Goal: Task Accomplishment & Management: Complete application form

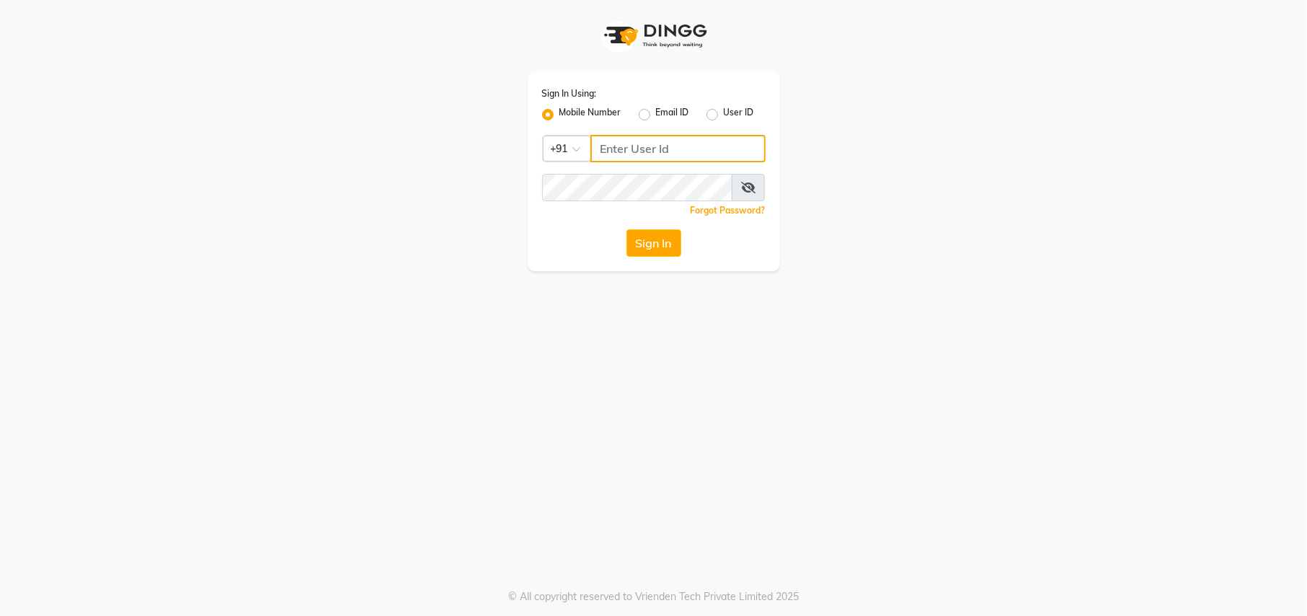
click at [621, 151] on input "Username" at bounding box center [677, 148] width 175 height 27
type input "9540938223"
click at [636, 246] on button "Sign In" at bounding box center [653, 242] width 55 height 27
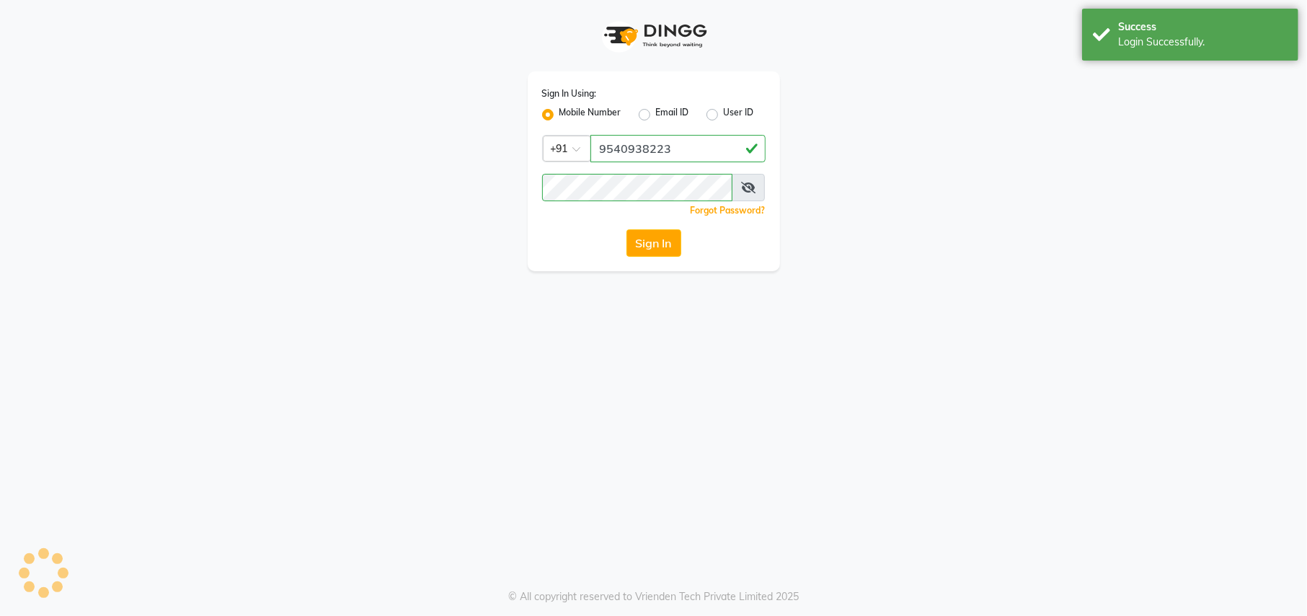
select select "service"
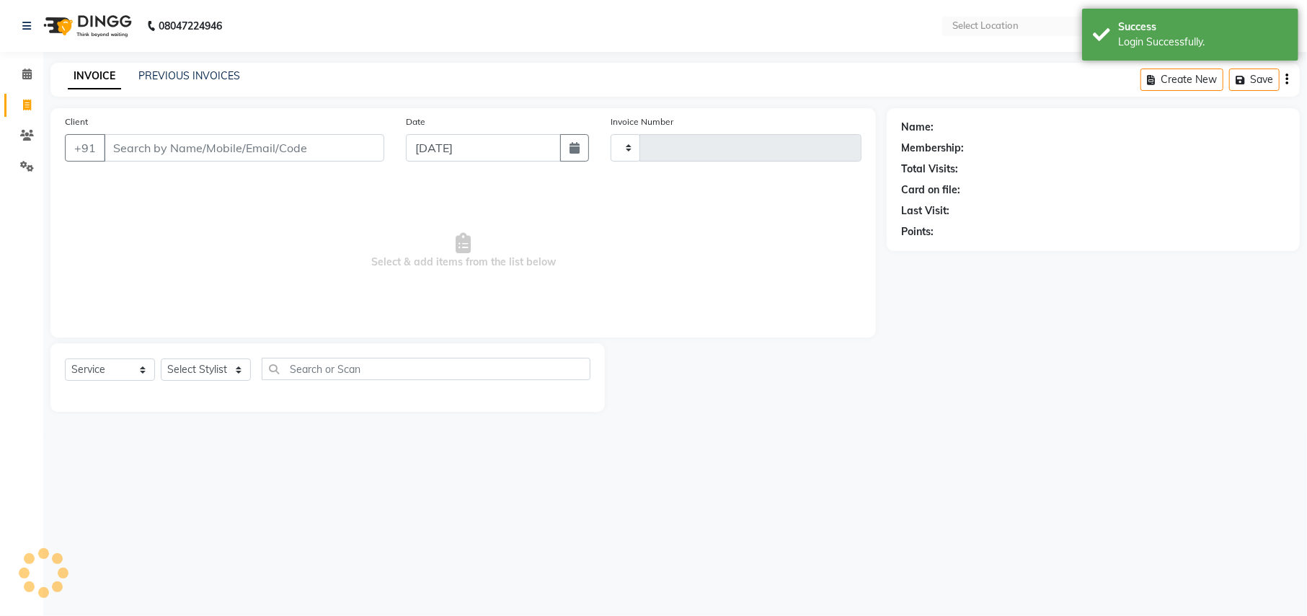
select select "en"
click at [32, 76] on span at bounding box center [26, 74] width 25 height 17
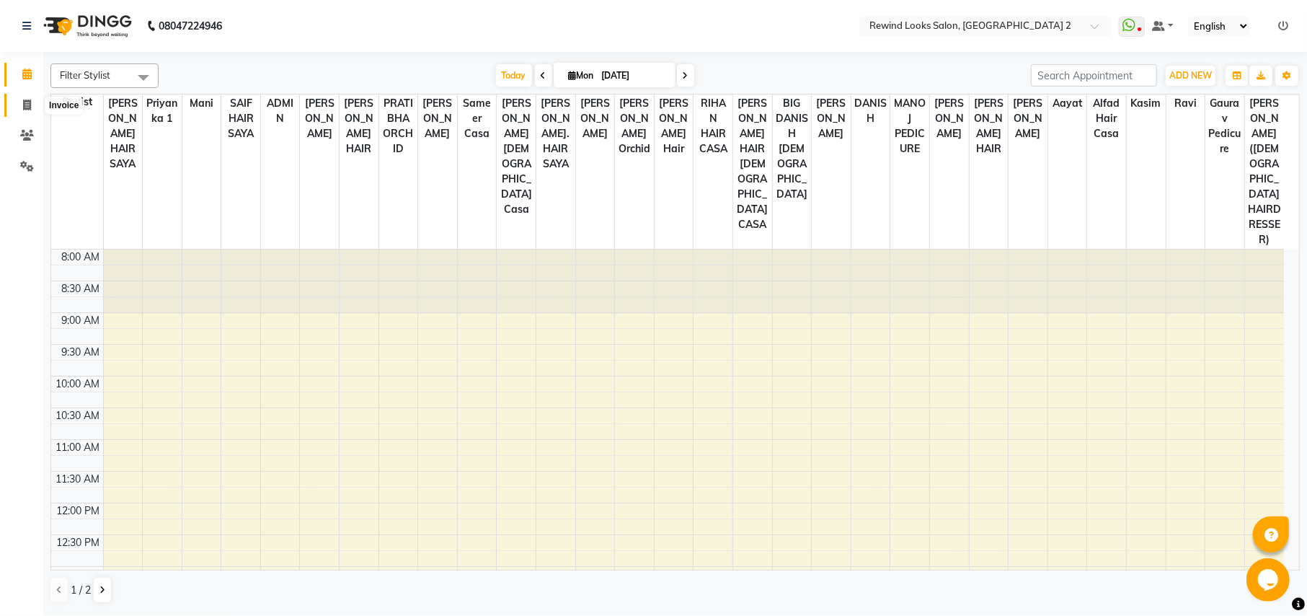
click at [27, 99] on icon at bounding box center [27, 104] width 8 height 11
select select "service"
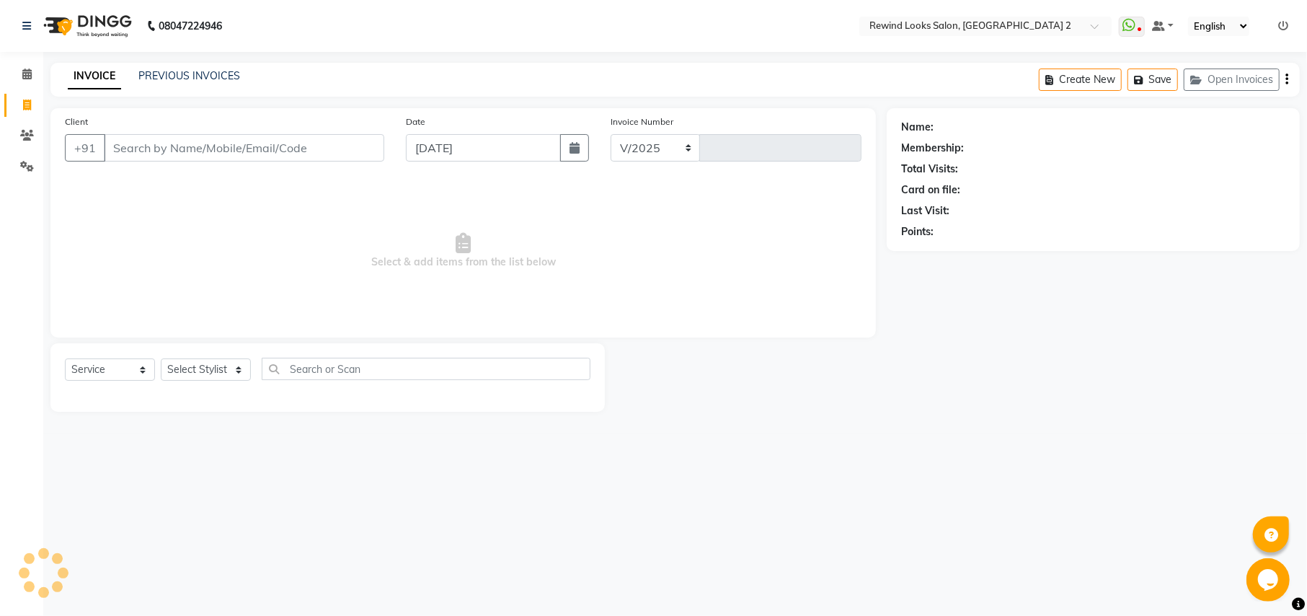
select select "4640"
type input "9238"
click at [205, 76] on link "PREVIOUS INVOICES" at bounding box center [189, 75] width 102 height 13
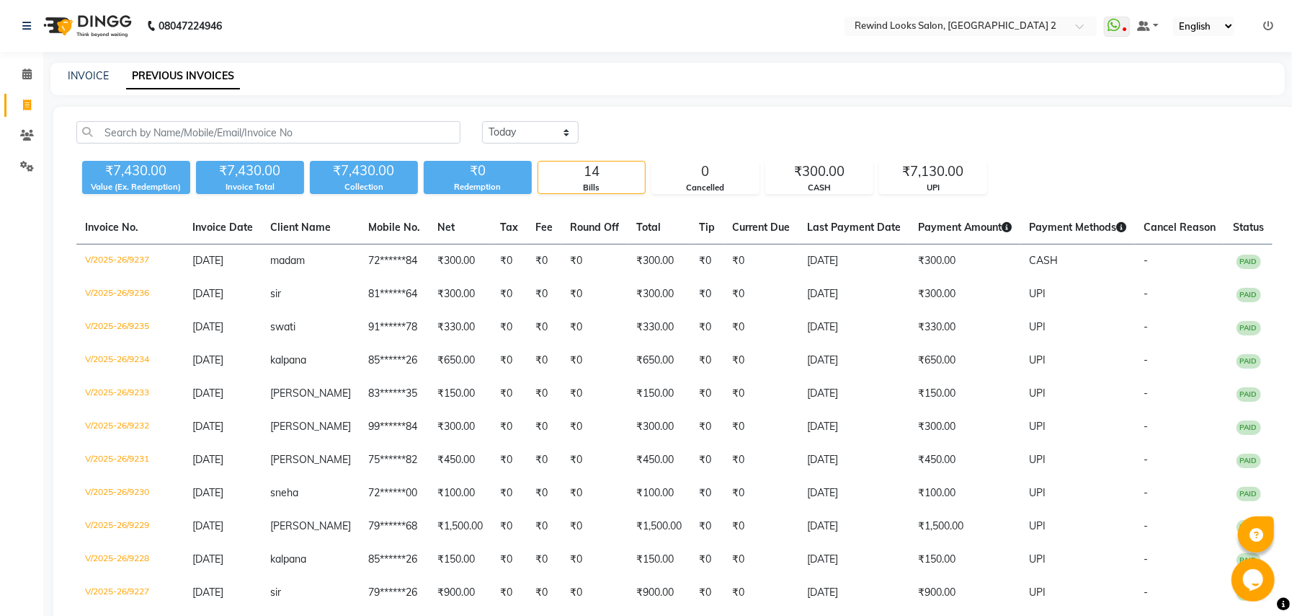
click at [205, 76] on link "PREVIOUS INVOICES" at bounding box center [183, 76] width 114 height 26
click at [93, 76] on link "INVOICE" at bounding box center [88, 75] width 41 height 13
select select "service"
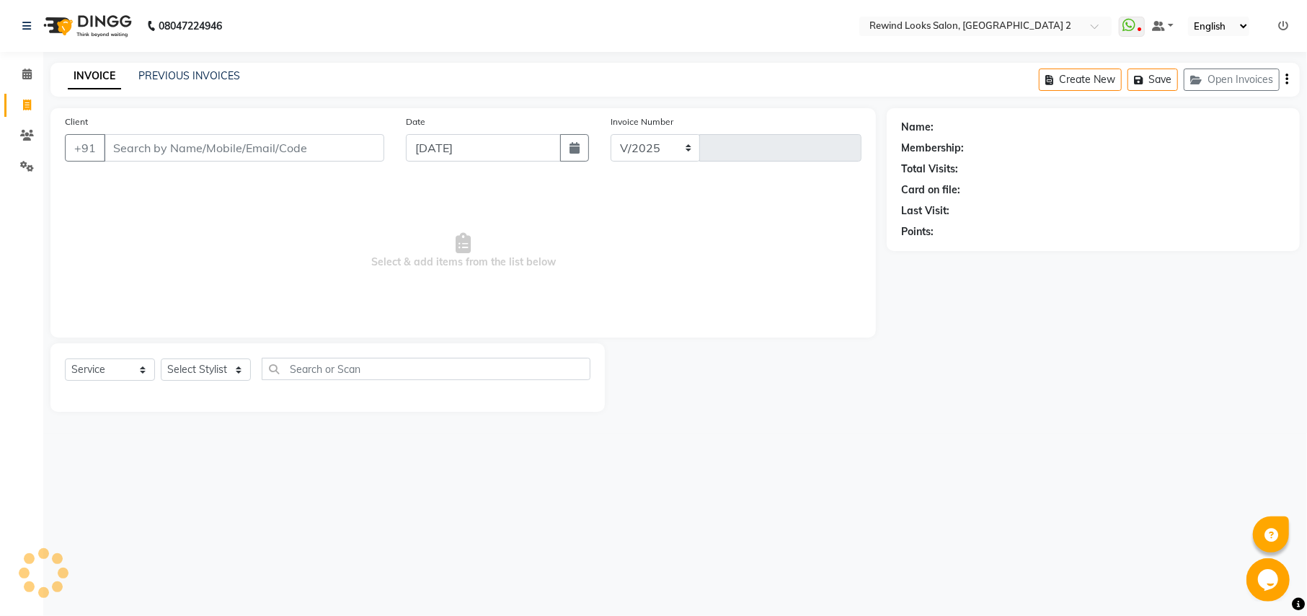
select select "4640"
type input "9238"
click at [160, 146] on input "Client" at bounding box center [244, 147] width 280 height 27
type input "80"
select select "27076"
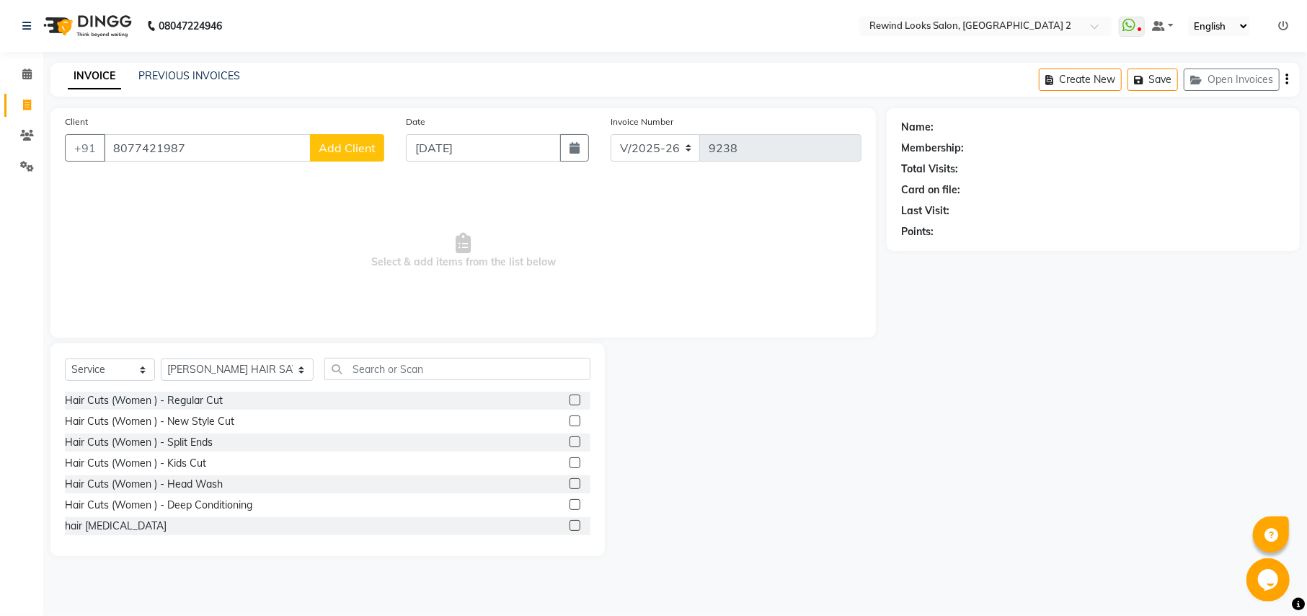
type input "8077421987"
click at [321, 151] on span "Add Client" at bounding box center [347, 148] width 57 height 14
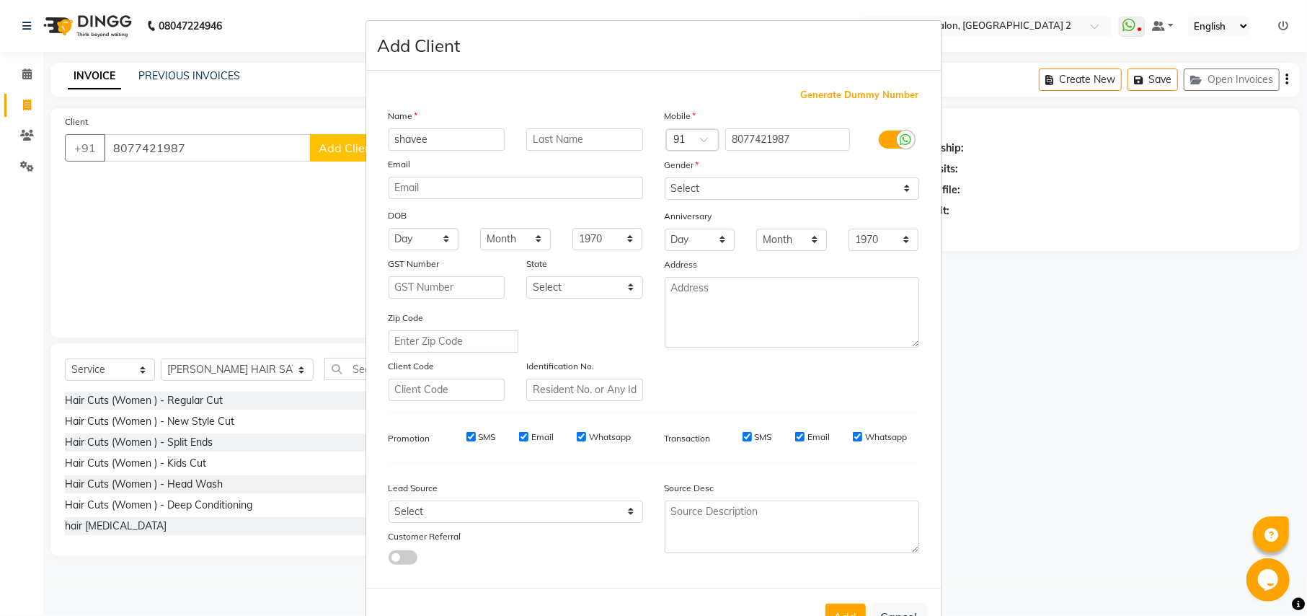
type input "shavee"
click at [670, 182] on select "Select Male Female Other Prefer Not To Say" at bounding box center [792, 188] width 254 height 22
select select "female"
click at [665, 177] on select "Select Male Female Other Prefer Not To Say" at bounding box center [792, 188] width 254 height 22
click at [848, 615] on button "Add" at bounding box center [845, 616] width 40 height 26
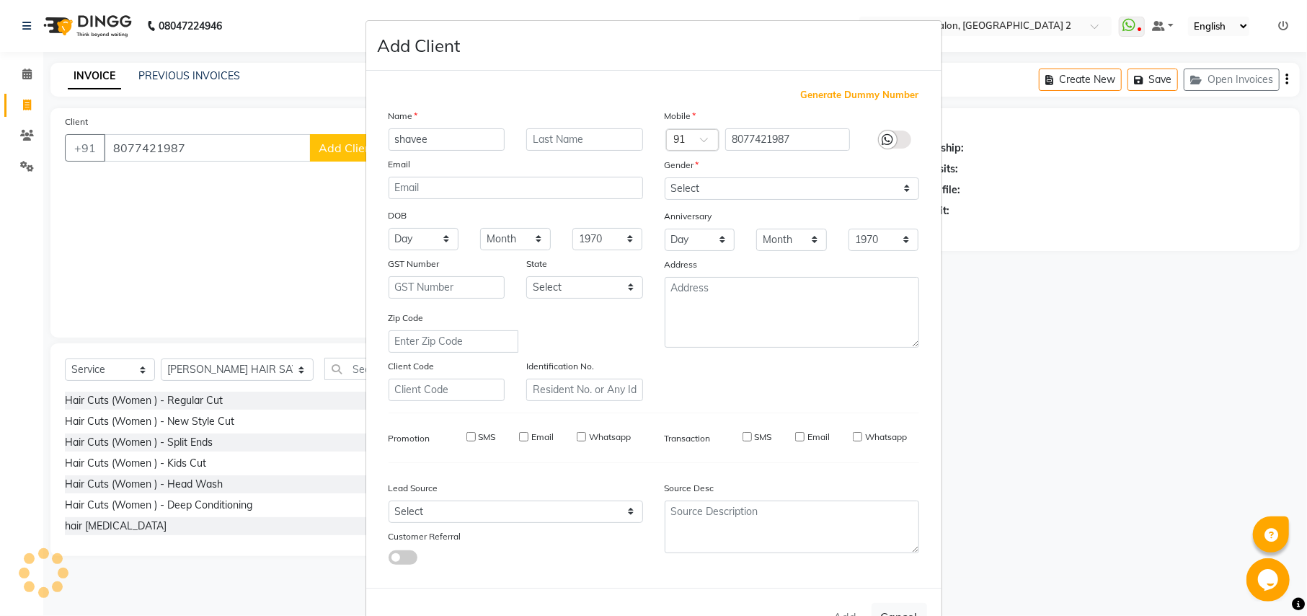
type input "80******87"
select select
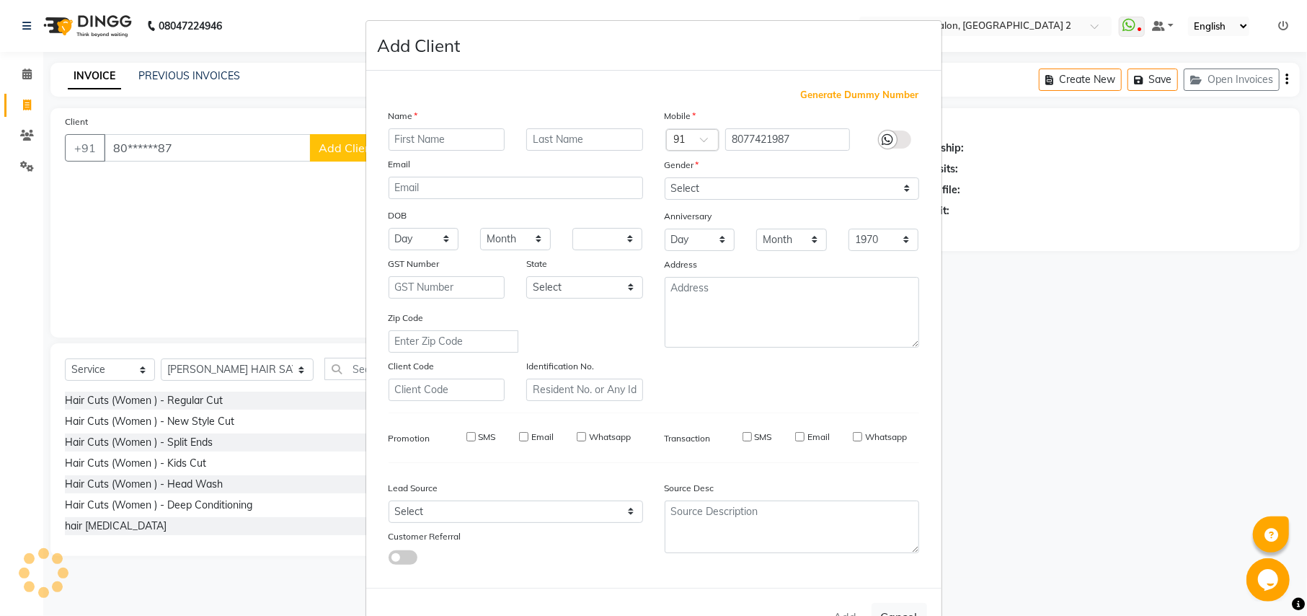
select select
checkbox input "false"
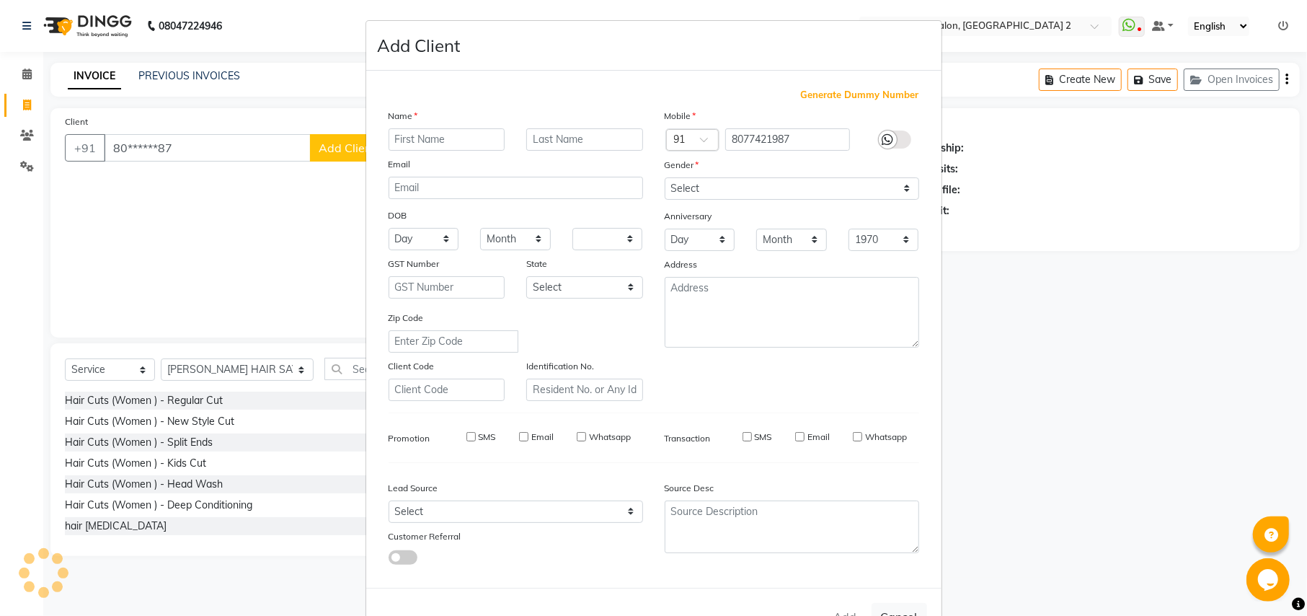
checkbox input "false"
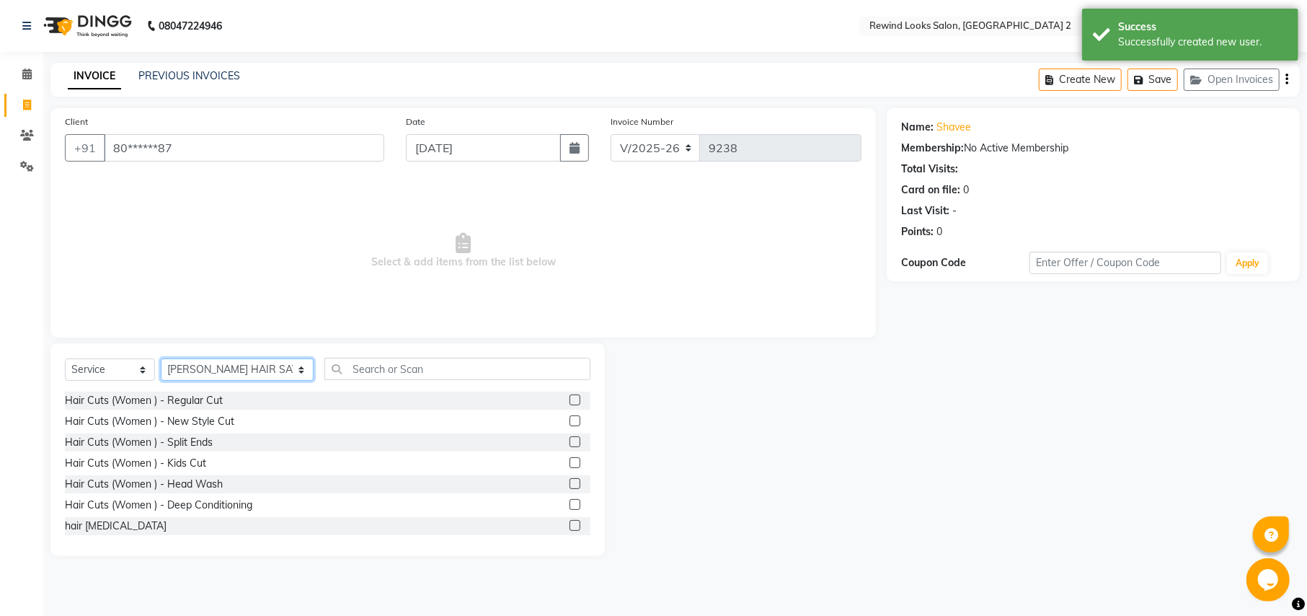
click at [226, 370] on select "Select Stylist aayat ADMIN Alfad hair Casa ARBAZ (MALE HAIRDRESSER) ASHWANI HAI…" at bounding box center [237, 369] width 153 height 22
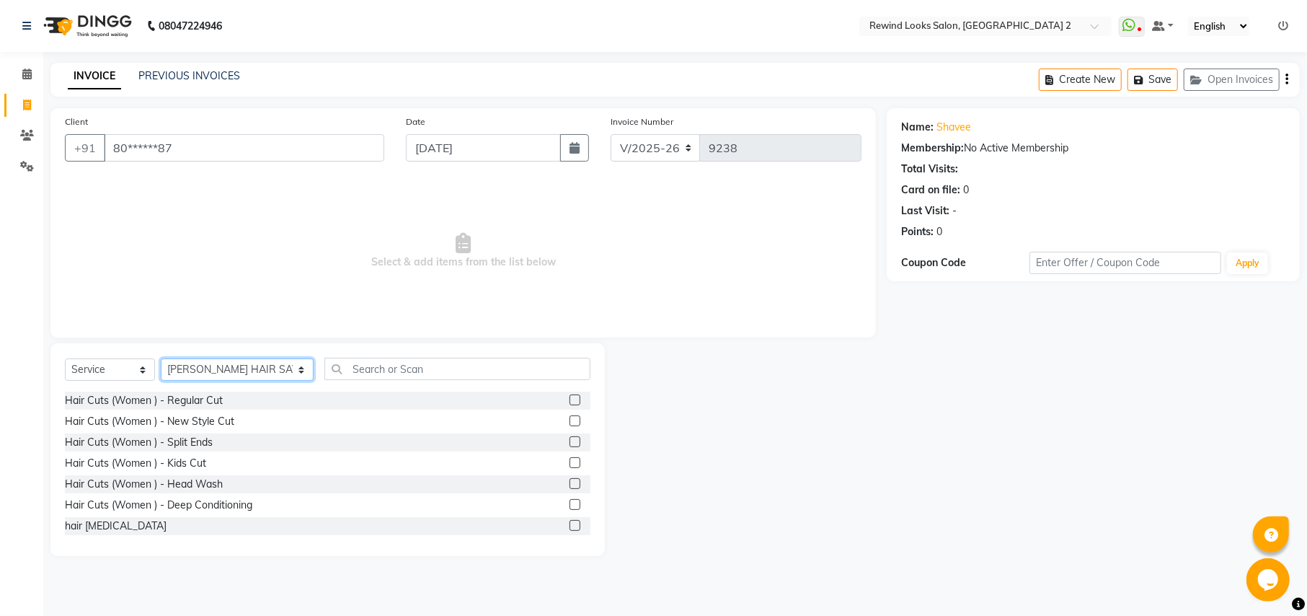
select select "47351"
click at [391, 378] on input "text" at bounding box center [456, 369] width 265 height 22
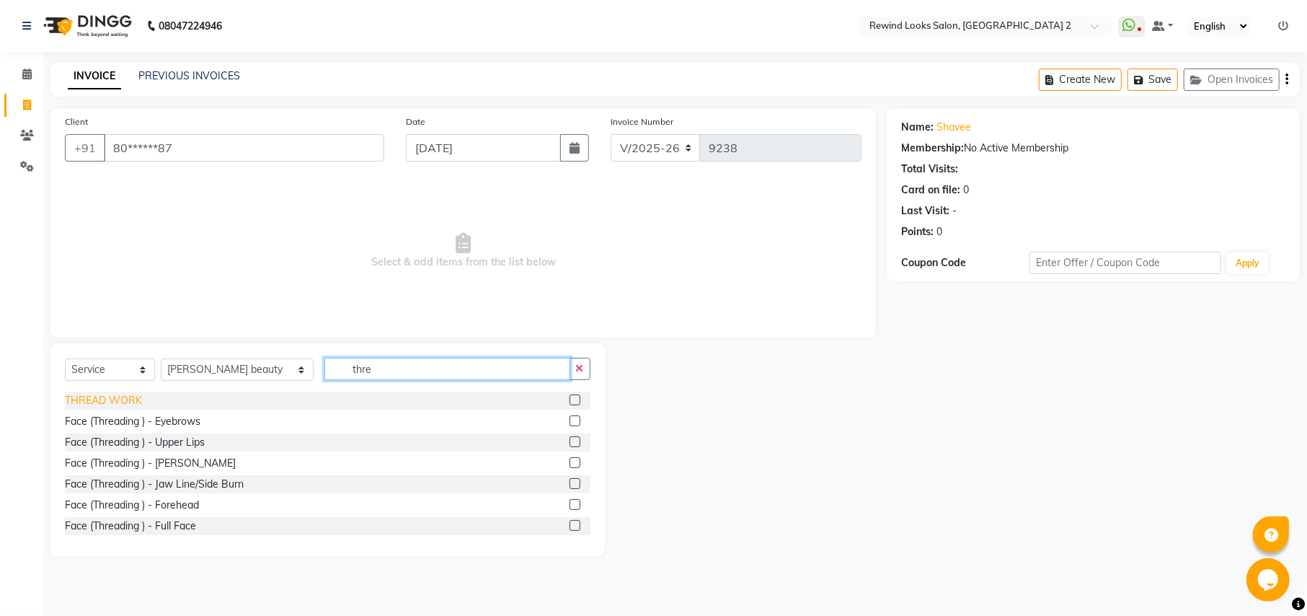
type input "thre"
click at [105, 399] on div "THREAD WORK" at bounding box center [103, 400] width 77 height 15
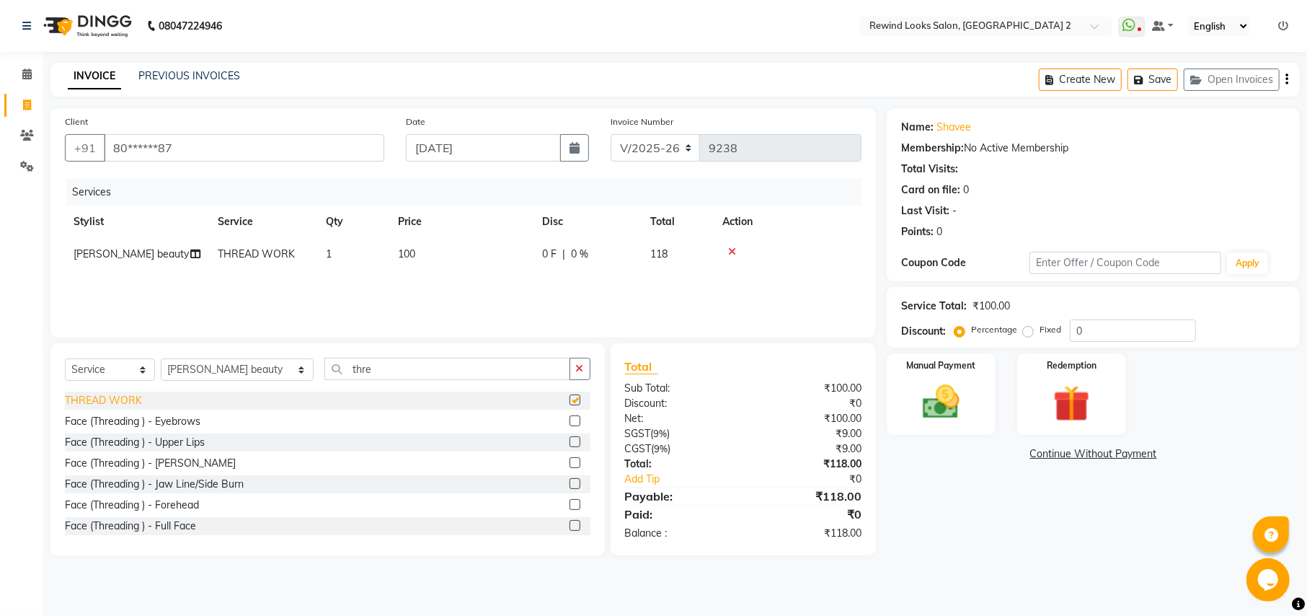
checkbox input "false"
click at [407, 251] on span "100" at bounding box center [406, 253] width 17 height 13
select select "47351"
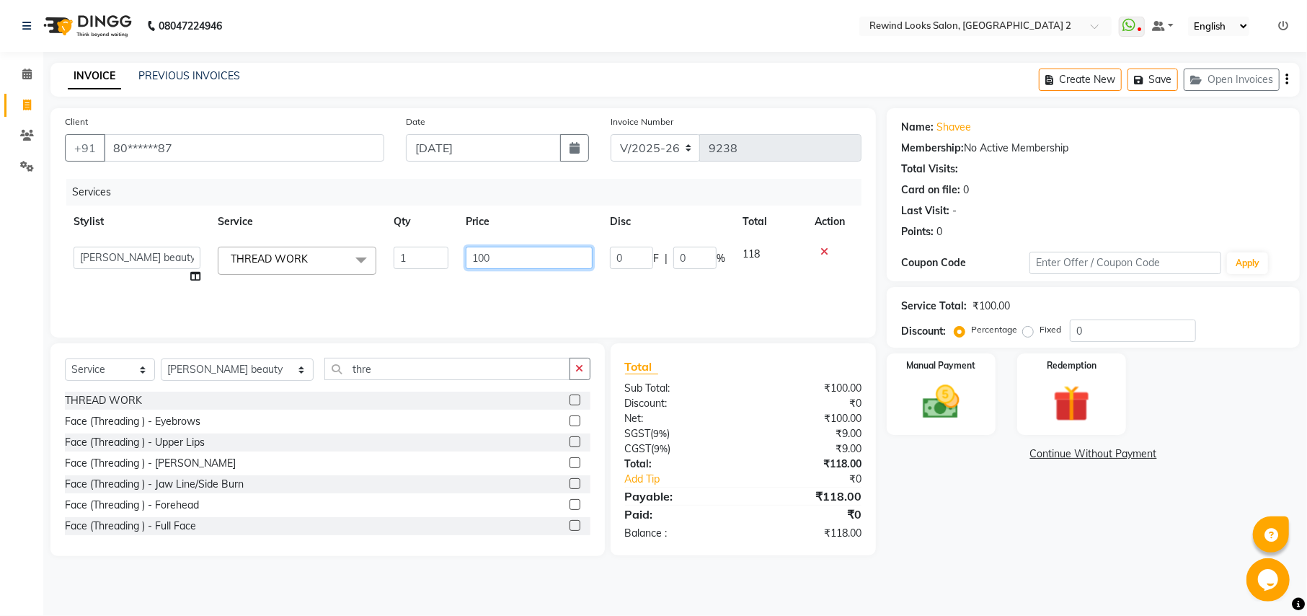
click at [482, 257] on input "100" at bounding box center [529, 258] width 127 height 22
type input "120"
click at [1286, 79] on icon "button" at bounding box center [1286, 79] width 3 height 1
select select "27076"
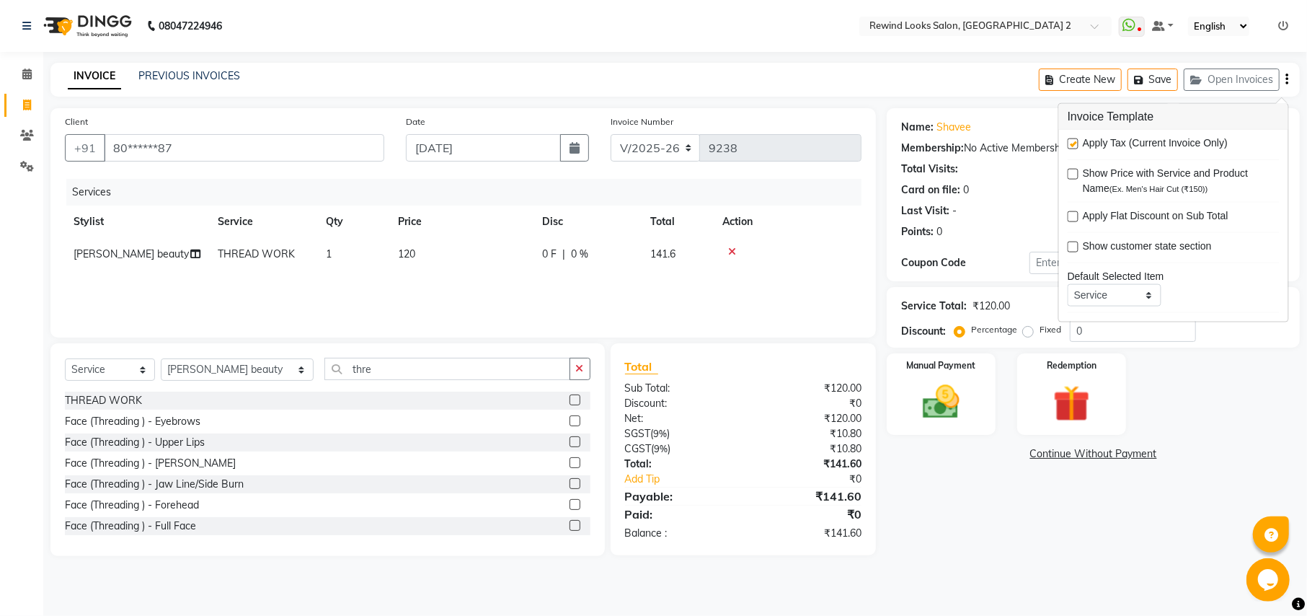
click at [1070, 148] on label at bounding box center [1073, 143] width 11 height 11
click at [1070, 148] on input "checkbox" at bounding box center [1072, 144] width 9 height 9
checkbox input "false"
click at [954, 407] on img at bounding box center [941, 402] width 62 height 44
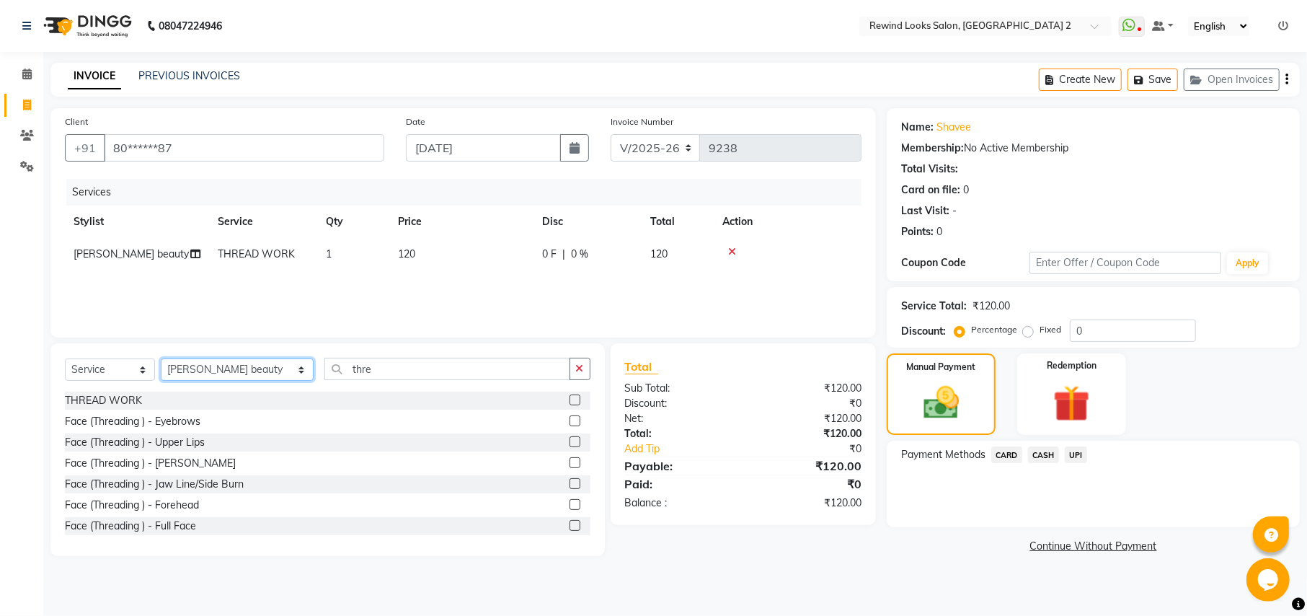
click at [210, 375] on select "Select Stylist aayat ADMIN Alfad hair Casa ARBAZ (MALE HAIRDRESSER) ASHWANI HAI…" at bounding box center [237, 369] width 153 height 22
select select "65274"
click at [379, 368] on input "thre" at bounding box center [446, 369] width 245 height 22
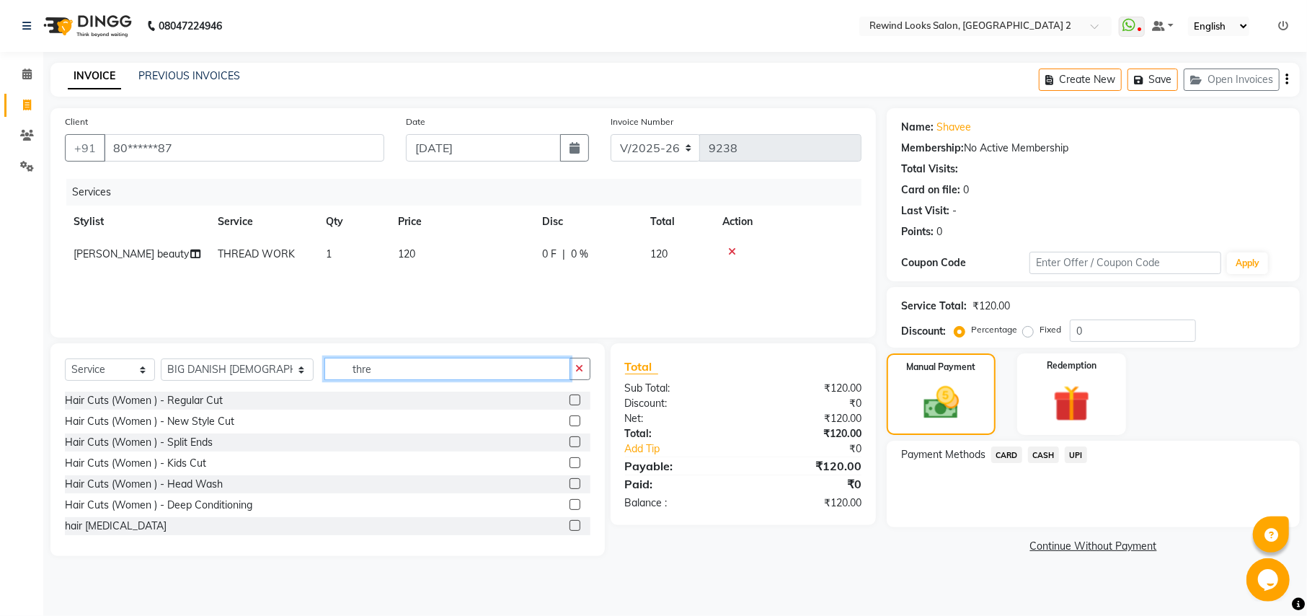
click at [379, 368] on input "thre" at bounding box center [446, 369] width 245 height 22
type input "spa"
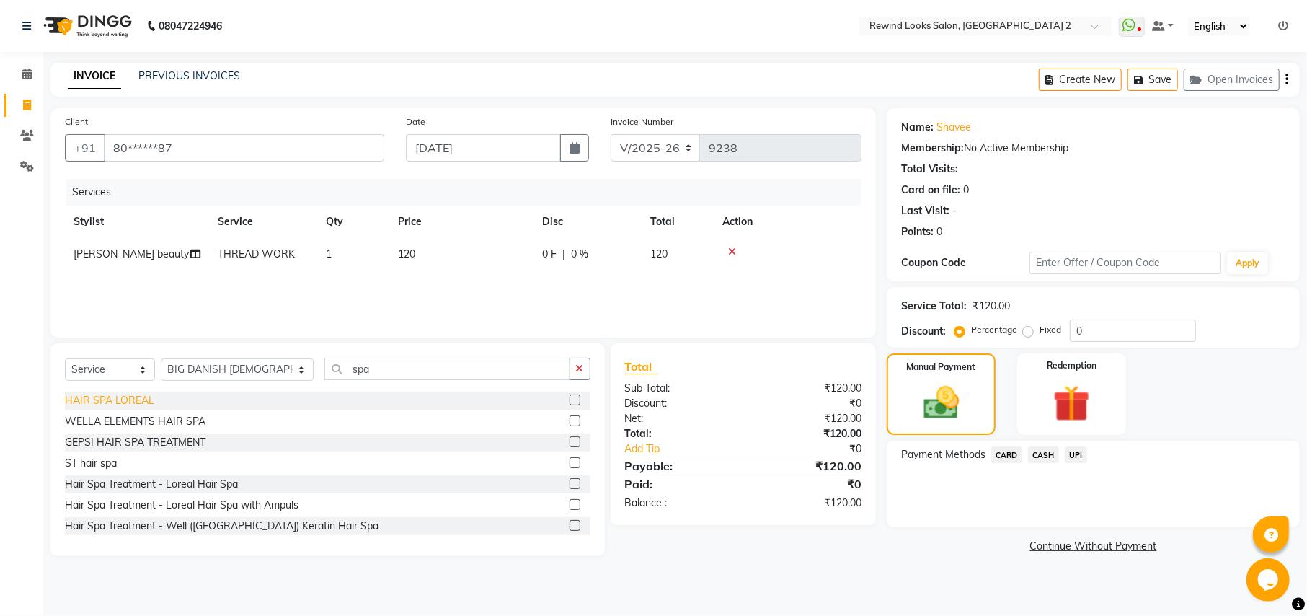
click at [122, 398] on div "HAIR SPA LOREAL" at bounding box center [109, 400] width 89 height 15
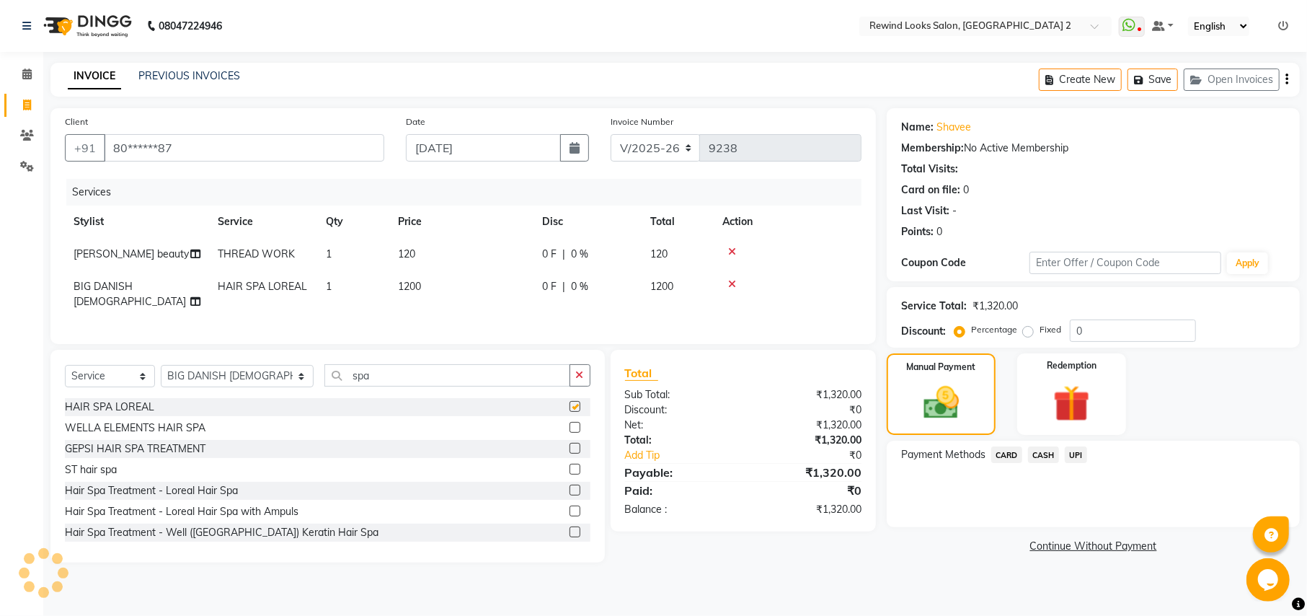
checkbox input "false"
click at [415, 283] on span "1200" at bounding box center [409, 286] width 23 height 13
select select "65274"
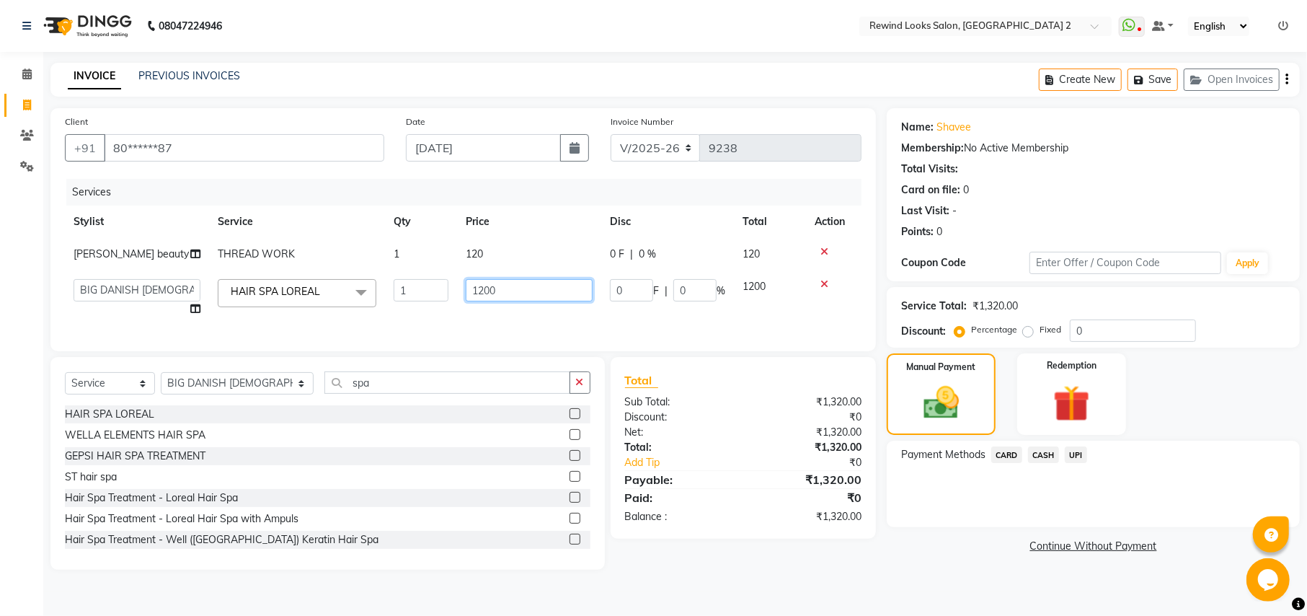
click at [490, 288] on input "1200" at bounding box center [529, 290] width 127 height 22
type input "1250"
click at [221, 395] on div "Select Service Product Membership Package Voucher Prepaid Gift Card Select Styl…" at bounding box center [327, 388] width 525 height 34
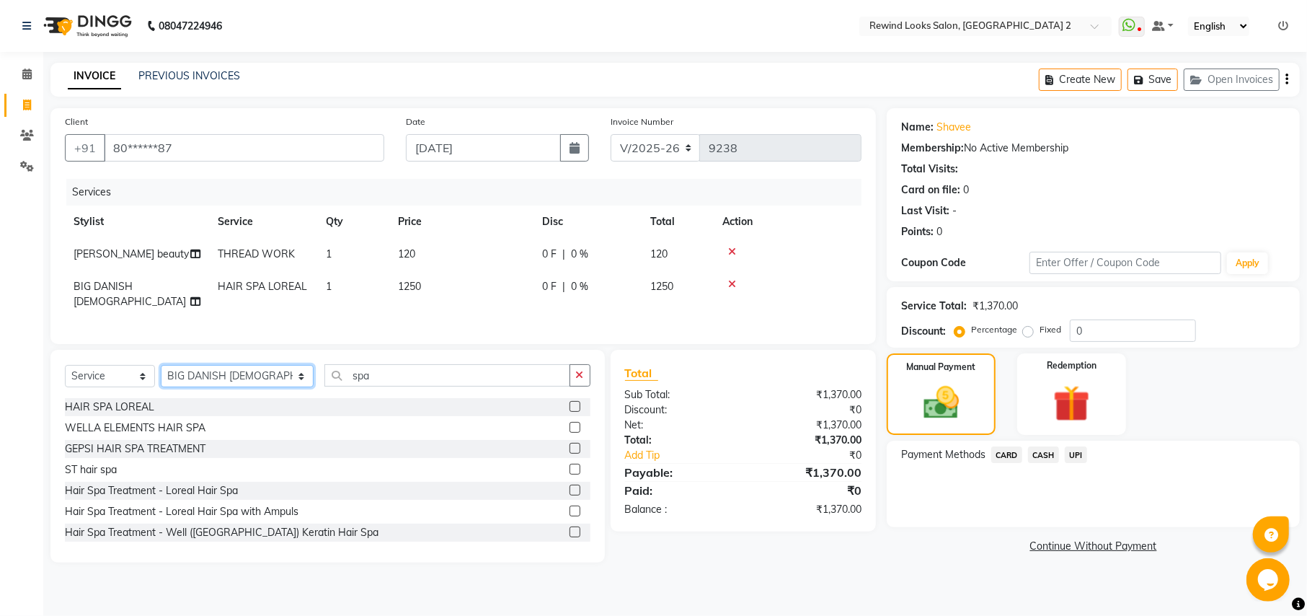
select select "81648"
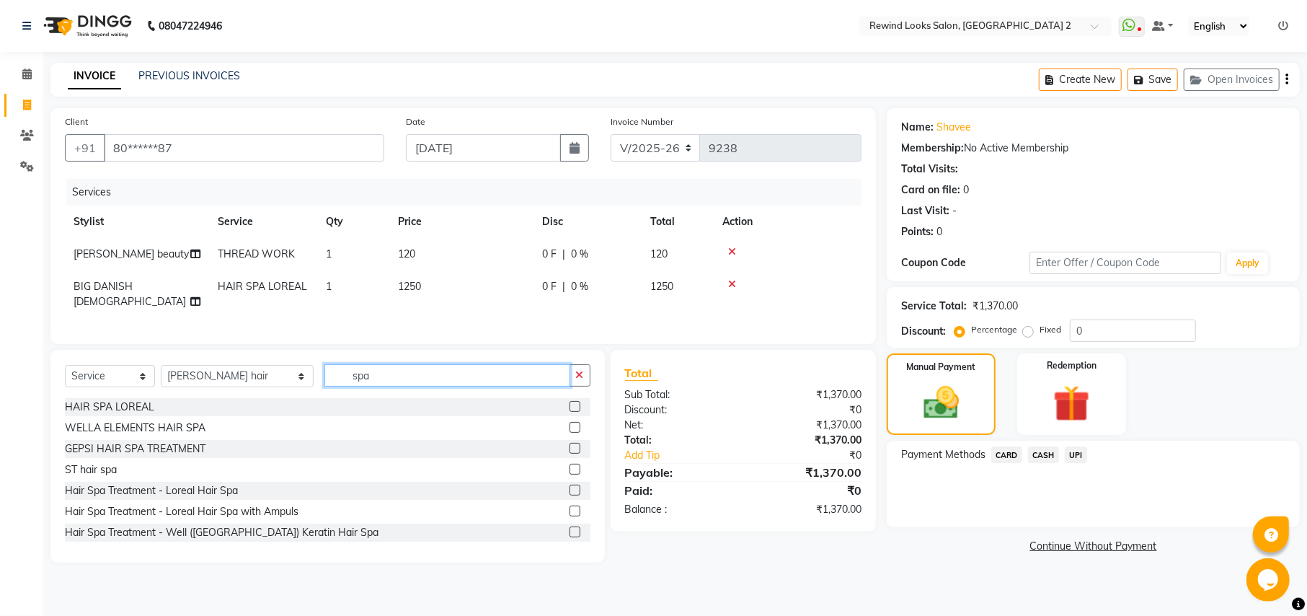
click at [413, 378] on input "spa" at bounding box center [446, 375] width 245 height 22
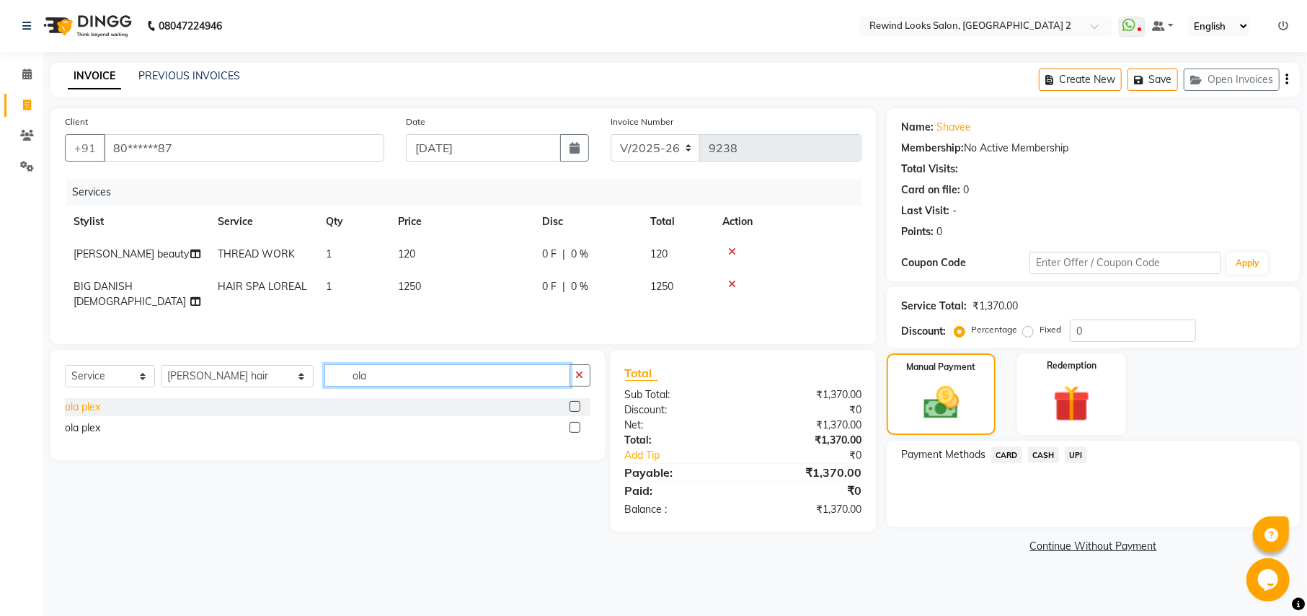
type input "ola"
click at [75, 402] on div "ola plex" at bounding box center [82, 406] width 35 height 15
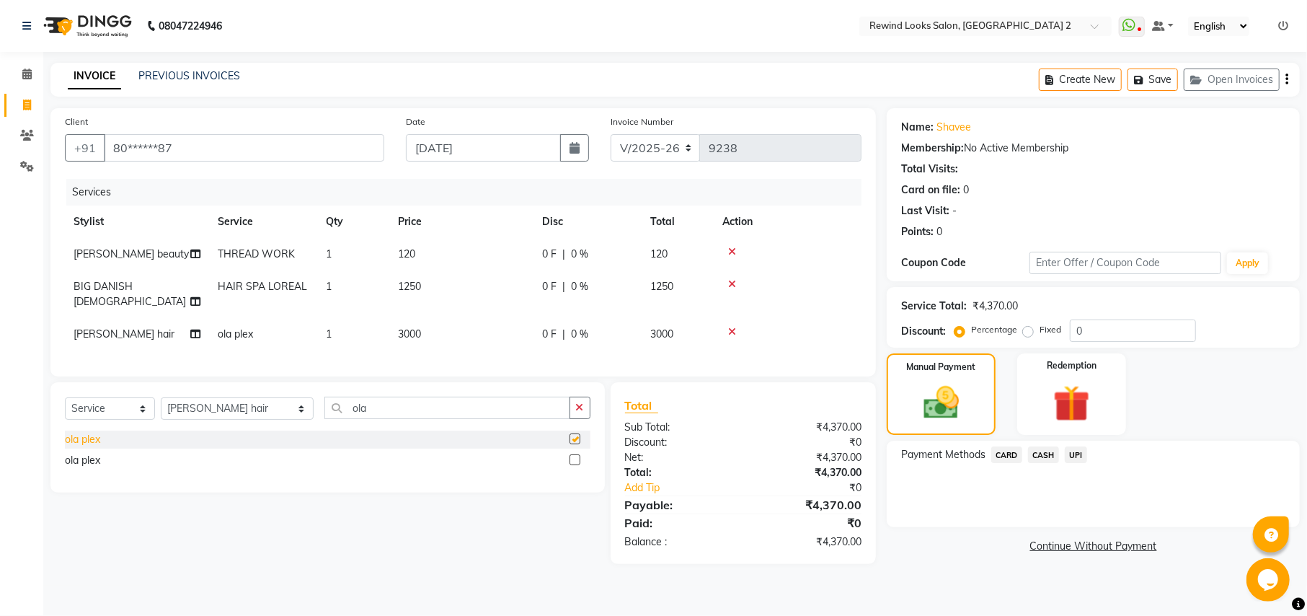
checkbox input "false"
click at [409, 327] on span "3000" at bounding box center [409, 333] width 23 height 13
select select "81648"
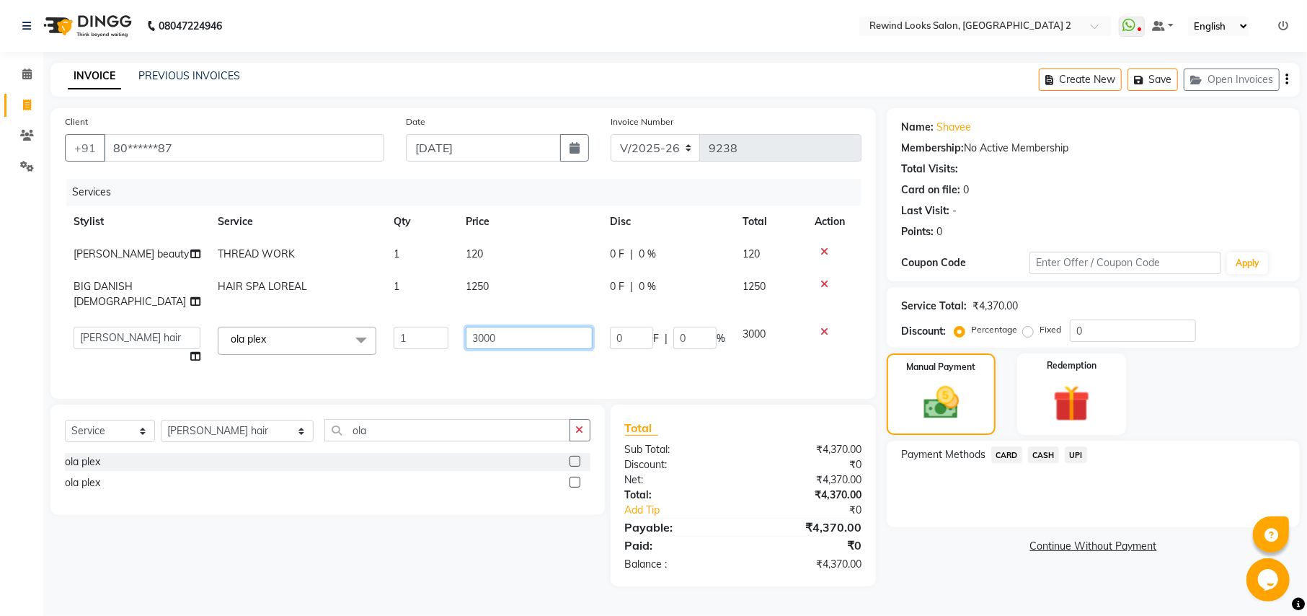
click at [516, 327] on input "3000" at bounding box center [529, 338] width 127 height 22
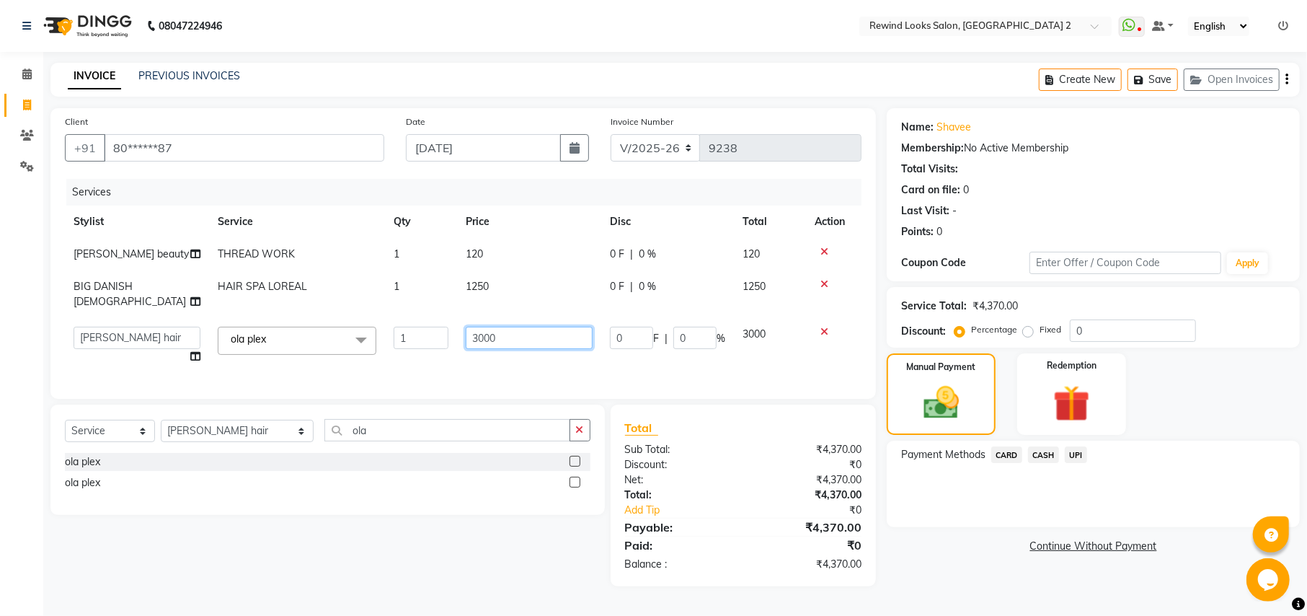
click at [516, 327] on input "3000" at bounding box center [529, 338] width 127 height 22
type input "3"
type input "2650"
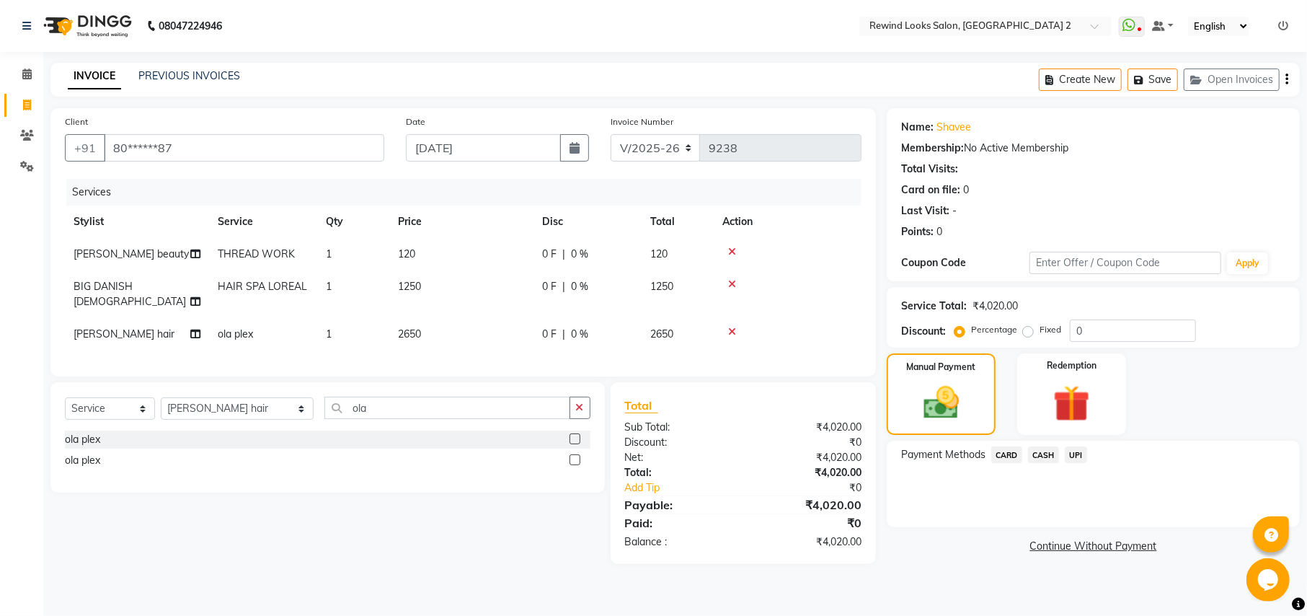
click at [511, 352] on div "Services Stylist Service Qty Price Disc Total Action shain beauty THREAD WORK 1…" at bounding box center [463, 270] width 797 height 183
click at [666, 327] on span "2650" at bounding box center [661, 333] width 23 height 13
select select "81648"
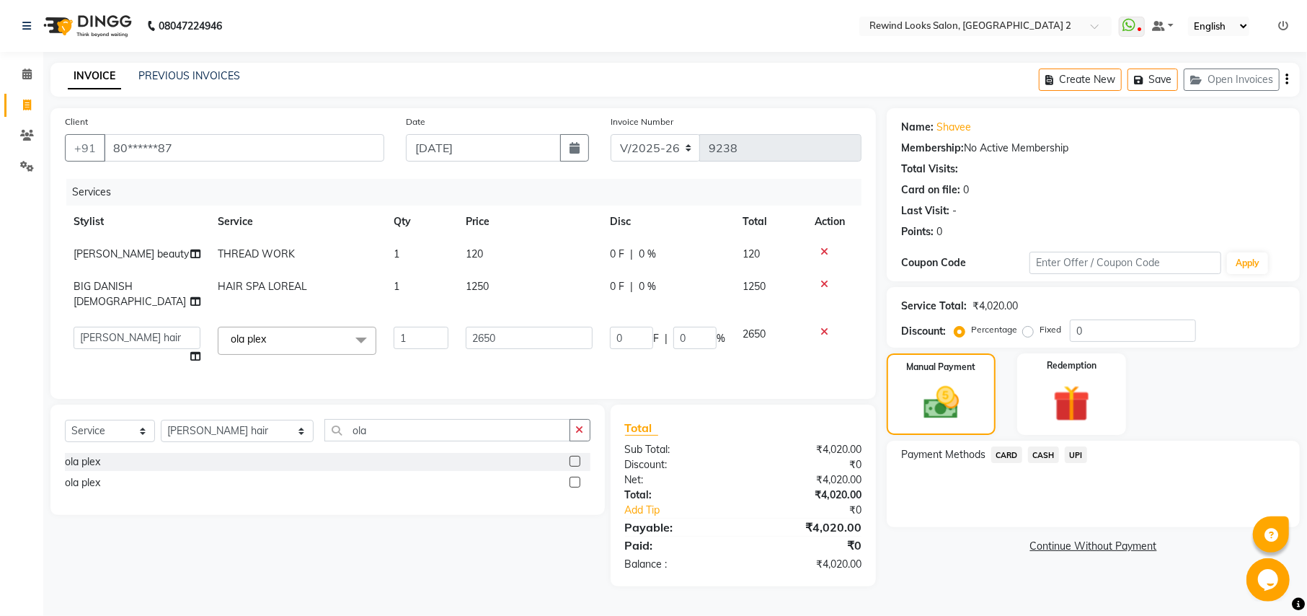
click at [759, 327] on span "2650" at bounding box center [753, 333] width 23 height 13
click at [489, 327] on input "2650" at bounding box center [529, 338] width 127 height 22
type input "2690"
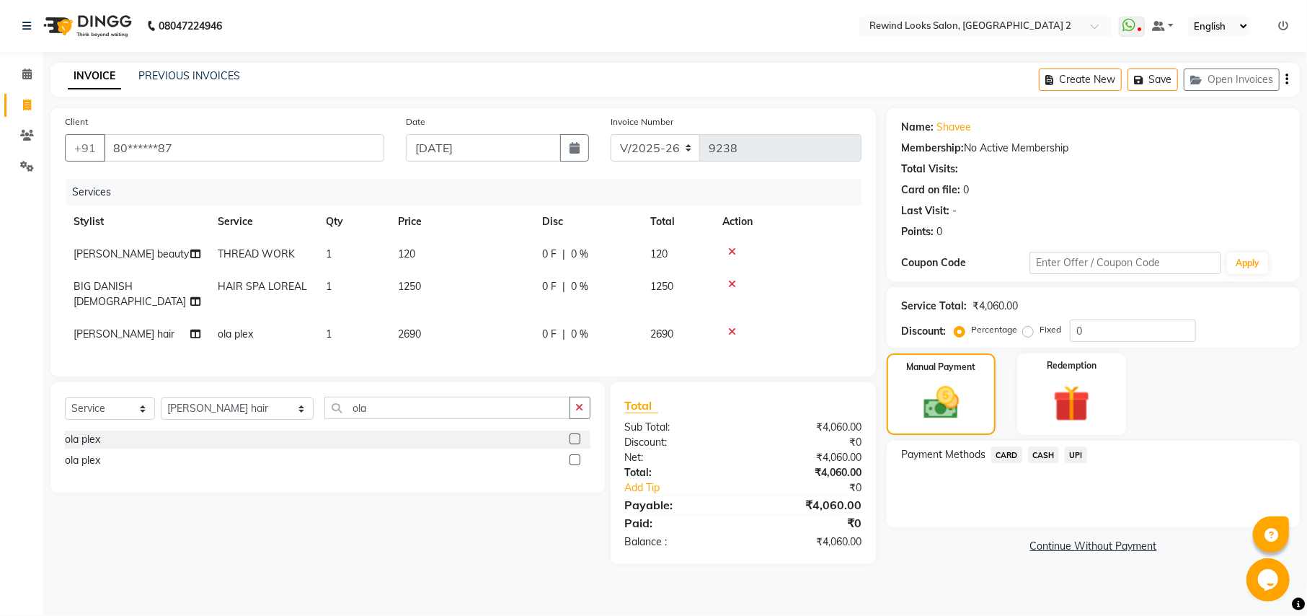
click at [479, 290] on td "1250" at bounding box center [461, 294] width 144 height 48
select select "65274"
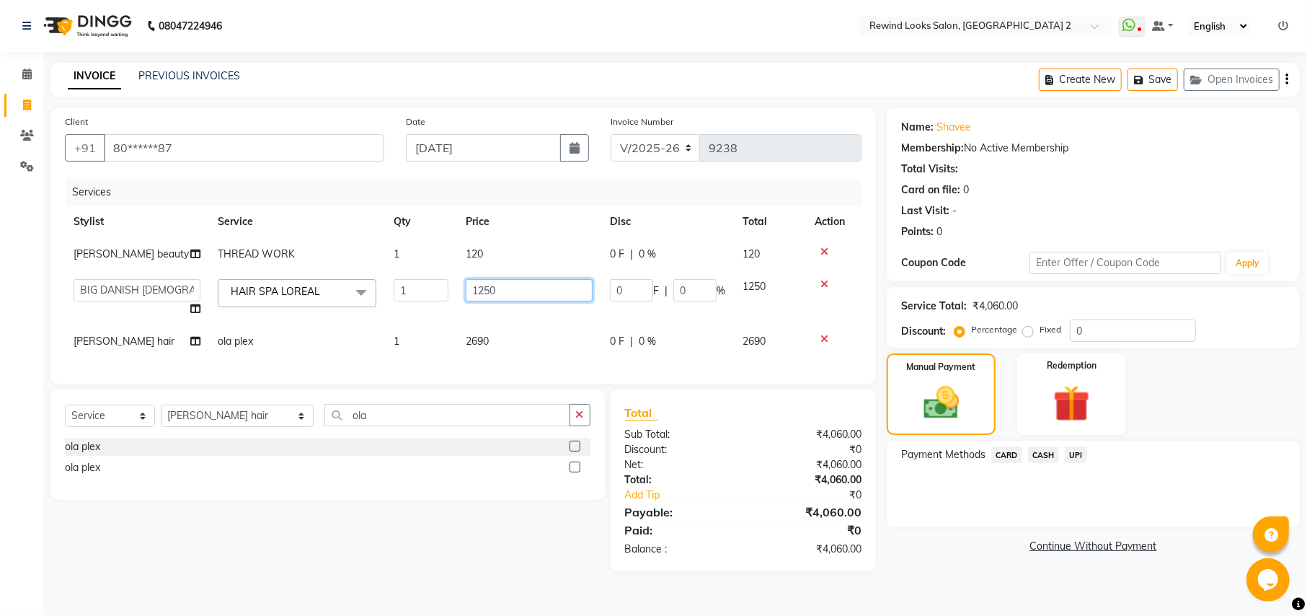
click at [491, 288] on input "1250" at bounding box center [529, 290] width 127 height 22
type input "1290"
click at [822, 536] on div "Total Sub Total: ₹4,060.00 Discount: ₹0 Net: ₹4,060.00 Total: ₹4,060.00 Add Tip…" at bounding box center [743, 480] width 237 height 153
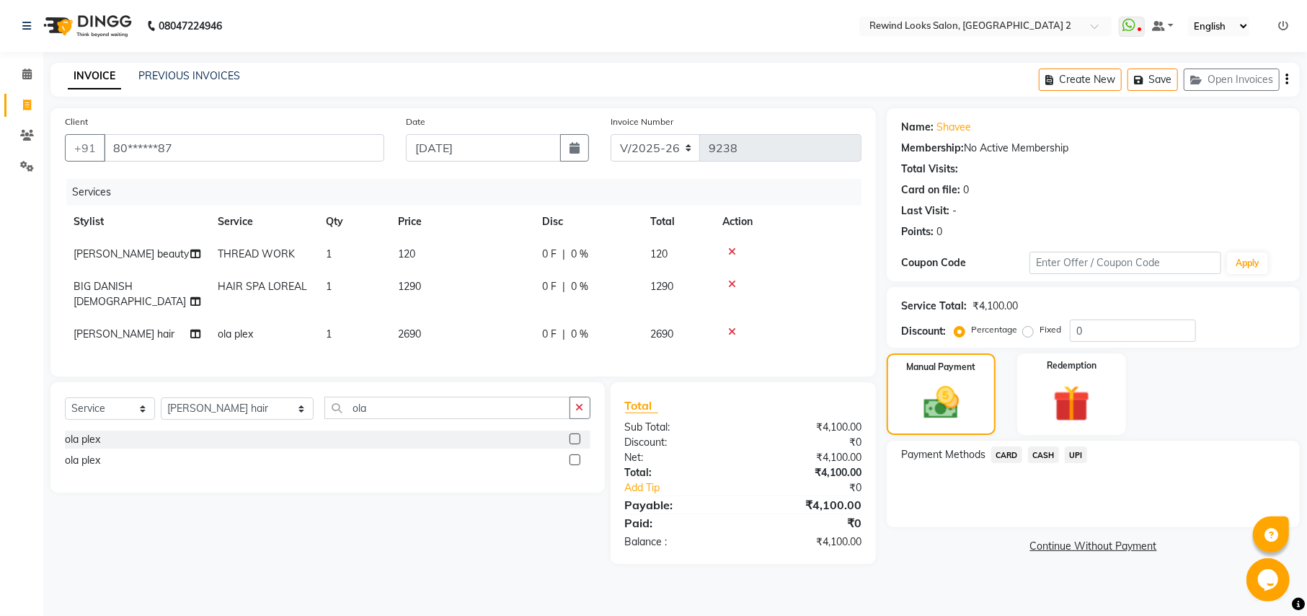
click at [766, 372] on div "Client +91 80******87 Date 01-09-2025 Invoice Number V/2025 V/2025-26 9238 Serv…" at bounding box center [462, 242] width 825 height 268
click at [1078, 451] on span "UPI" at bounding box center [1076, 454] width 22 height 17
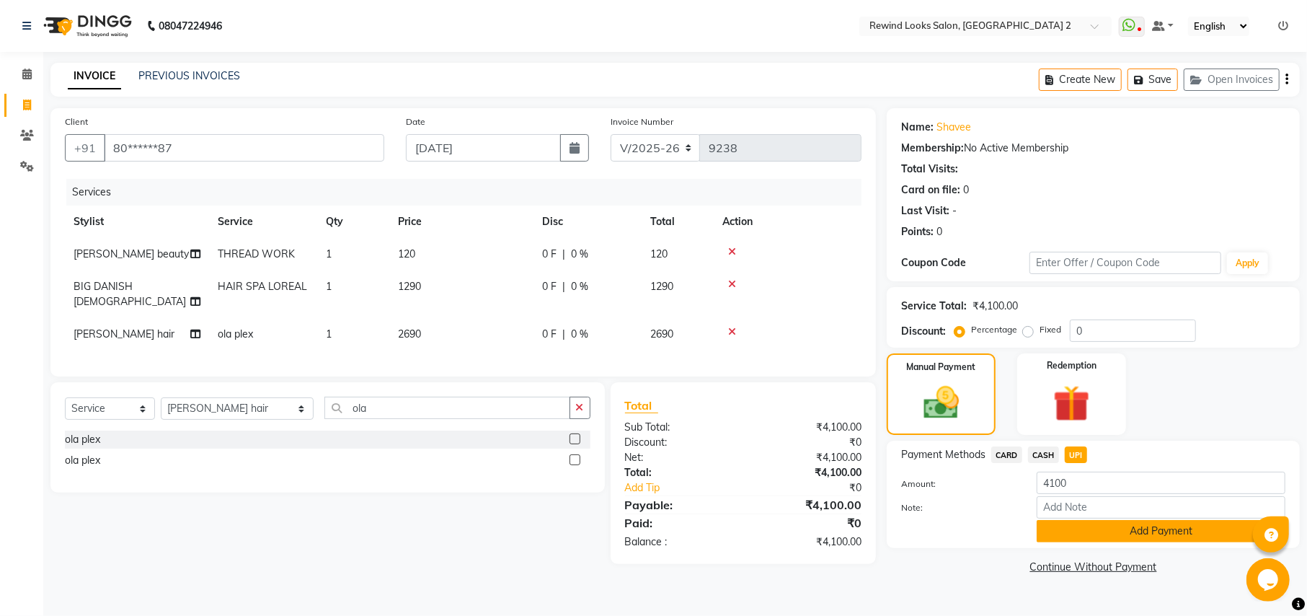
click at [1093, 520] on button "Add Payment" at bounding box center [1161, 531] width 249 height 22
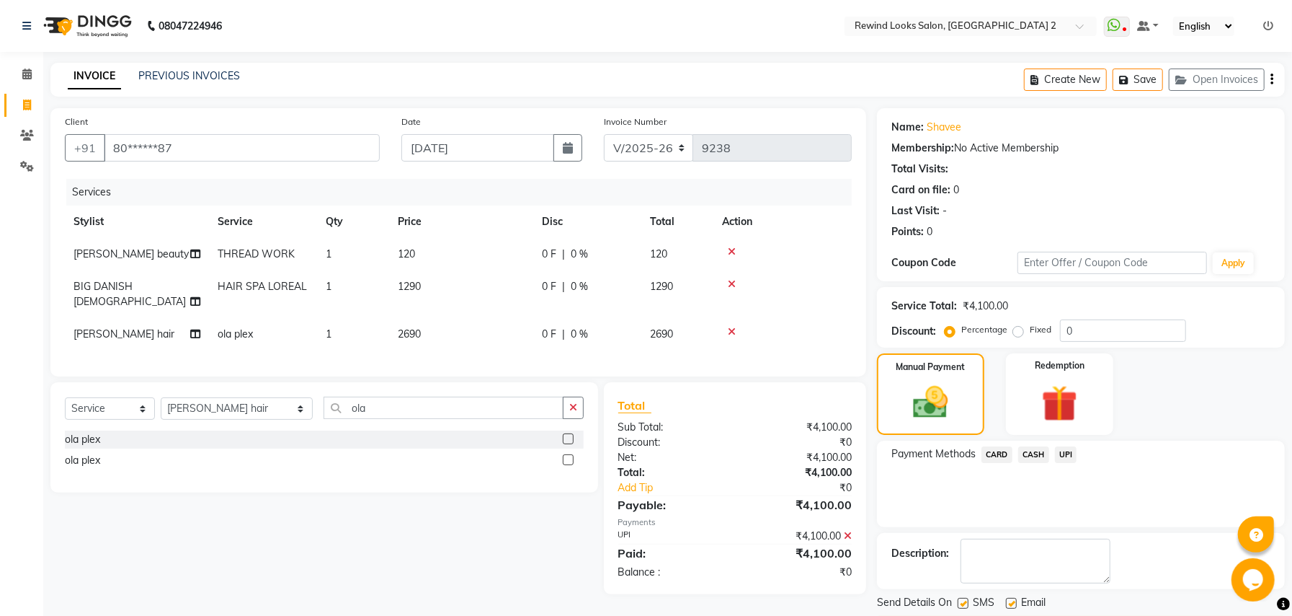
scroll to position [44, 0]
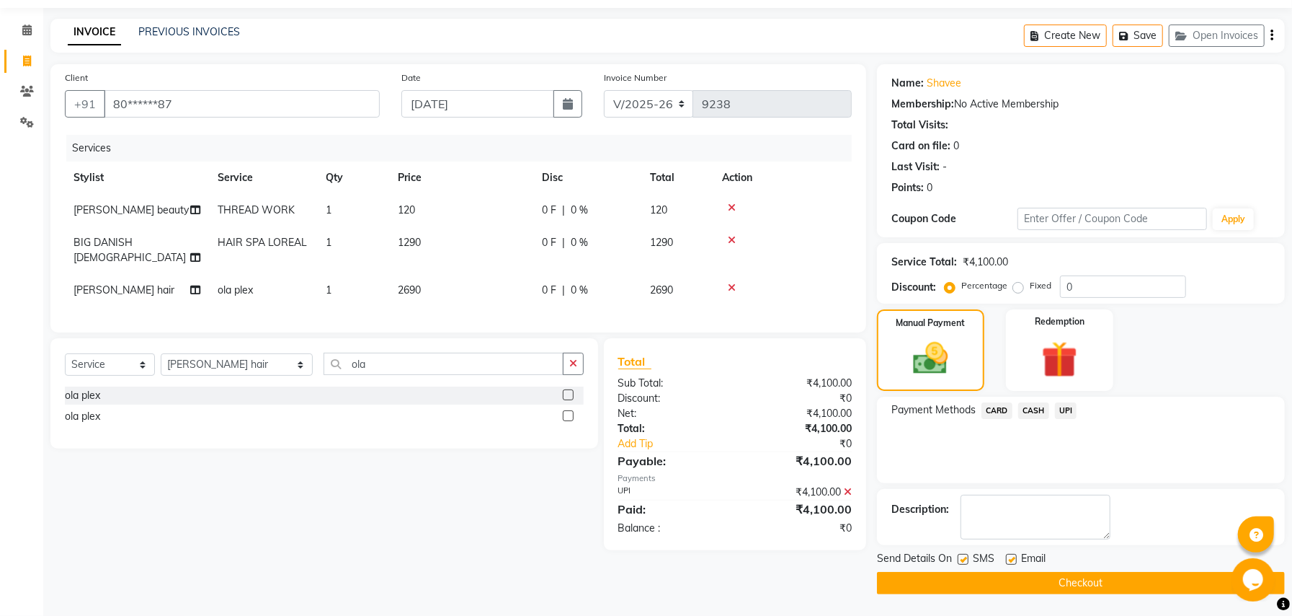
click at [1062, 578] on button "Checkout" at bounding box center [1081, 583] width 408 height 22
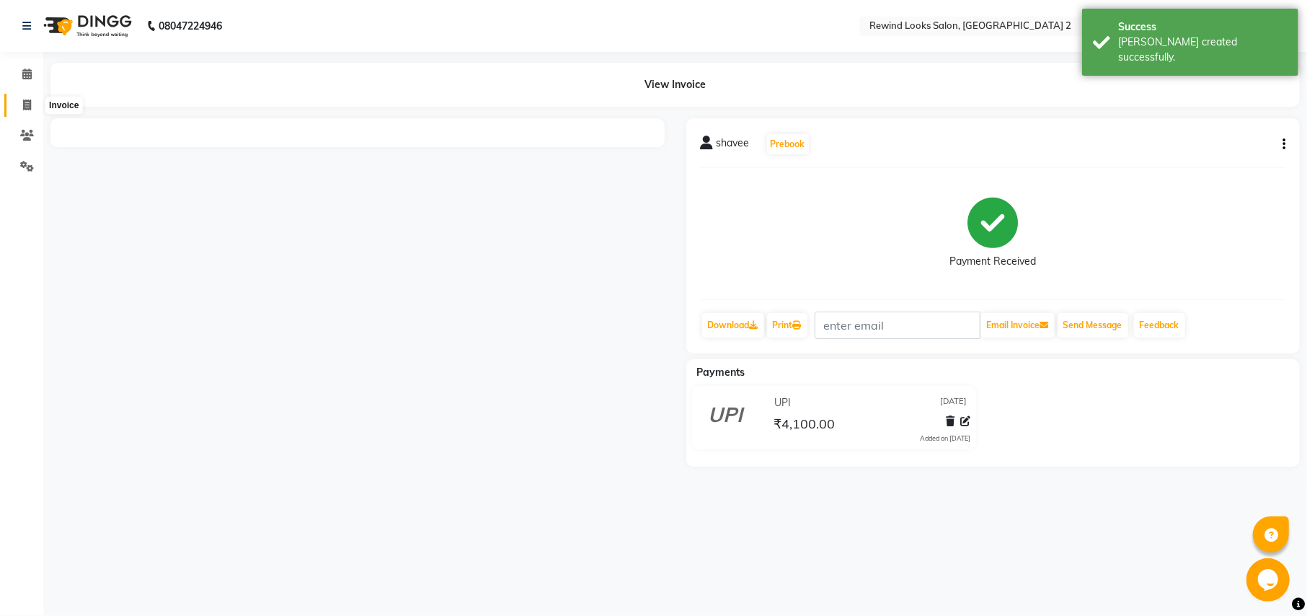
click at [27, 105] on icon at bounding box center [27, 104] width 8 height 11
select select "service"
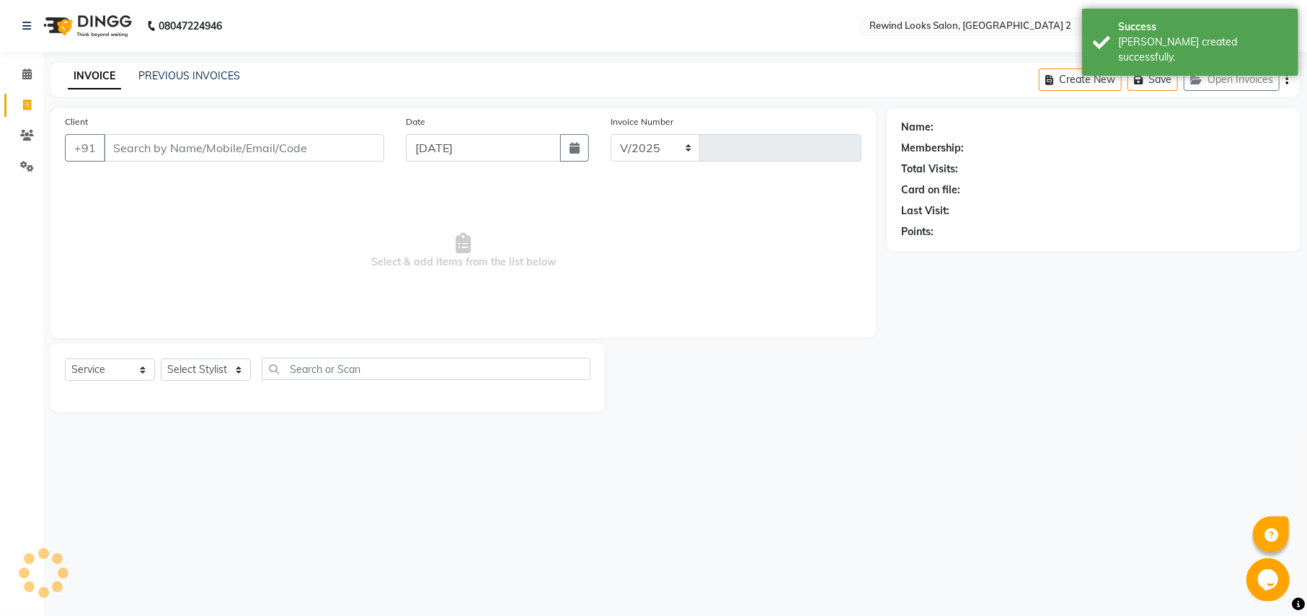
select select "4640"
type input "9239"
select select "27076"
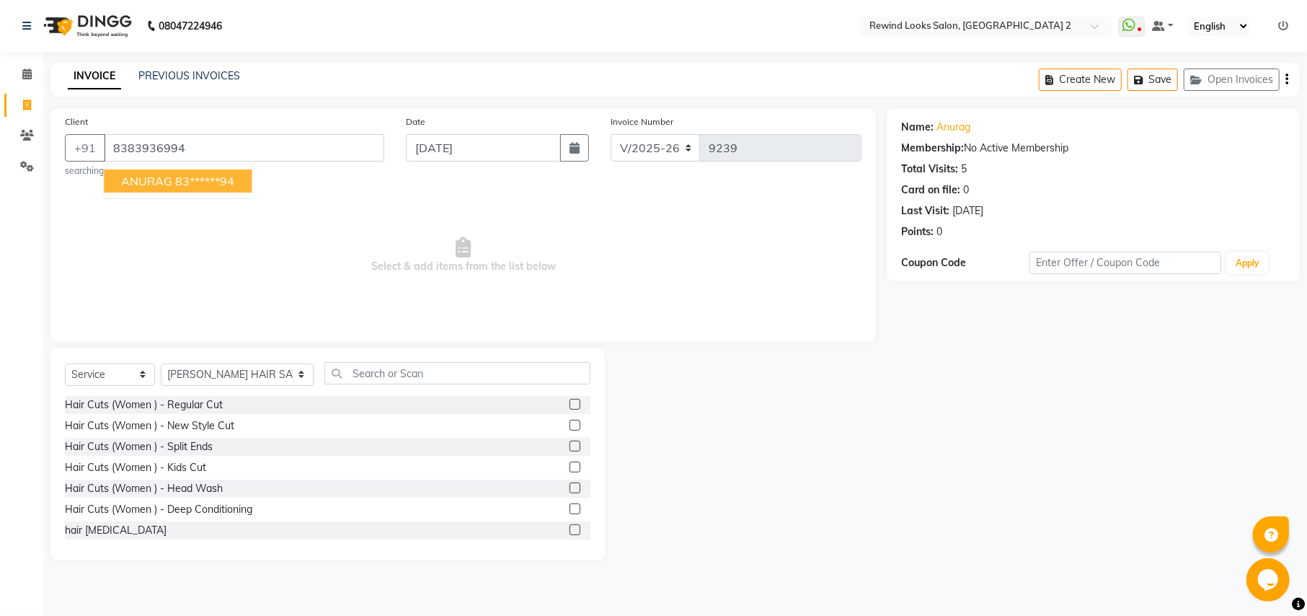
click at [170, 185] on span "ANURAG" at bounding box center [146, 181] width 51 height 14
type input "83******94"
click at [213, 376] on select "Select Stylist aayat ADMIN Alfad hair Casa ARBAZ (MALE HAIRDRESSER) ASHWANI HAI…" at bounding box center [237, 374] width 153 height 22
select select "71695"
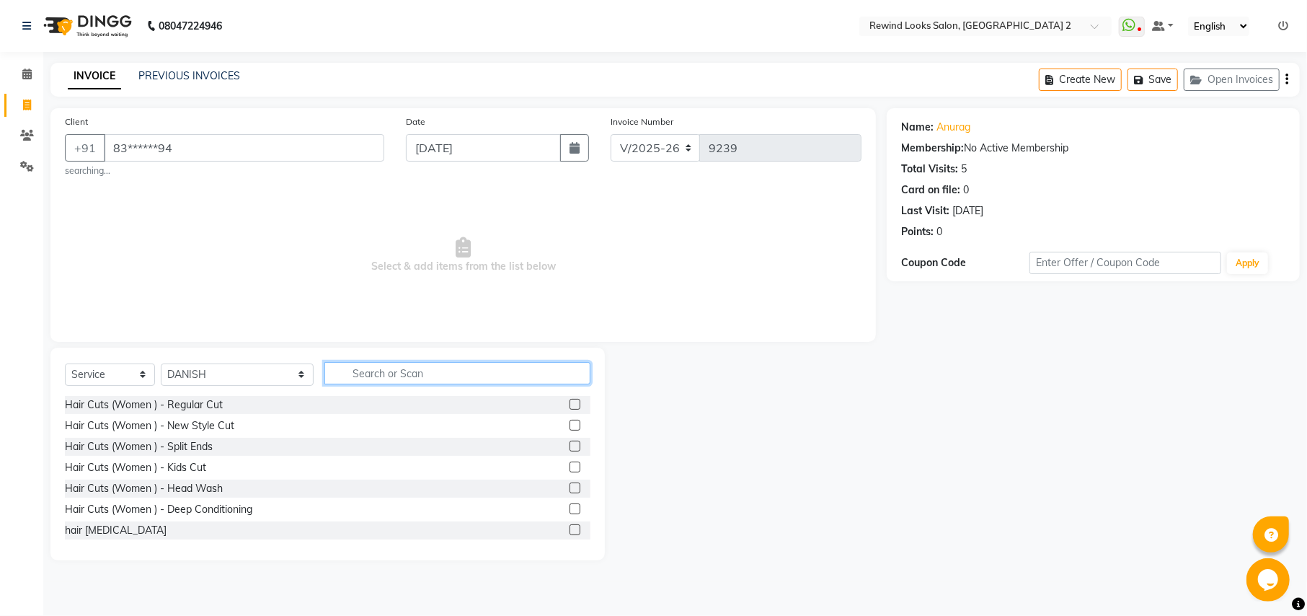
click at [557, 378] on input "text" at bounding box center [456, 373] width 265 height 22
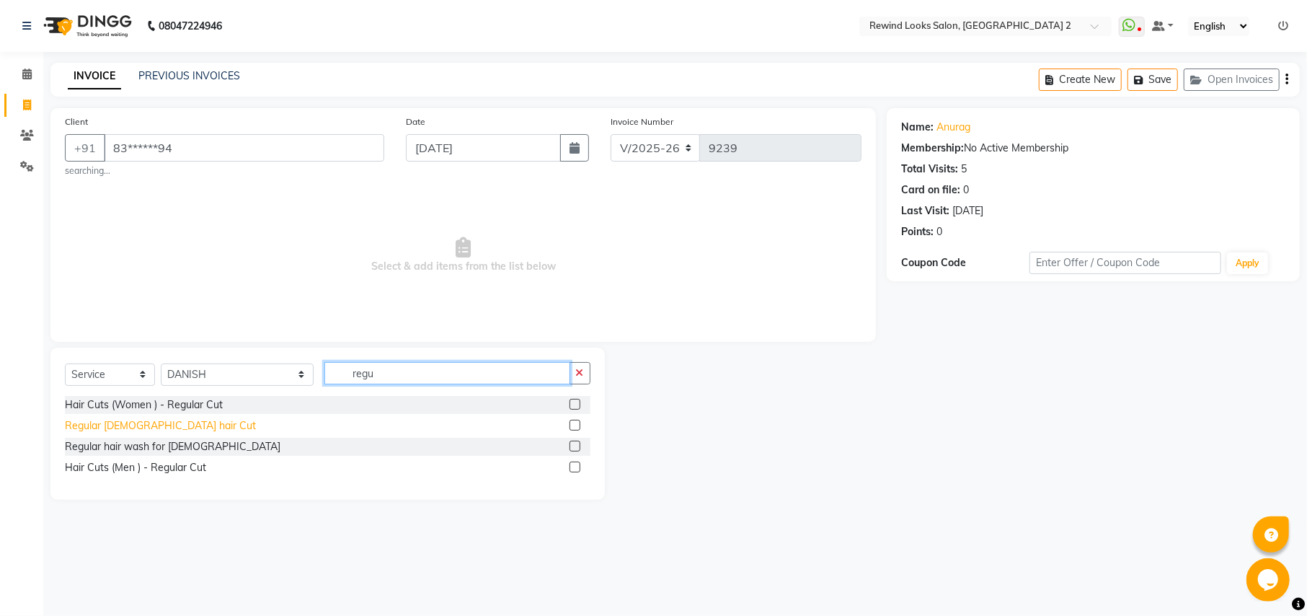
type input "regu"
click at [134, 425] on div "Regular [DEMOGRAPHIC_DATA] hair Cut" at bounding box center [160, 425] width 191 height 15
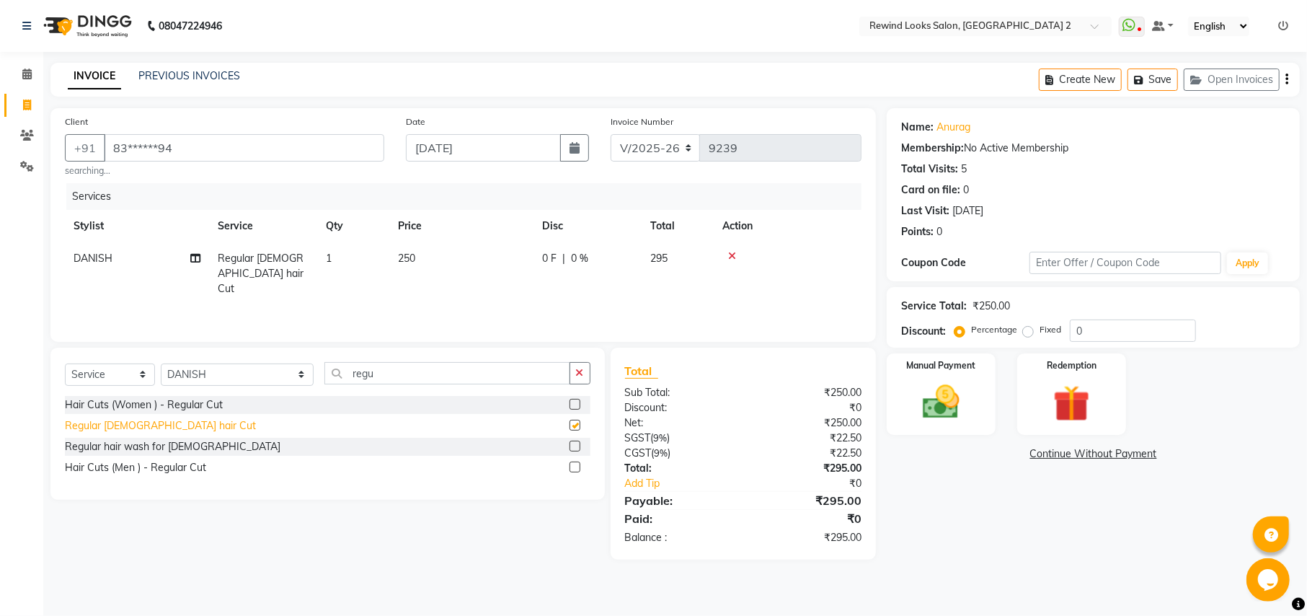
checkbox input "false"
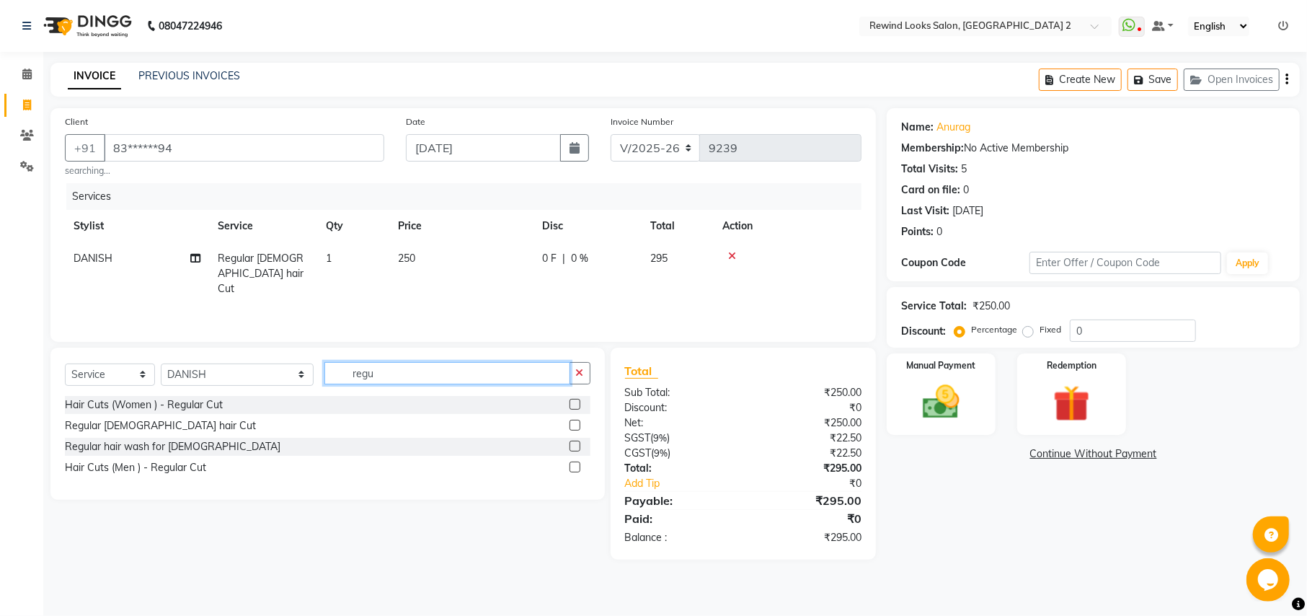
click at [367, 376] on input "regu" at bounding box center [446, 373] width 245 height 22
type input "beard"
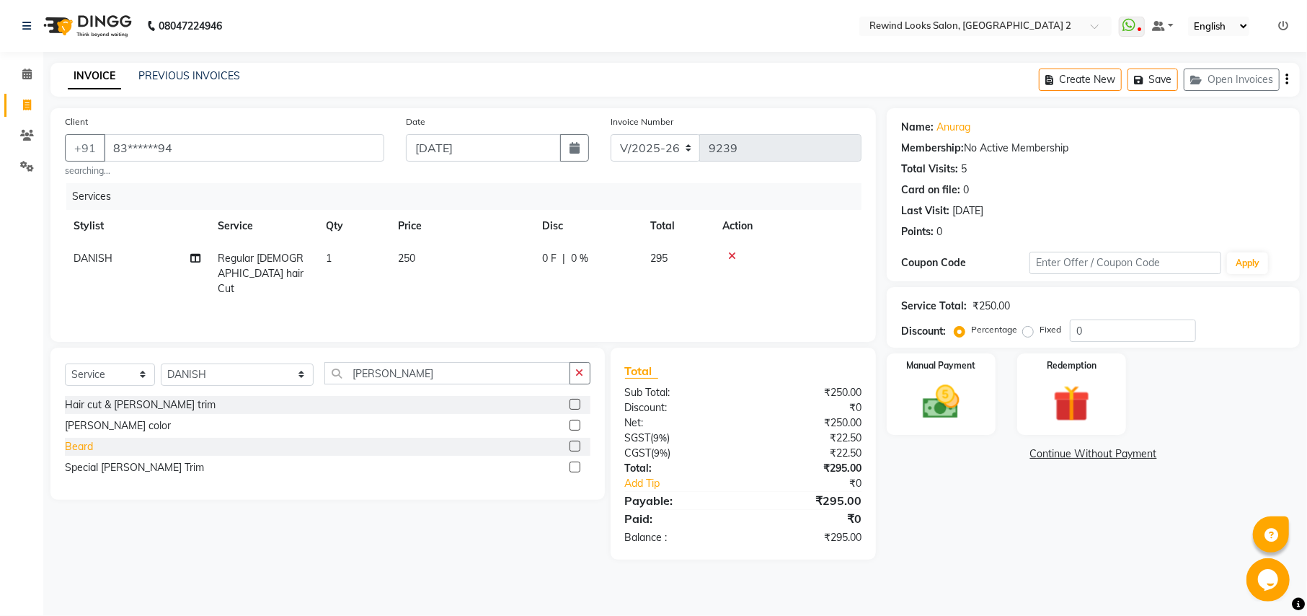
click at [72, 443] on div "Beard" at bounding box center [79, 446] width 28 height 15
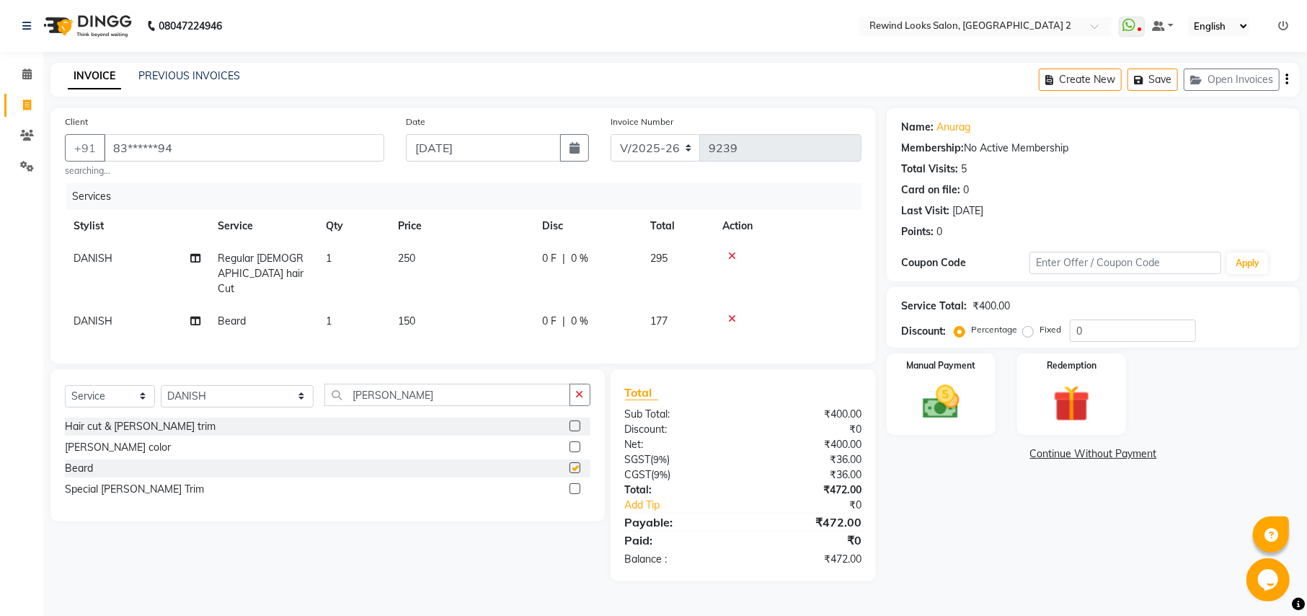
checkbox input "false"
click at [1287, 80] on icon "button" at bounding box center [1286, 79] width 3 height 1
select select "27076"
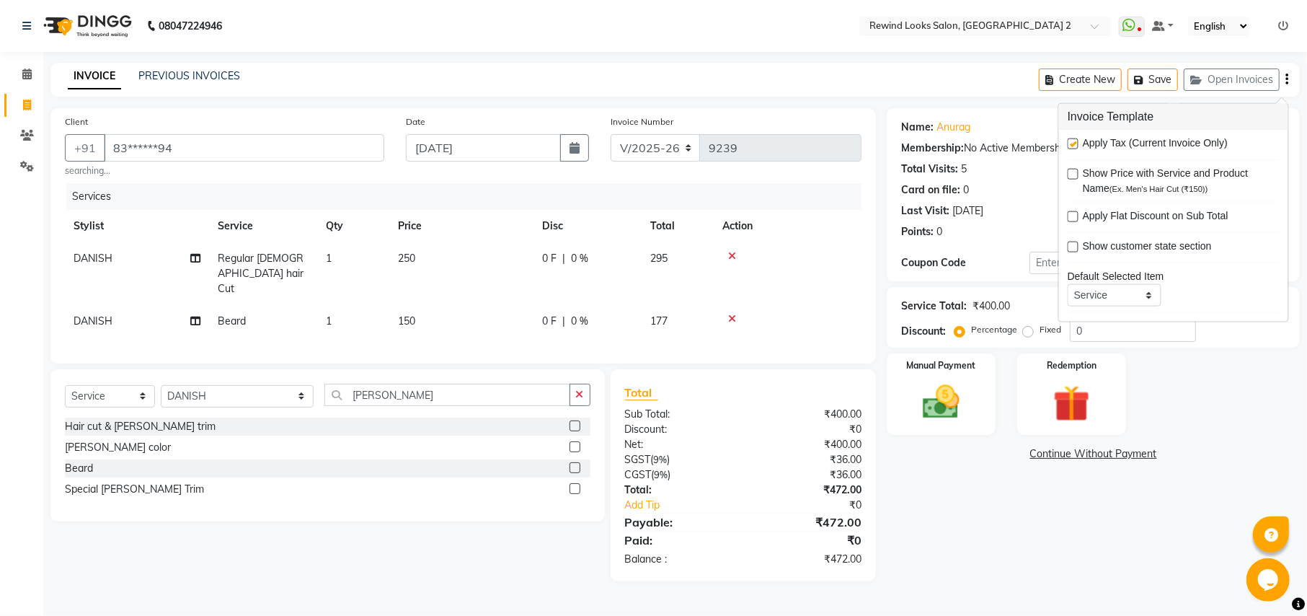
click at [1071, 140] on label at bounding box center [1073, 143] width 11 height 11
click at [1071, 140] on input "checkbox" at bounding box center [1072, 144] width 9 height 9
checkbox input "false"
click at [931, 402] on img at bounding box center [941, 402] width 62 height 44
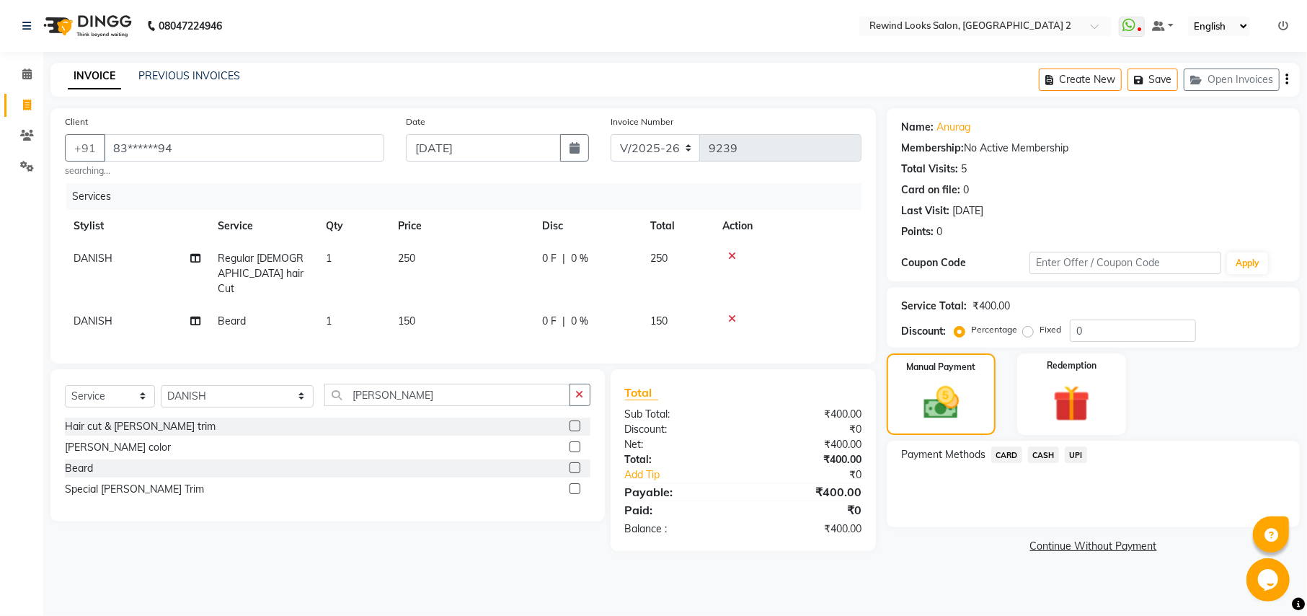
click at [1082, 454] on span "UPI" at bounding box center [1076, 454] width 22 height 17
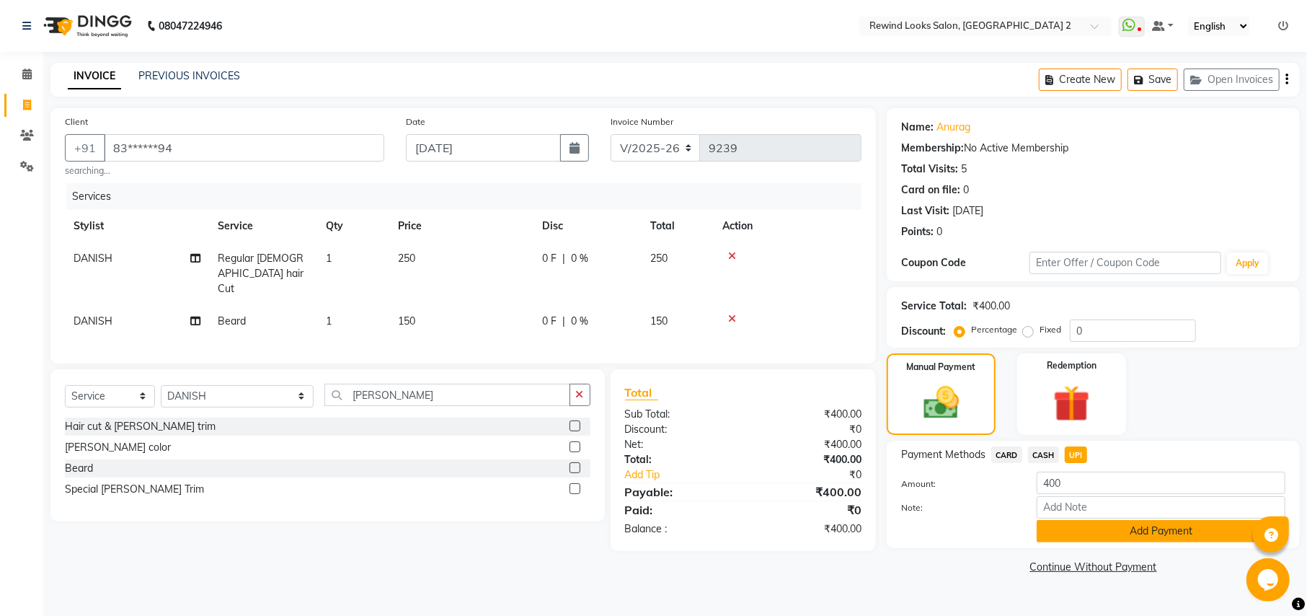
click at [1085, 528] on button "Add Payment" at bounding box center [1161, 531] width 249 height 22
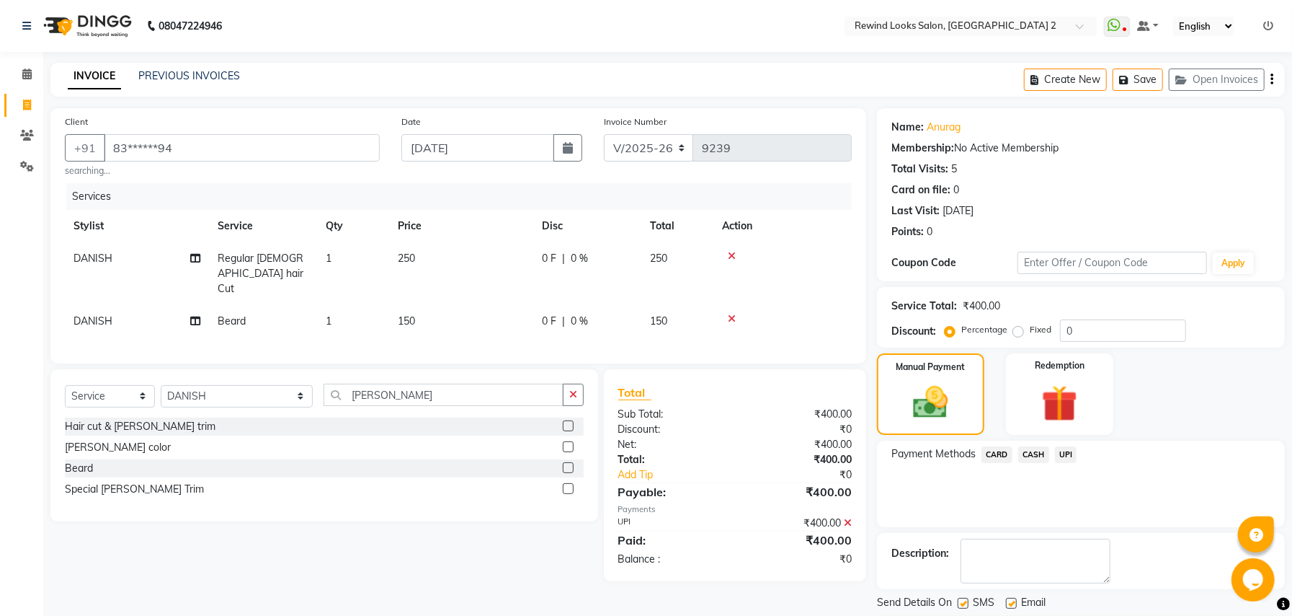
click at [1029, 453] on span "CASH" at bounding box center [1034, 454] width 31 height 17
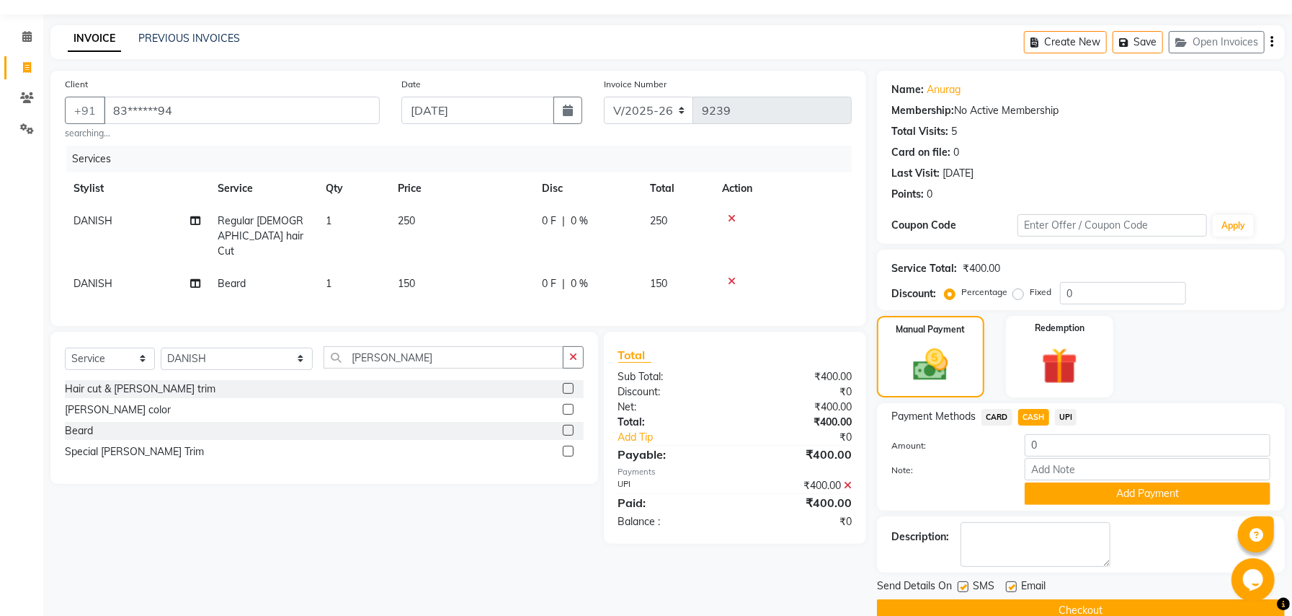
scroll to position [66, 0]
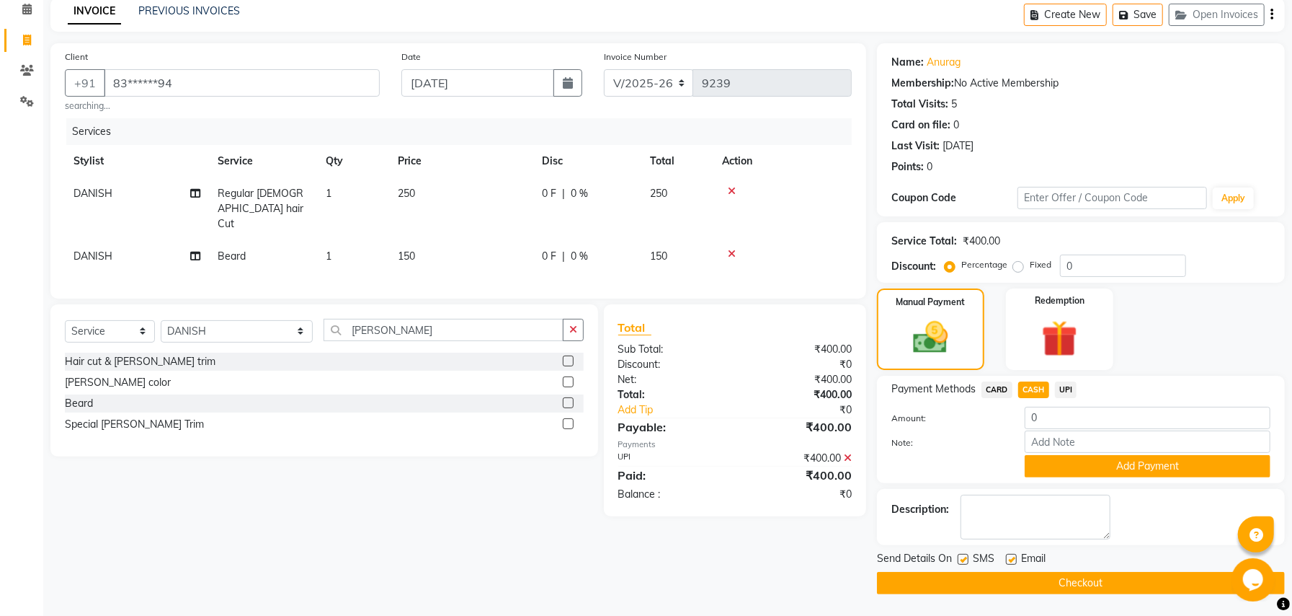
click at [848, 454] on icon at bounding box center [848, 458] width 8 height 10
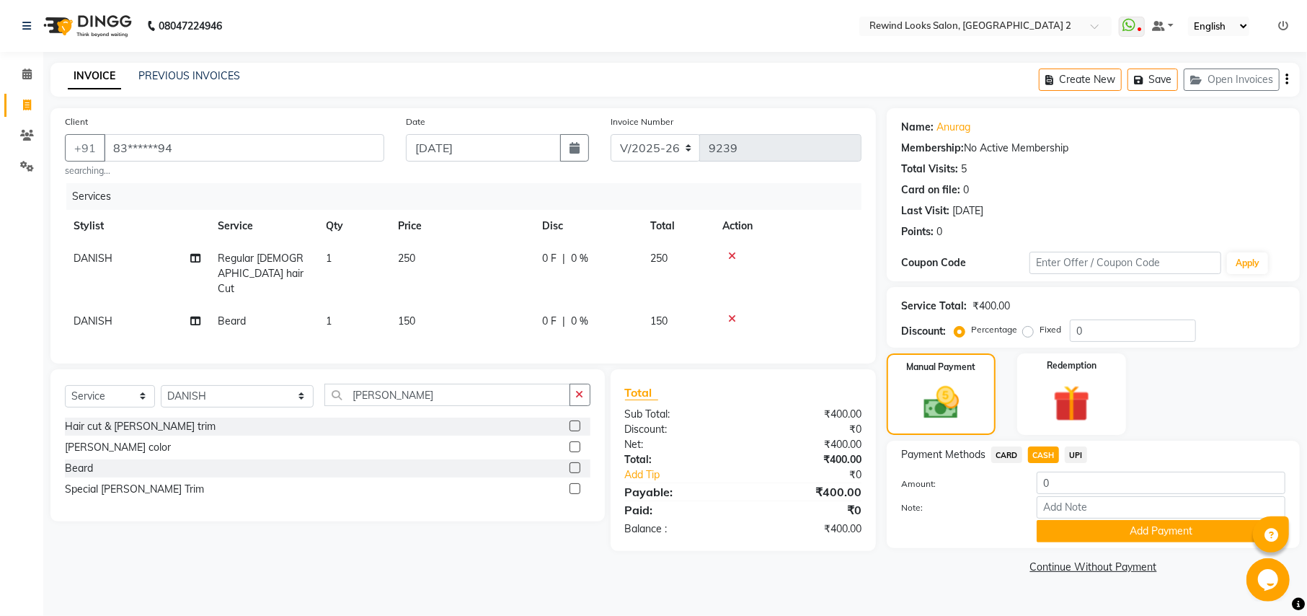
click at [1003, 457] on span "CARD" at bounding box center [1006, 454] width 31 height 17
type input "400"
click at [1048, 454] on span "CASH" at bounding box center [1043, 454] width 31 height 17
click at [1086, 535] on button "Add Payment" at bounding box center [1161, 531] width 249 height 22
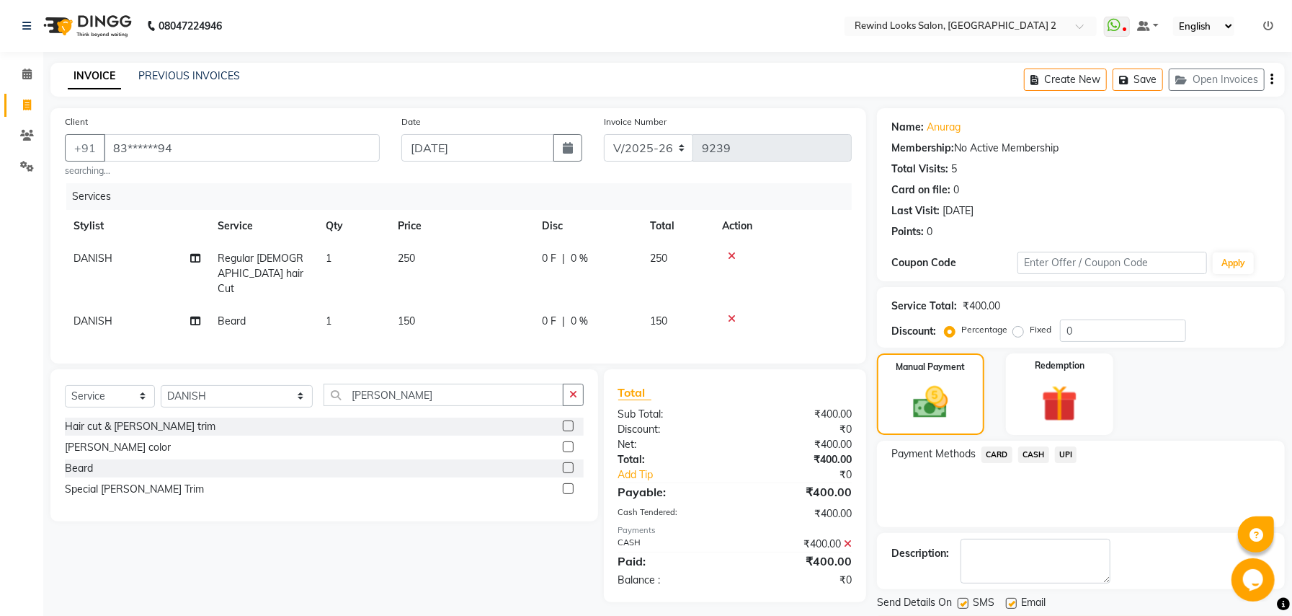
scroll to position [44, 0]
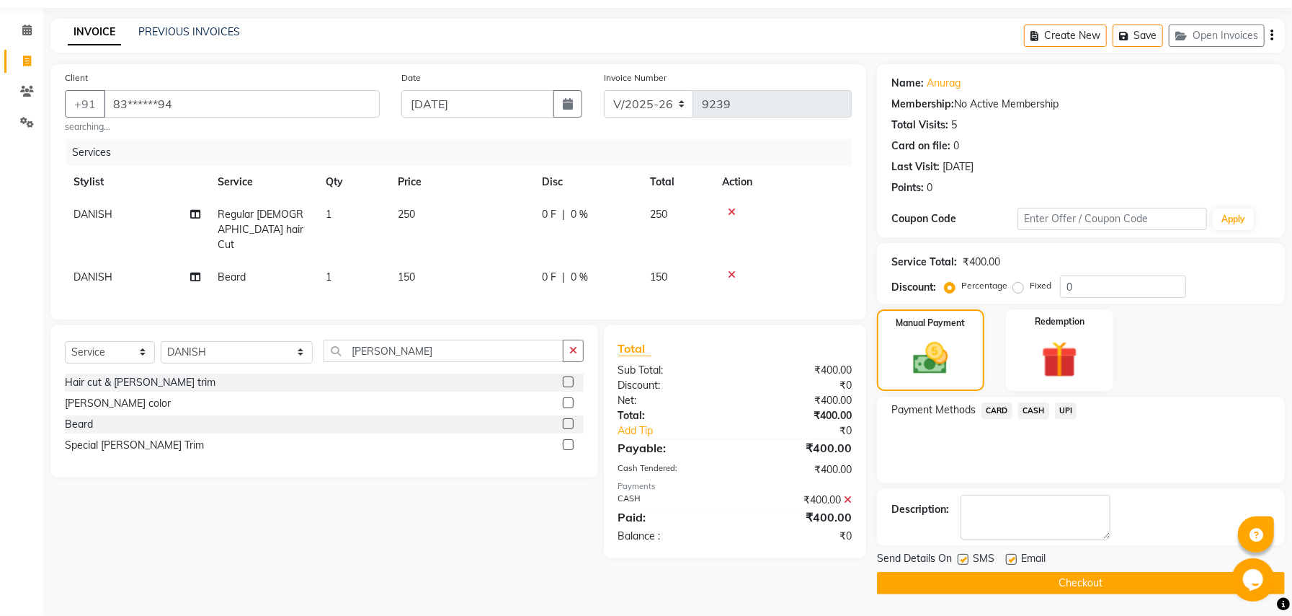
click at [1064, 582] on button "Checkout" at bounding box center [1081, 583] width 408 height 22
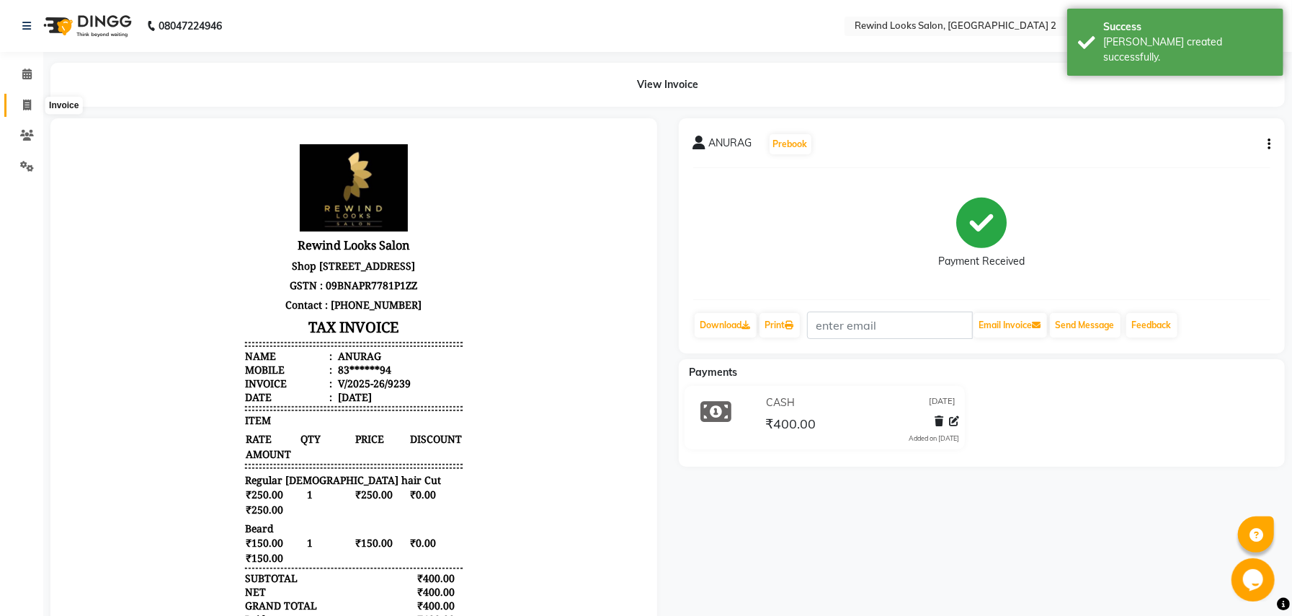
click at [27, 105] on icon at bounding box center [27, 104] width 8 height 11
select select "service"
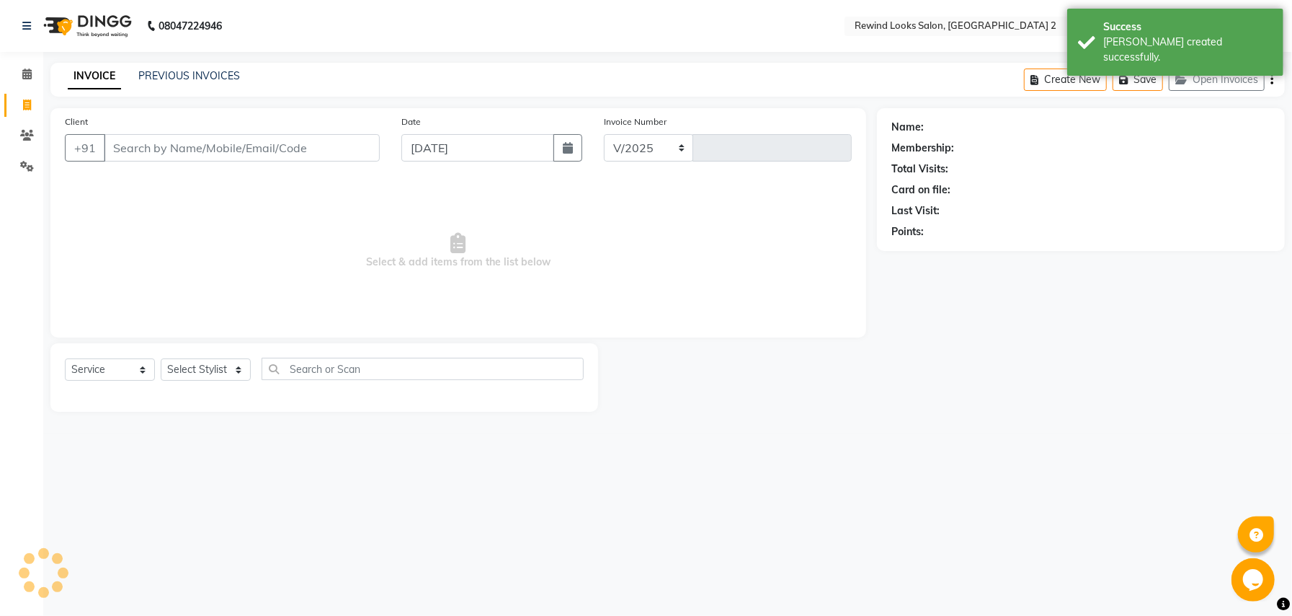
select select "4640"
type input "9240"
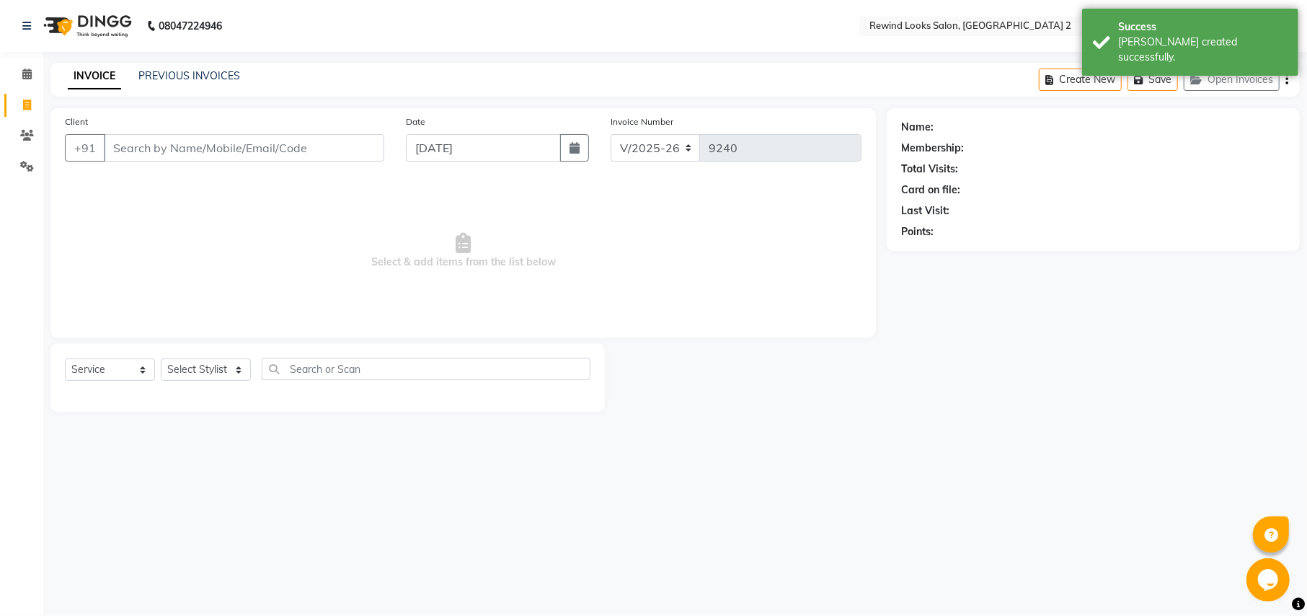
click at [139, 154] on input "Client" at bounding box center [244, 147] width 280 height 27
select select "27076"
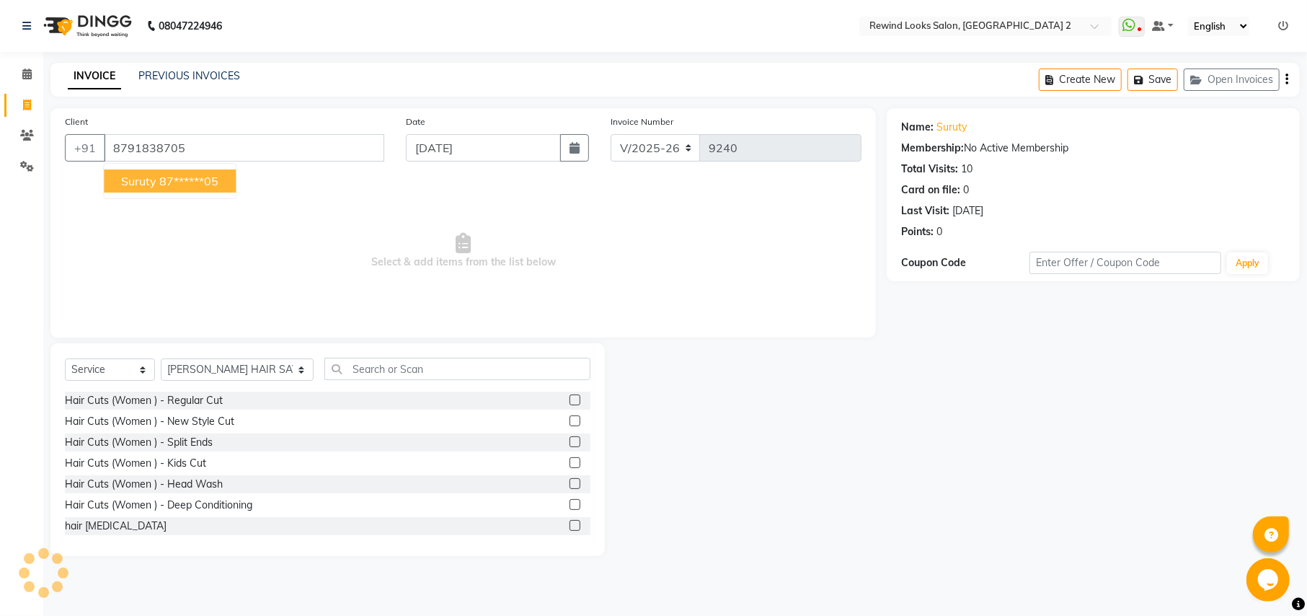
click at [157, 186] on button "suruty 87******05" at bounding box center [170, 180] width 132 height 23
type input "87******05"
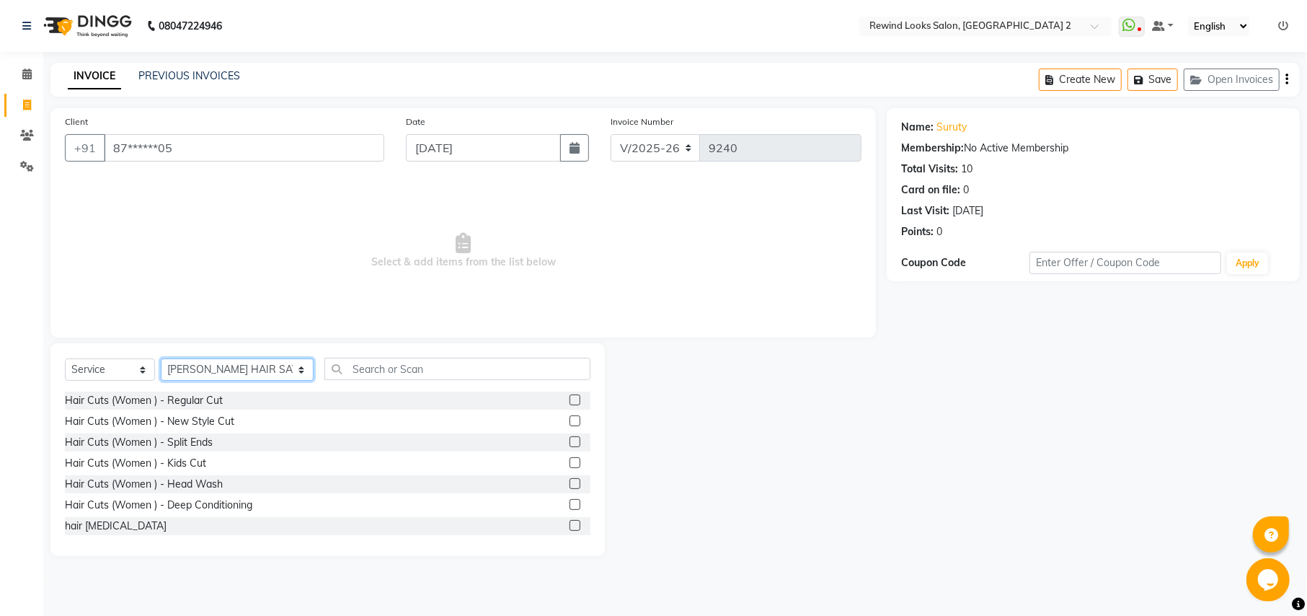
click at [220, 370] on select "Select Stylist aayat ADMIN Alfad hair Casa ARBAZ (MALE HAIRDRESSER) ASHWANI HAI…" at bounding box center [237, 369] width 153 height 22
select select "27101"
click at [379, 371] on input "text" at bounding box center [456, 369] width 265 height 22
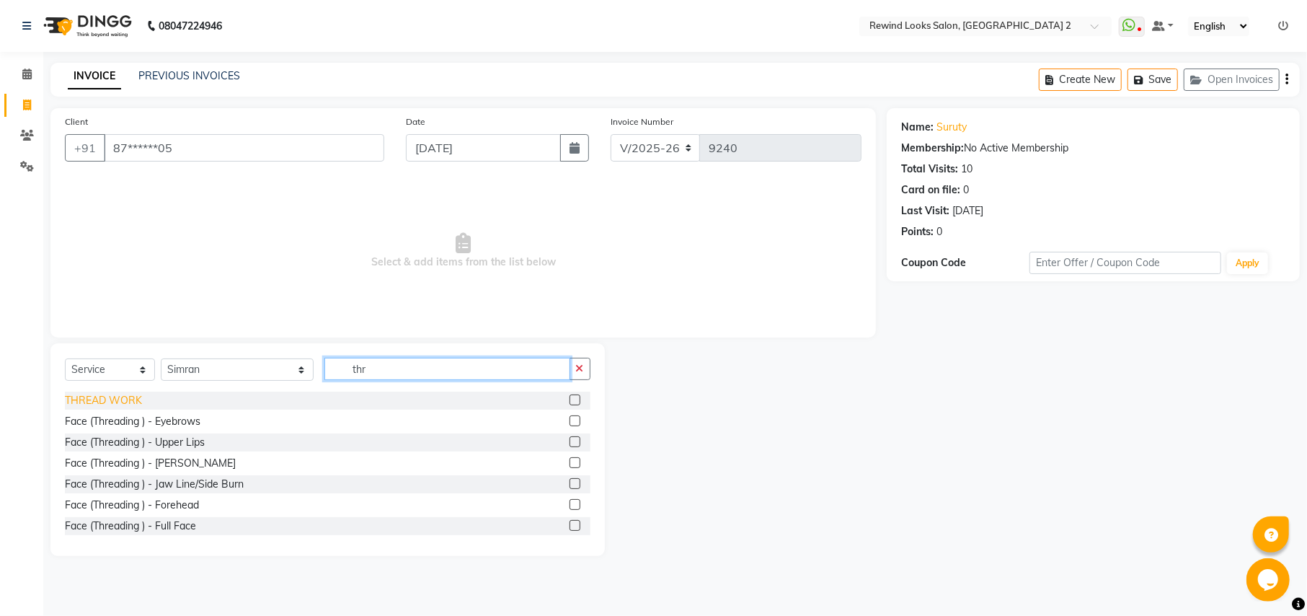
type input "thr"
click at [96, 399] on div "THREAD WORK" at bounding box center [103, 400] width 77 height 15
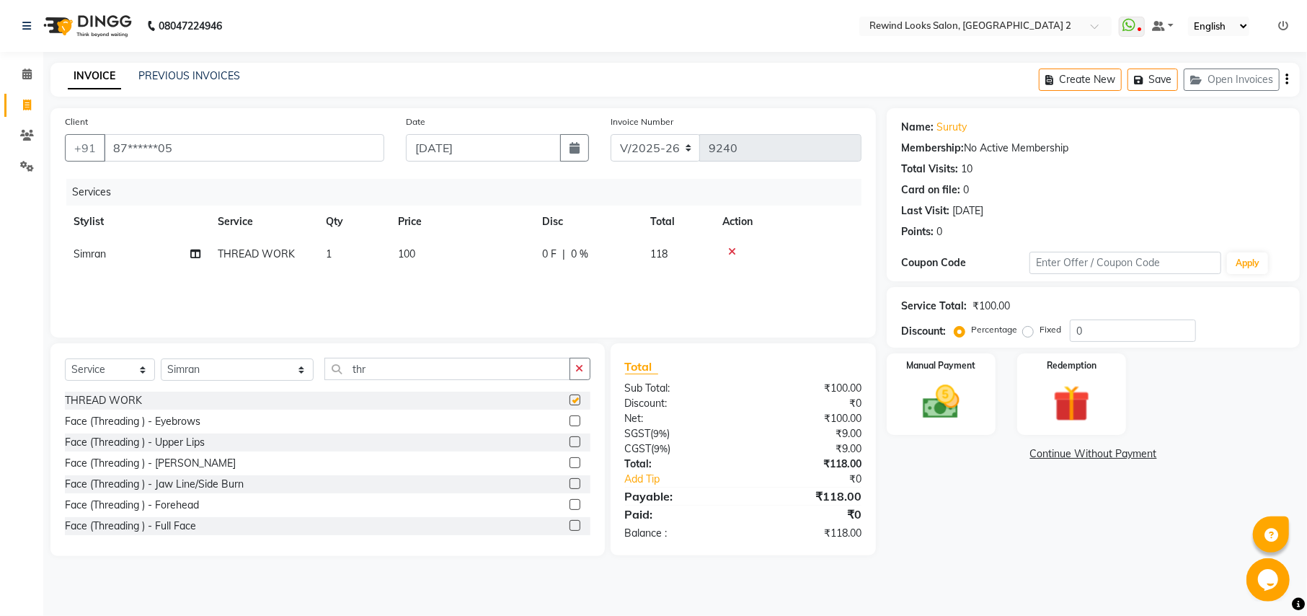
checkbox input "false"
click at [1287, 80] on icon "button" at bounding box center [1286, 79] width 3 height 1
select select "27076"
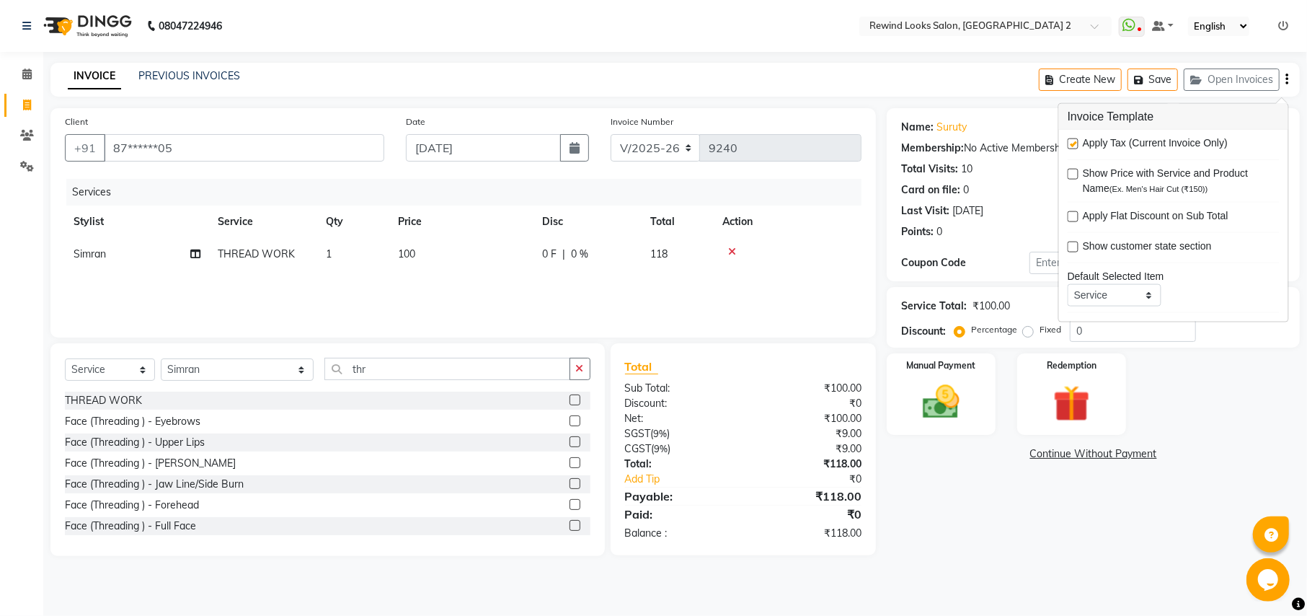
click at [1070, 141] on label at bounding box center [1073, 143] width 11 height 11
click at [1070, 141] on input "checkbox" at bounding box center [1072, 144] width 9 height 9
checkbox input "false"
click at [924, 405] on img at bounding box center [941, 402] width 62 height 44
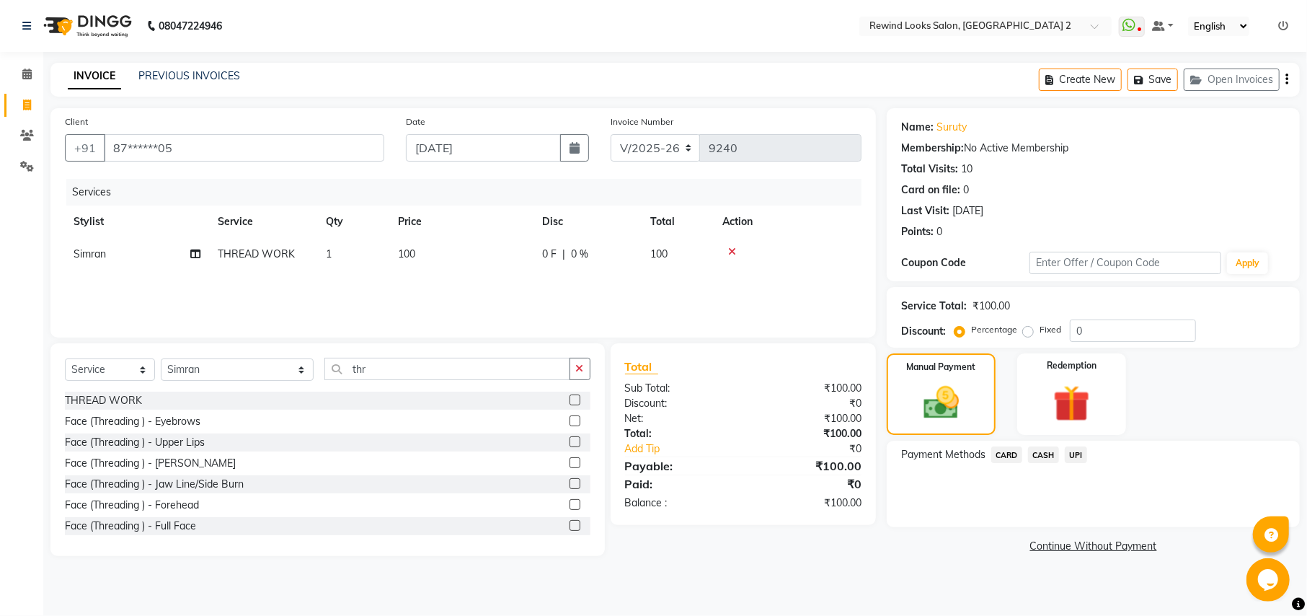
click at [1076, 456] on span "UPI" at bounding box center [1076, 454] width 22 height 17
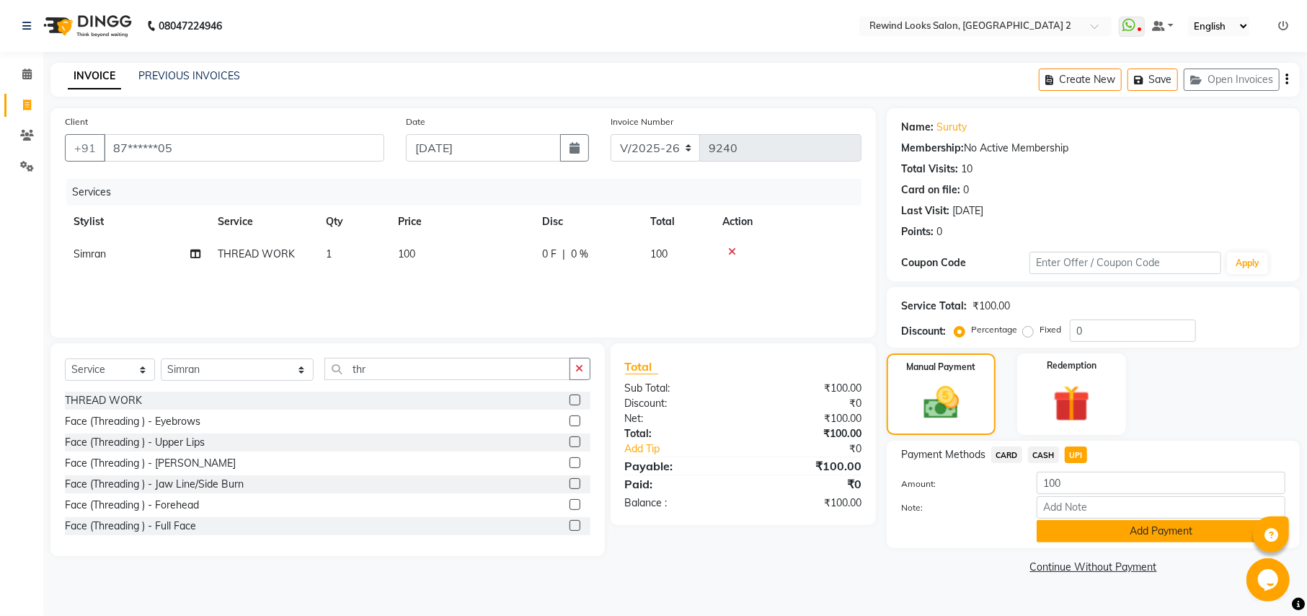
click at [1082, 537] on button "Add Payment" at bounding box center [1161, 531] width 249 height 22
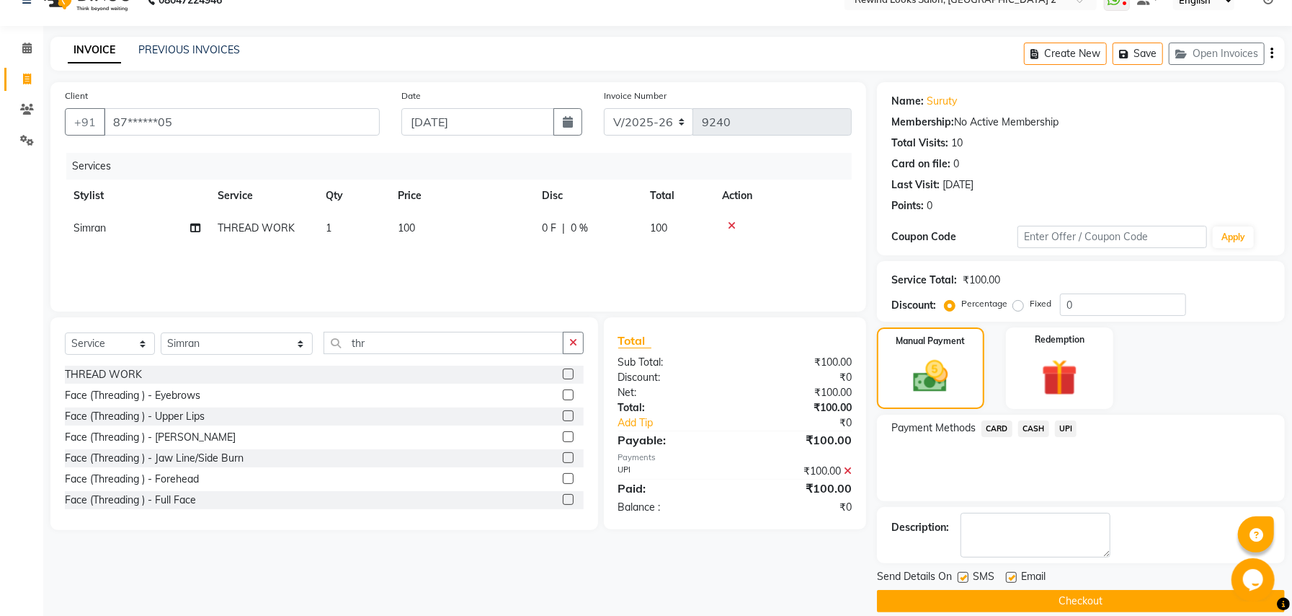
scroll to position [44, 0]
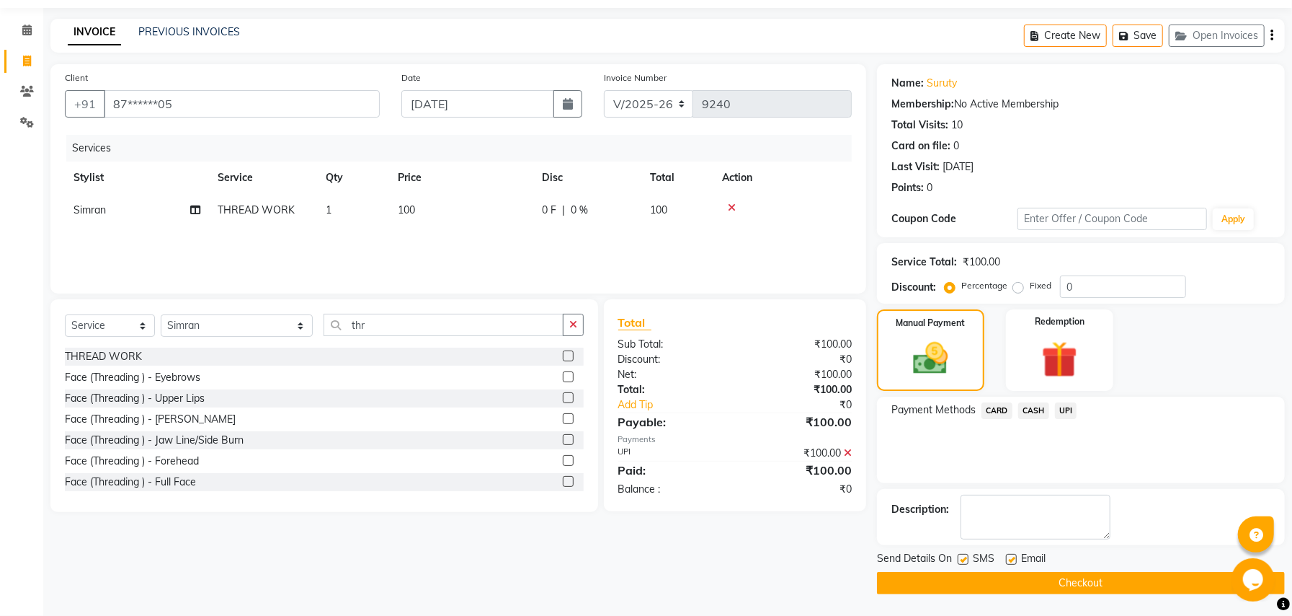
click at [1146, 586] on button "Checkout" at bounding box center [1081, 583] width 408 height 22
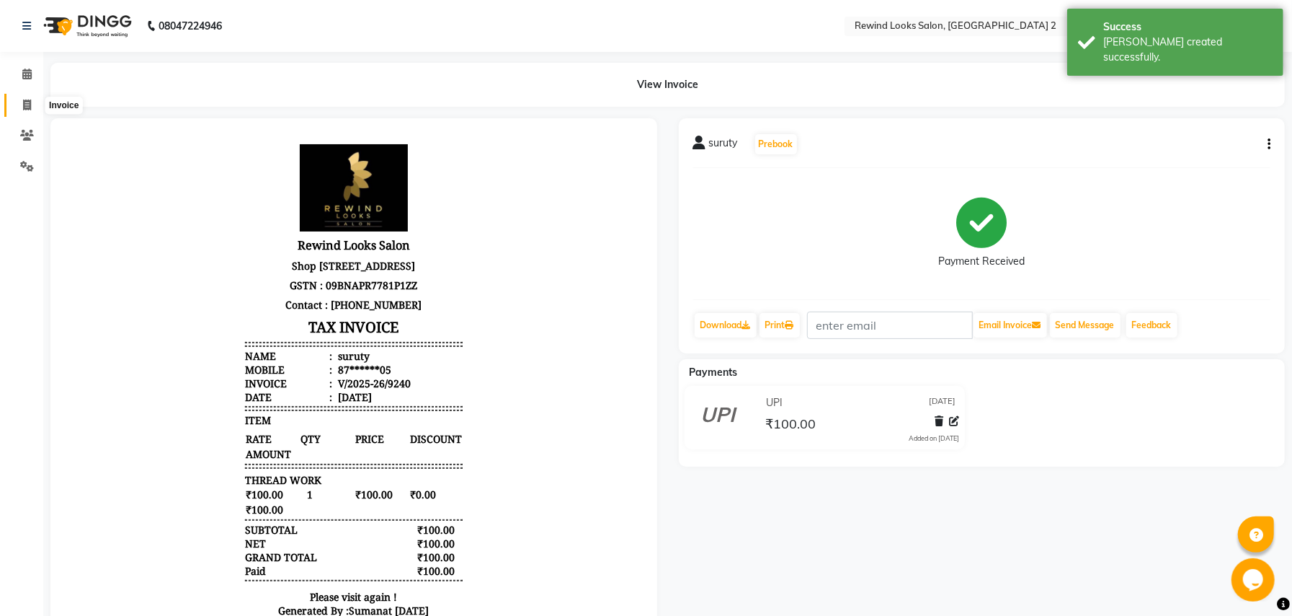
click at [30, 107] on icon at bounding box center [27, 104] width 8 height 11
select select "service"
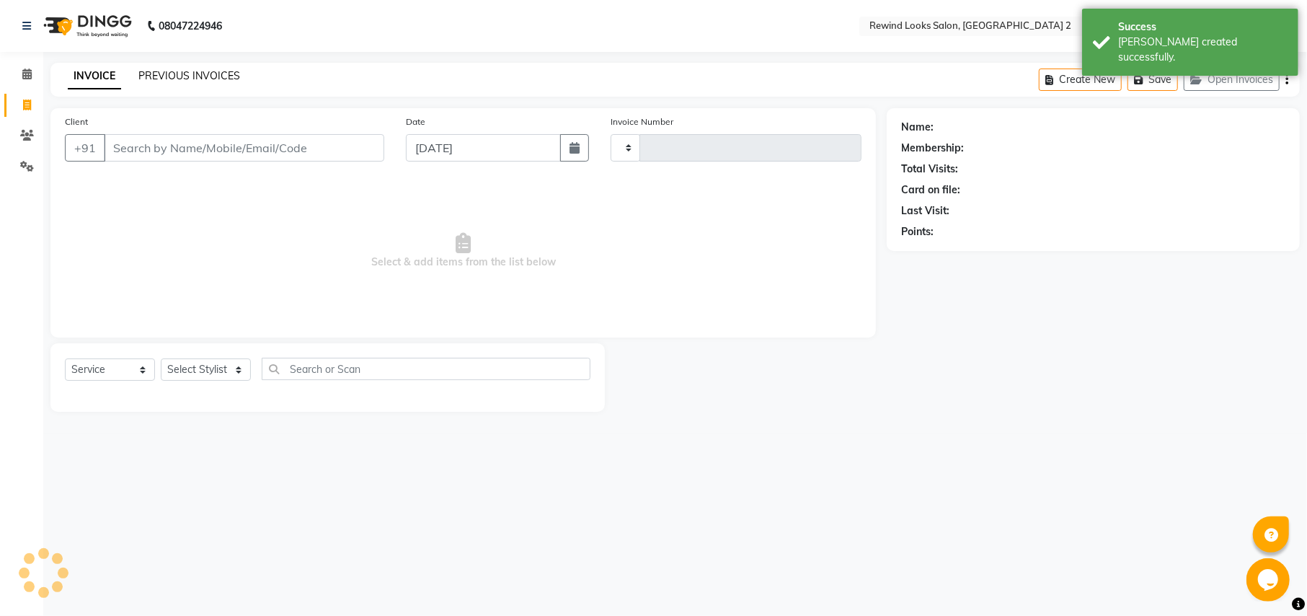
type input "9241"
select select "4640"
select select "27076"
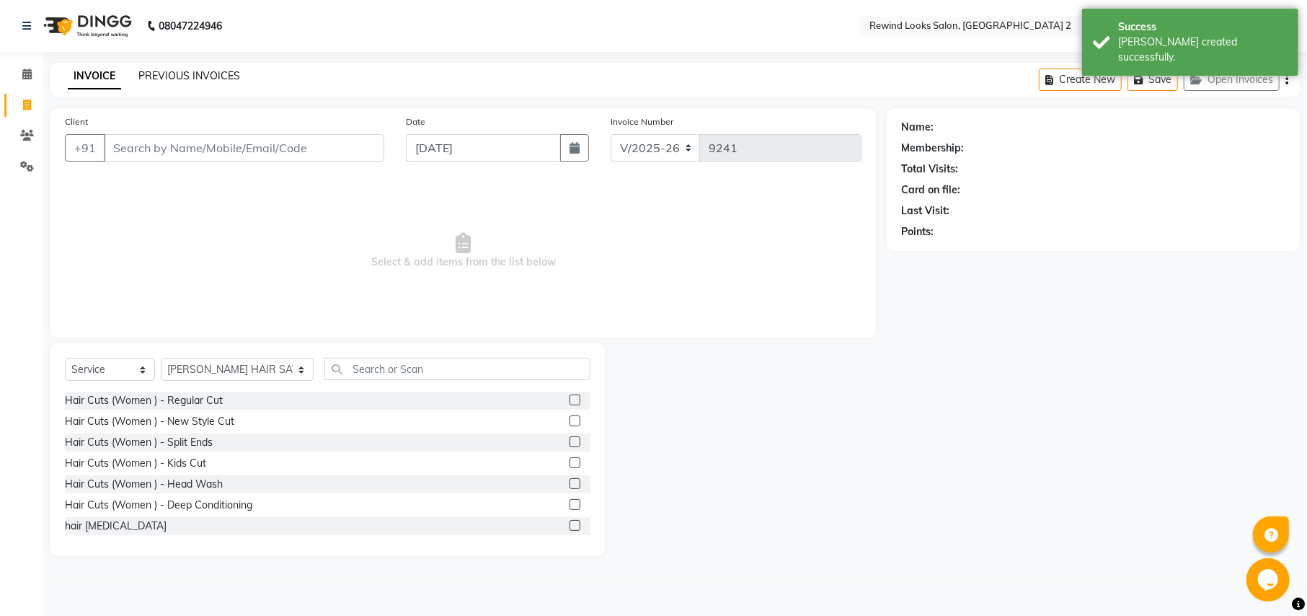
click at [182, 74] on link "PREVIOUS INVOICES" at bounding box center [189, 75] width 102 height 13
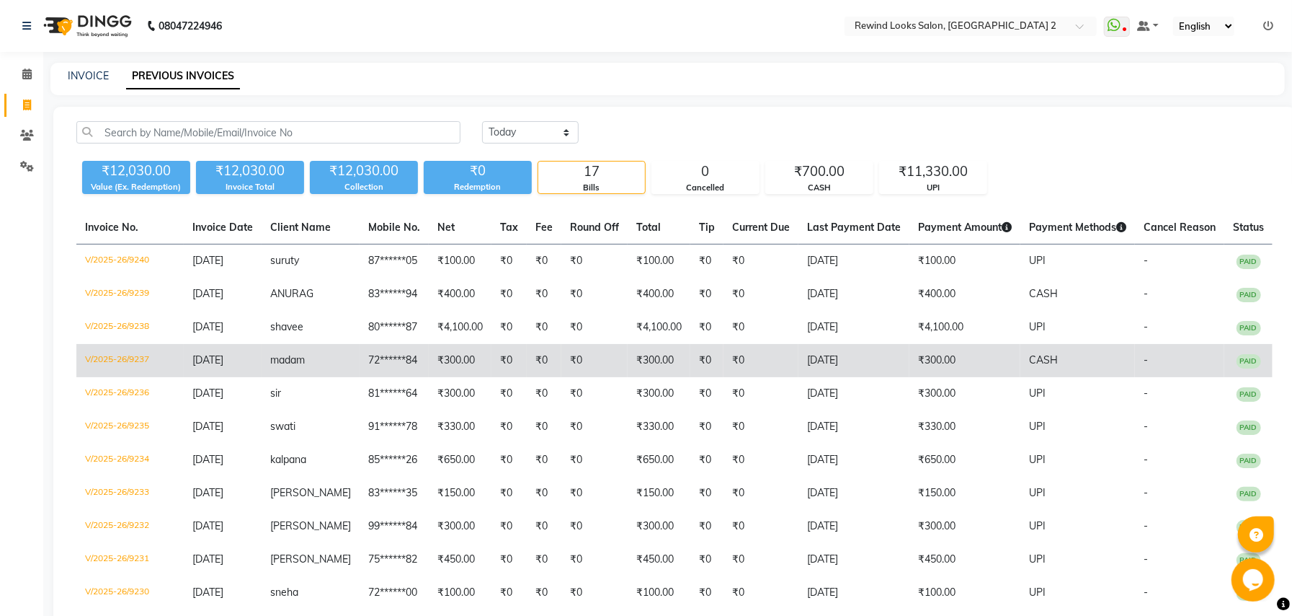
click at [507, 358] on td "₹0" at bounding box center [509, 360] width 35 height 33
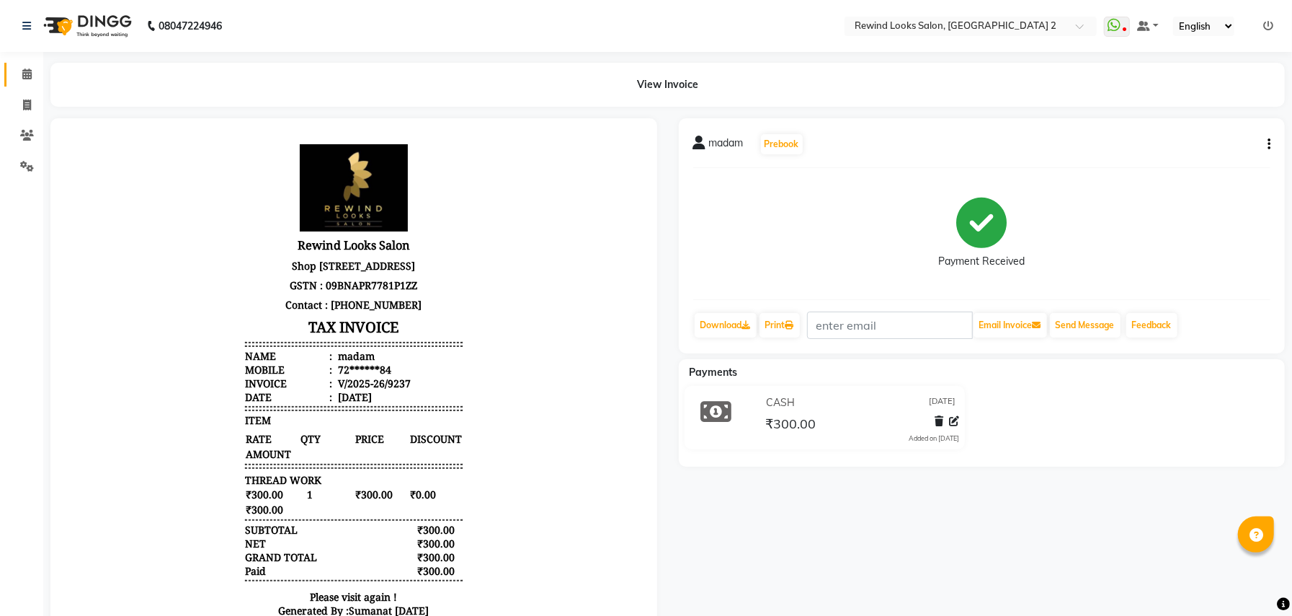
click at [26, 82] on link "Calendar" at bounding box center [21, 75] width 35 height 24
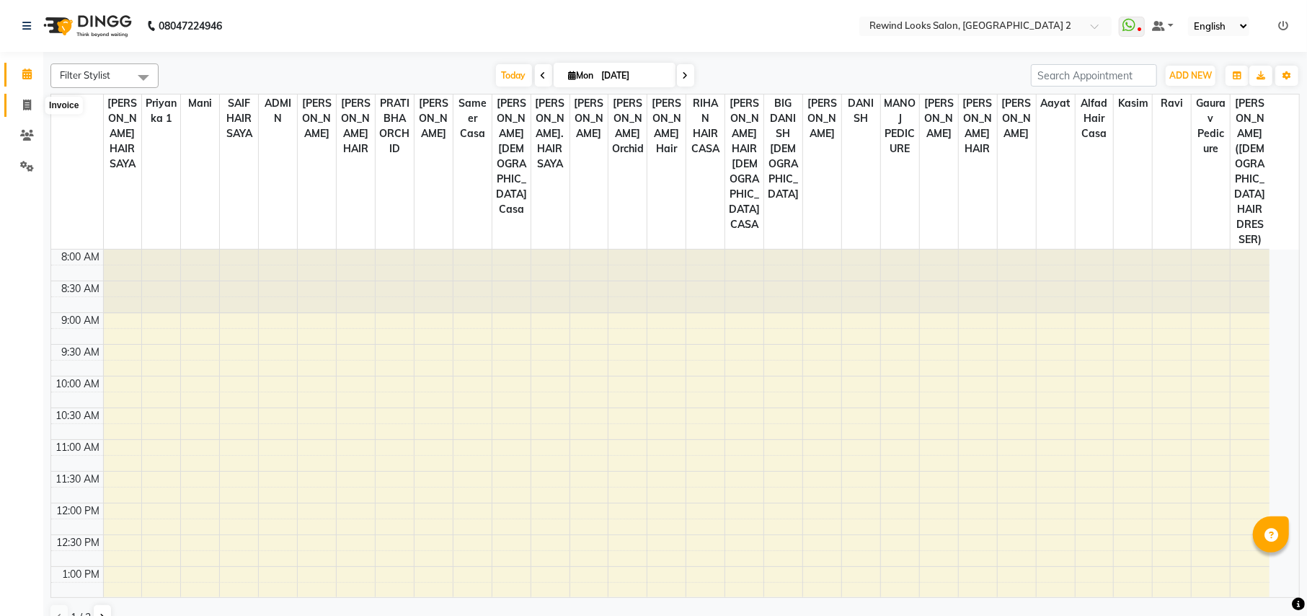
click at [32, 104] on span at bounding box center [26, 105] width 25 height 17
select select "service"
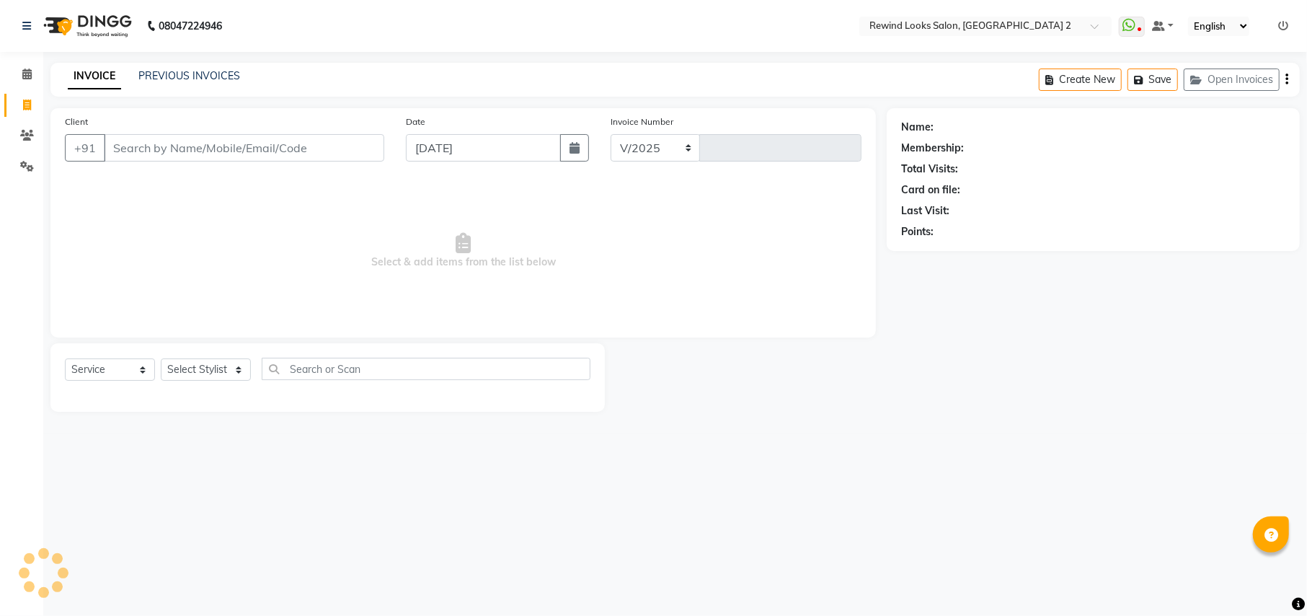
select select "4640"
type input "9241"
select select "27076"
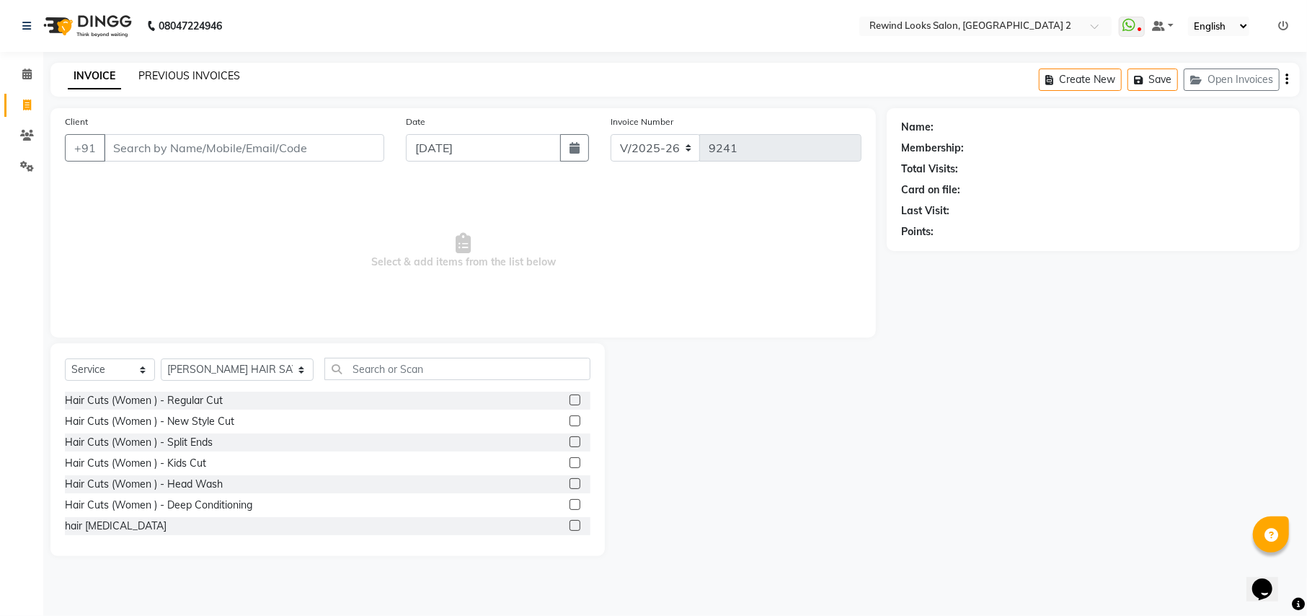
click at [172, 79] on link "PREVIOUS INVOICES" at bounding box center [189, 75] width 102 height 13
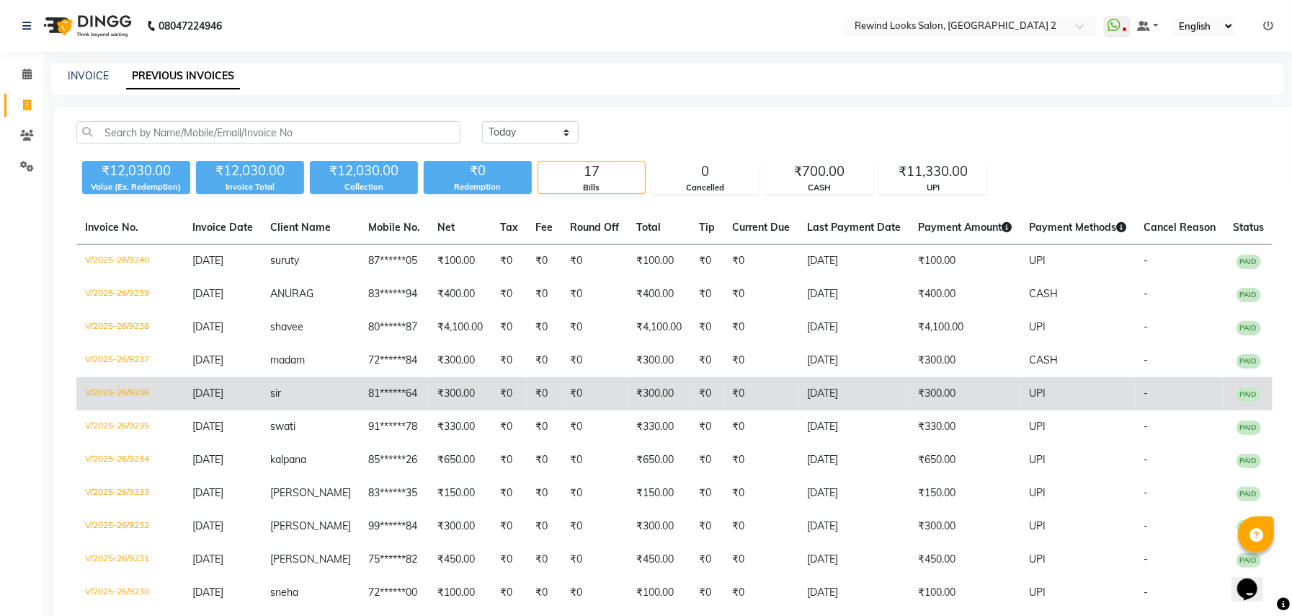
click at [332, 386] on td "sir" at bounding box center [311, 393] width 98 height 33
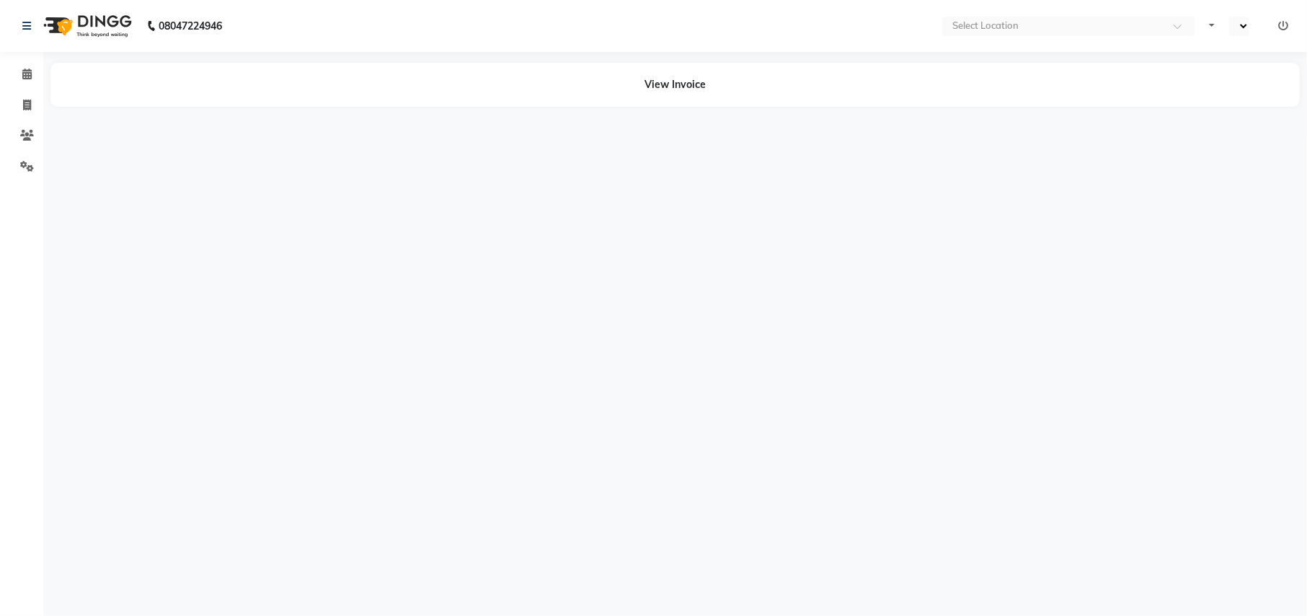
select select "en"
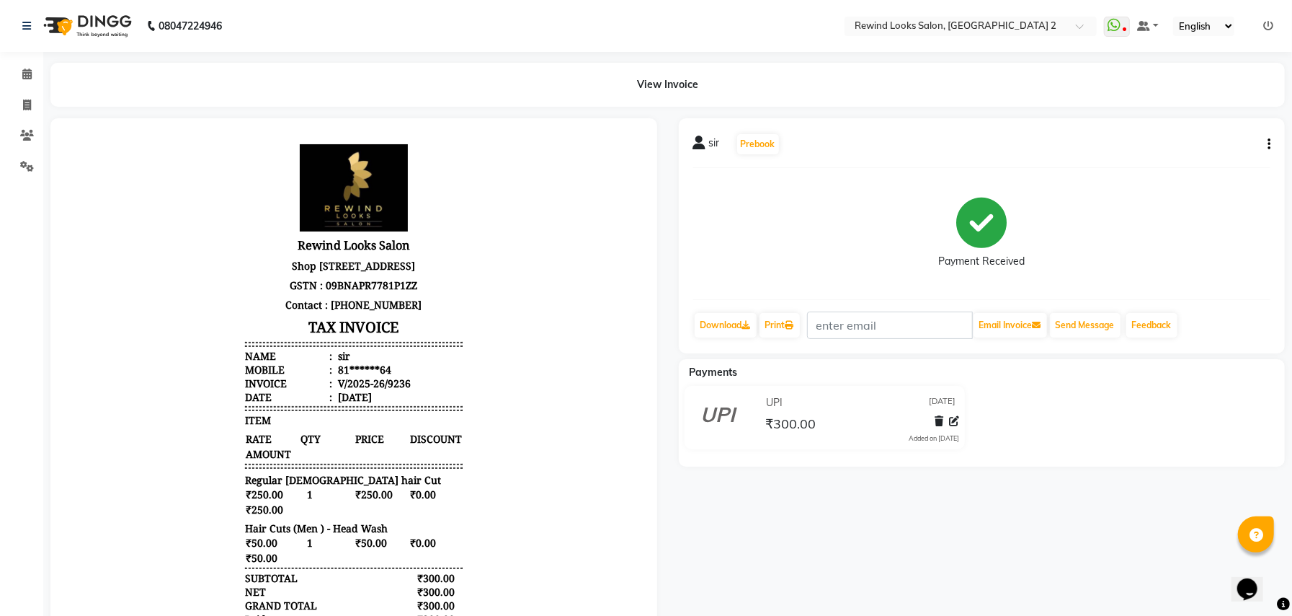
click at [1266, 140] on button "button" at bounding box center [1266, 144] width 9 height 15
click at [1171, 153] on div "Edit Invoice" at bounding box center [1197, 152] width 99 height 18
select select "service"
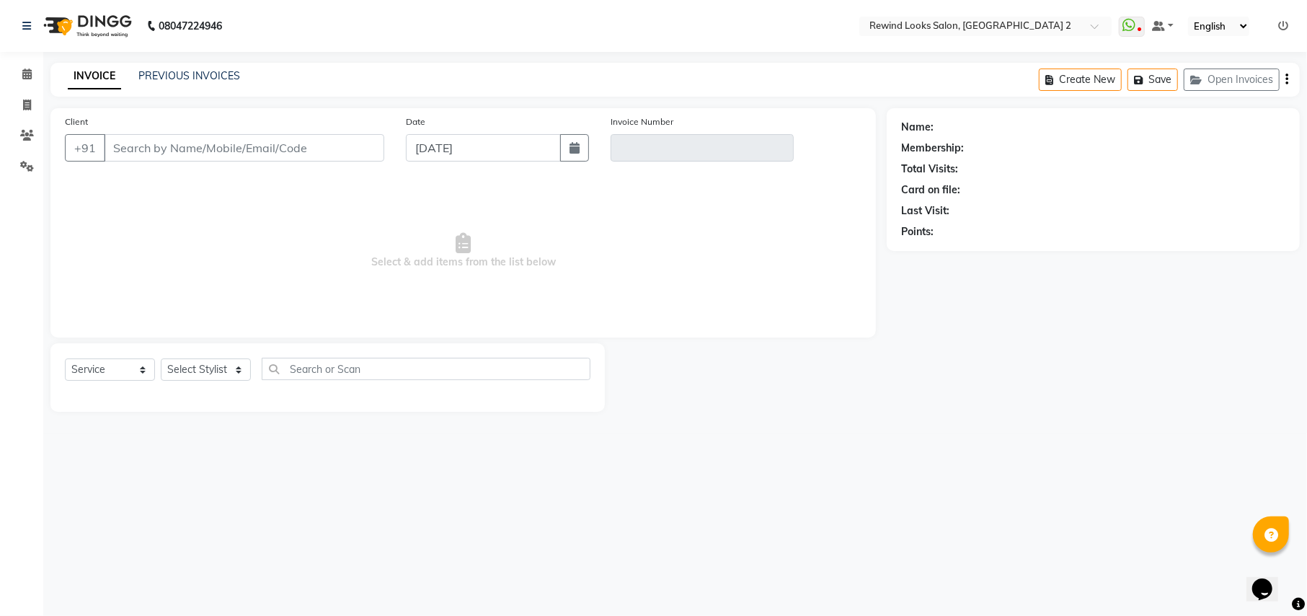
select select "27076"
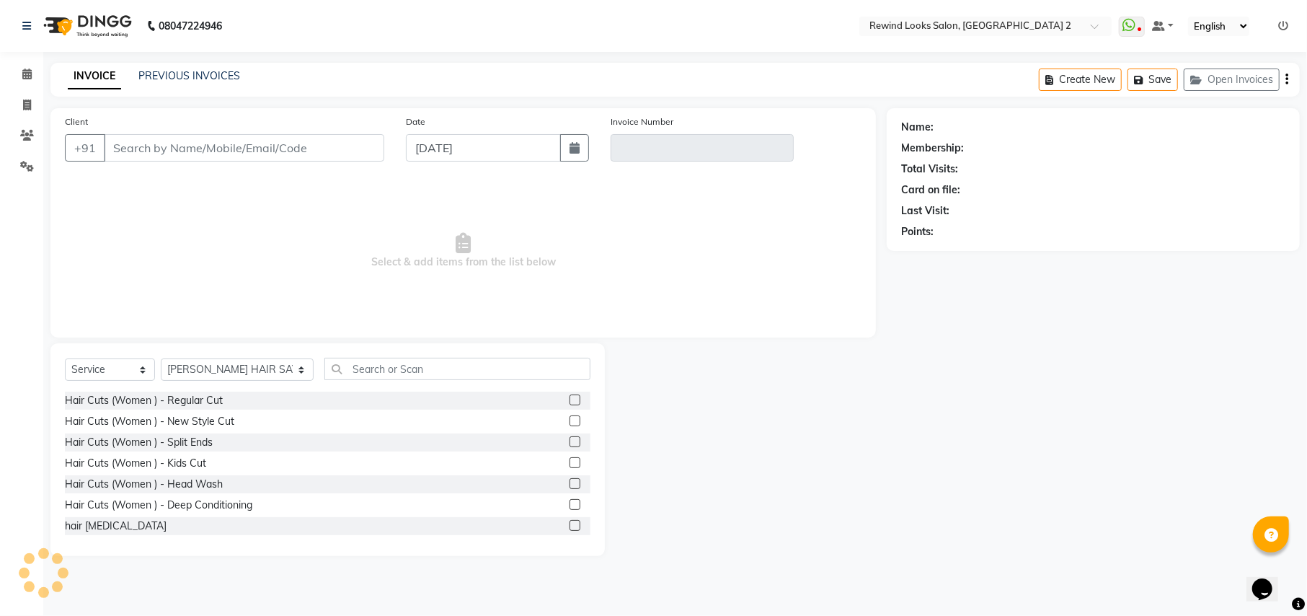
type input "81******64"
type input "V/2025-26/9236"
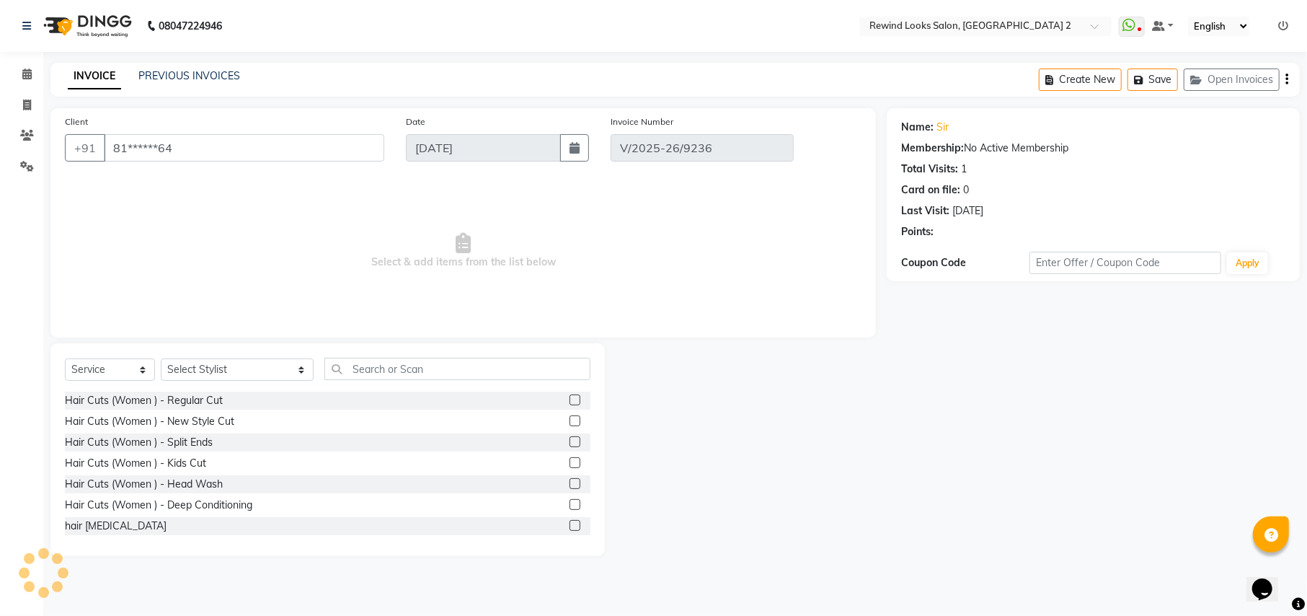
select select "select"
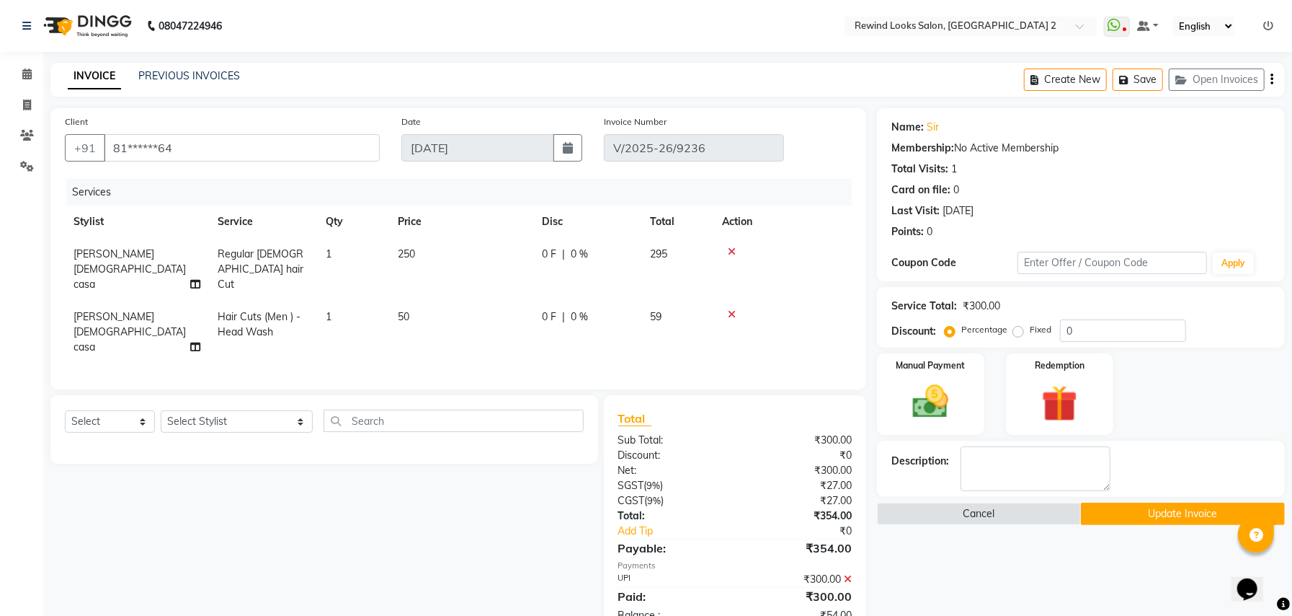
click at [1272, 79] on icon "button" at bounding box center [1272, 79] width 3 height 1
select select "27076"
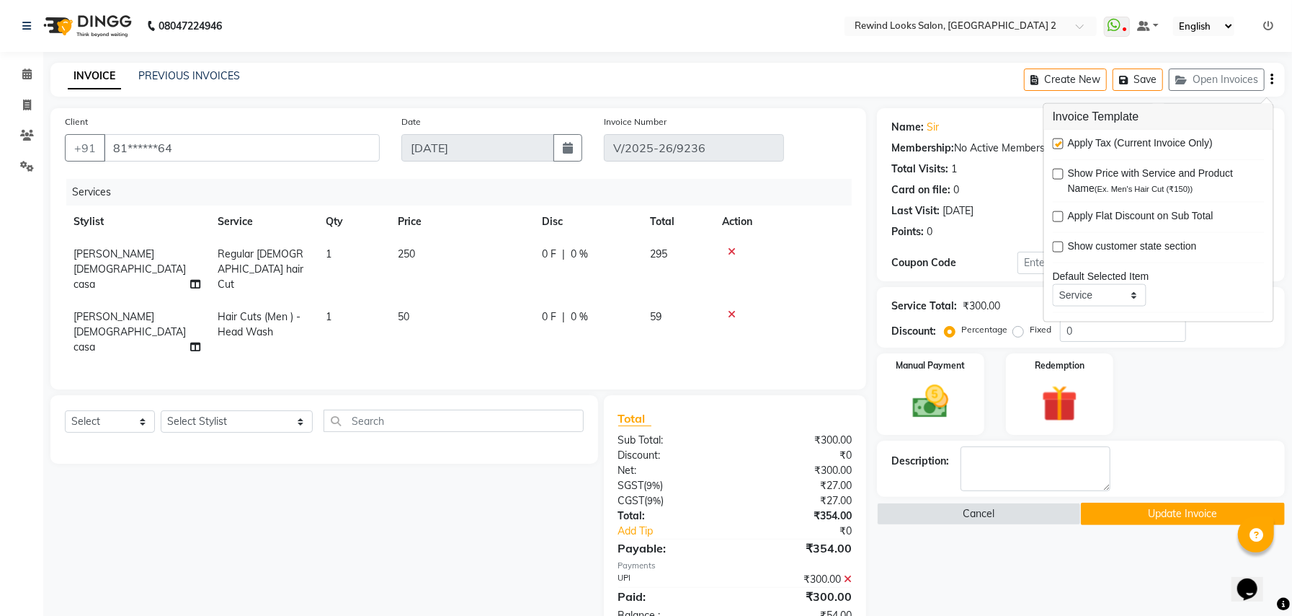
click at [1060, 146] on label at bounding box center [1058, 143] width 11 height 11
click at [1060, 146] on input "checkbox" at bounding box center [1057, 144] width 9 height 9
checkbox input "false"
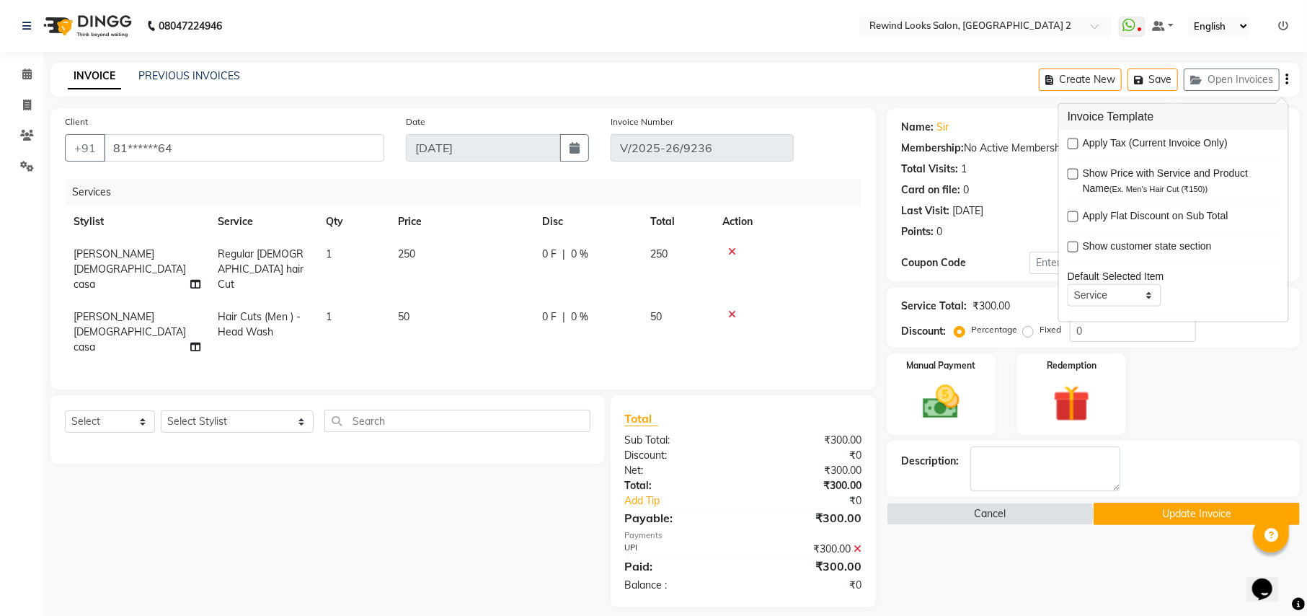
click at [857, 544] on icon at bounding box center [857, 549] width 8 height 10
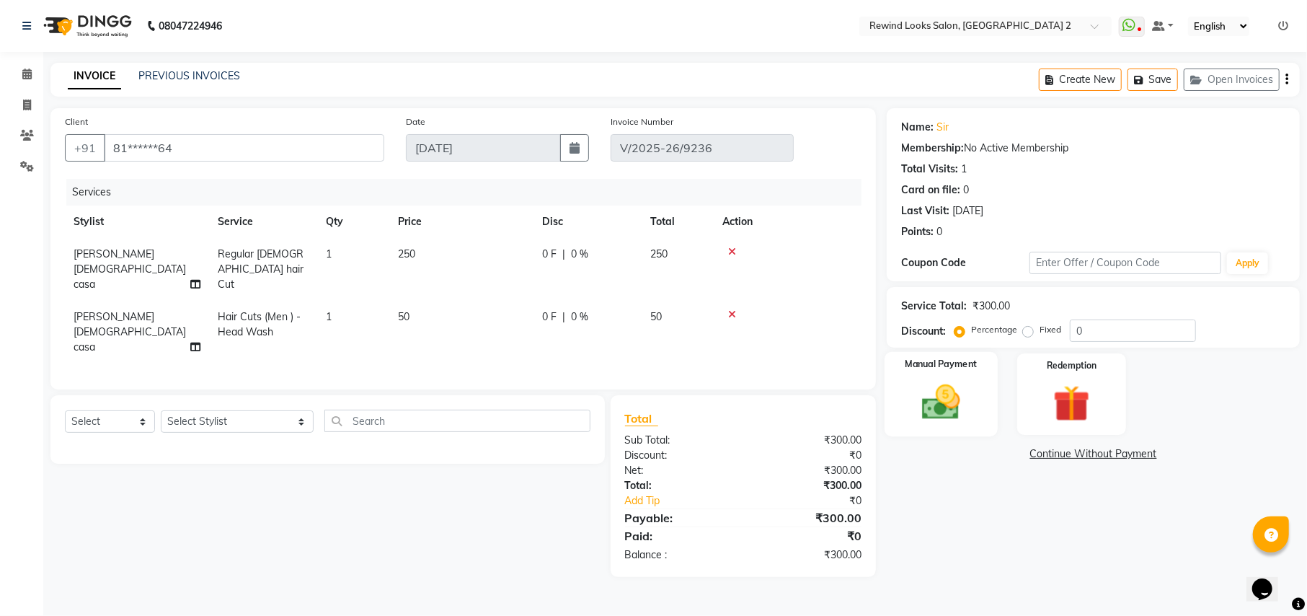
click at [944, 408] on img at bounding box center [941, 402] width 62 height 44
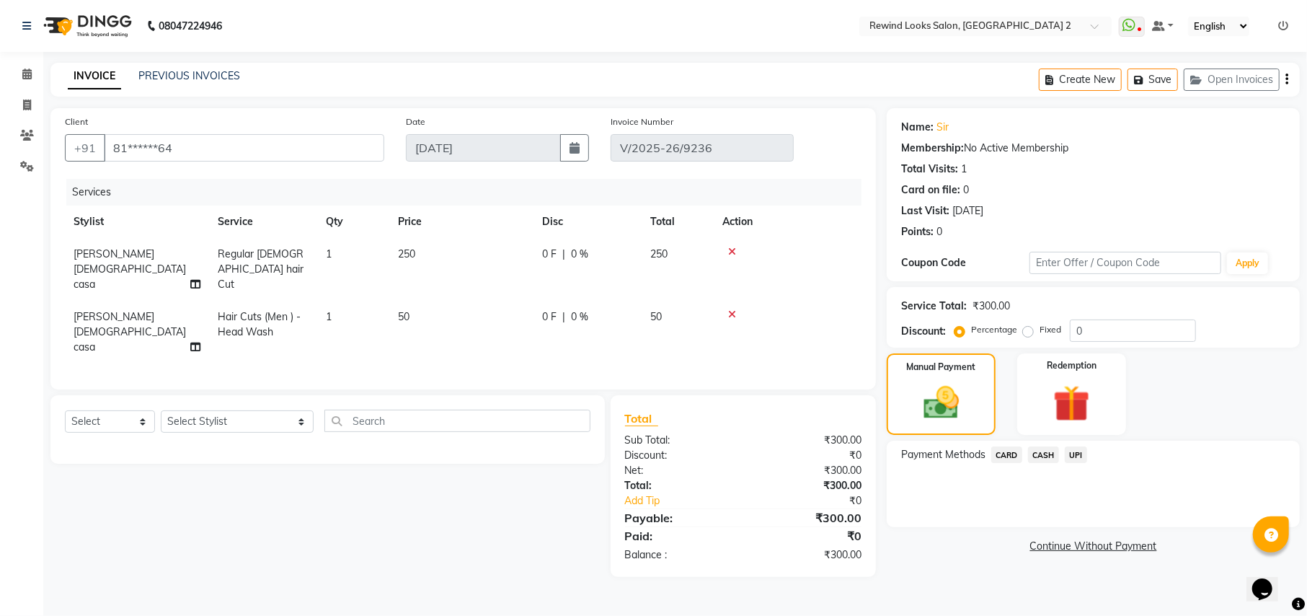
click at [1050, 453] on span "CASH" at bounding box center [1043, 454] width 31 height 17
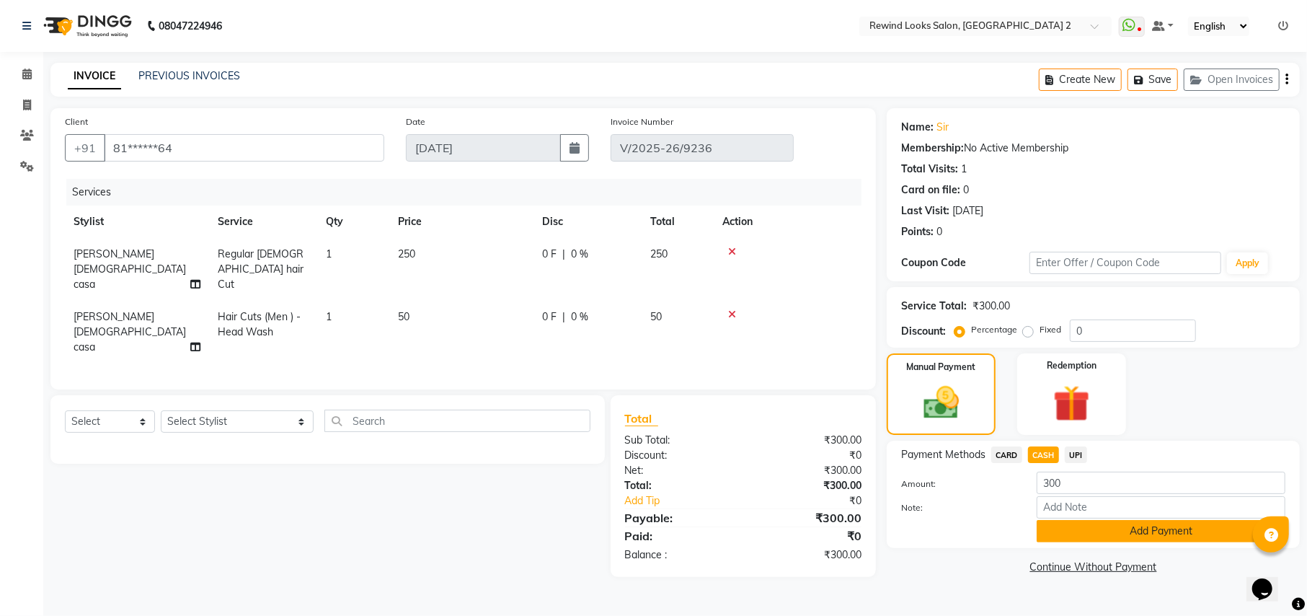
click at [1075, 528] on button "Add Payment" at bounding box center [1161, 531] width 249 height 22
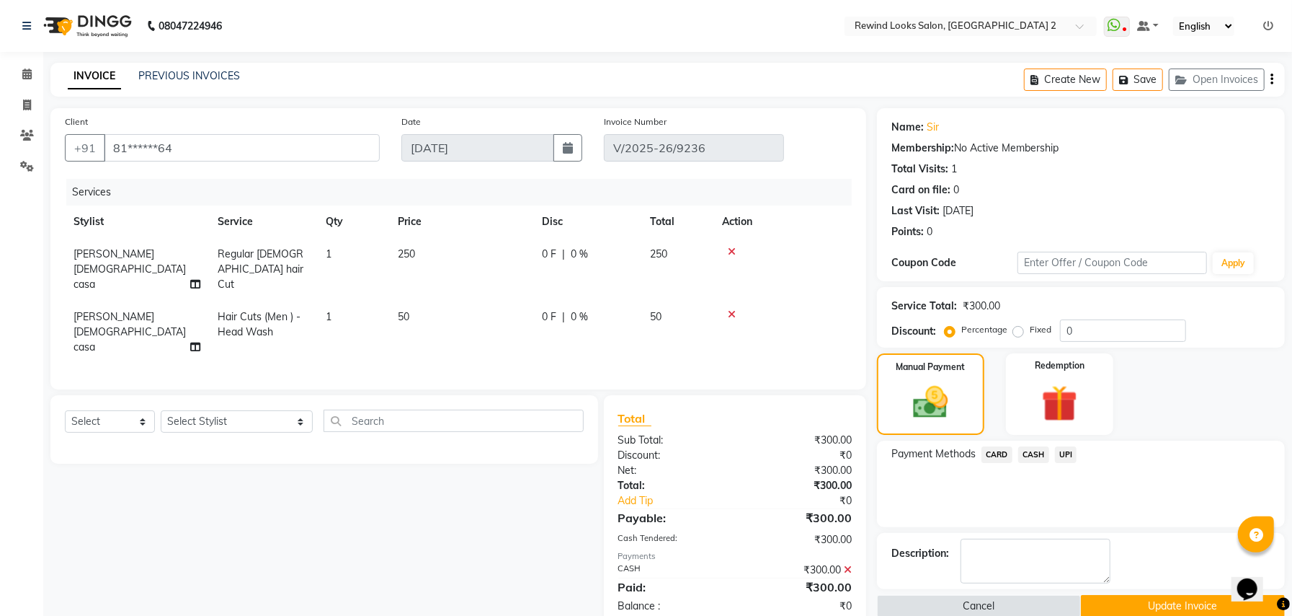
click at [1139, 610] on button "Update Invoice" at bounding box center [1183, 606] width 204 height 22
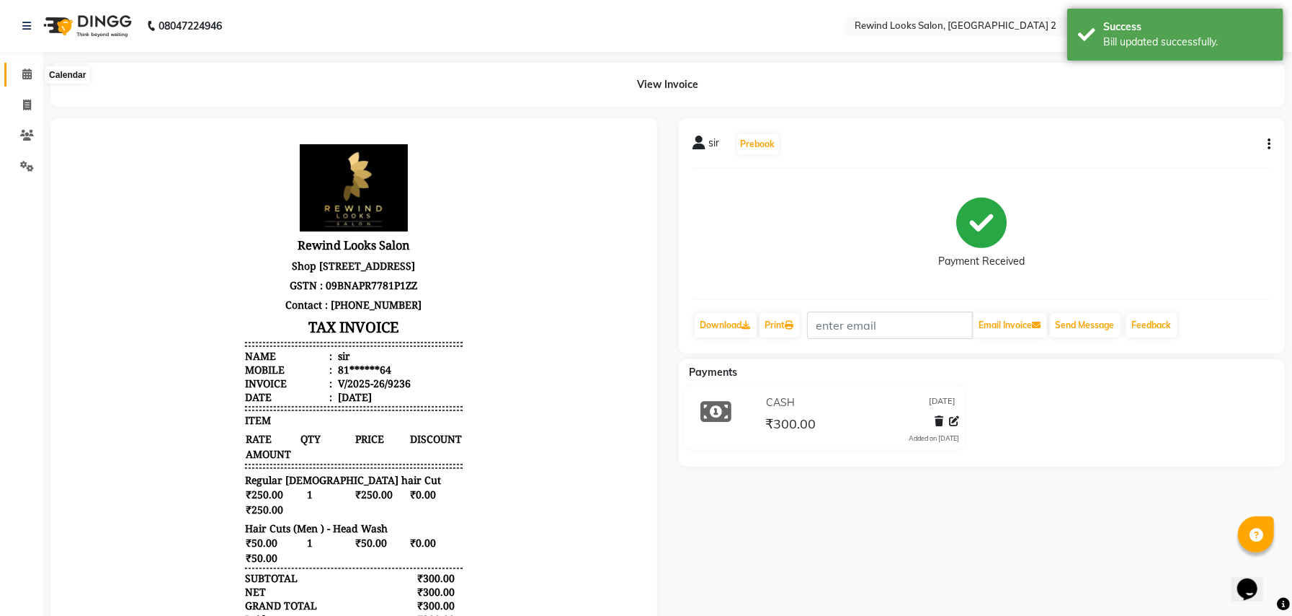
click at [27, 75] on icon at bounding box center [26, 73] width 9 height 11
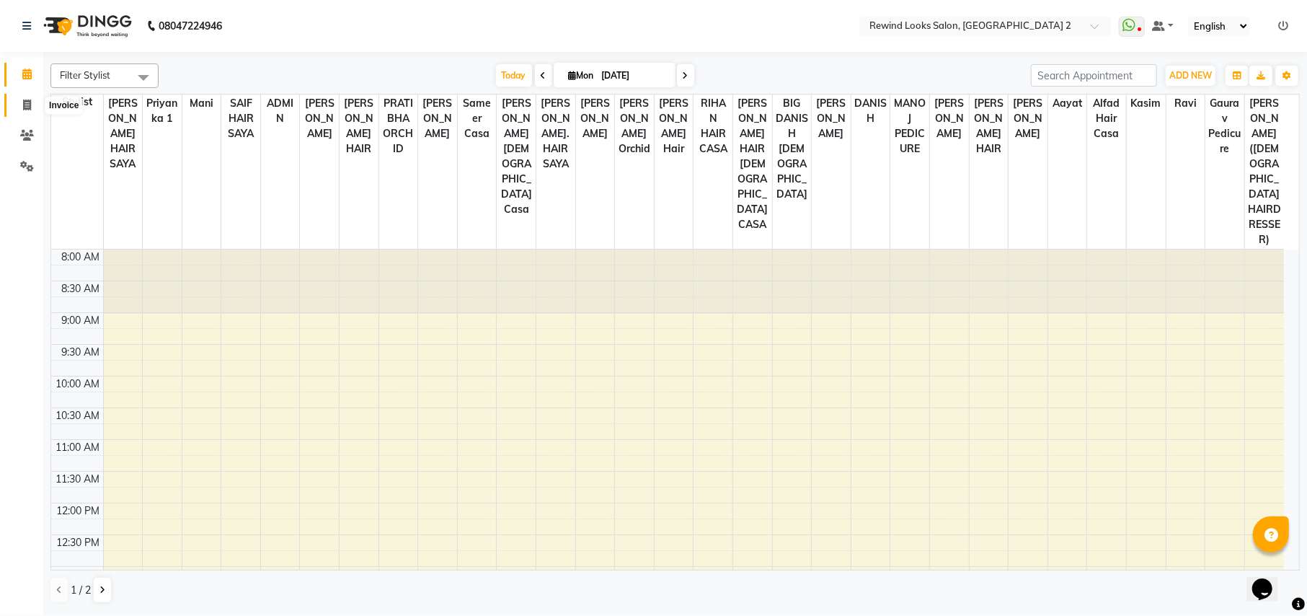
click at [19, 97] on span at bounding box center [26, 105] width 25 height 17
select select "service"
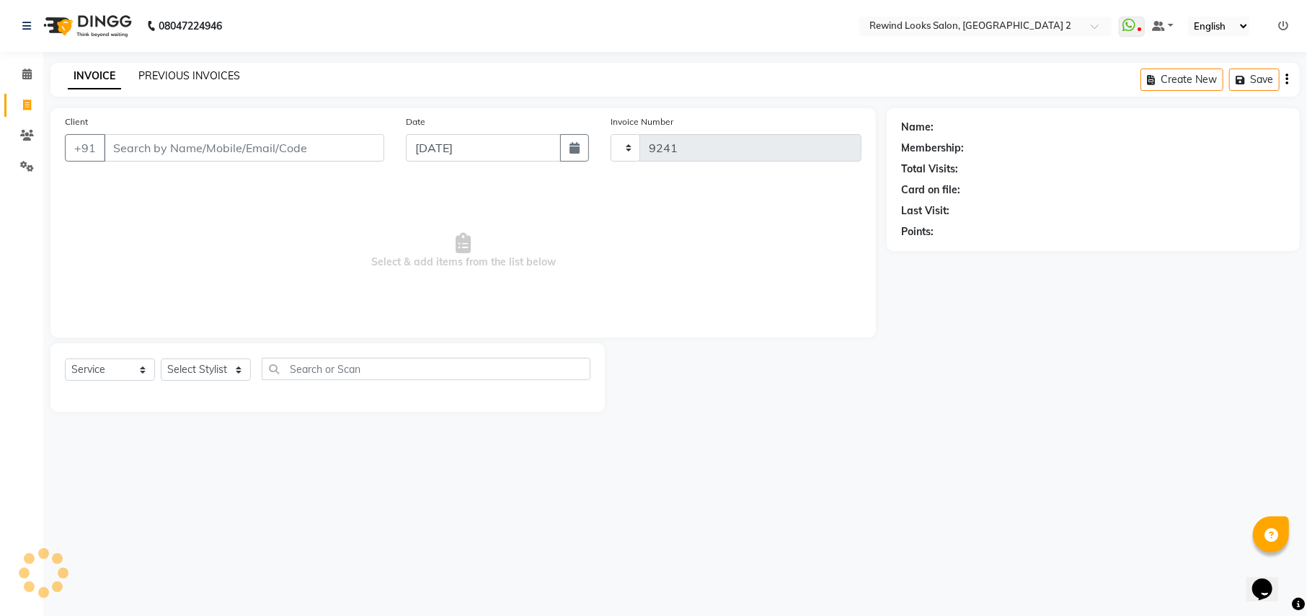
click at [203, 69] on link "PREVIOUS INVOICES" at bounding box center [189, 75] width 102 height 13
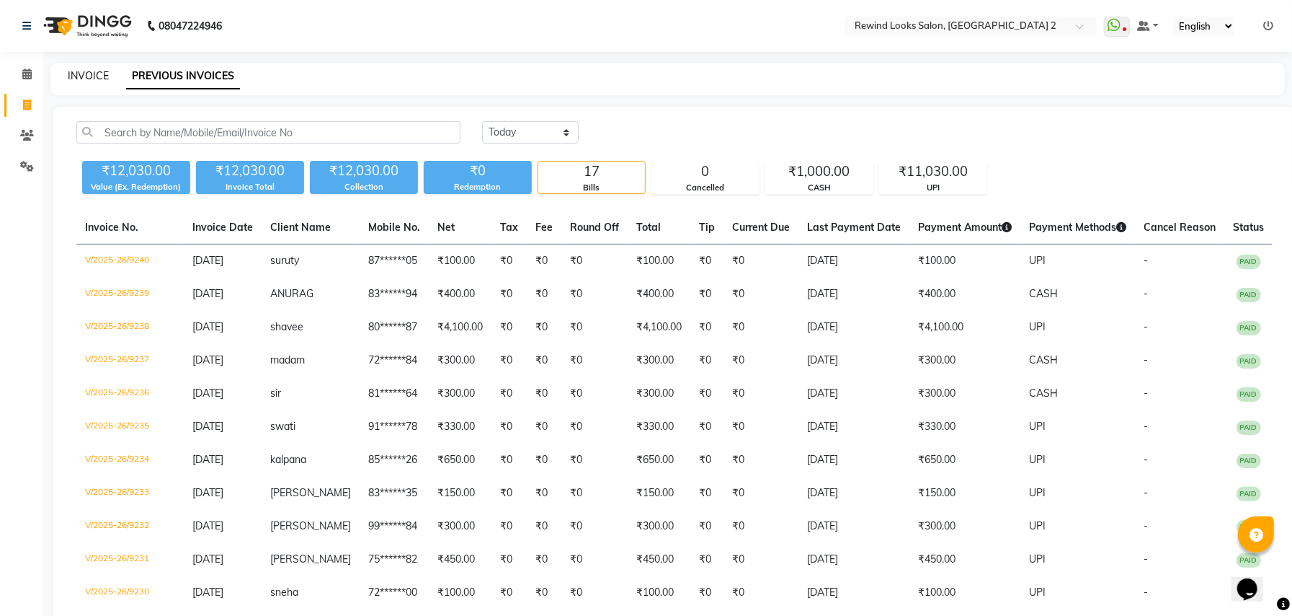
click at [86, 76] on link "INVOICE" at bounding box center [88, 75] width 41 height 13
select select "4640"
select select "service"
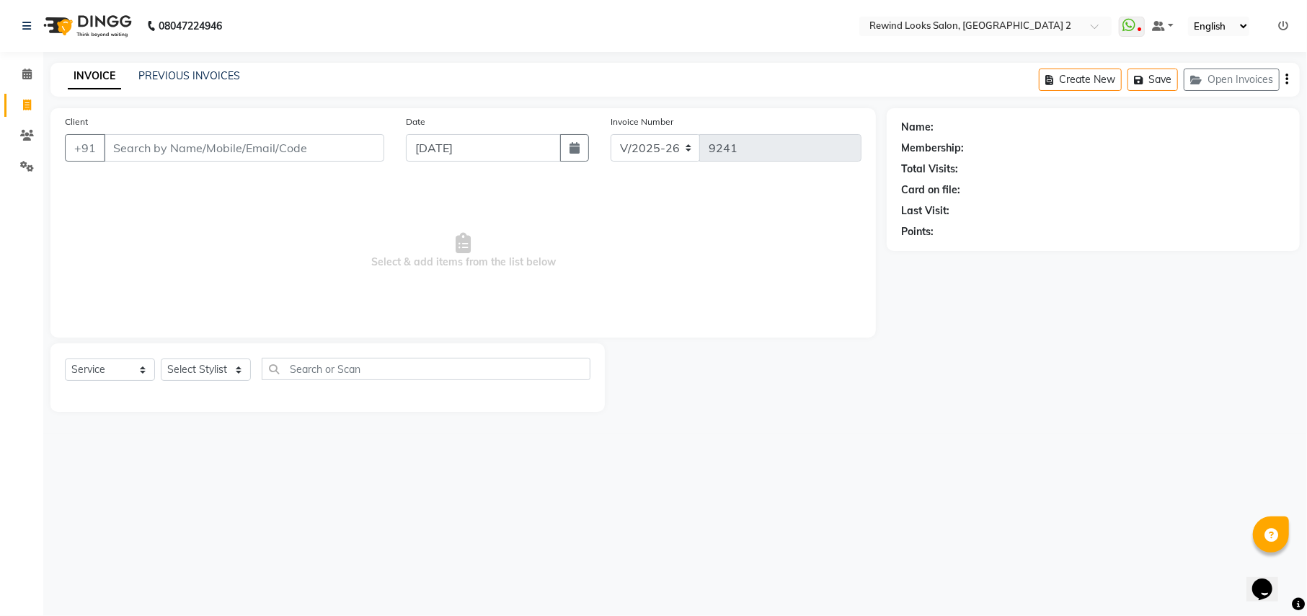
select select "27076"
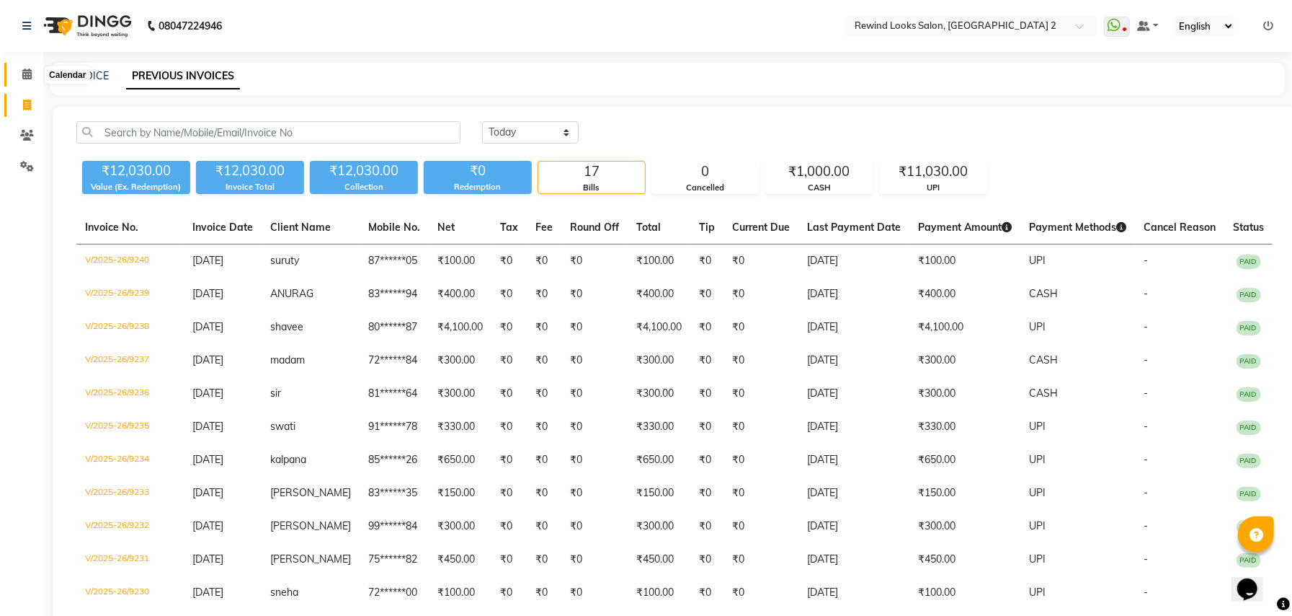
click at [24, 78] on icon at bounding box center [26, 73] width 9 height 11
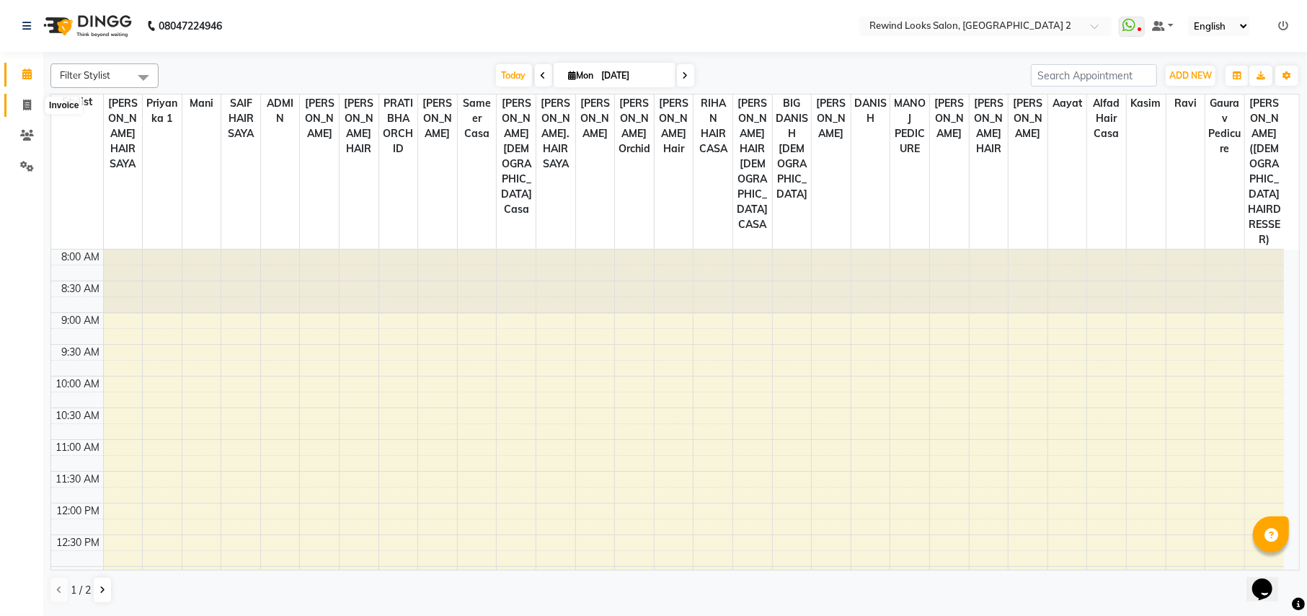
click at [18, 97] on span at bounding box center [26, 105] width 25 height 17
select select "service"
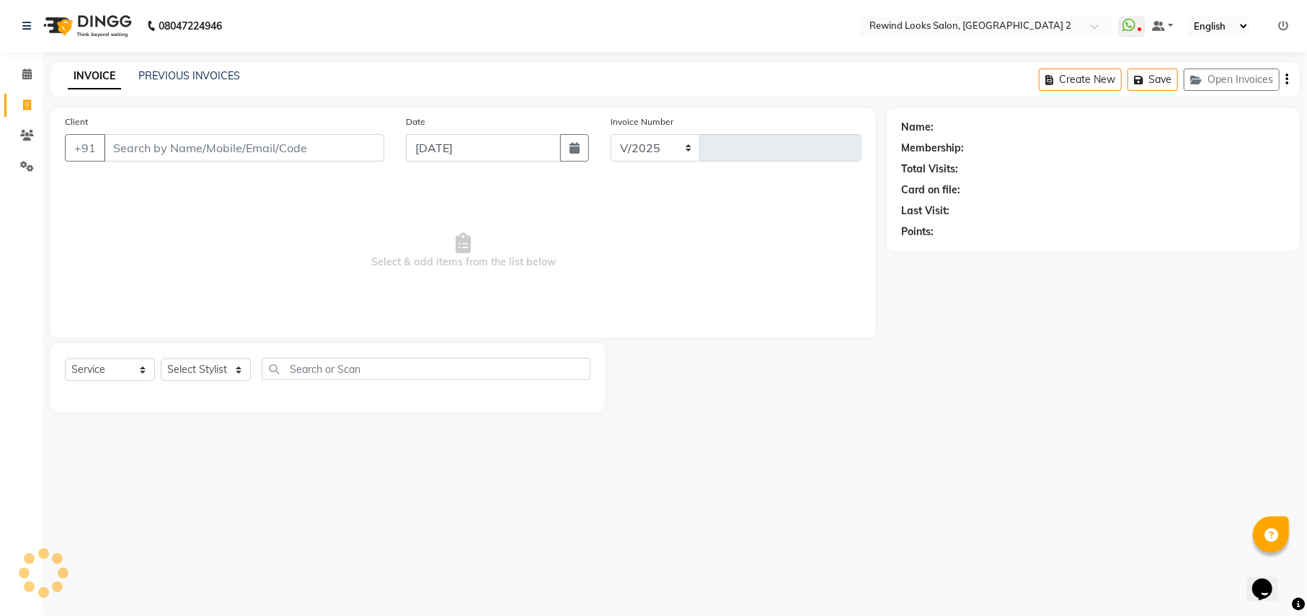
select select "4640"
type input "9241"
select select "27076"
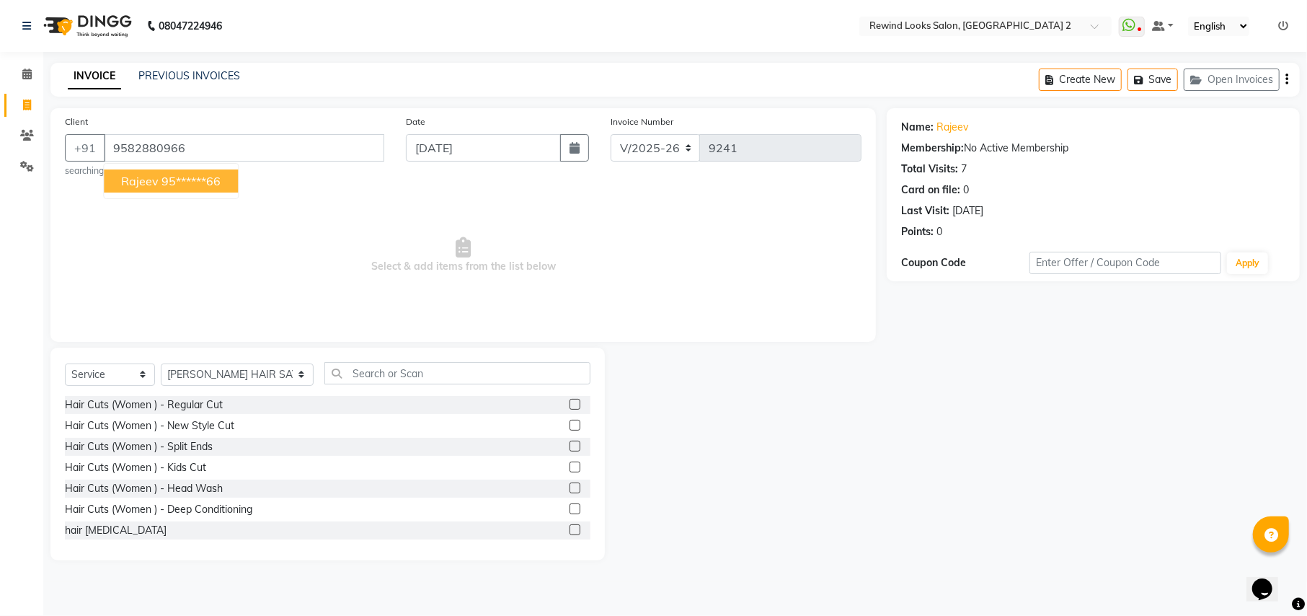
click at [183, 185] on ngb-highlight "95******66" at bounding box center [190, 181] width 59 height 14
type input "95******66"
click at [215, 378] on select "Select Stylist aayat ADMIN Alfad hair Casa ARBAZ (MALE HAIRDRESSER) ASHWANI HAI…" at bounding box center [237, 374] width 153 height 22
select select "76576"
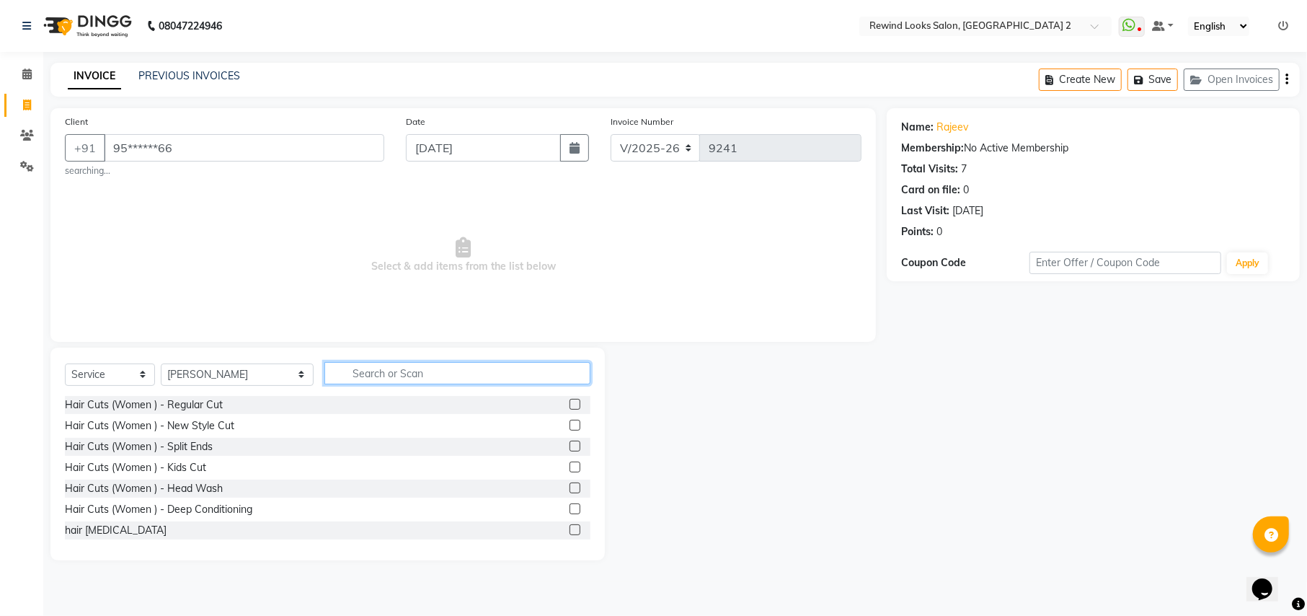
click at [360, 365] on input "text" at bounding box center [456, 373] width 265 height 22
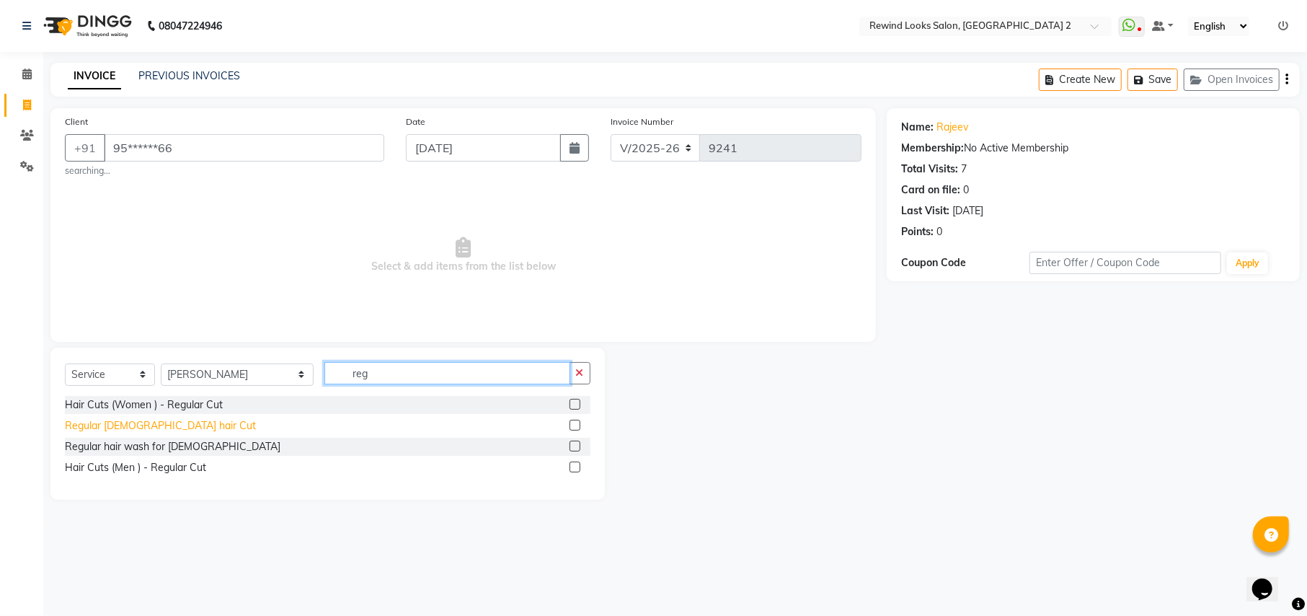
type input "reg"
click at [164, 431] on div "Regular [DEMOGRAPHIC_DATA] hair Cut" at bounding box center [160, 425] width 191 height 15
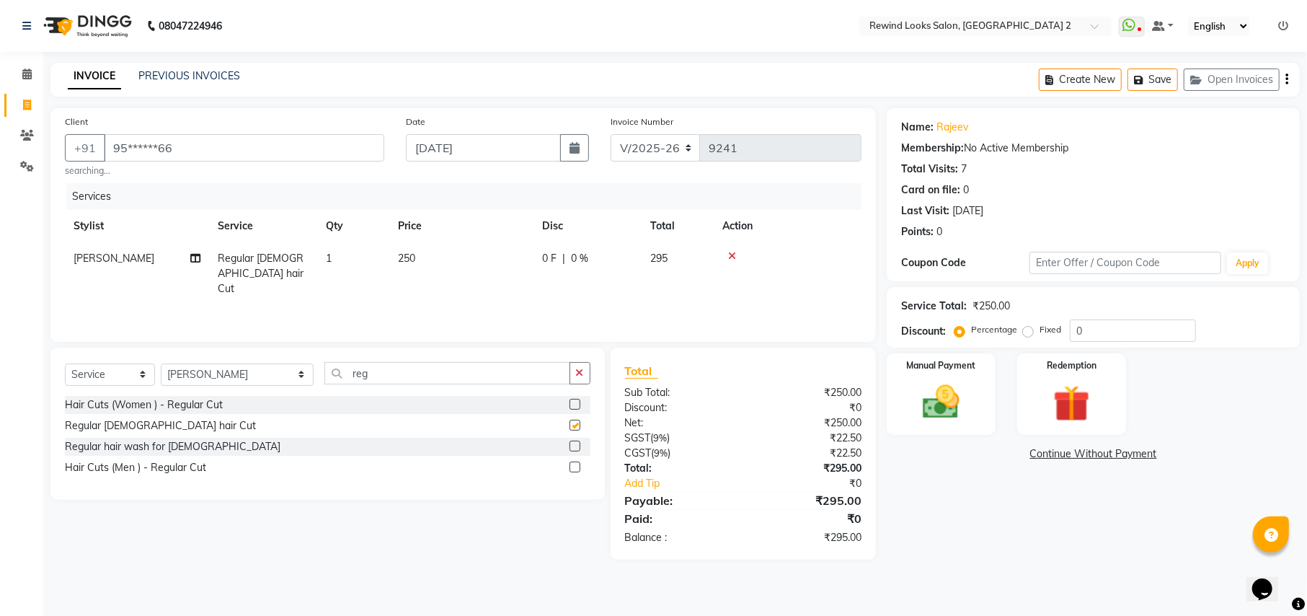
checkbox input "false"
click at [343, 375] on input "reg" at bounding box center [446, 373] width 245 height 22
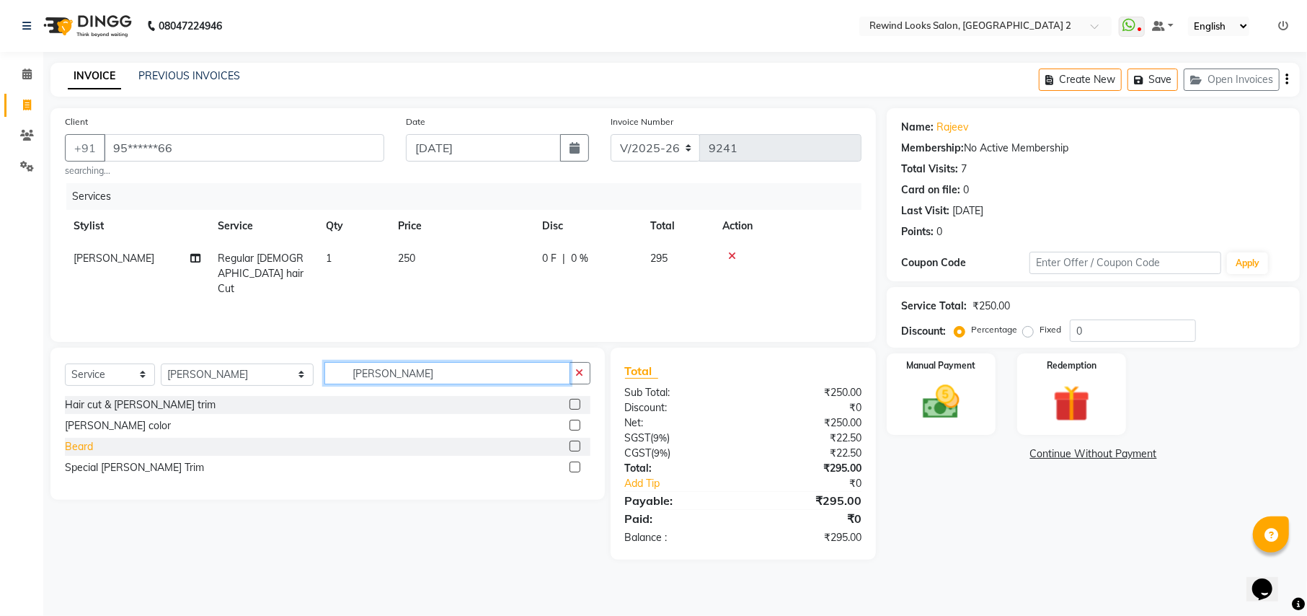
type input "beard"
click at [86, 448] on div "Beard" at bounding box center [79, 446] width 28 height 15
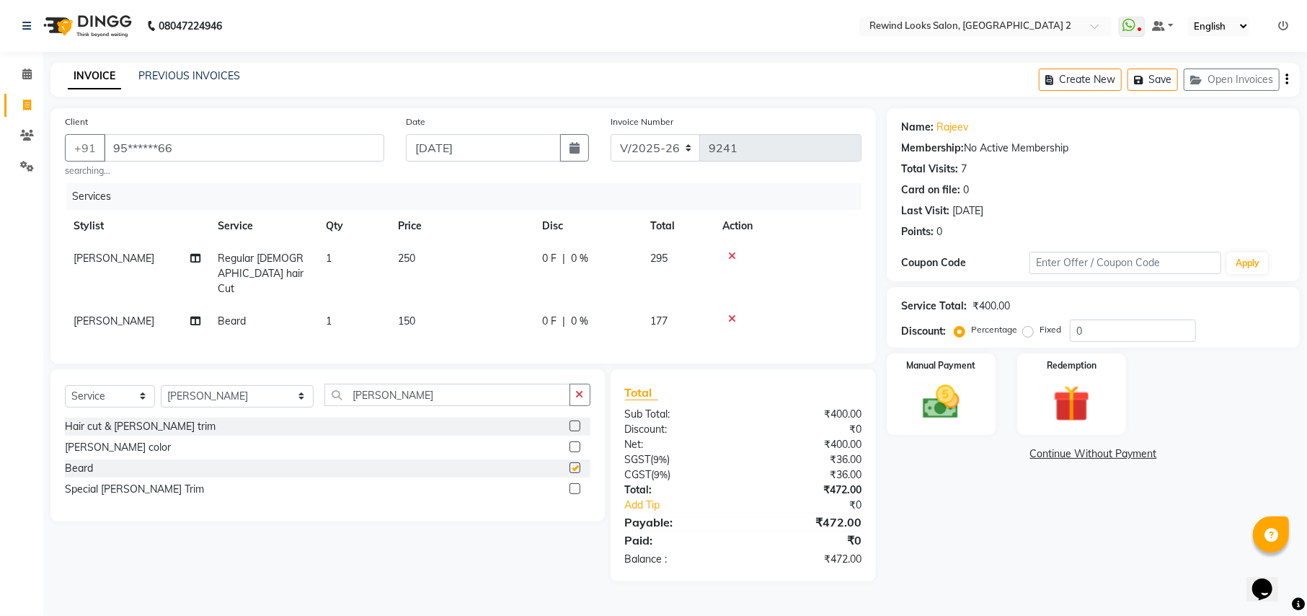
checkbox input "false"
click at [1287, 80] on icon "button" at bounding box center [1286, 79] width 3 height 1
select select "27076"
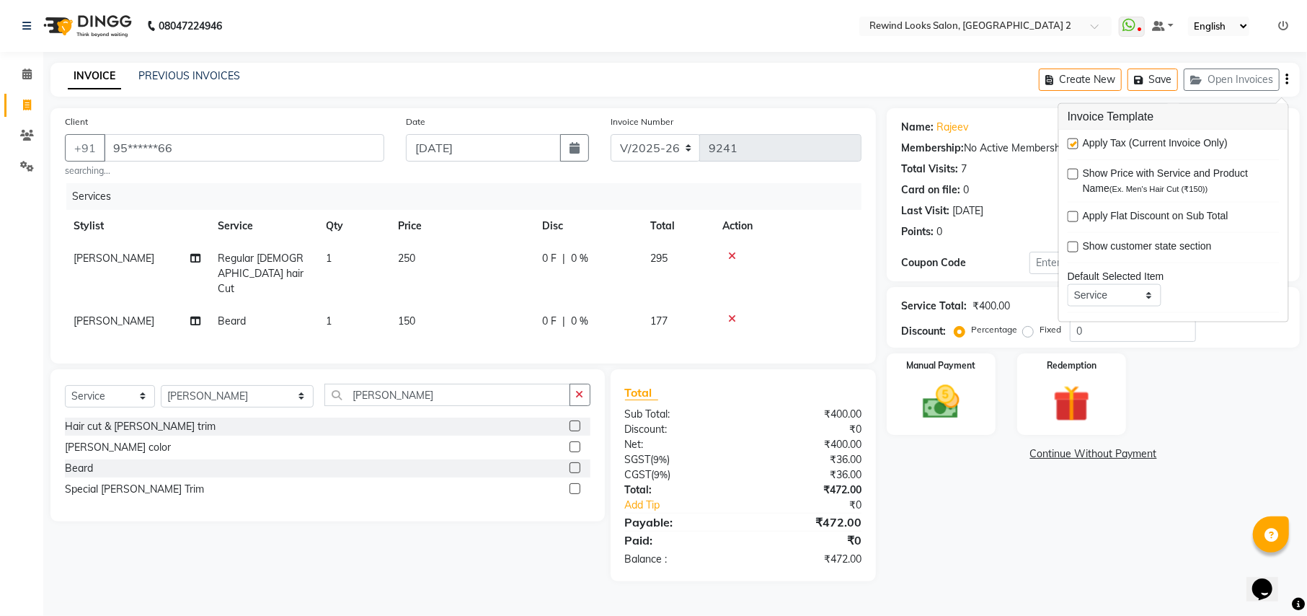
click at [1068, 144] on label at bounding box center [1073, 143] width 11 height 11
click at [1068, 144] on input "checkbox" at bounding box center [1072, 144] width 9 height 9
checkbox input "false"
click at [929, 418] on img at bounding box center [941, 402] width 62 height 44
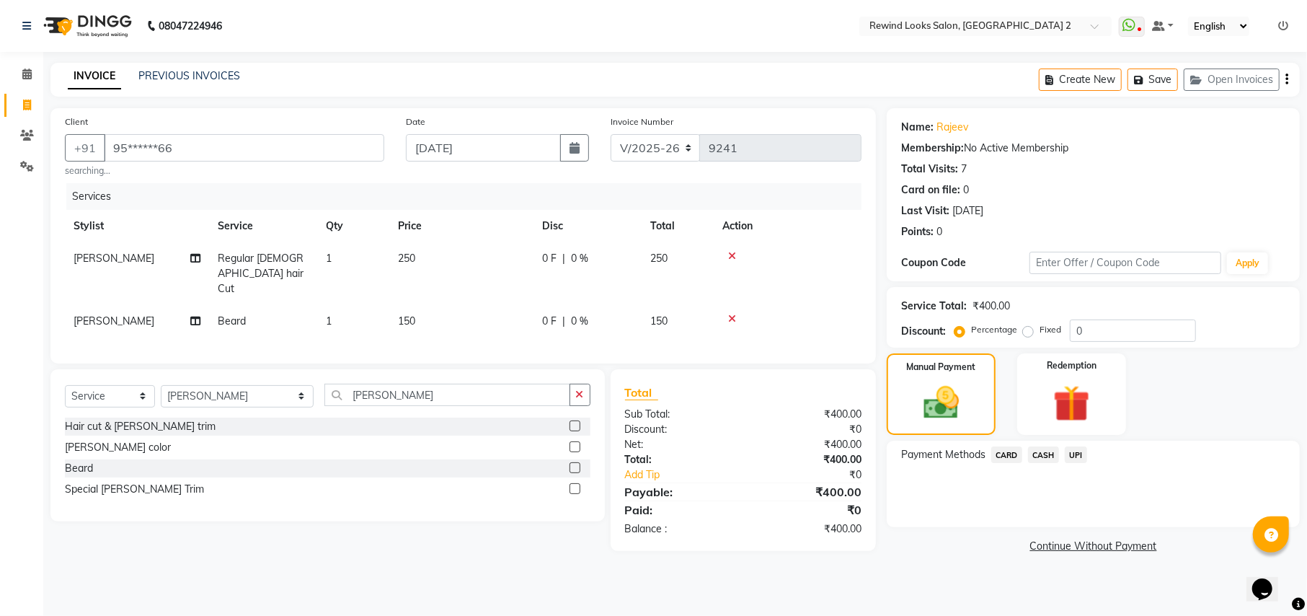
click at [1008, 448] on span "CARD" at bounding box center [1006, 454] width 31 height 17
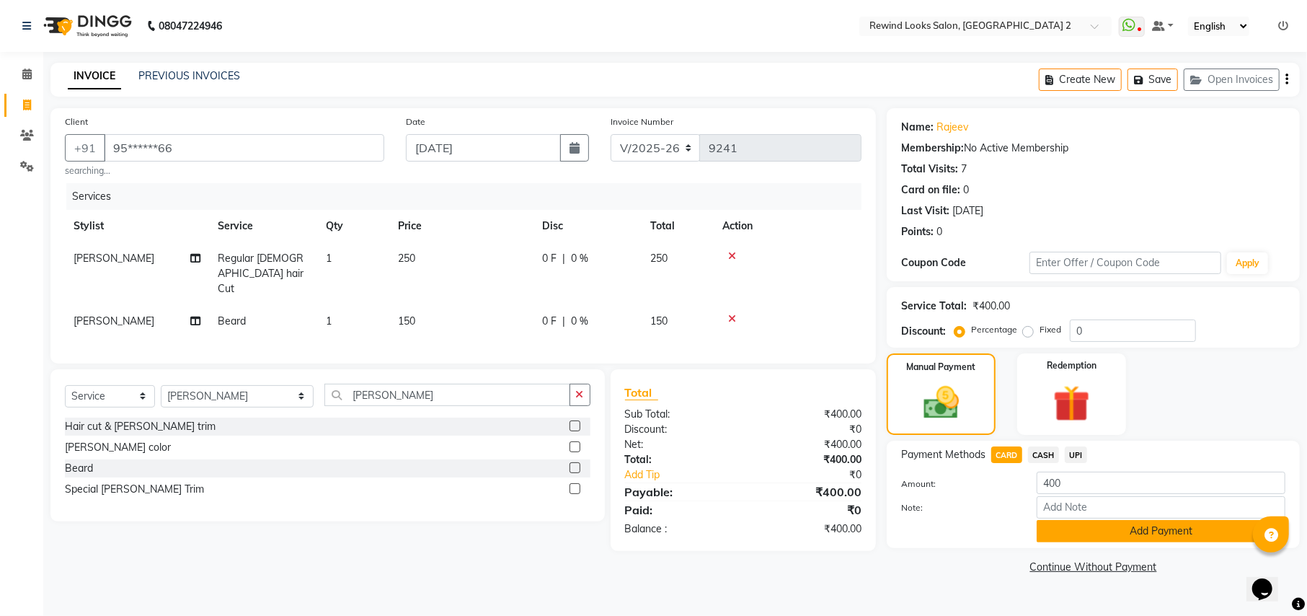
click at [1050, 529] on button "Add Payment" at bounding box center [1161, 531] width 249 height 22
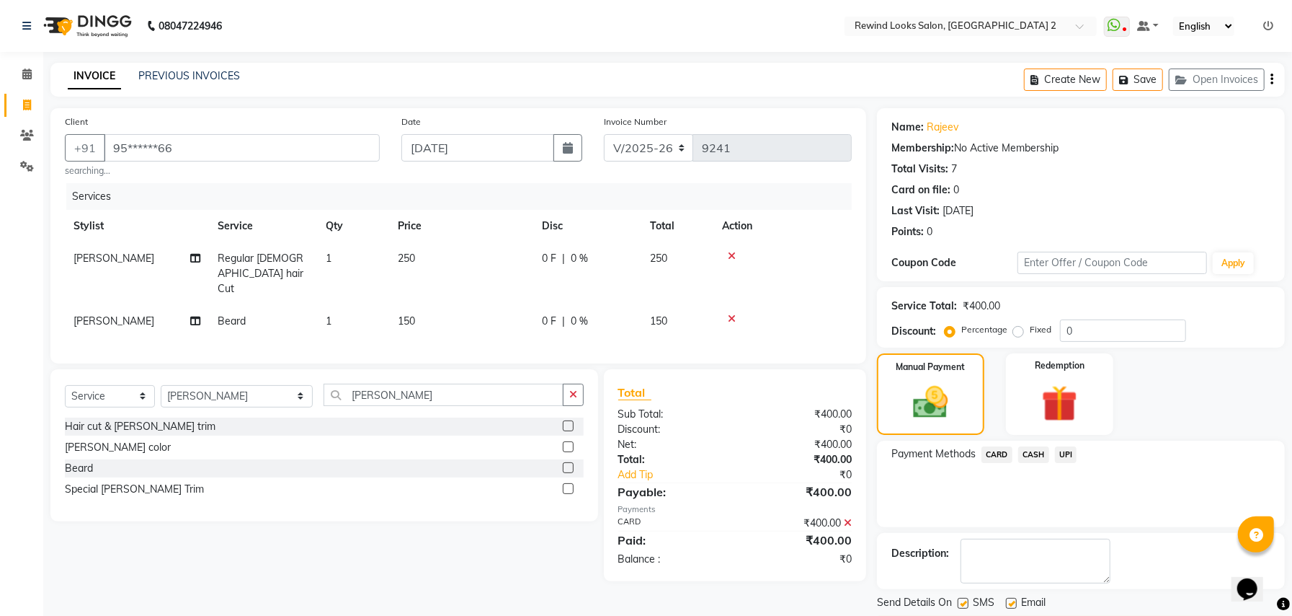
click at [1161, 615] on button "Checkout" at bounding box center [1081, 627] width 408 height 22
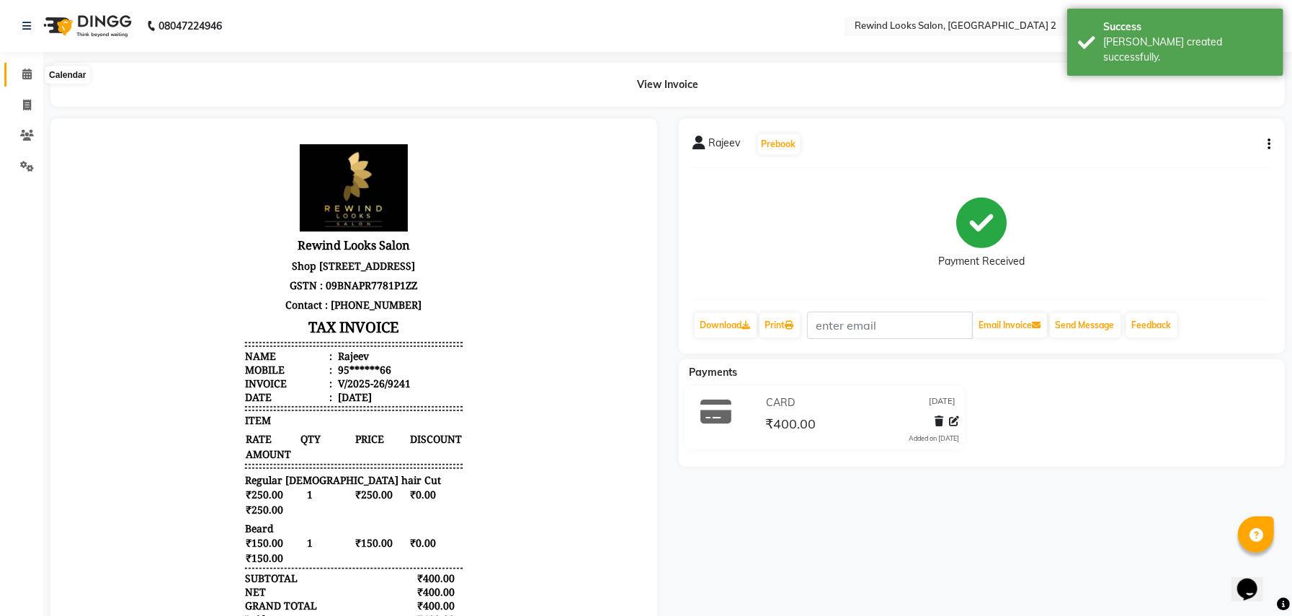
click at [29, 79] on icon at bounding box center [26, 73] width 9 height 11
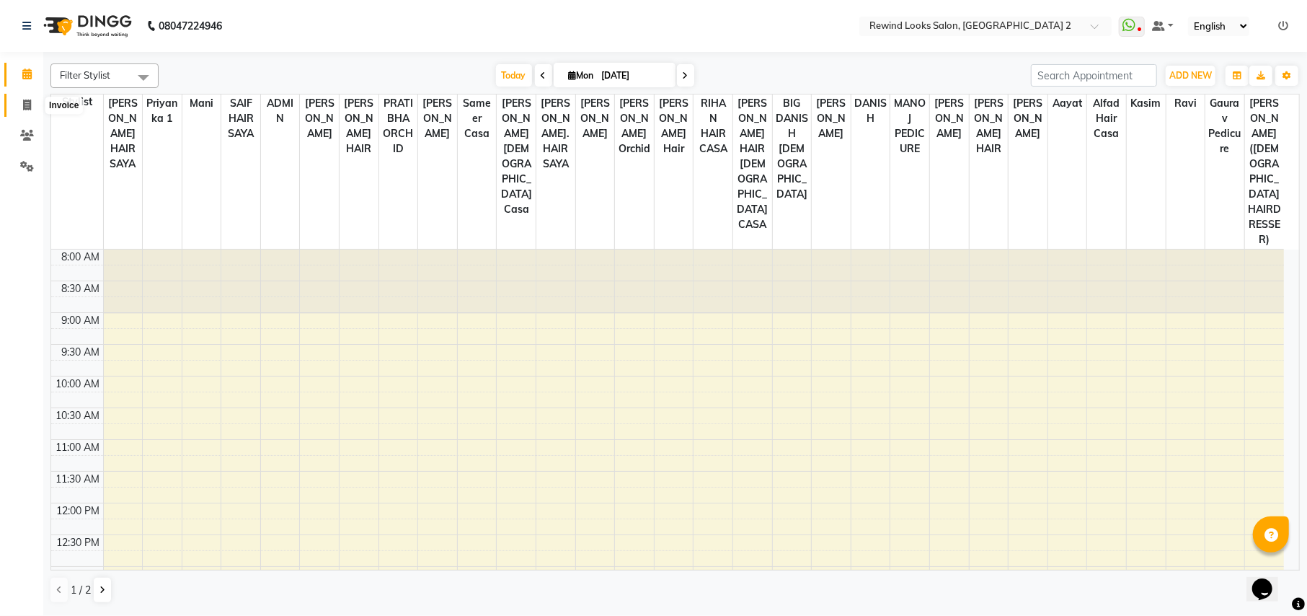
click at [29, 107] on icon at bounding box center [27, 104] width 8 height 11
select select "service"
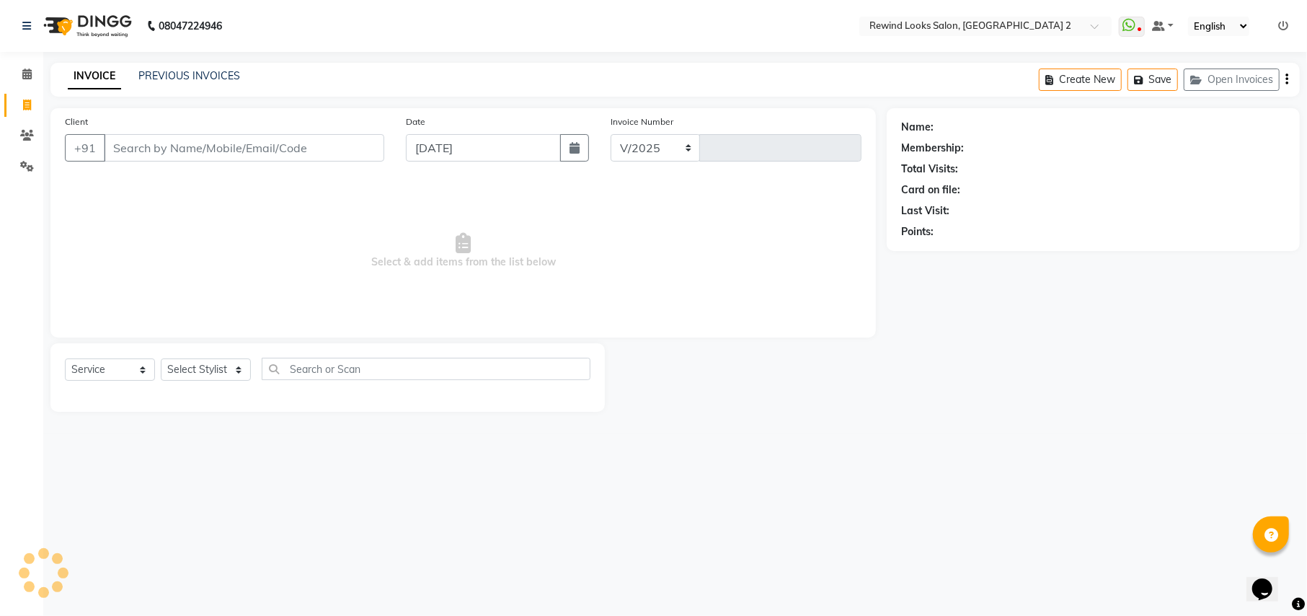
select select "4640"
type input "9242"
type input "79"
select select "27076"
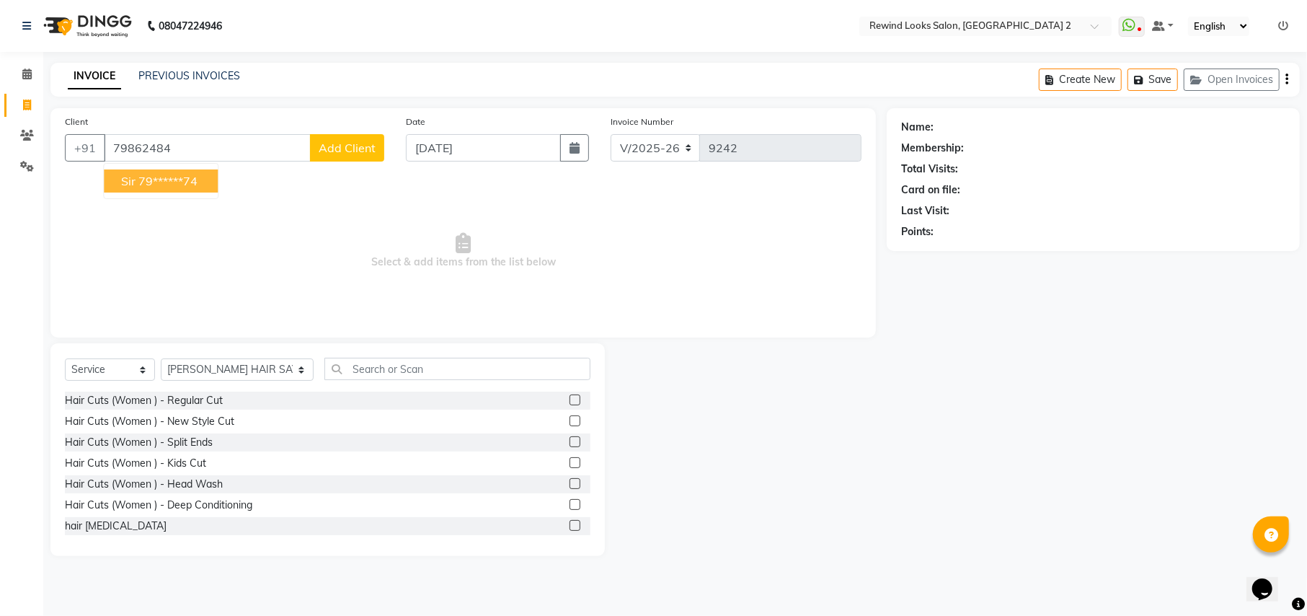
click at [130, 179] on span "sir" at bounding box center [128, 181] width 14 height 14
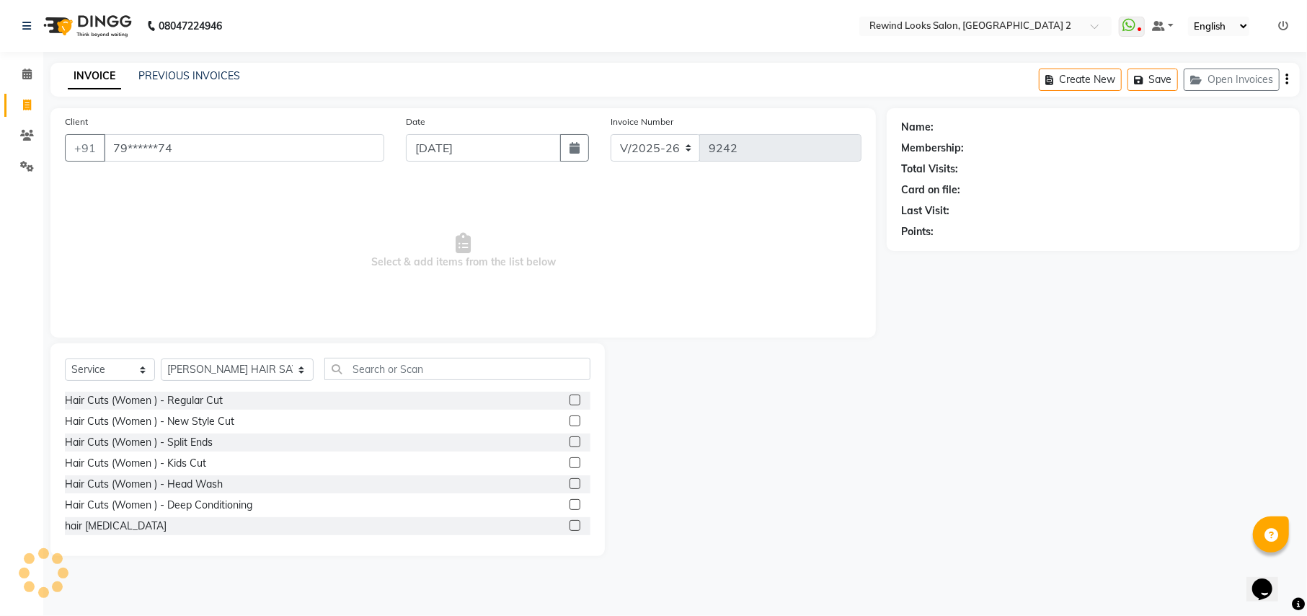
type input "79******74"
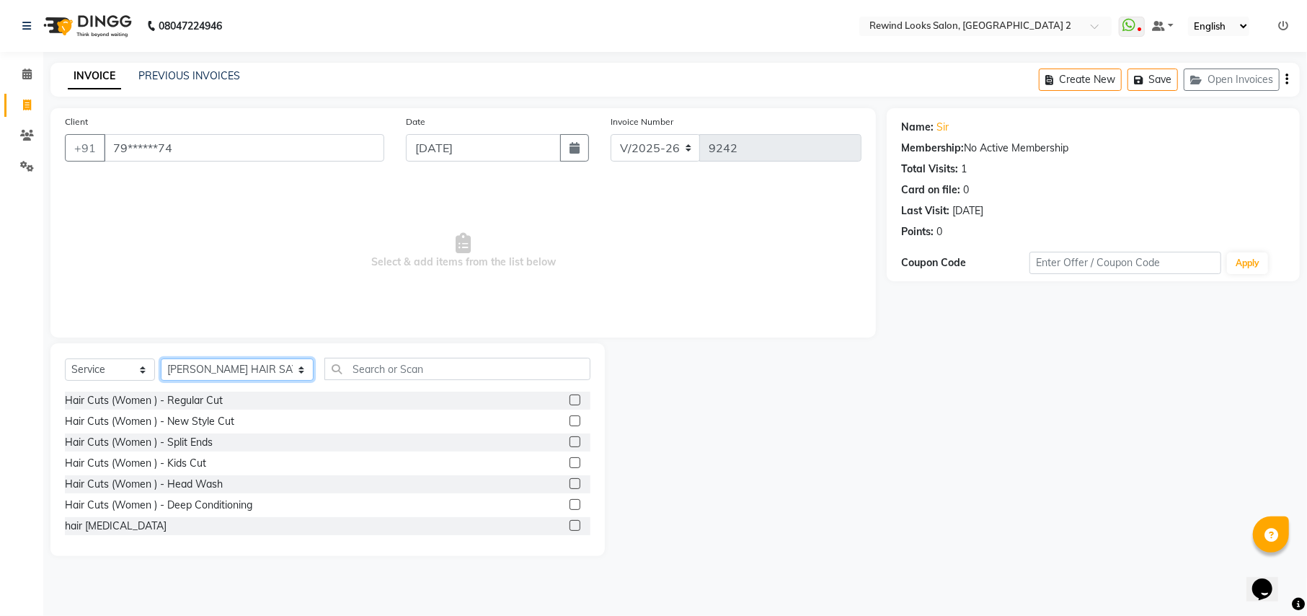
click at [232, 366] on select "Select Stylist aayat ADMIN Alfad hair Casa ARBAZ (MALE HAIRDRESSER) ASHWANI HAI…" at bounding box center [237, 369] width 153 height 22
select select "76576"
click at [456, 373] on input "text" at bounding box center [456, 369] width 265 height 22
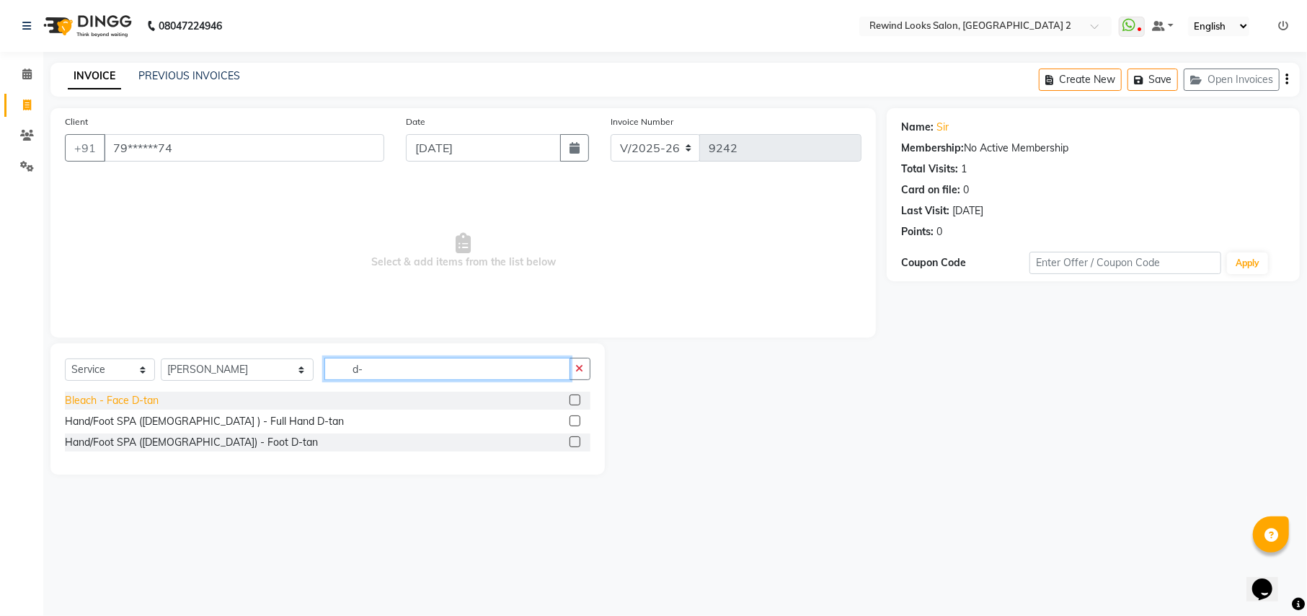
type input "d-"
click at [99, 396] on div "Bleach - Face D-tan" at bounding box center [112, 400] width 94 height 15
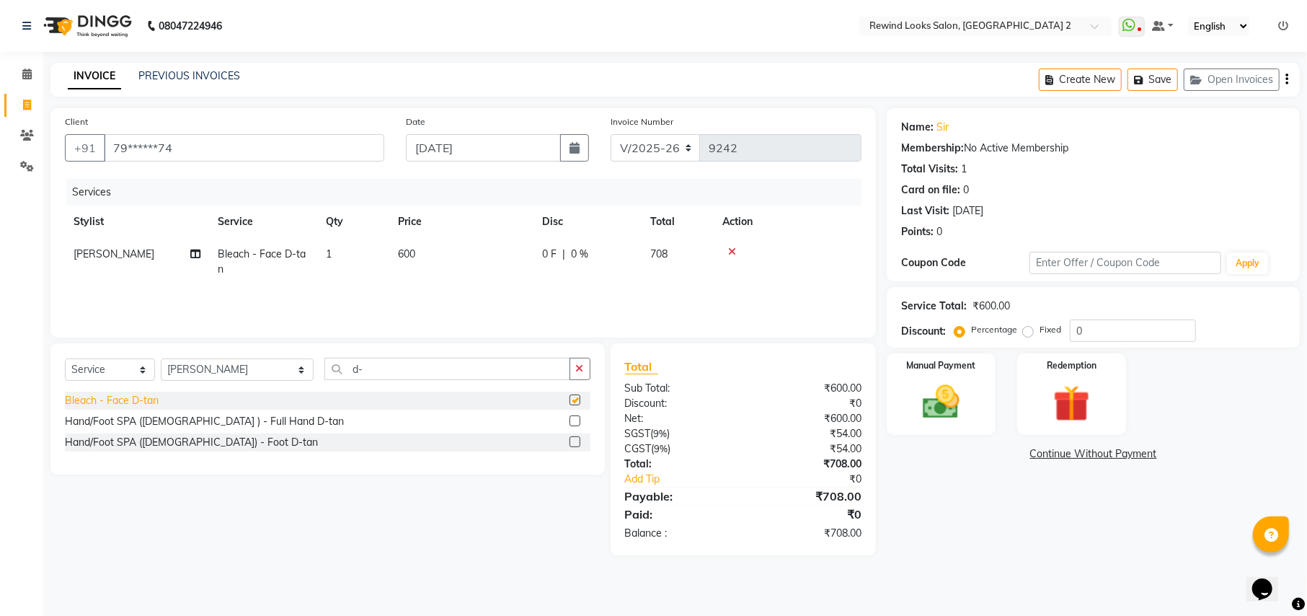
checkbox input "false"
click at [410, 249] on span "600" at bounding box center [406, 253] width 17 height 13
select select "76576"
click at [500, 245] on td "600" at bounding box center [461, 262] width 144 height 48
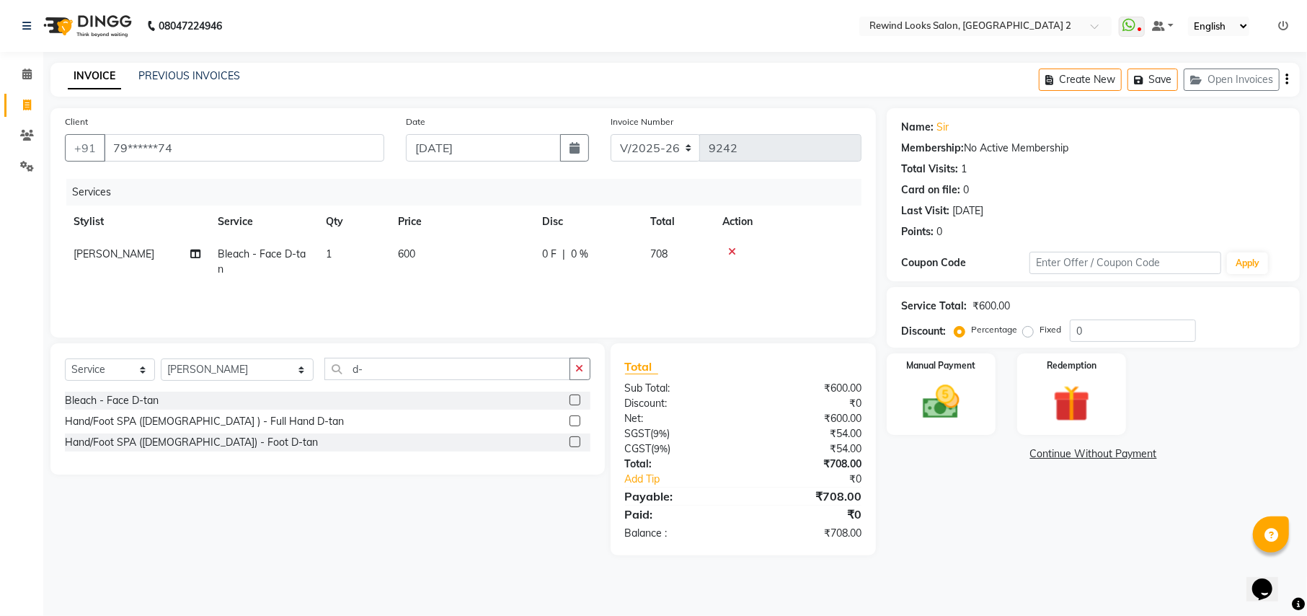
select select "76576"
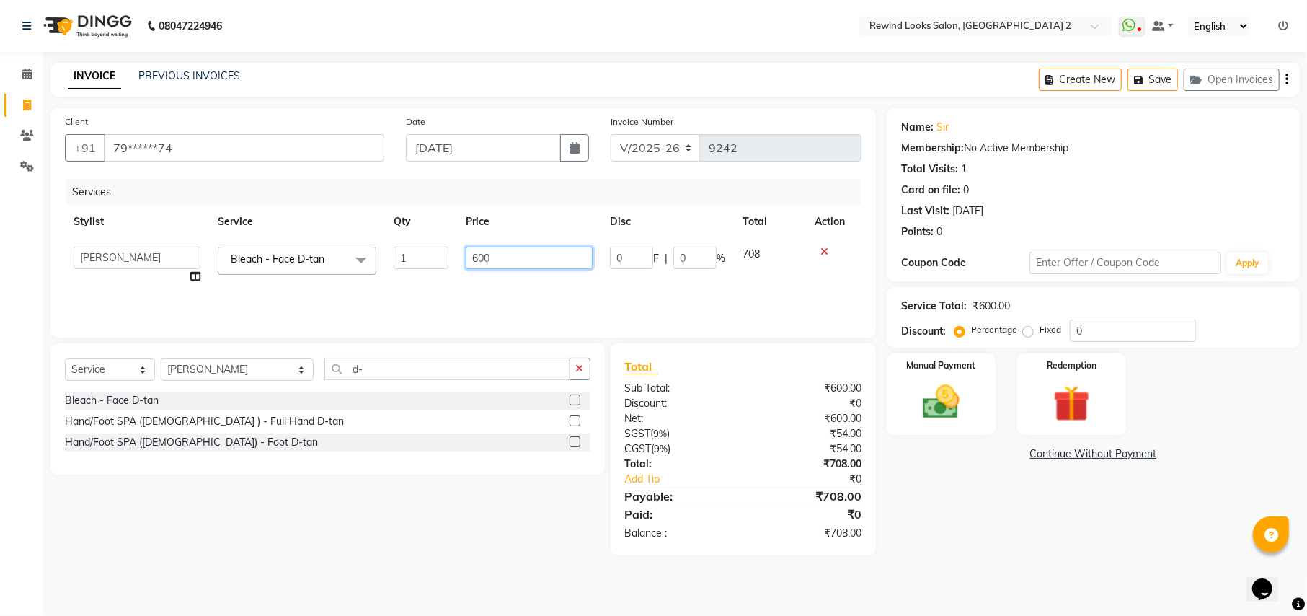
click at [500, 247] on input "600" at bounding box center [529, 258] width 127 height 22
type input "750"
click at [182, 372] on select "Select Stylist aayat ADMIN Alfad hair Casa ARBAZ (MALE HAIRDRESSER) ASHWANI HAI…" at bounding box center [237, 369] width 153 height 22
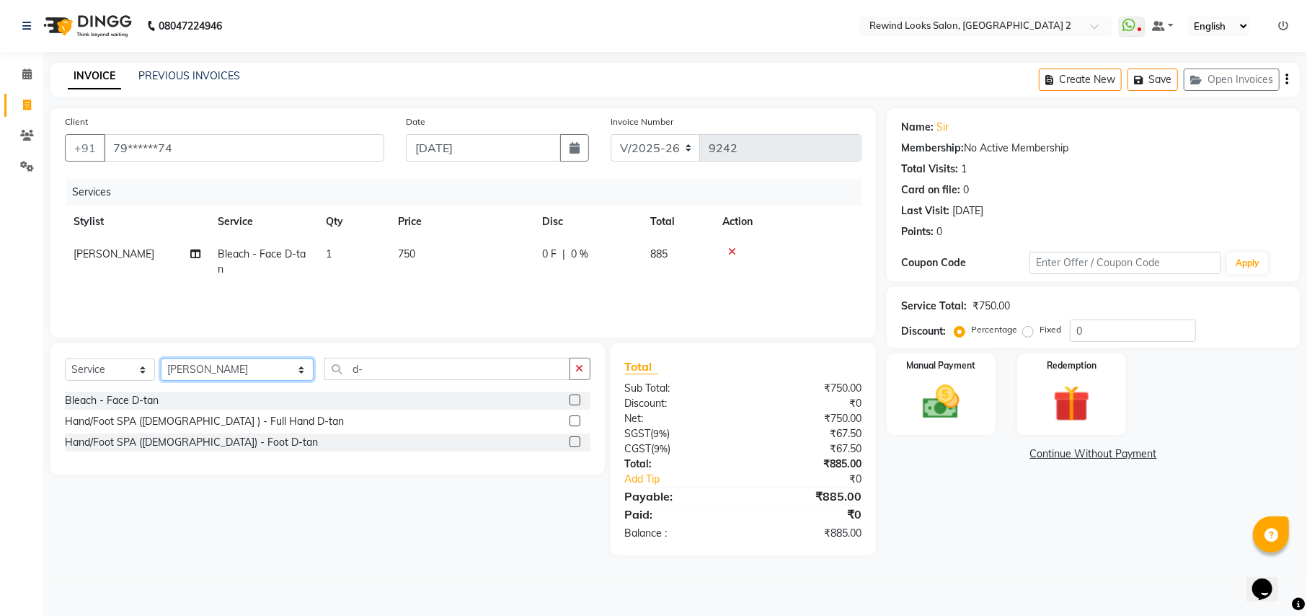
select select "71695"
click at [182, 371] on select "Select Stylist aayat ADMIN Alfad hair Casa ARBAZ (MALE HAIRDRESSER) ASHWANI HAI…" at bounding box center [237, 369] width 153 height 22
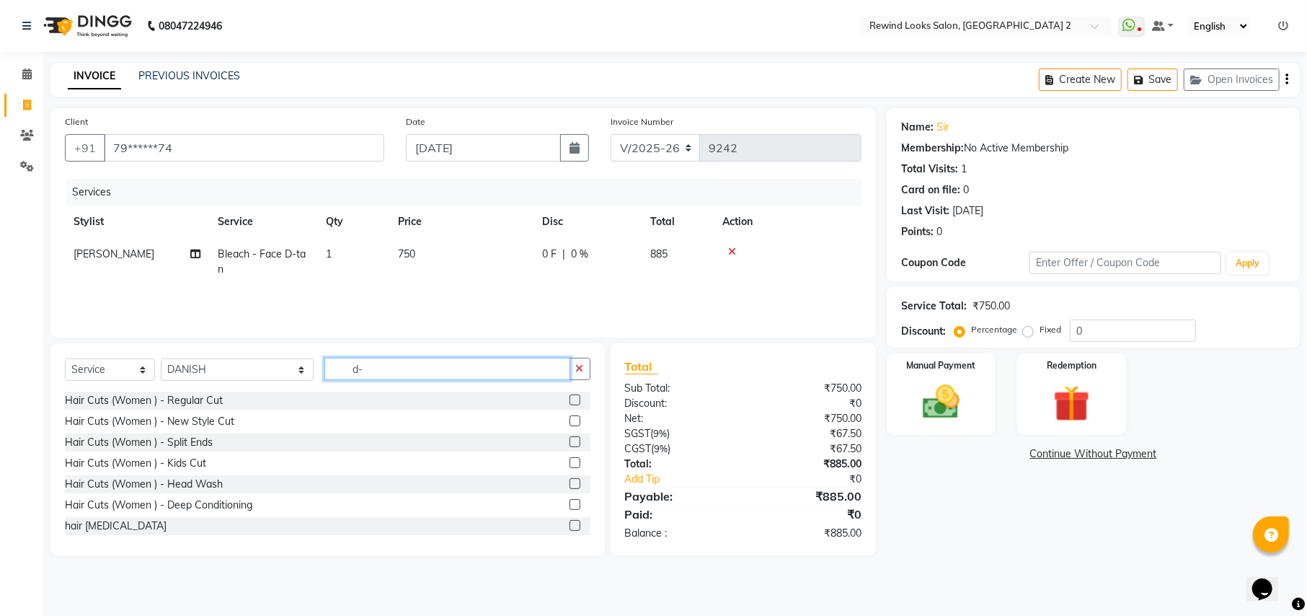
click at [324, 371] on input "d-" at bounding box center [446, 369] width 245 height 22
type input "d-"
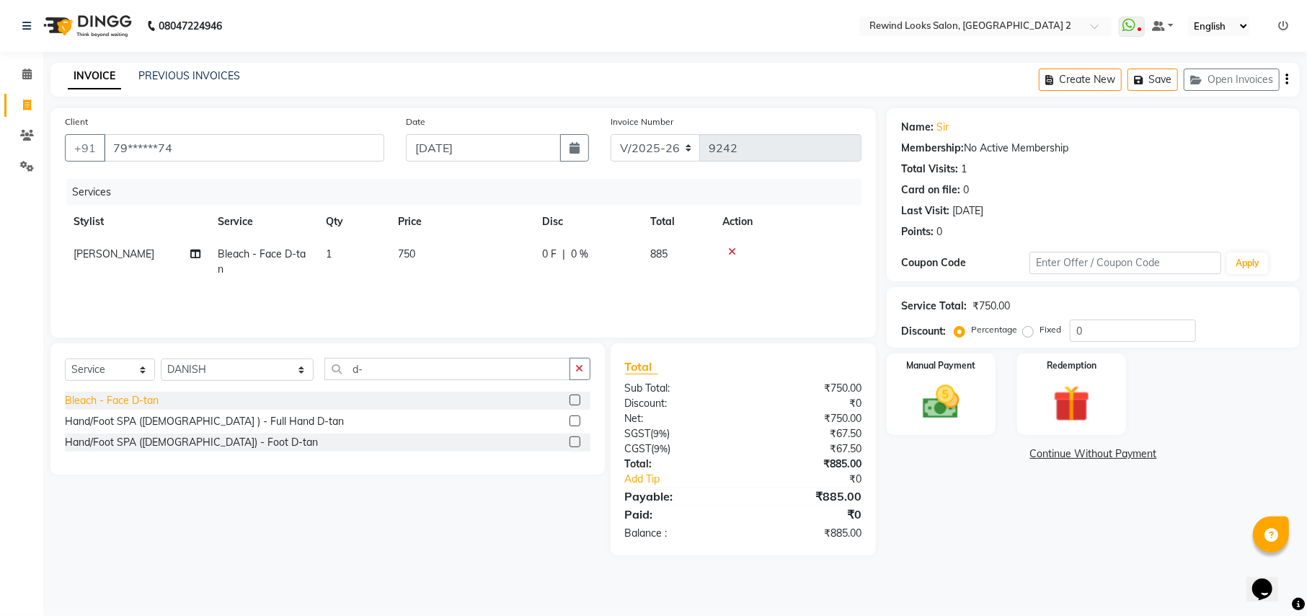
click at [101, 396] on div "Bleach - Face D-tan" at bounding box center [112, 400] width 94 height 15
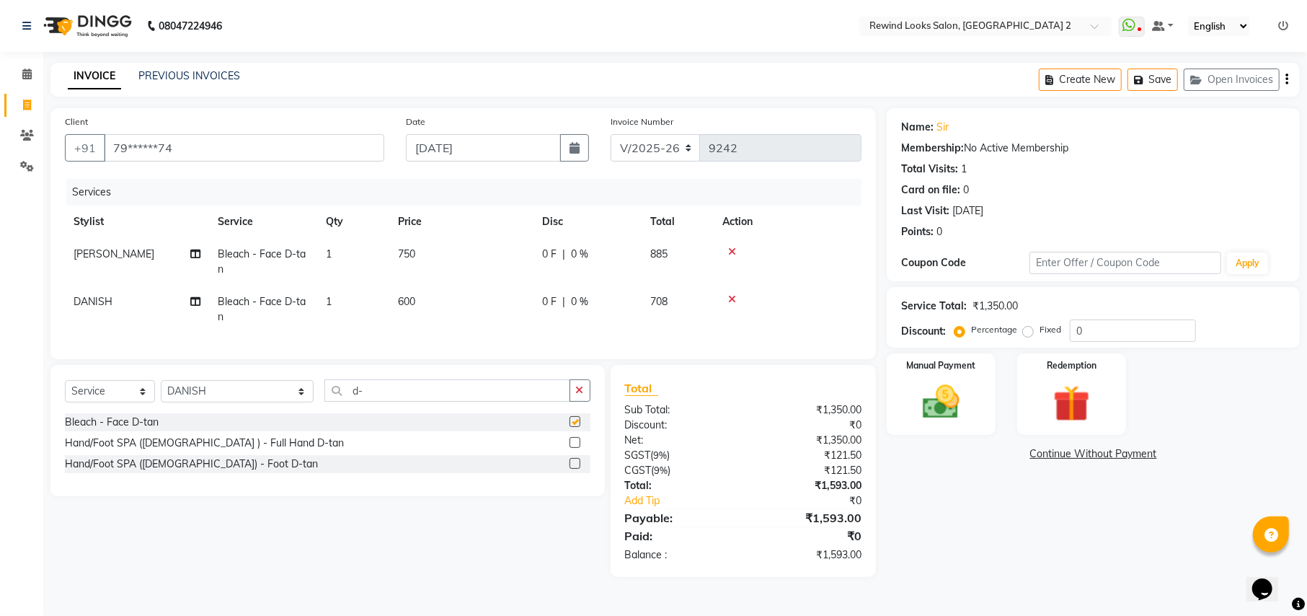
checkbox input "false"
click at [1286, 80] on icon "button" at bounding box center [1286, 79] width 3 height 1
select select "27076"
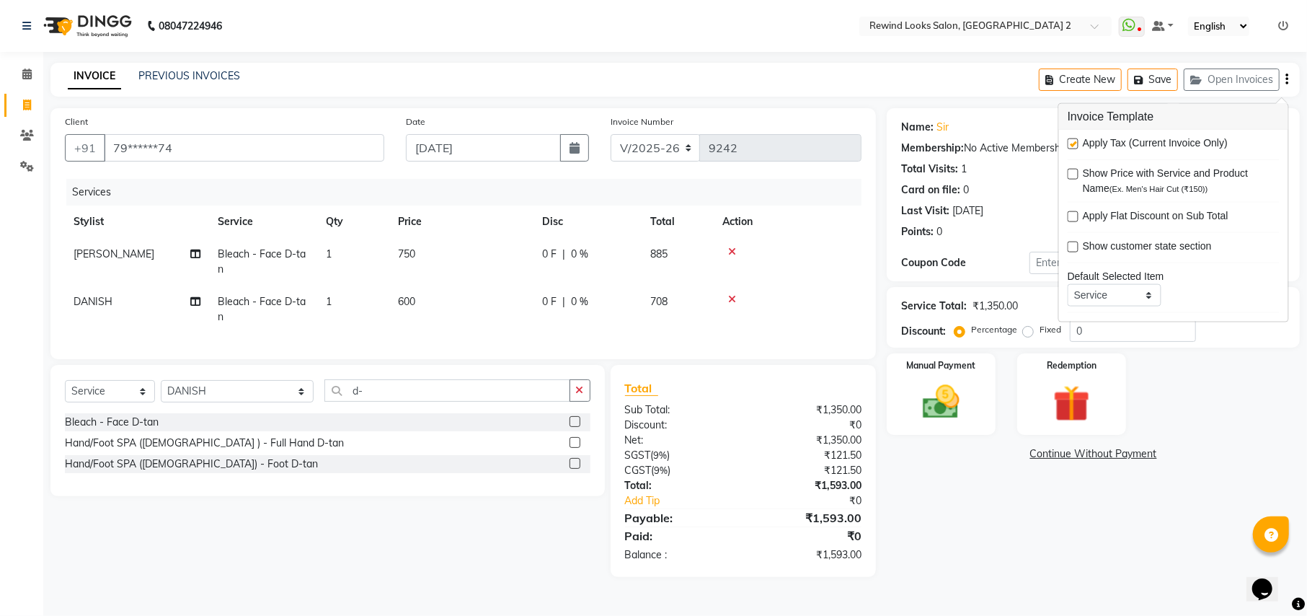
click at [1073, 143] on label at bounding box center [1073, 143] width 11 height 11
click at [1073, 143] on input "checkbox" at bounding box center [1072, 144] width 9 height 9
checkbox input "false"
click at [416, 298] on td "600" at bounding box center [461, 309] width 144 height 48
select select "71695"
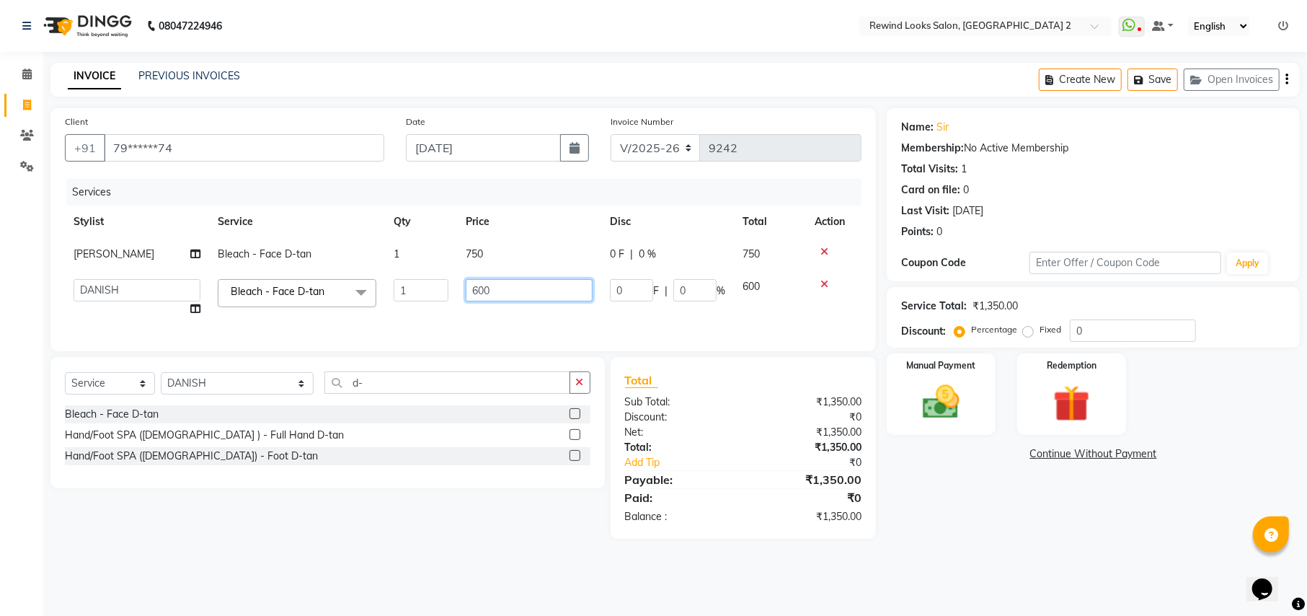
click at [497, 294] on input "600" at bounding box center [529, 290] width 127 height 22
type input "750"
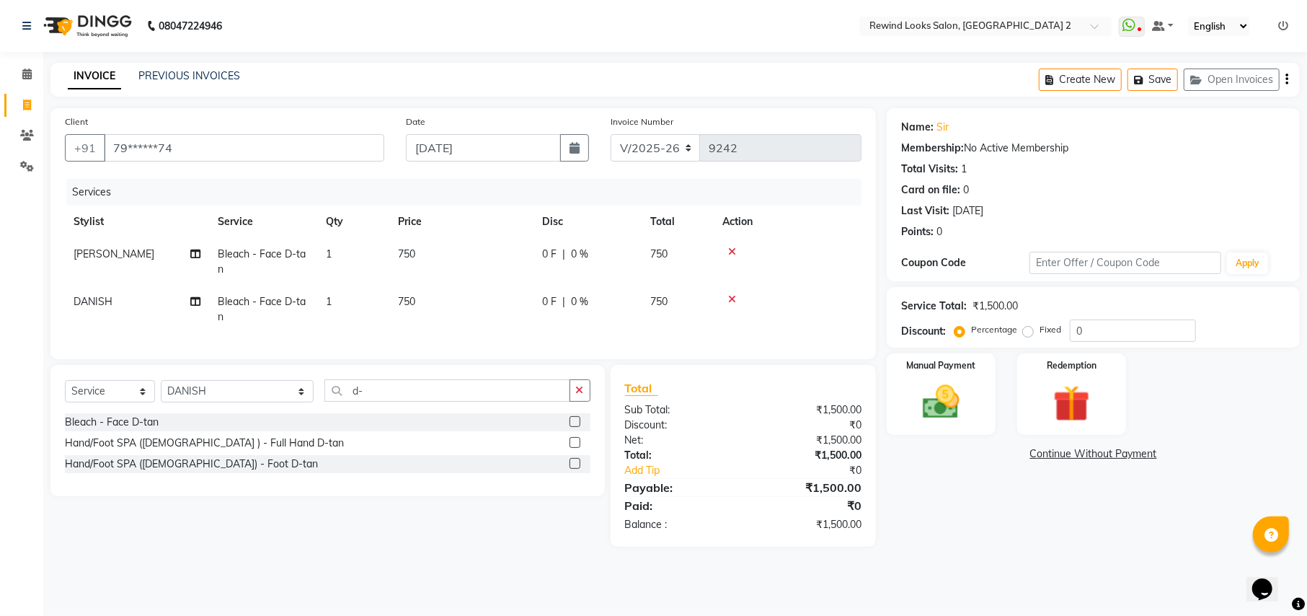
click at [459, 327] on div "Services Stylist Service Qty Price Disc Total Action MR. FAIZ Bleach - Face D-t…" at bounding box center [463, 262] width 797 height 166
click at [921, 415] on img at bounding box center [941, 402] width 62 height 44
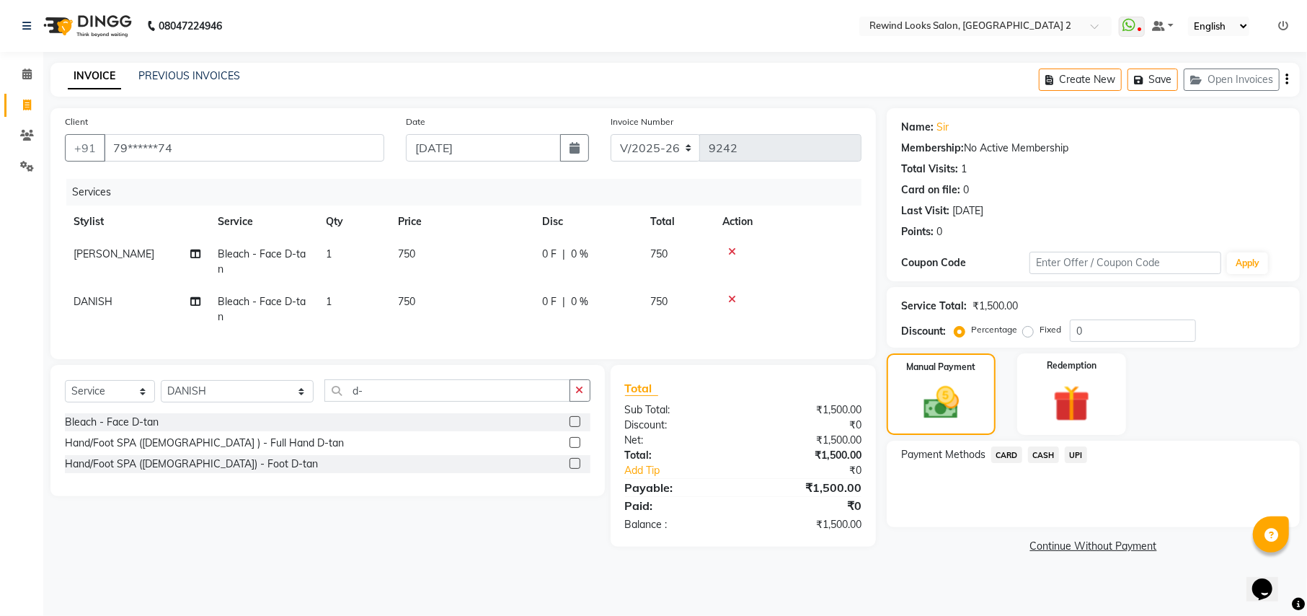
click at [1067, 453] on span "UPI" at bounding box center [1076, 454] width 22 height 17
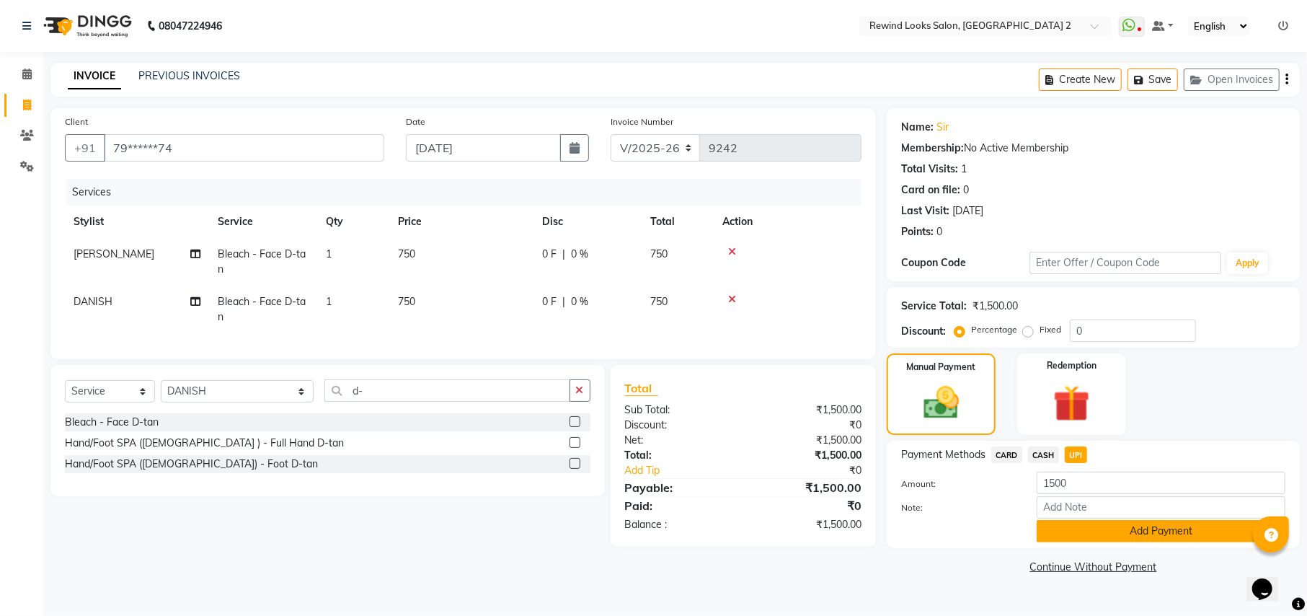
click at [1152, 535] on button "Add Payment" at bounding box center [1161, 531] width 249 height 22
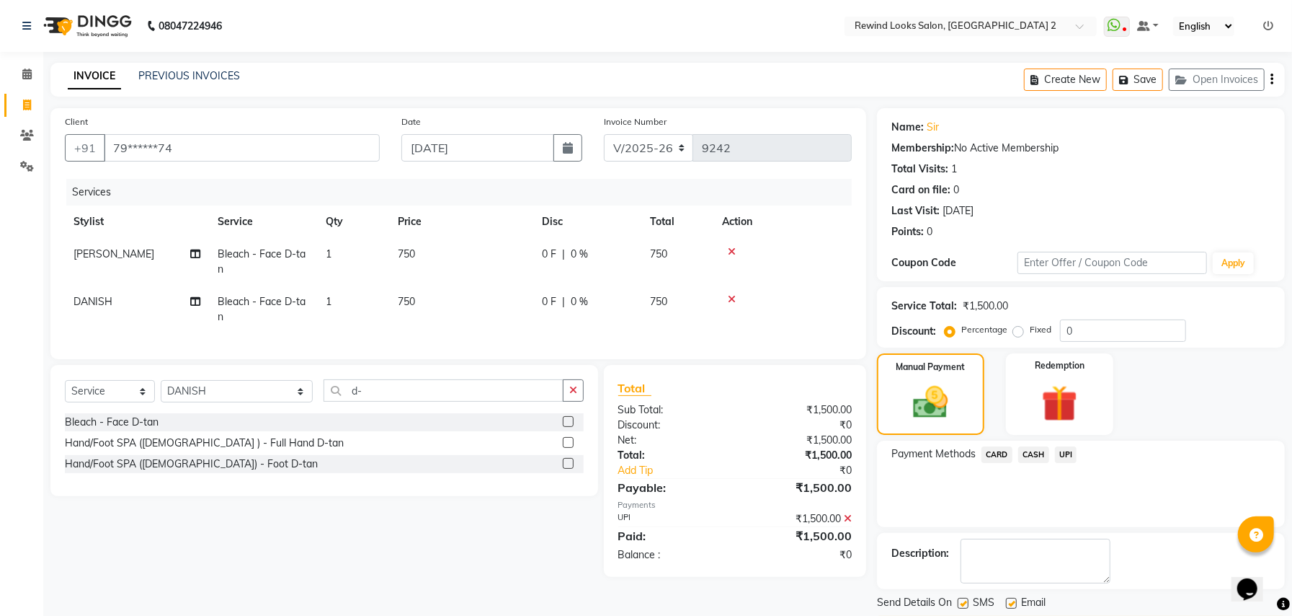
click at [1106, 615] on button "Checkout" at bounding box center [1081, 627] width 408 height 22
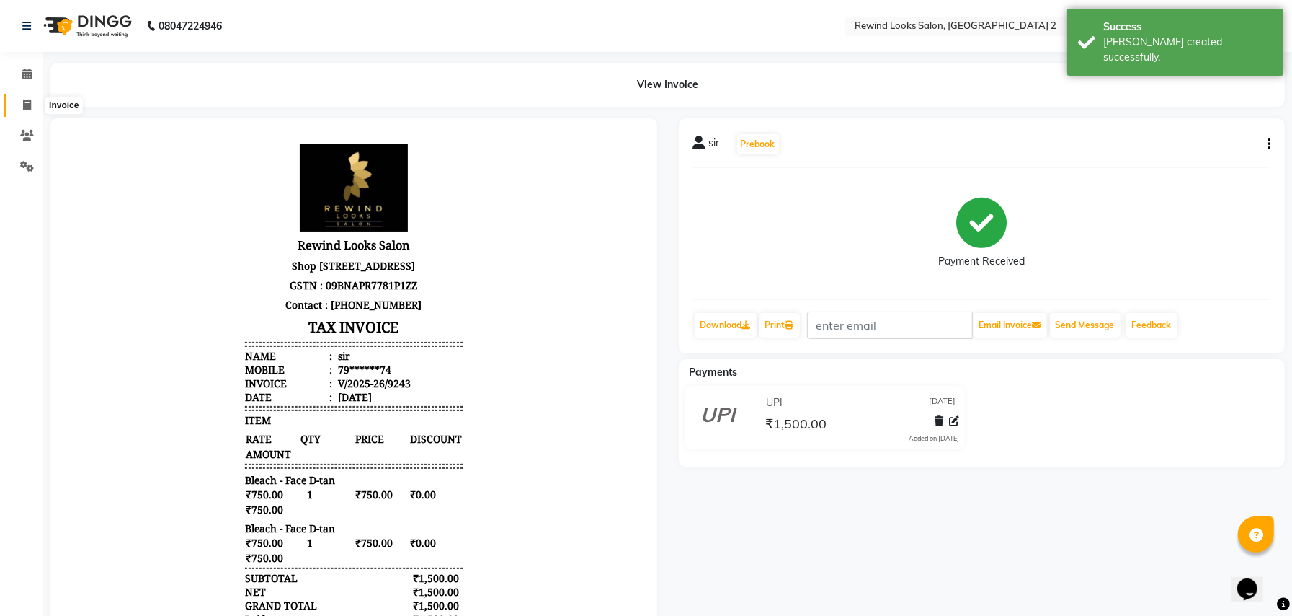
click at [21, 102] on span at bounding box center [26, 105] width 25 height 17
select select "service"
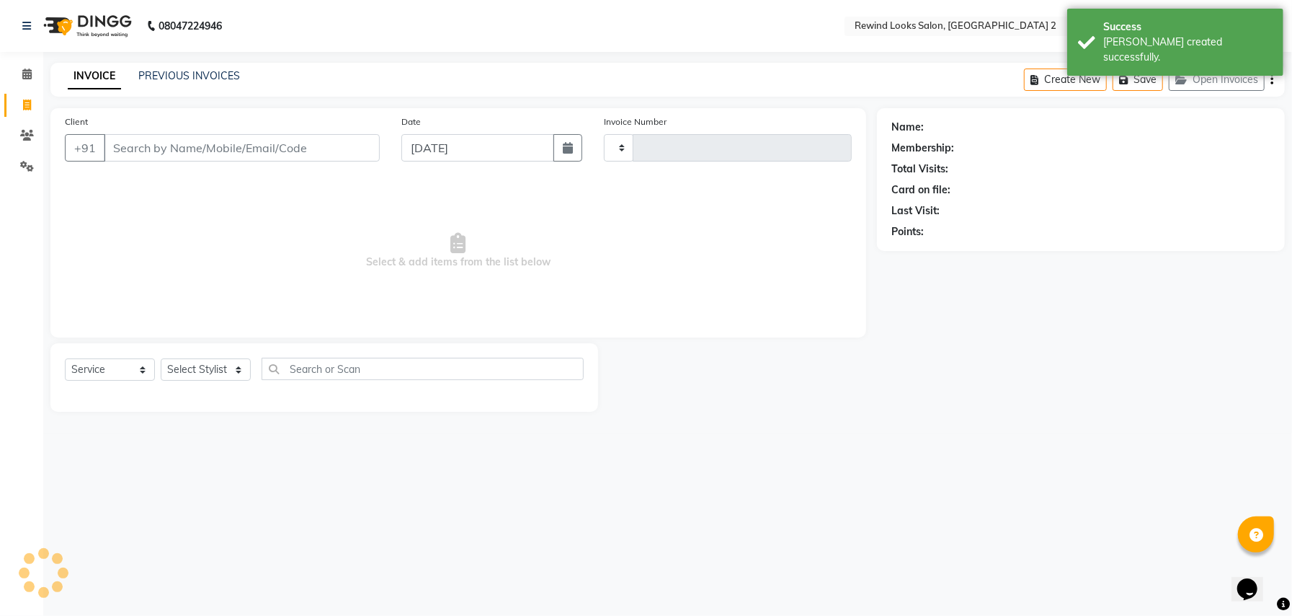
type input "9244"
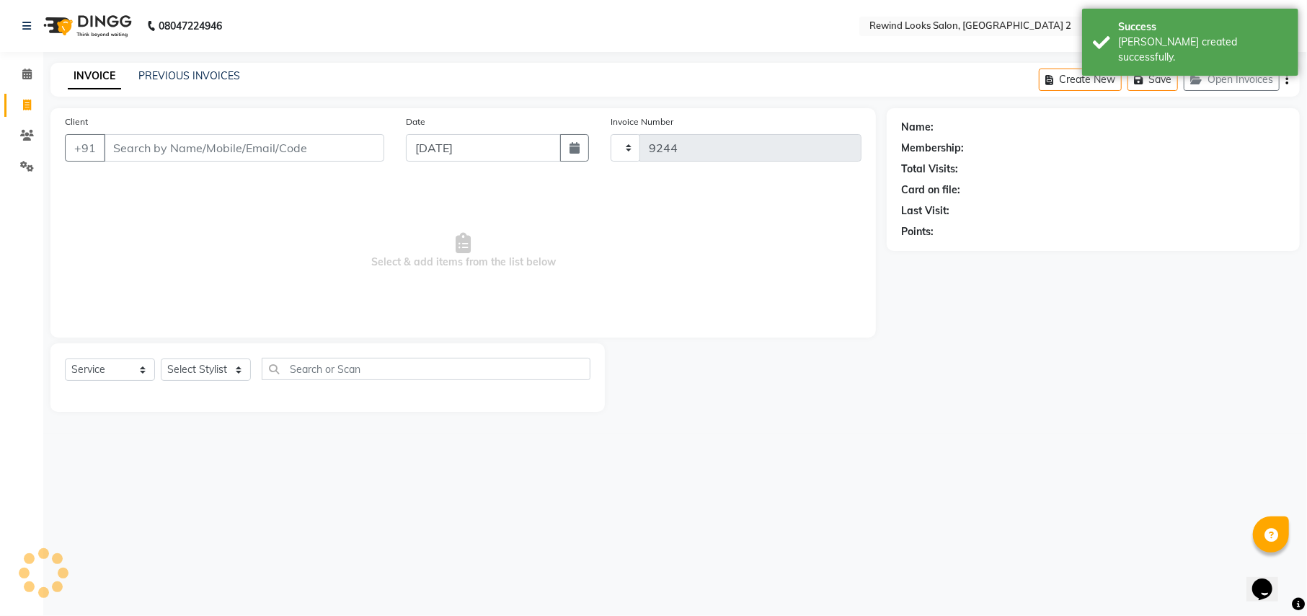
select select "4640"
select select "27076"
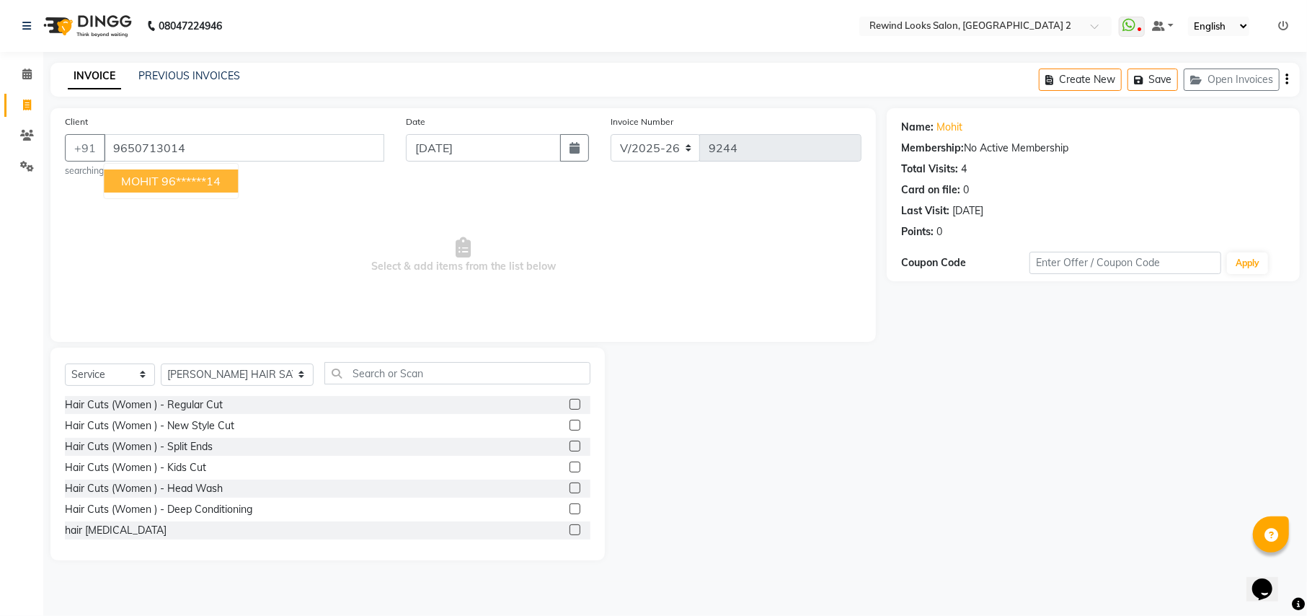
click at [137, 183] on span "MOHIT" at bounding box center [139, 181] width 37 height 14
click at [137, 183] on span "Select & add items from the list below" at bounding box center [463, 255] width 797 height 144
type input "96******14"
click at [192, 378] on select "Select Stylist aayat ADMIN Alfad hair Casa ARBAZ (MALE HAIRDRESSER) ASHWANI HAI…" at bounding box center [237, 374] width 153 height 22
select select "46913"
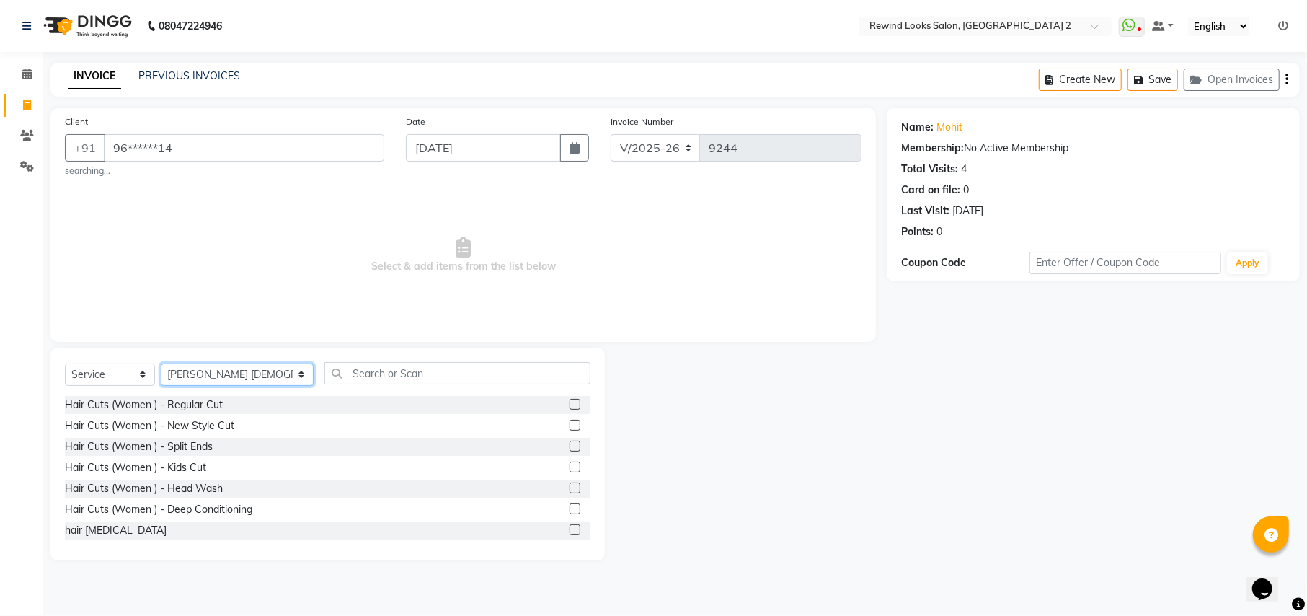
click at [161, 363] on select "Select Stylist aayat ADMIN Alfad hair Casa ARBAZ (MALE HAIRDRESSER) ASHWANI HAI…" at bounding box center [237, 374] width 153 height 22
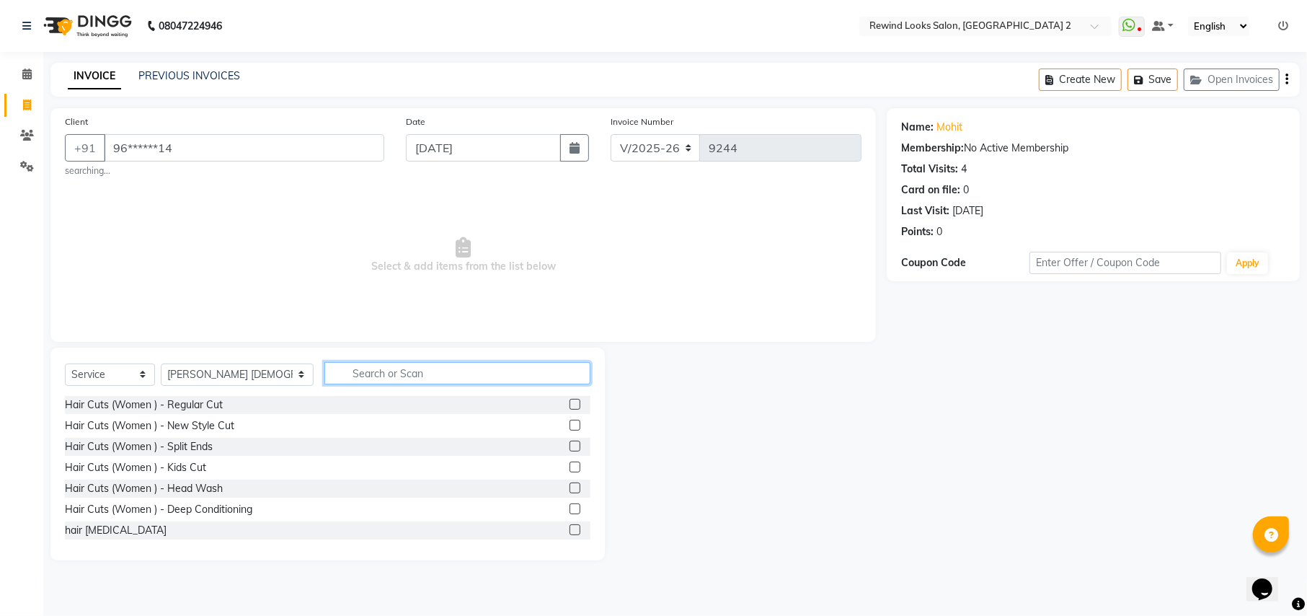
click at [413, 373] on input "text" at bounding box center [456, 373] width 265 height 22
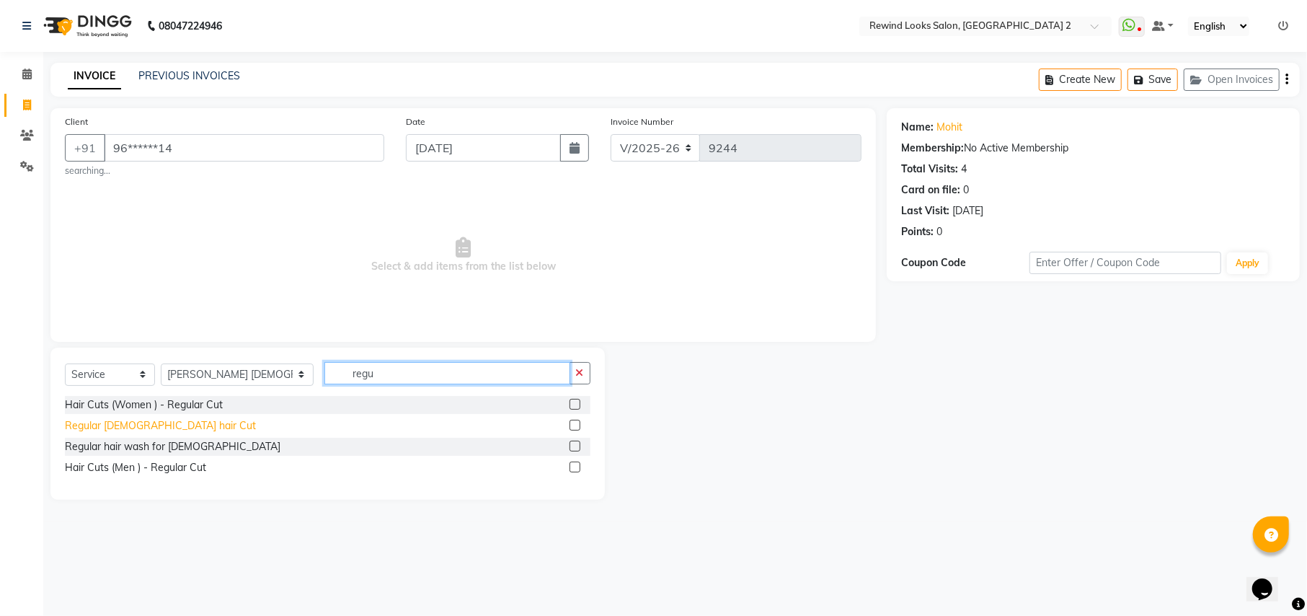
type input "regu"
click at [125, 425] on div "Regular [DEMOGRAPHIC_DATA] hair Cut" at bounding box center [160, 425] width 191 height 15
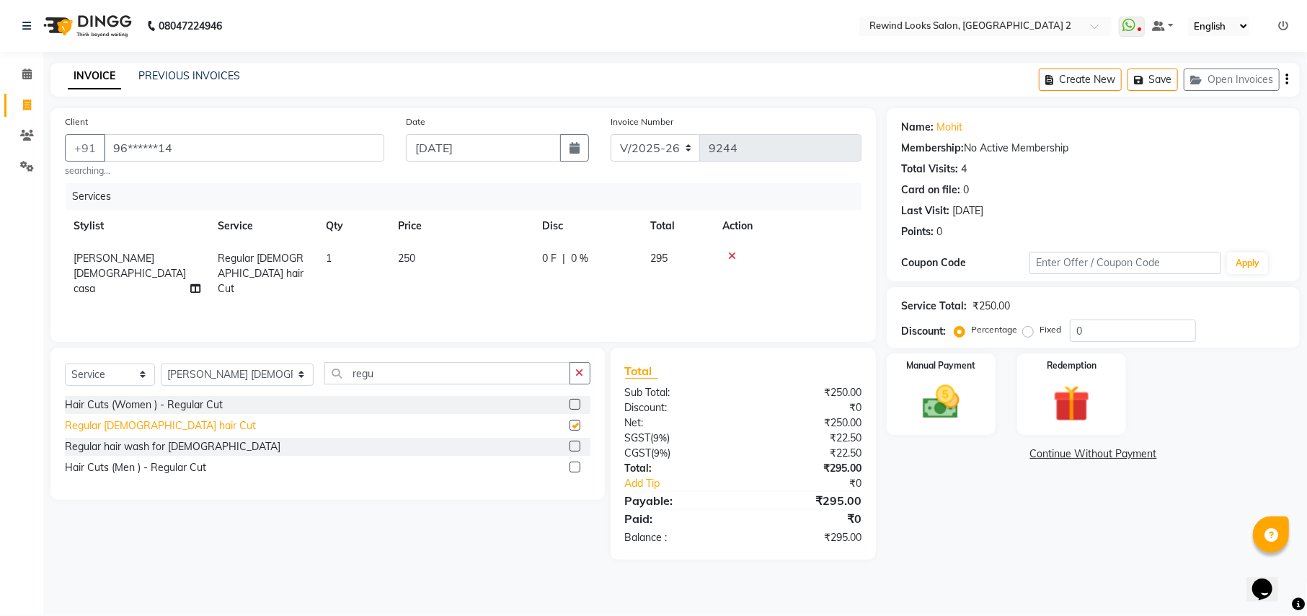
checkbox input "false"
click at [1285, 80] on icon "button" at bounding box center [1286, 79] width 3 height 1
select select "27076"
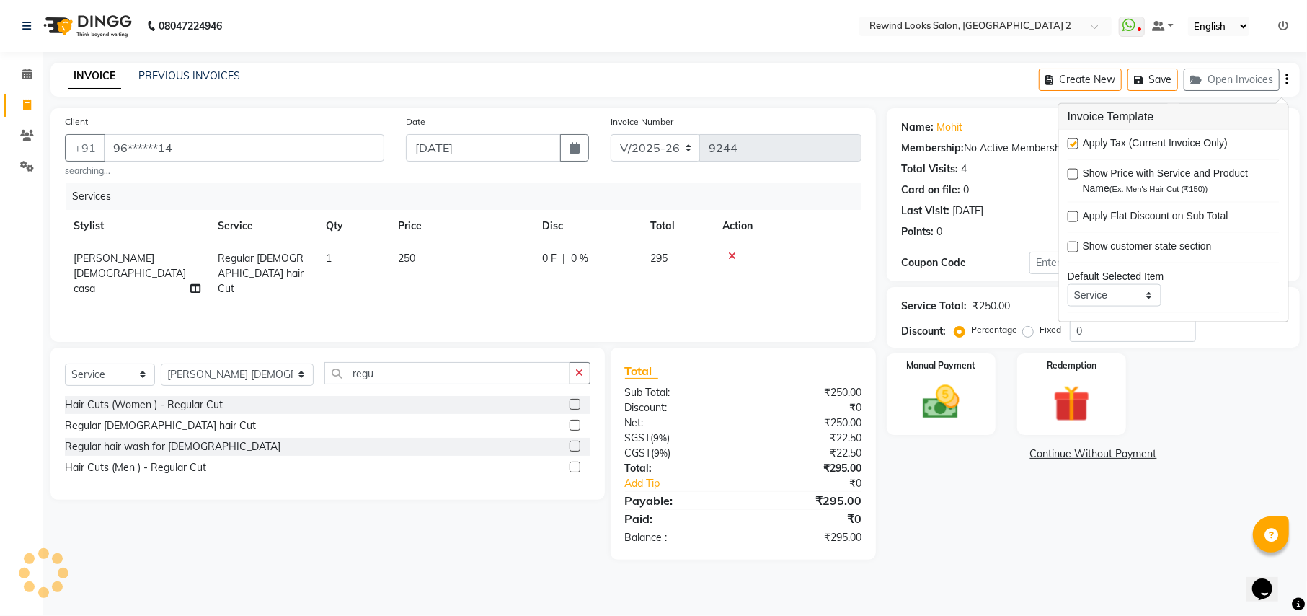
click at [1071, 147] on label at bounding box center [1073, 143] width 11 height 11
click at [1071, 147] on input "checkbox" at bounding box center [1072, 144] width 9 height 9
checkbox input "false"
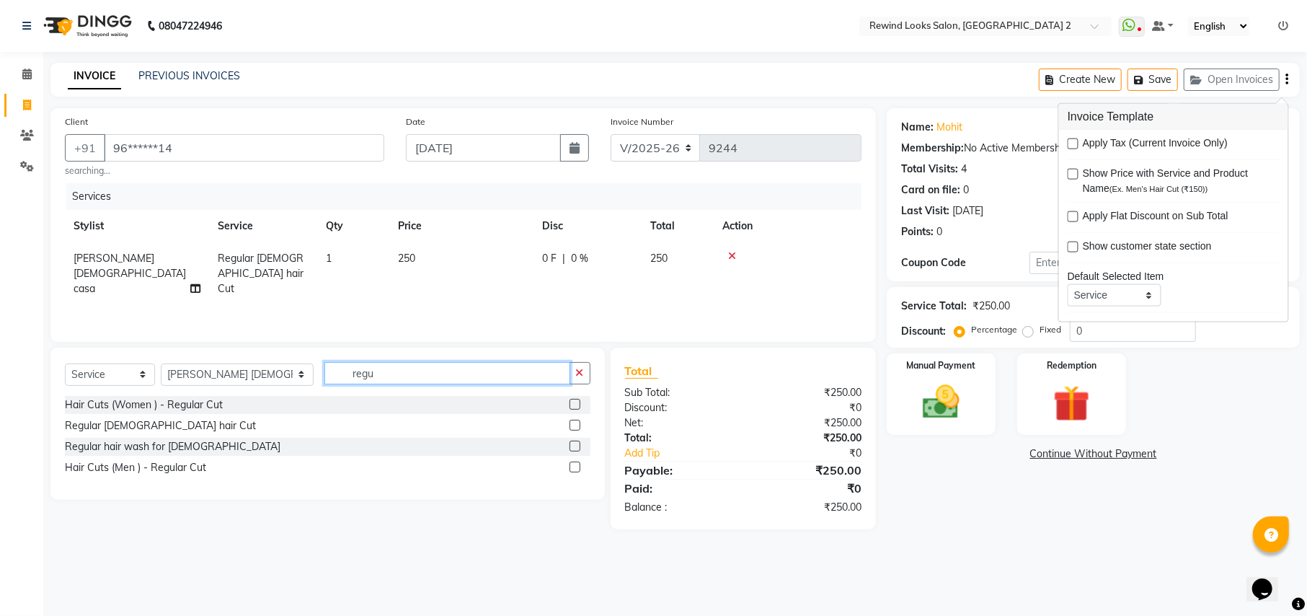
click at [382, 365] on input "regu" at bounding box center [446, 373] width 245 height 22
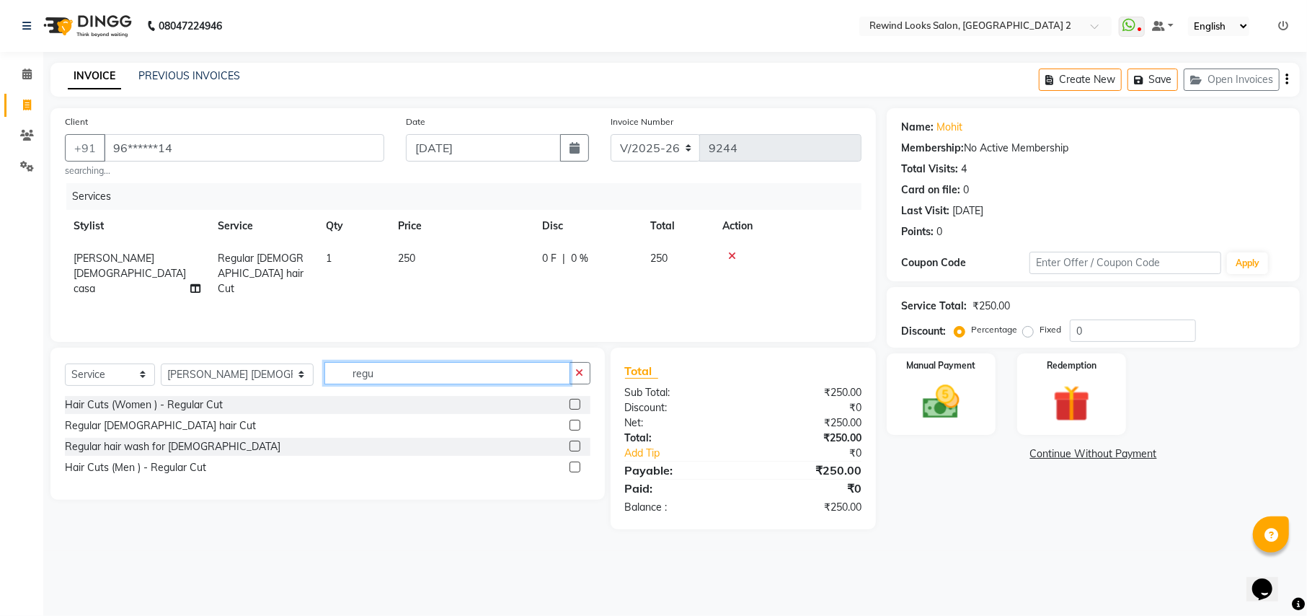
click at [382, 365] on input "regu" at bounding box center [446, 373] width 245 height 22
type input "beard"
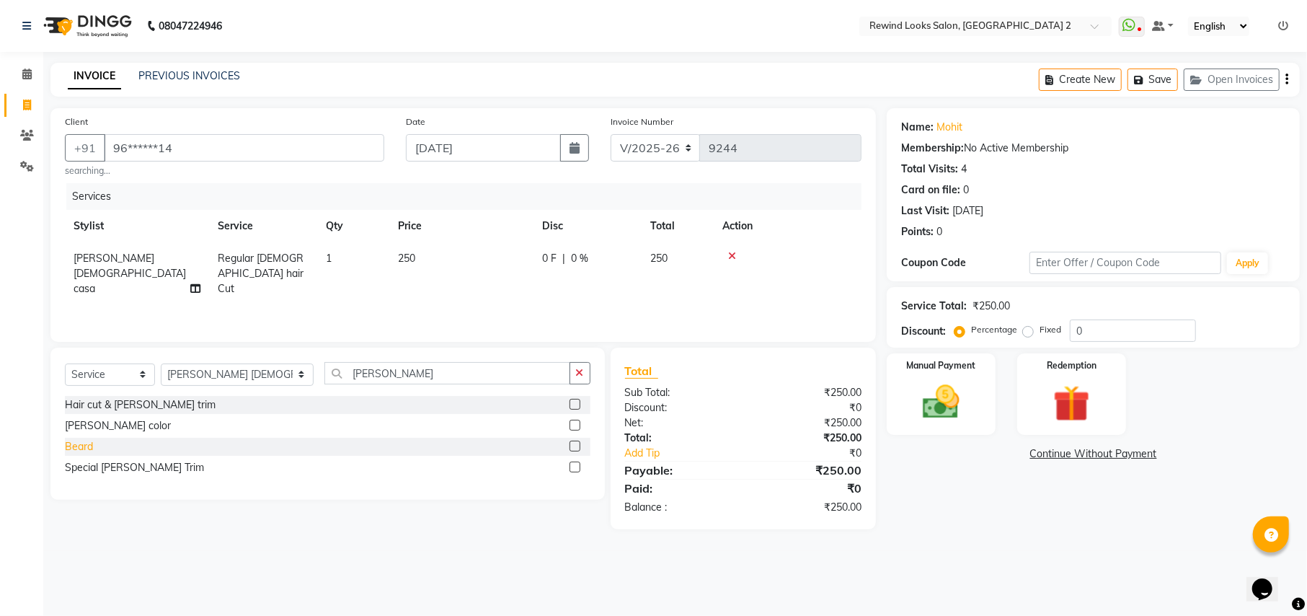
click at [72, 441] on div "Beard" at bounding box center [79, 446] width 28 height 15
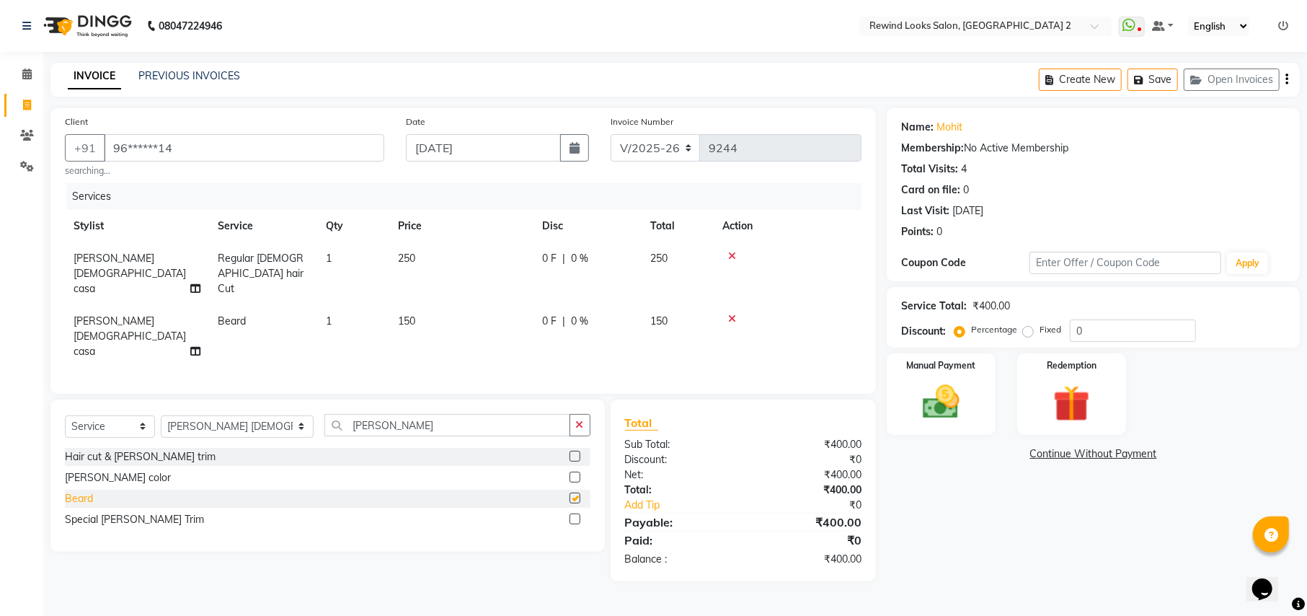
checkbox input "false"
click at [946, 416] on img at bounding box center [941, 402] width 62 height 44
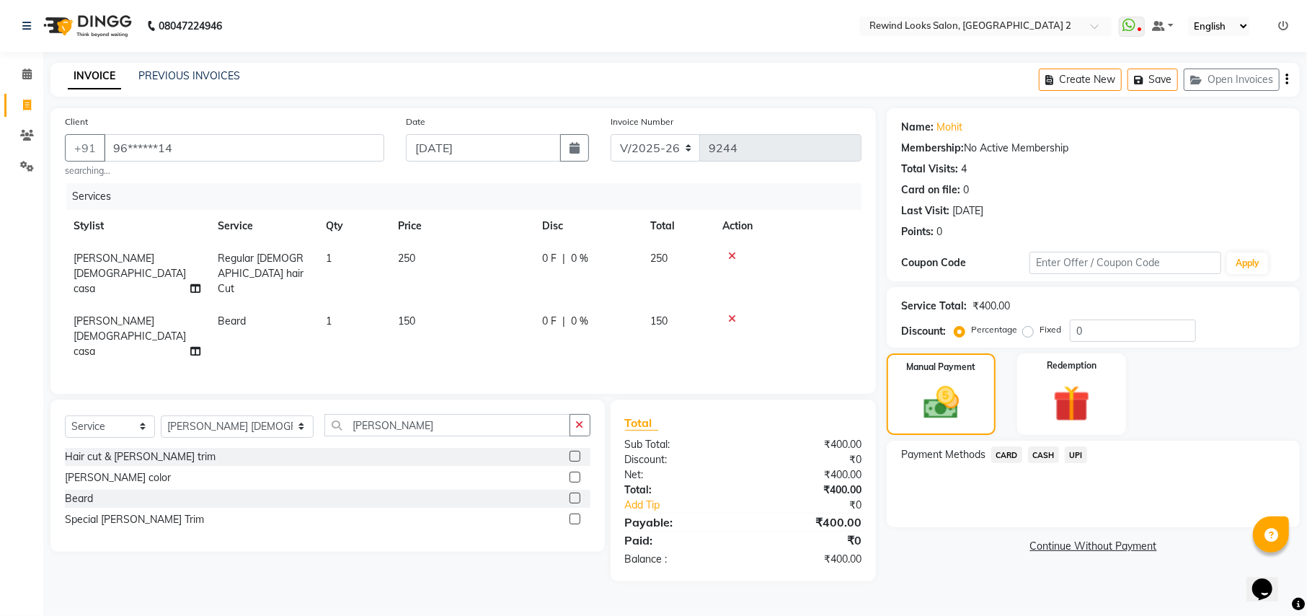
click at [1077, 459] on span "UPI" at bounding box center [1076, 454] width 22 height 17
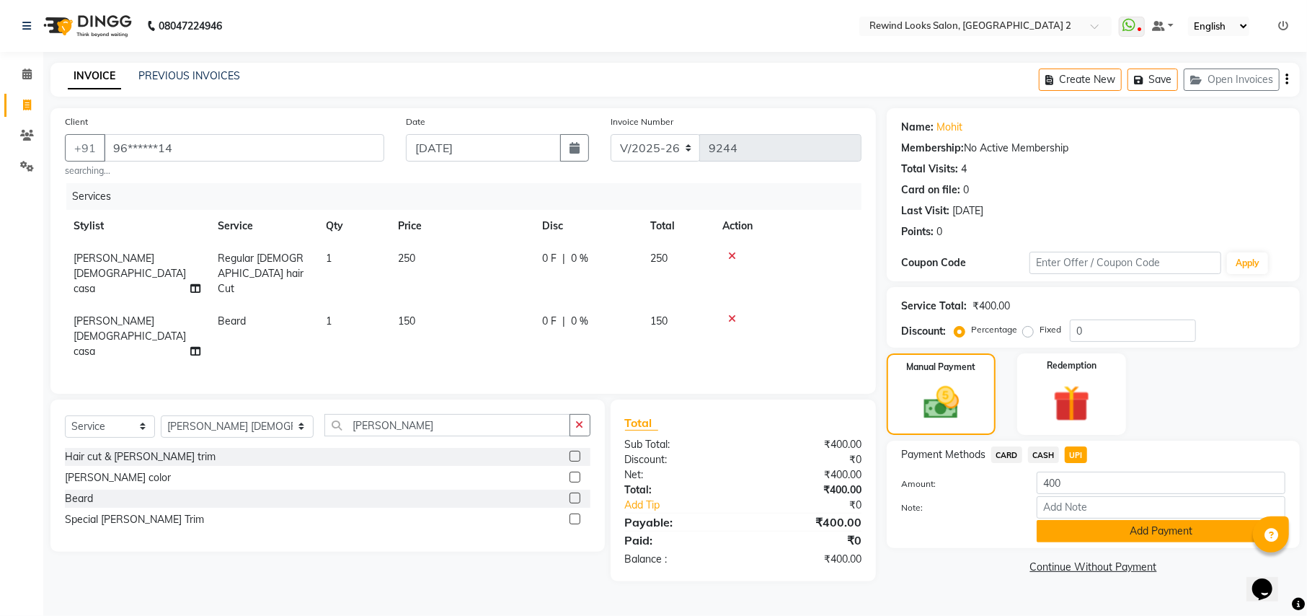
click at [1071, 528] on button "Add Payment" at bounding box center [1161, 531] width 249 height 22
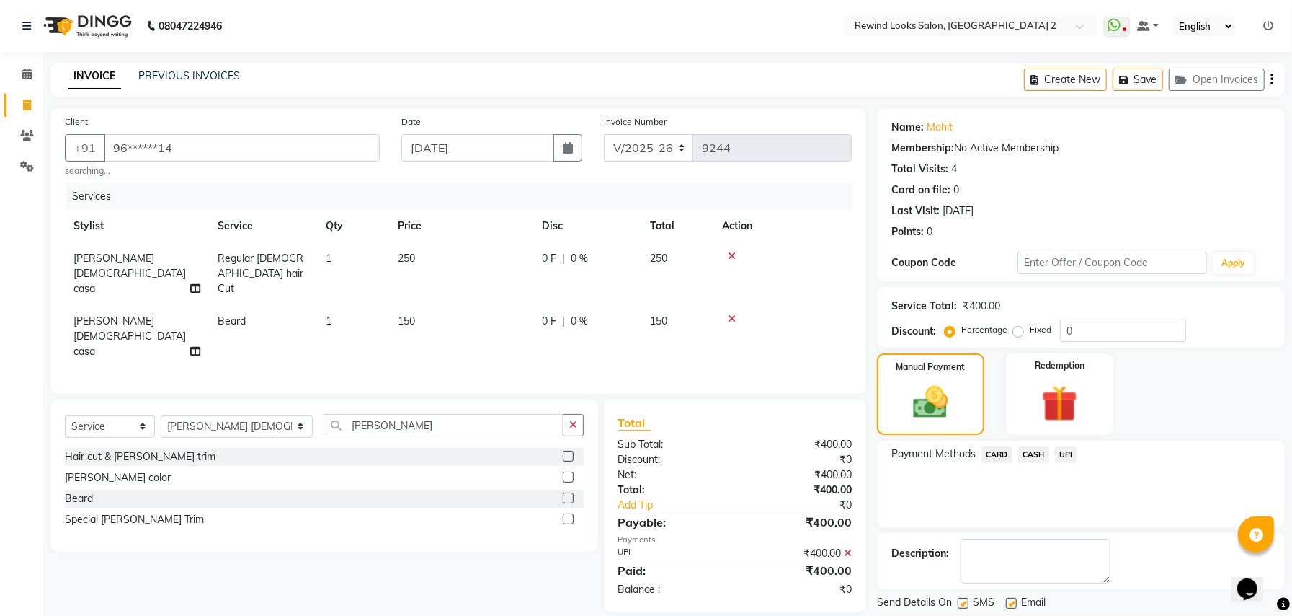
click at [1119, 615] on button "Checkout" at bounding box center [1081, 627] width 408 height 22
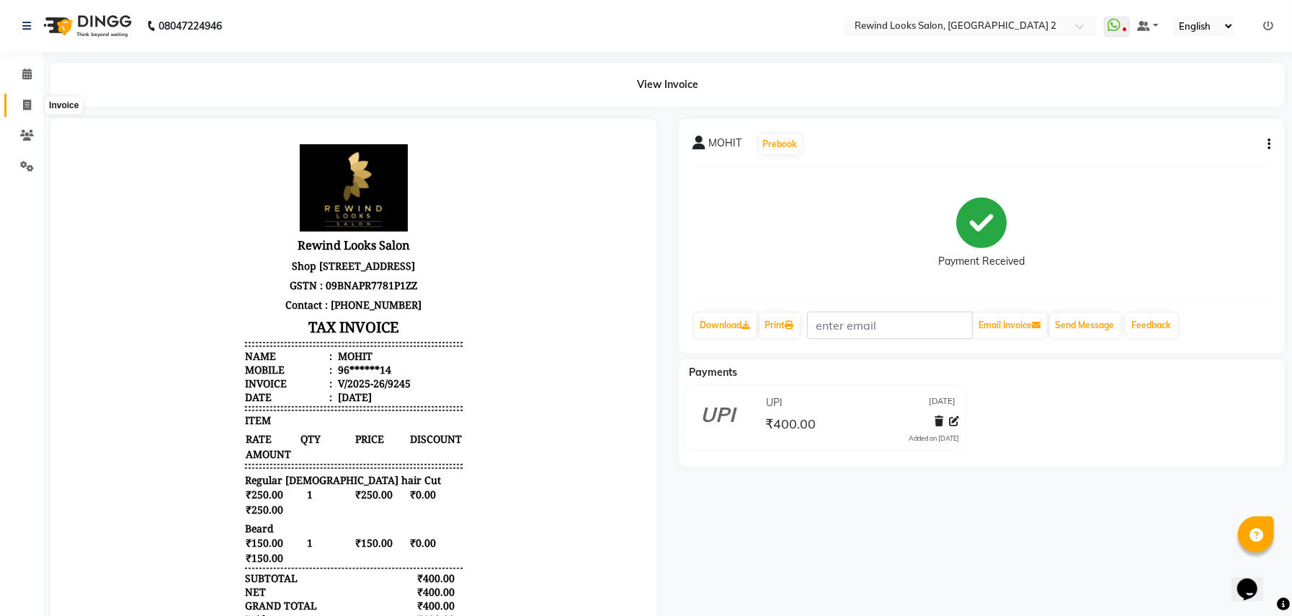
click at [23, 105] on icon at bounding box center [27, 104] width 8 height 11
select select "service"
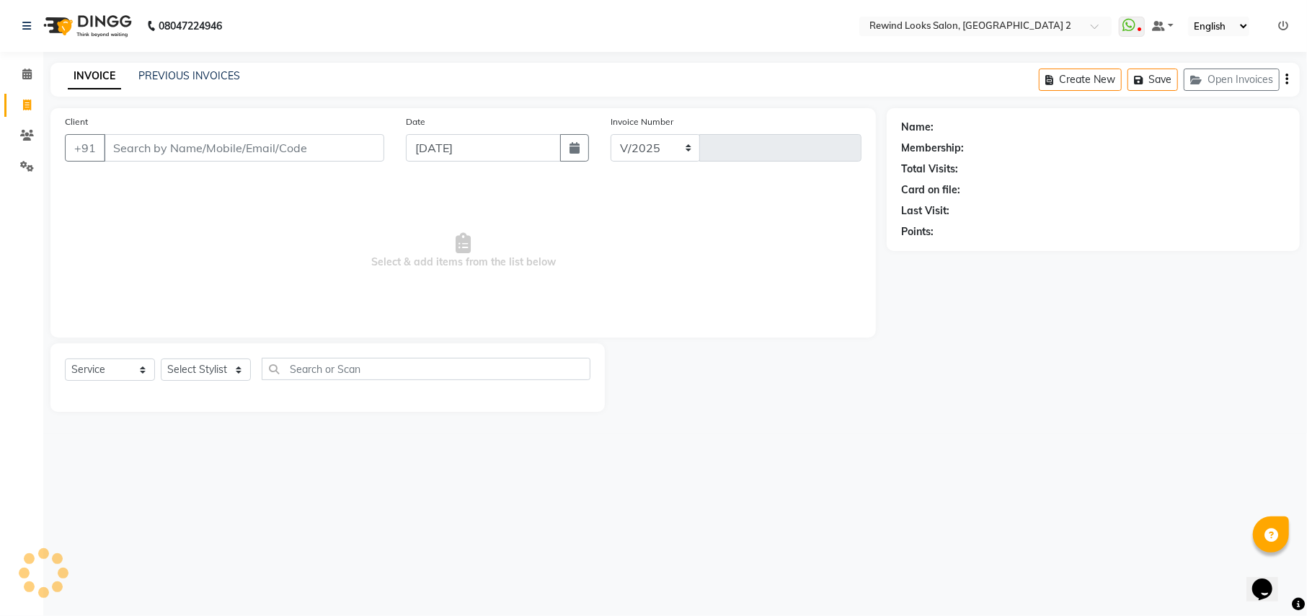
select select "4640"
type input "9247"
click at [169, 143] on input "Client" at bounding box center [244, 147] width 280 height 27
select select "27076"
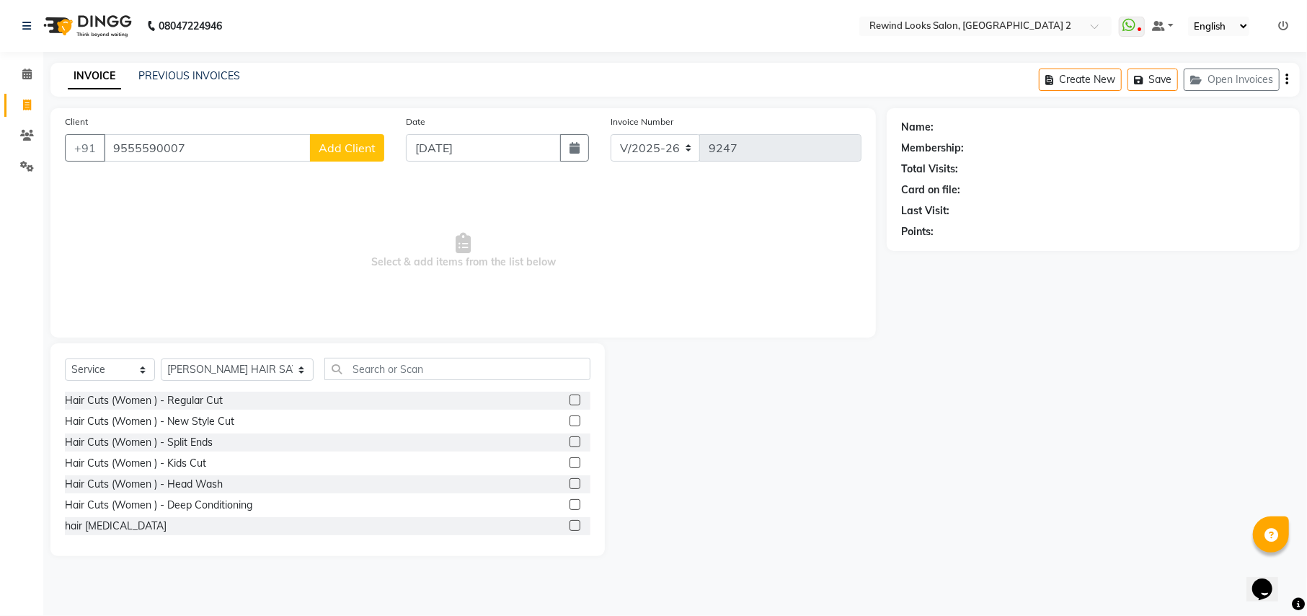
type input "9555590007"
click at [336, 147] on span "Add Client" at bounding box center [347, 148] width 57 height 14
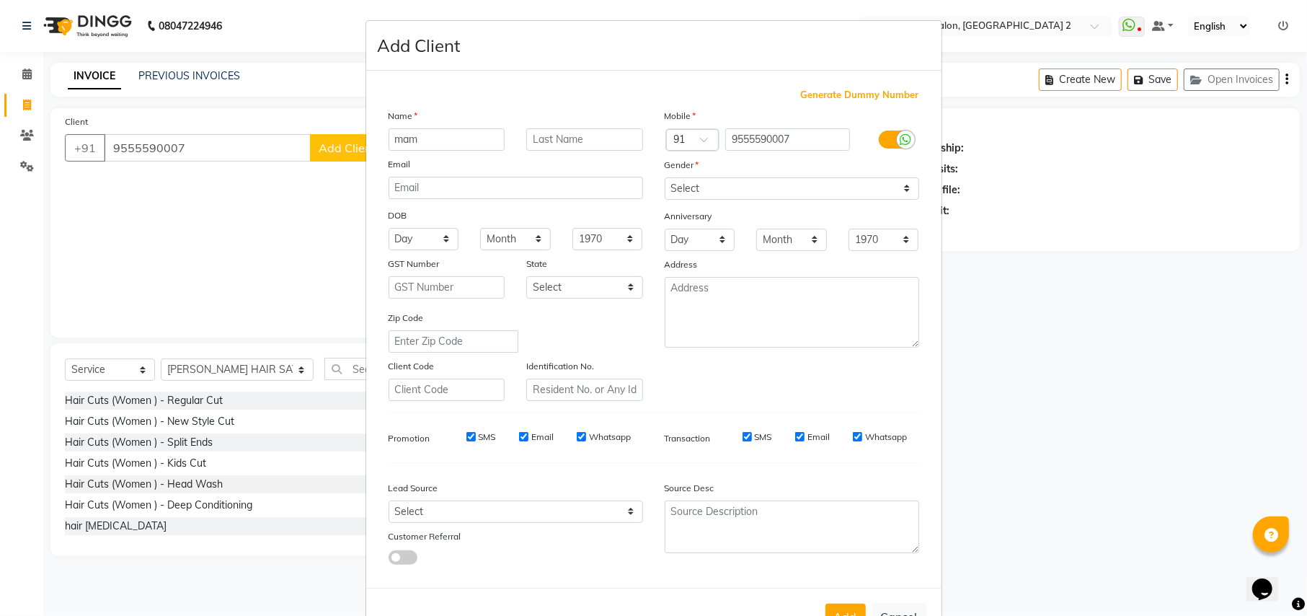
type input "mam"
click at [686, 196] on select "Select Male Female Other Prefer Not To Say" at bounding box center [792, 188] width 254 height 22
select select "female"
click at [665, 177] on select "Select Male Female Other Prefer Not To Say" at bounding box center [792, 188] width 254 height 22
click at [833, 609] on button "Add" at bounding box center [845, 616] width 40 height 26
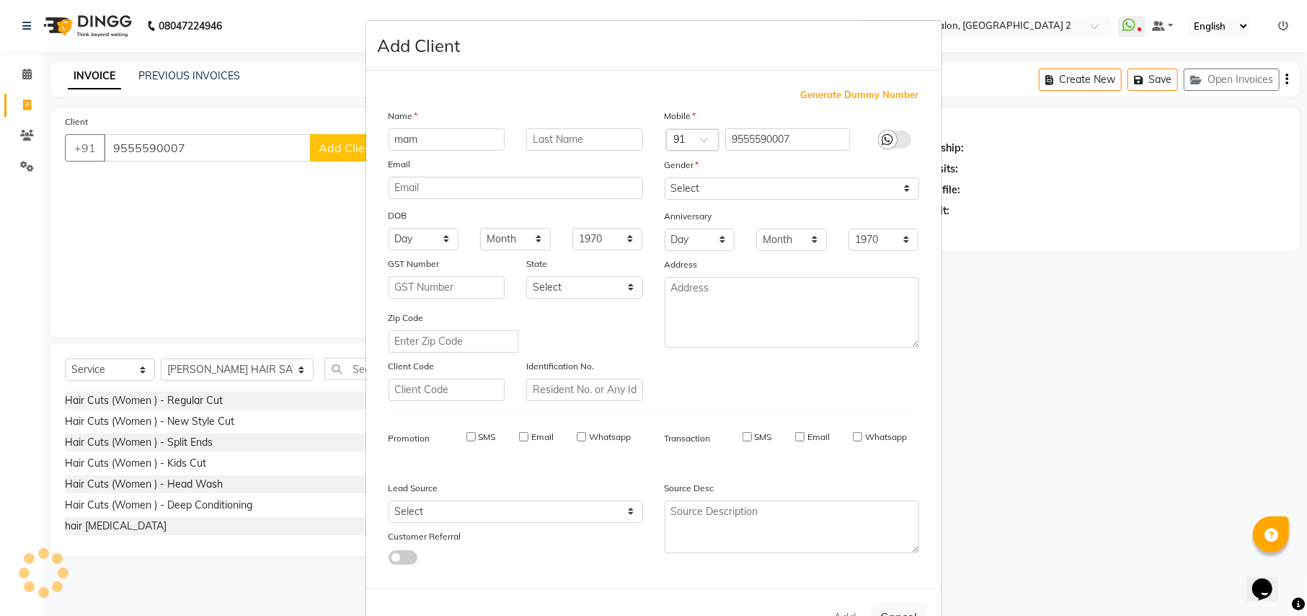
type input "95******07"
select select
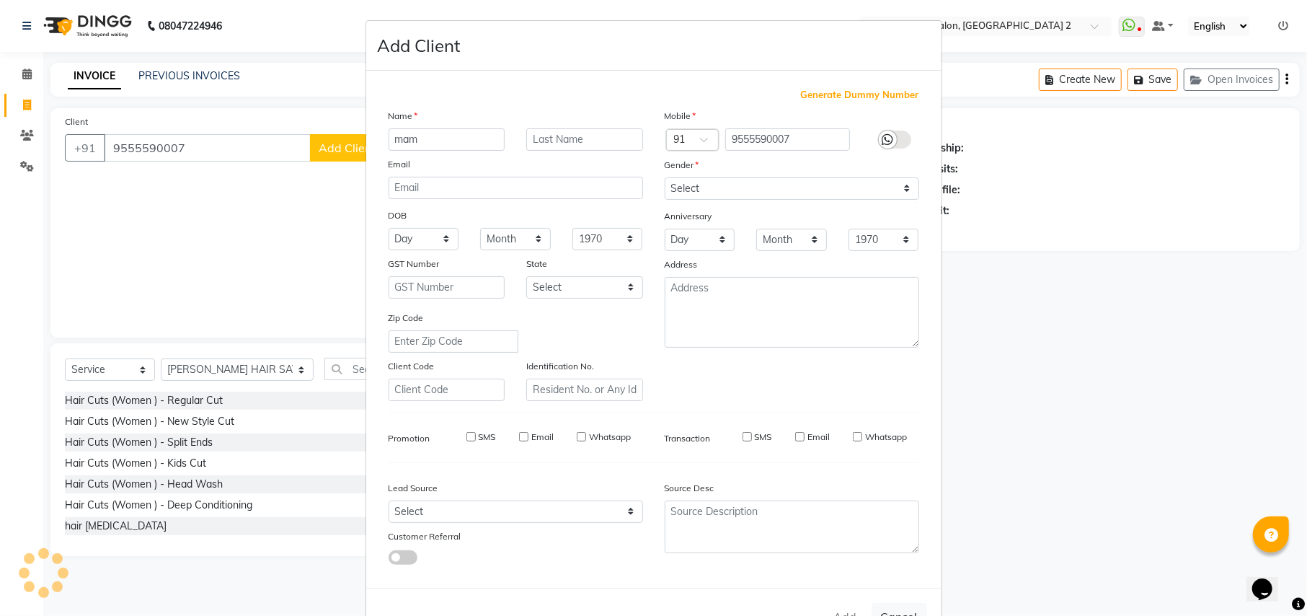
select select
checkbox input "false"
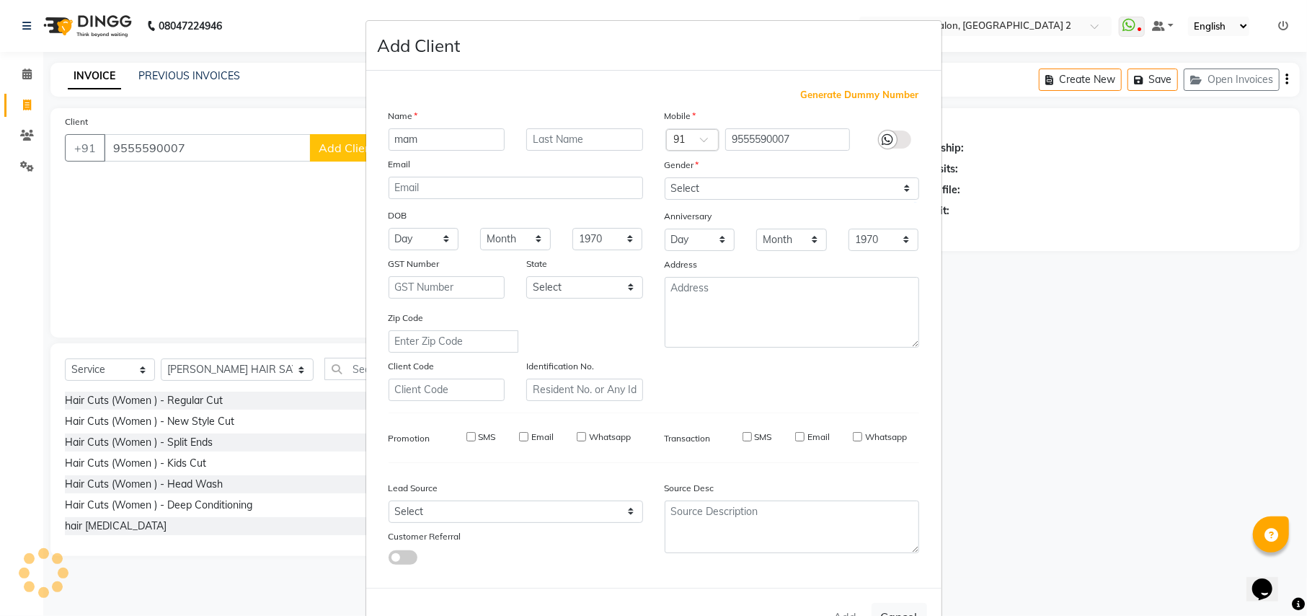
checkbox input "false"
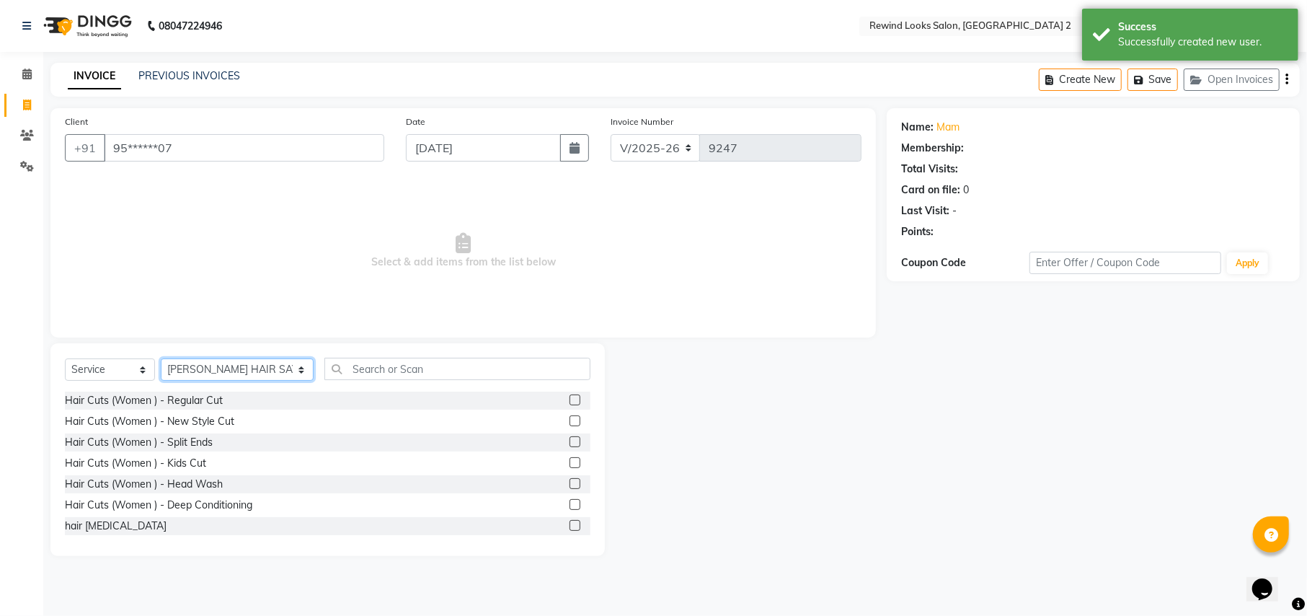
click at [210, 365] on select "Select Stylist aayat ADMIN Alfad hair Casa ARBAZ (MALE HAIRDRESSER) ASHWANI HAI…" at bounding box center [237, 369] width 153 height 22
select select "27106"
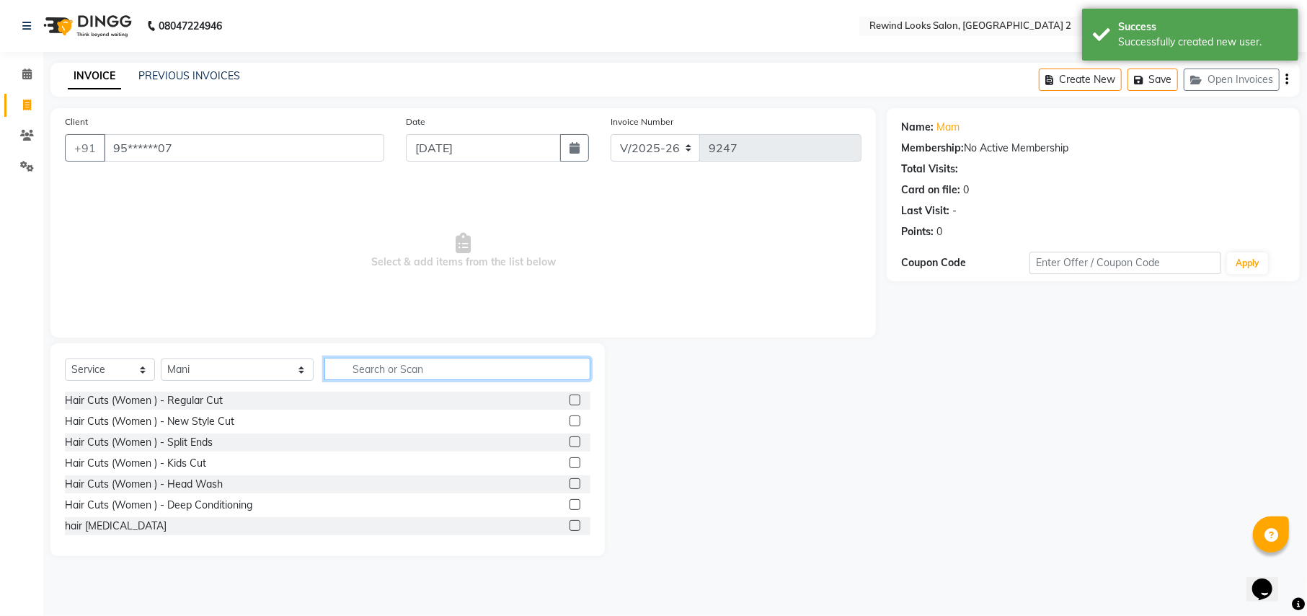
click at [365, 378] on input "text" at bounding box center [456, 369] width 265 height 22
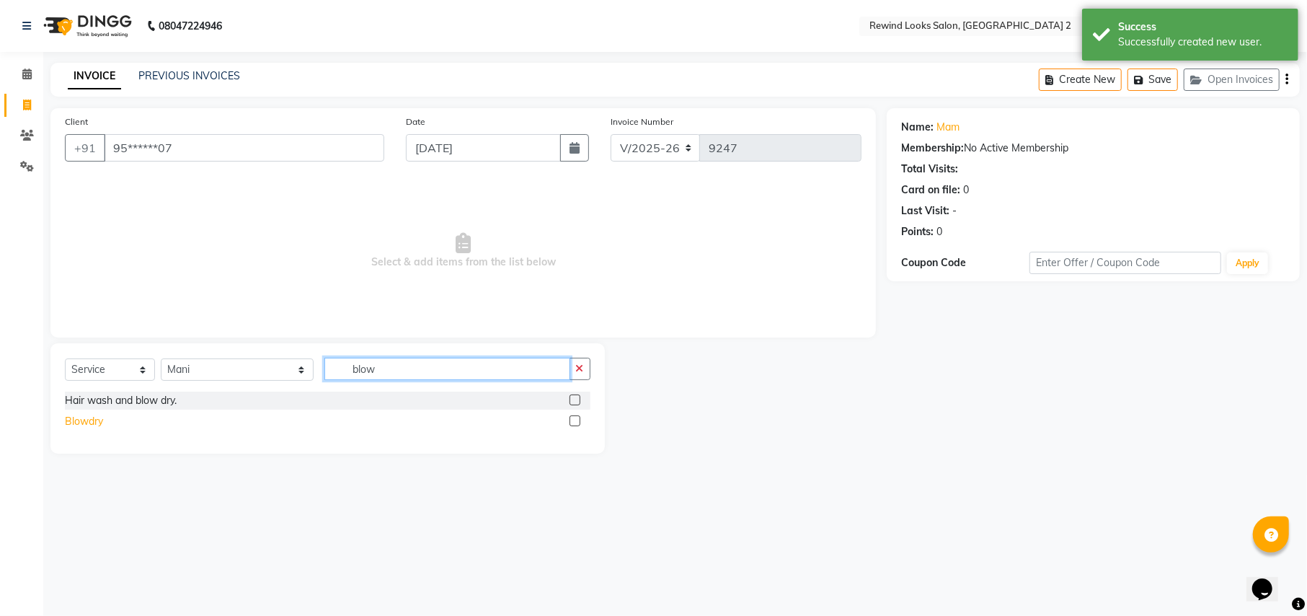
type input "blow"
click at [88, 422] on div "Blowdry" at bounding box center [84, 421] width 38 height 15
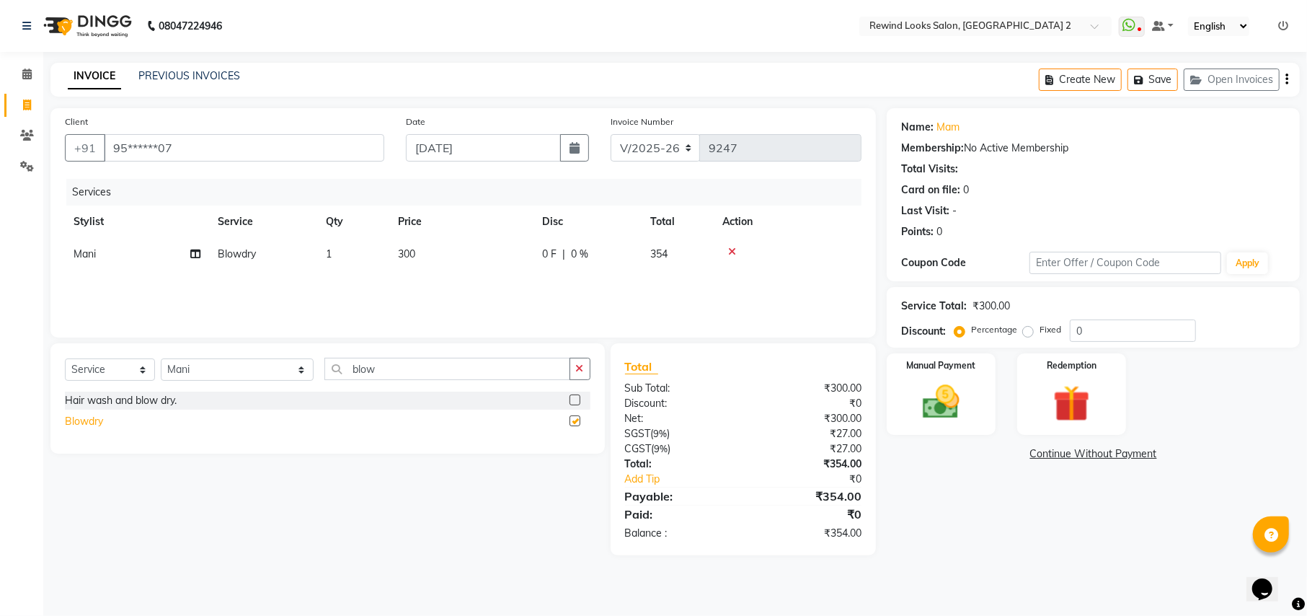
checkbox input "false"
click at [408, 252] on span "300" at bounding box center [406, 253] width 17 height 13
select select "27106"
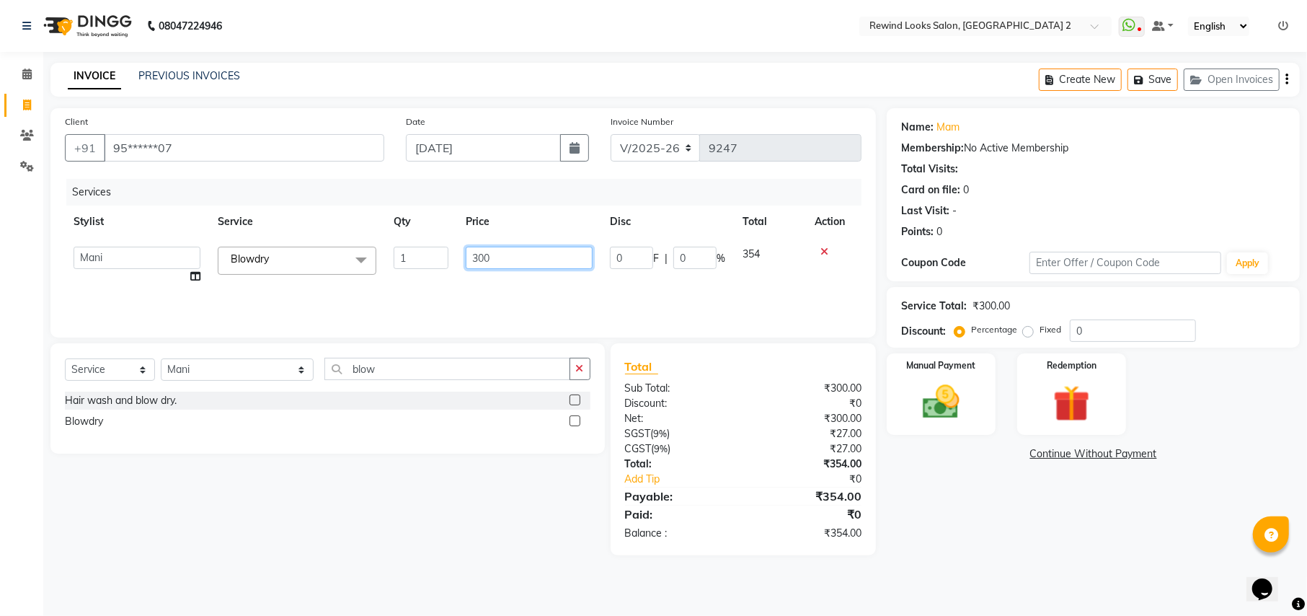
click at [483, 257] on input "300" at bounding box center [529, 258] width 127 height 22
type input "350"
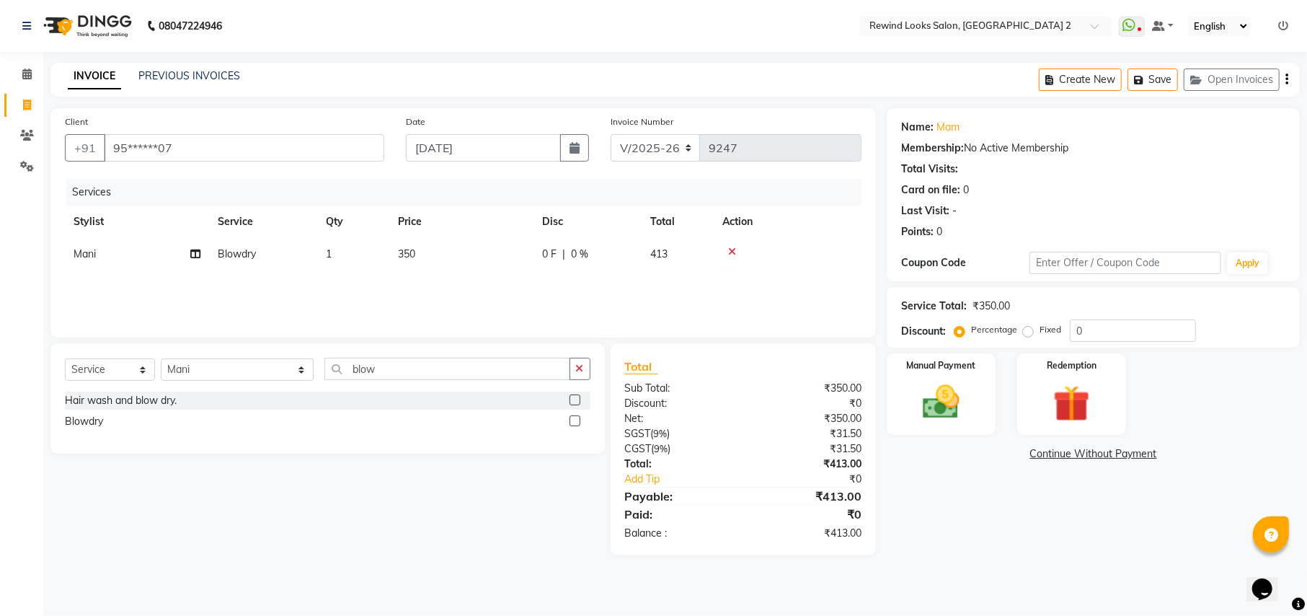
click at [1287, 79] on icon "button" at bounding box center [1286, 79] width 3 height 1
select select "27076"
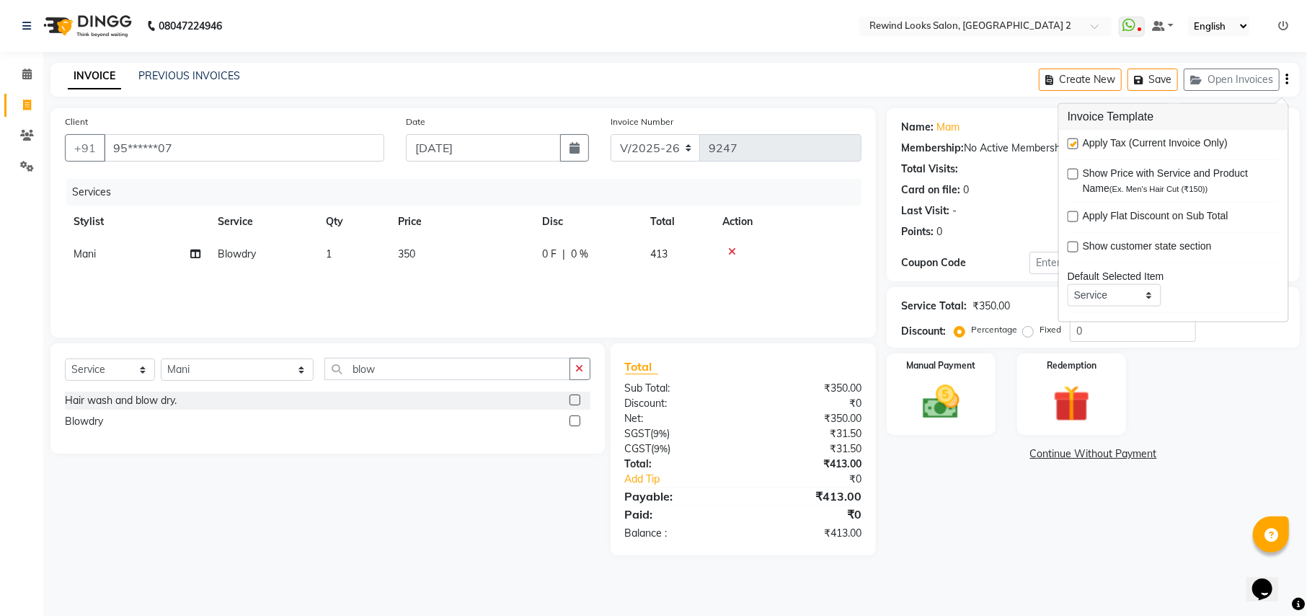
click at [1074, 147] on label at bounding box center [1073, 143] width 11 height 11
click at [1074, 147] on input "checkbox" at bounding box center [1072, 144] width 9 height 9
checkbox input "false"
click at [940, 409] on img at bounding box center [941, 402] width 62 height 44
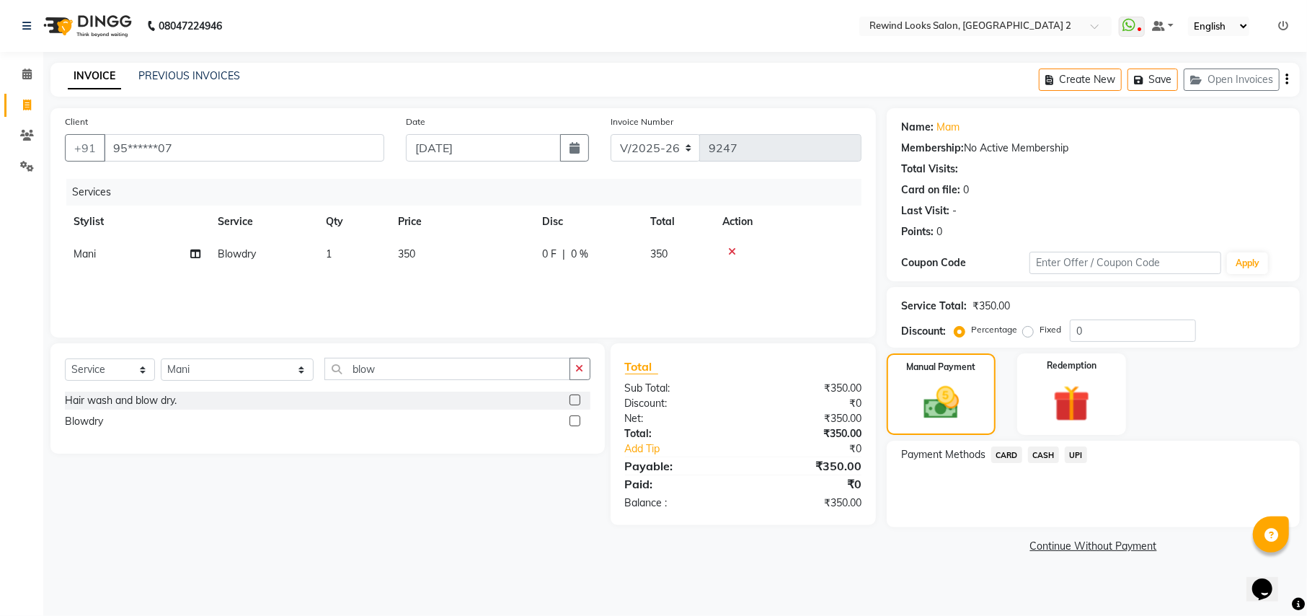
click at [1075, 453] on span "UPI" at bounding box center [1076, 454] width 22 height 17
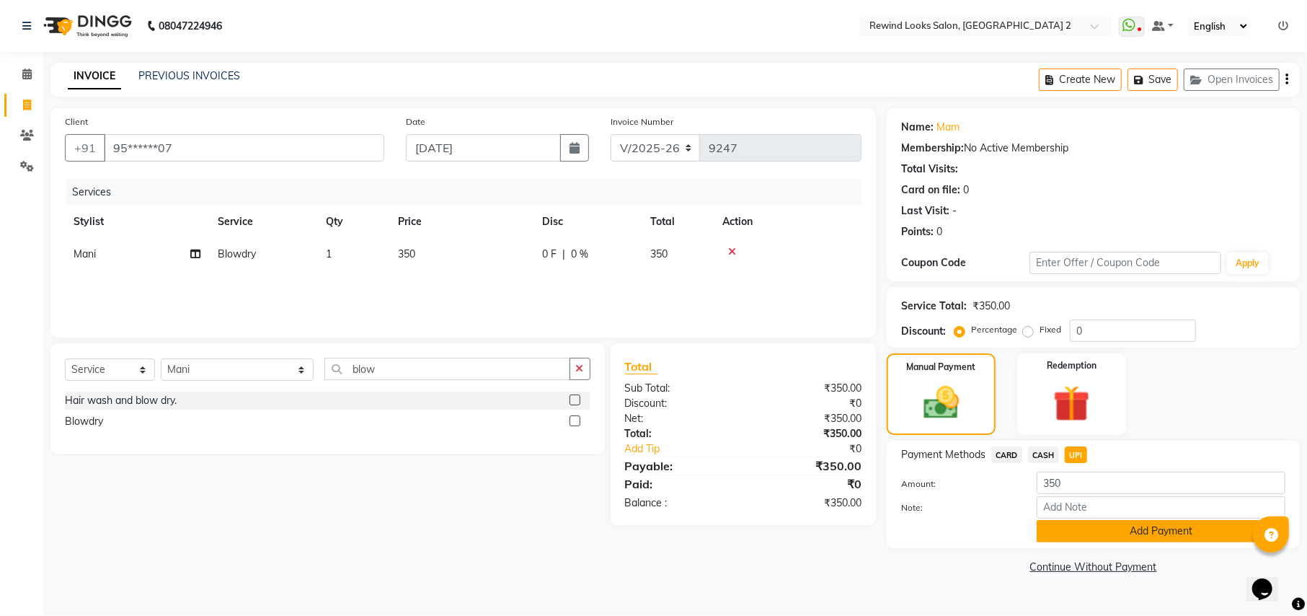
click at [1076, 535] on button "Add Payment" at bounding box center [1161, 531] width 249 height 22
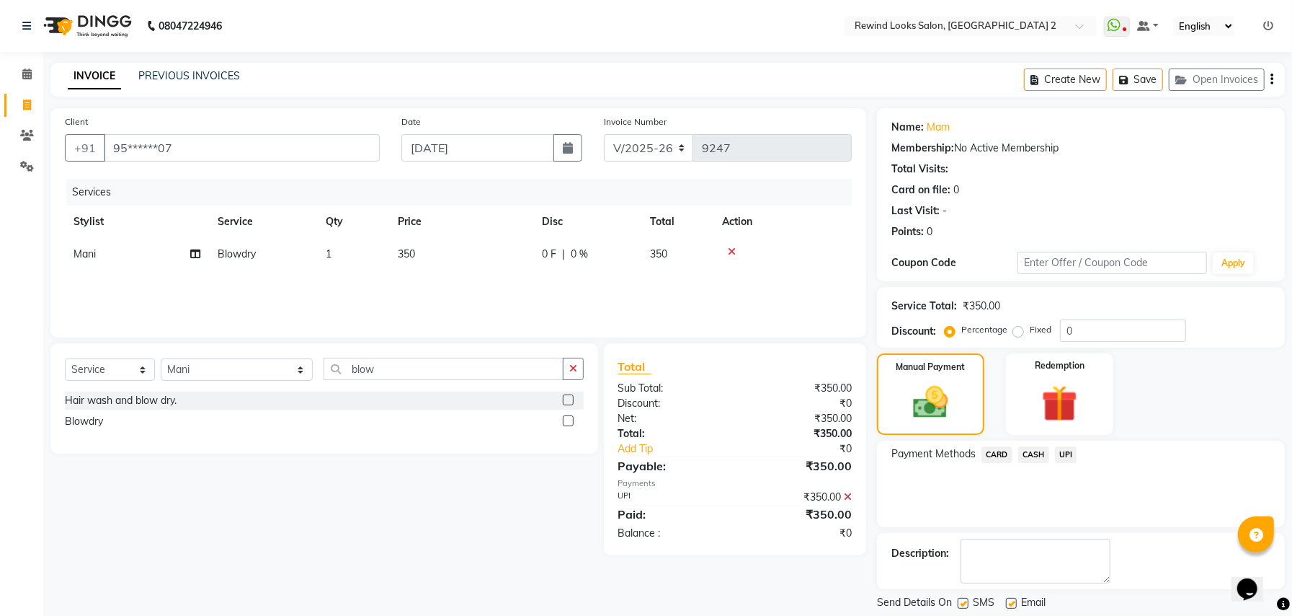
click at [1104, 615] on button "Checkout" at bounding box center [1081, 627] width 408 height 22
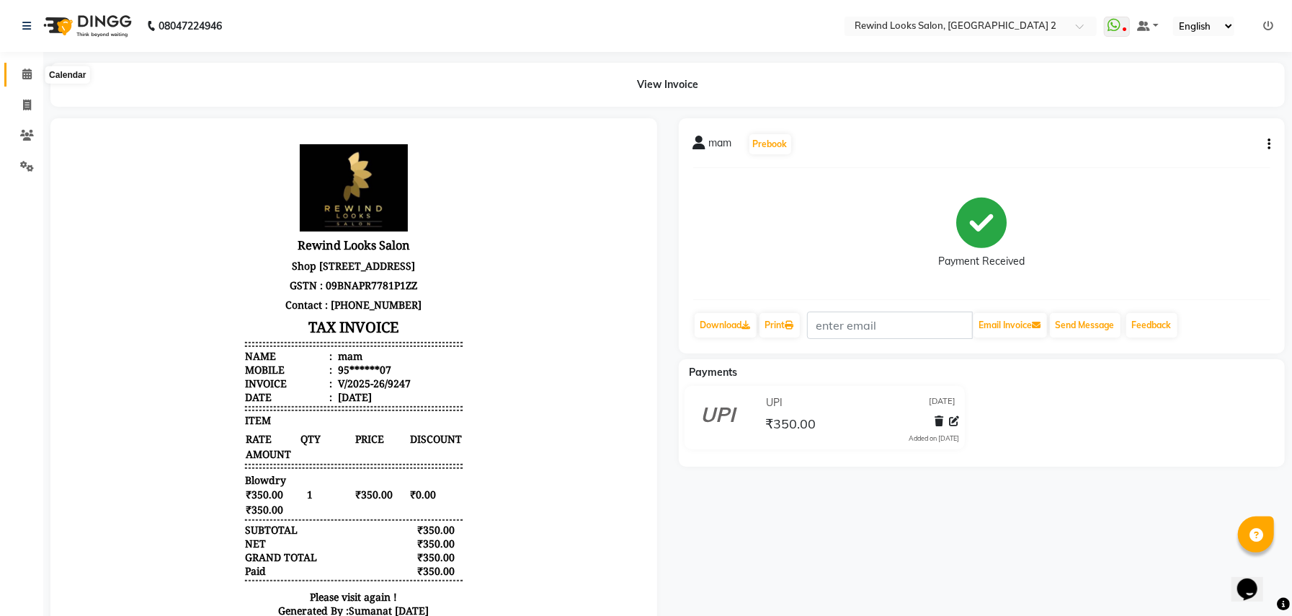
click at [26, 78] on icon at bounding box center [26, 73] width 9 height 11
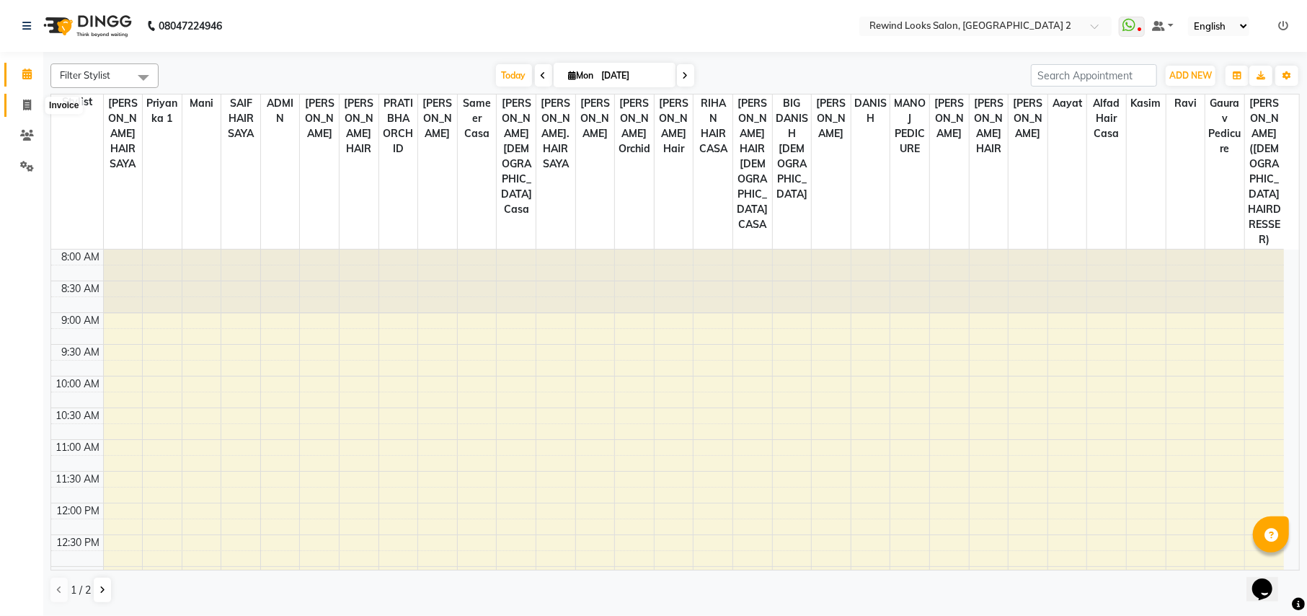
click at [21, 104] on span at bounding box center [26, 105] width 25 height 17
select select "service"
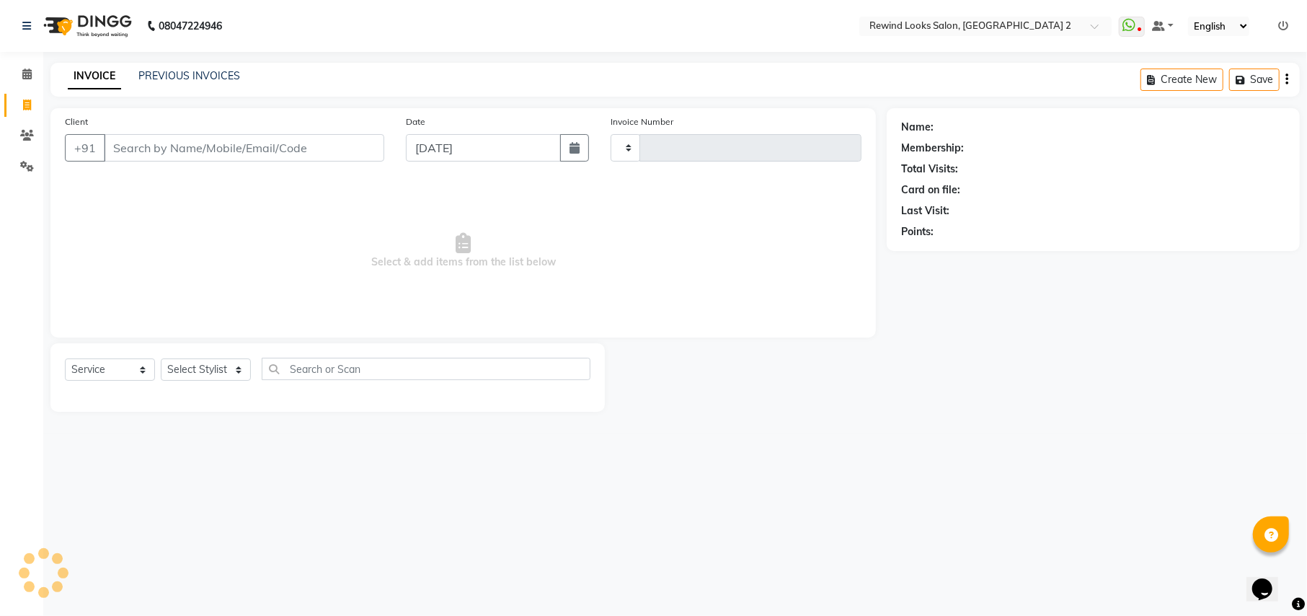
type input "9249"
select select "4640"
click at [147, 154] on input "Client" at bounding box center [244, 147] width 280 height 27
select select "27076"
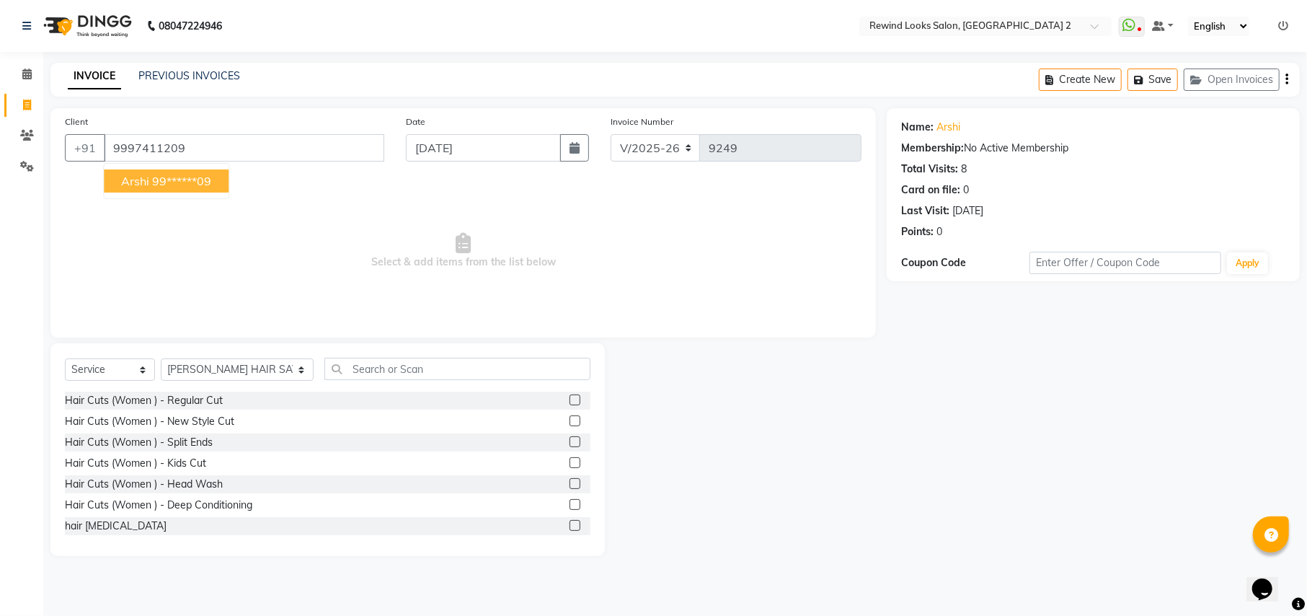
click at [148, 186] on span "arshi" at bounding box center [135, 181] width 28 height 14
click at [148, 186] on span "Select & add items from the list below" at bounding box center [463, 251] width 797 height 144
type input "99******09"
click at [186, 376] on select "Select Stylist aayat ADMIN Alfad hair Casa ARBAZ (MALE HAIRDRESSER) ASHWANI HAI…" at bounding box center [237, 369] width 153 height 22
select select "47351"
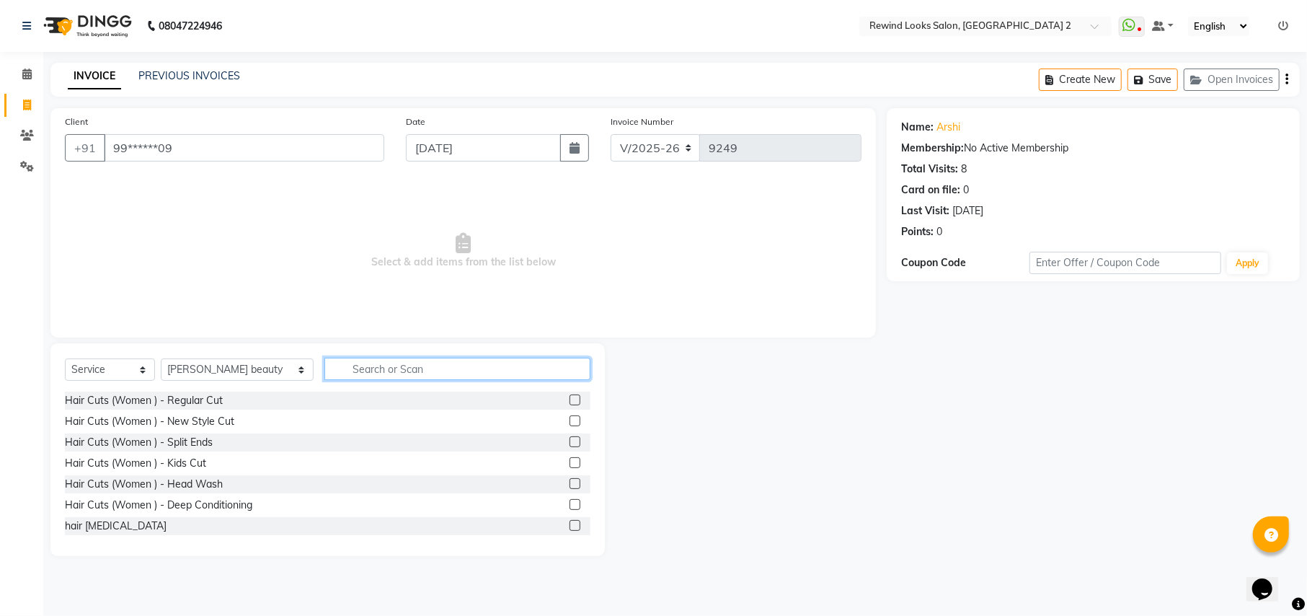
click at [352, 371] on input "text" at bounding box center [456, 369] width 265 height 22
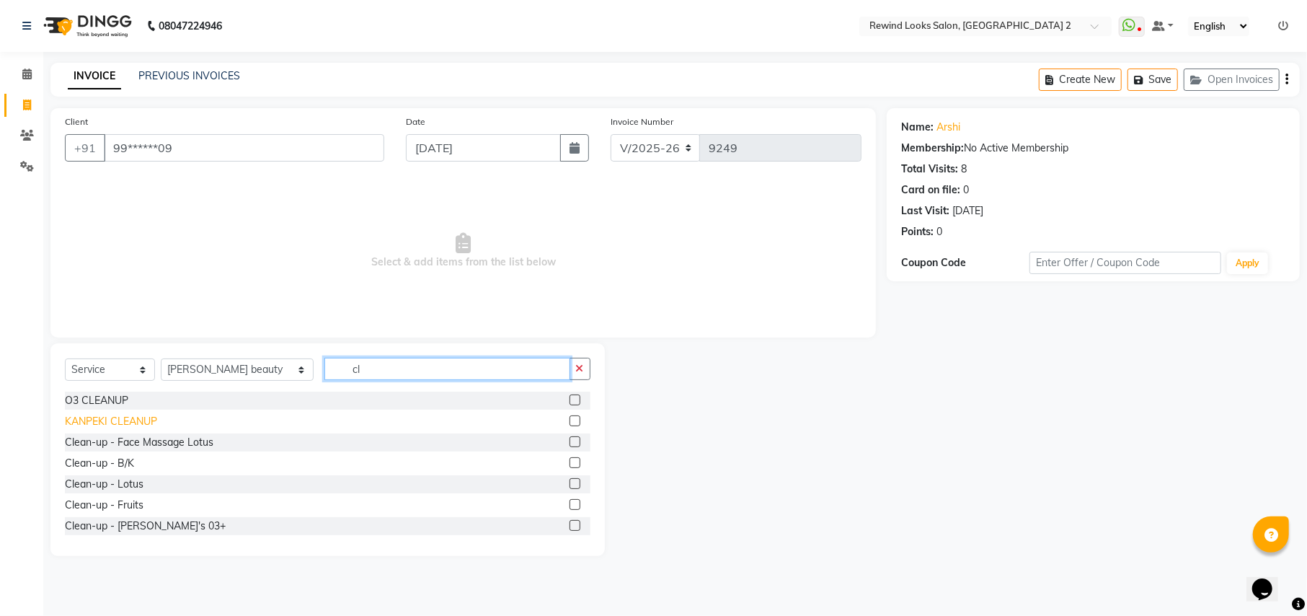
type input "cl"
click at [128, 421] on div "KANPEKI CLEANUP" at bounding box center [111, 421] width 92 height 15
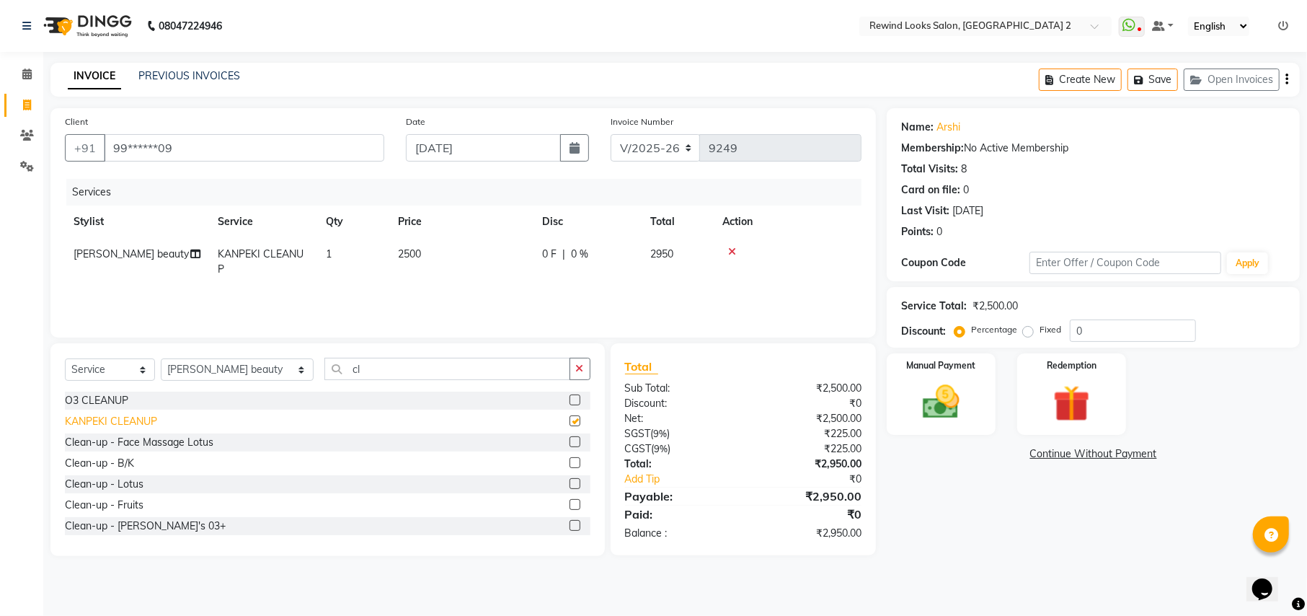
checkbox input "false"
click at [409, 254] on span "2500" at bounding box center [409, 253] width 23 height 13
select select "47351"
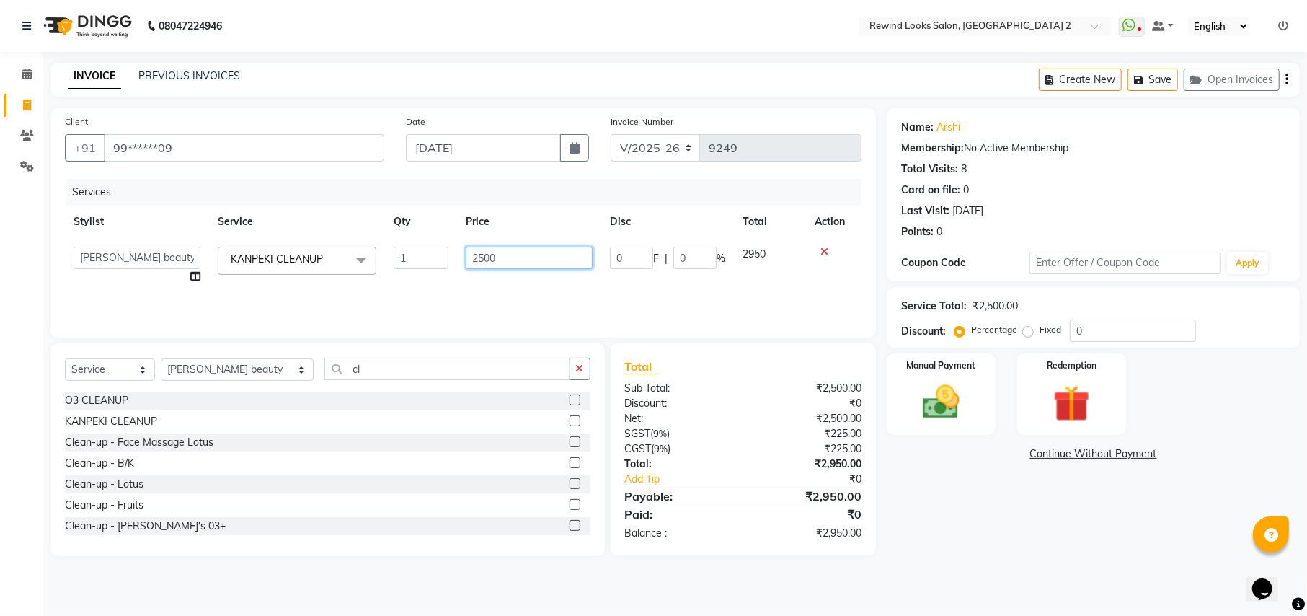
click at [486, 257] on input "2500" at bounding box center [529, 258] width 127 height 22
type input "2000"
click at [1285, 79] on icon "button" at bounding box center [1286, 79] width 3 height 1
select select "27076"
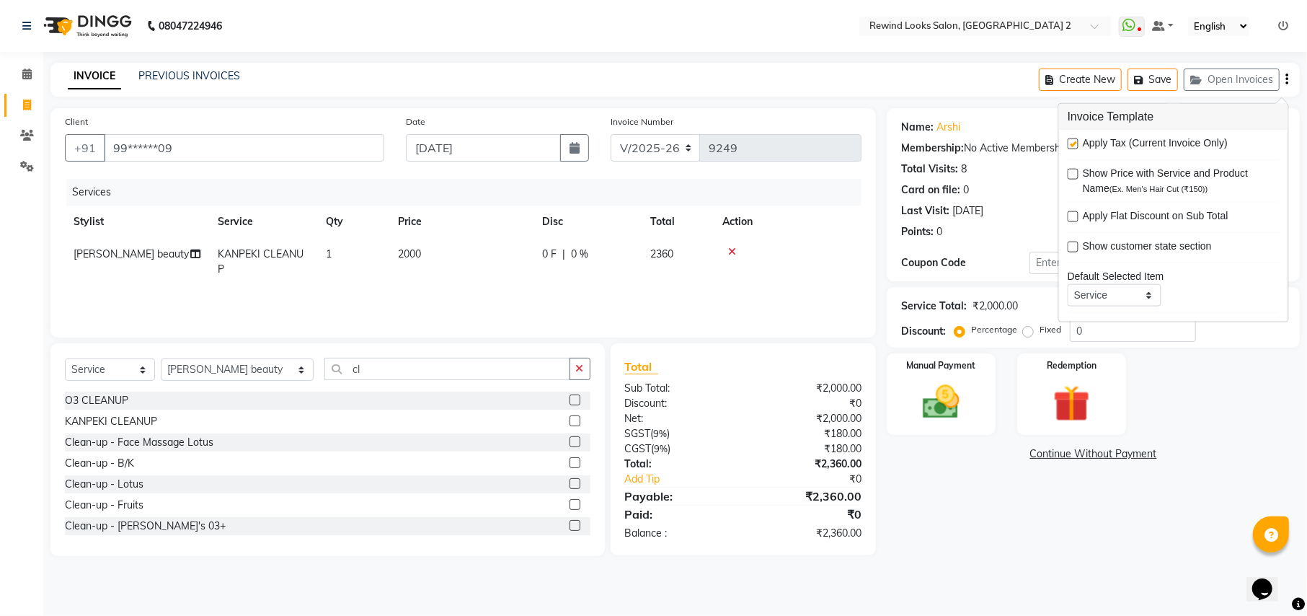
click at [1071, 147] on label at bounding box center [1073, 143] width 11 height 11
click at [1071, 147] on input "checkbox" at bounding box center [1072, 144] width 9 height 9
checkbox input "false"
click at [934, 413] on img at bounding box center [941, 402] width 62 height 44
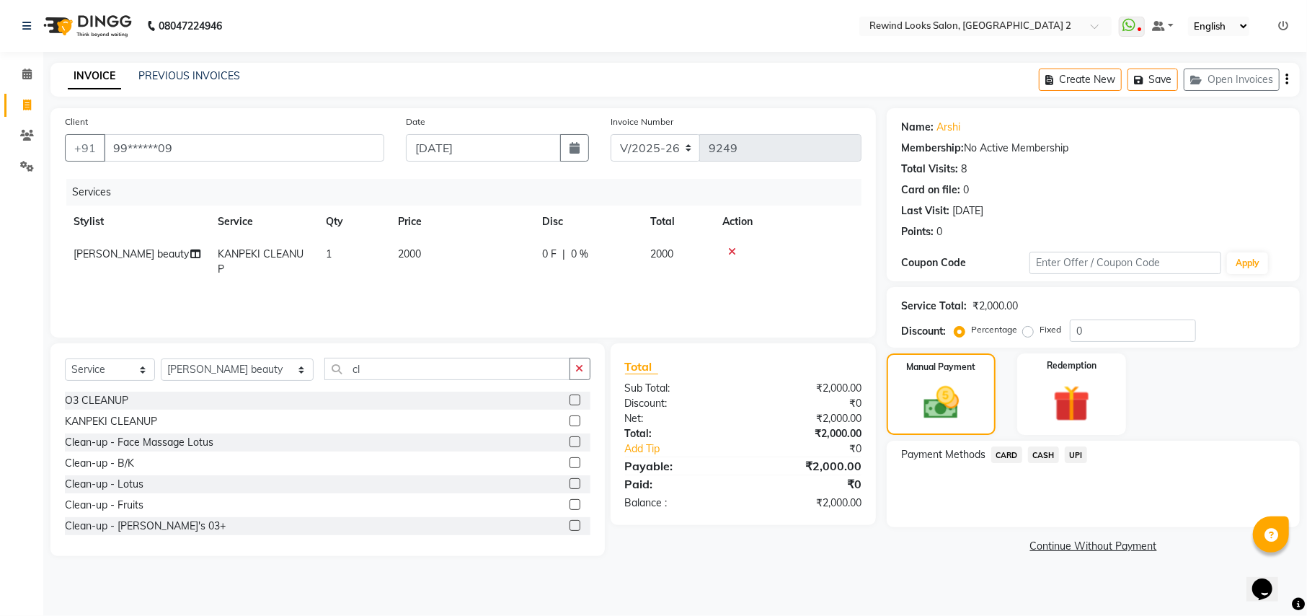
click at [1078, 457] on span "UPI" at bounding box center [1076, 454] width 22 height 17
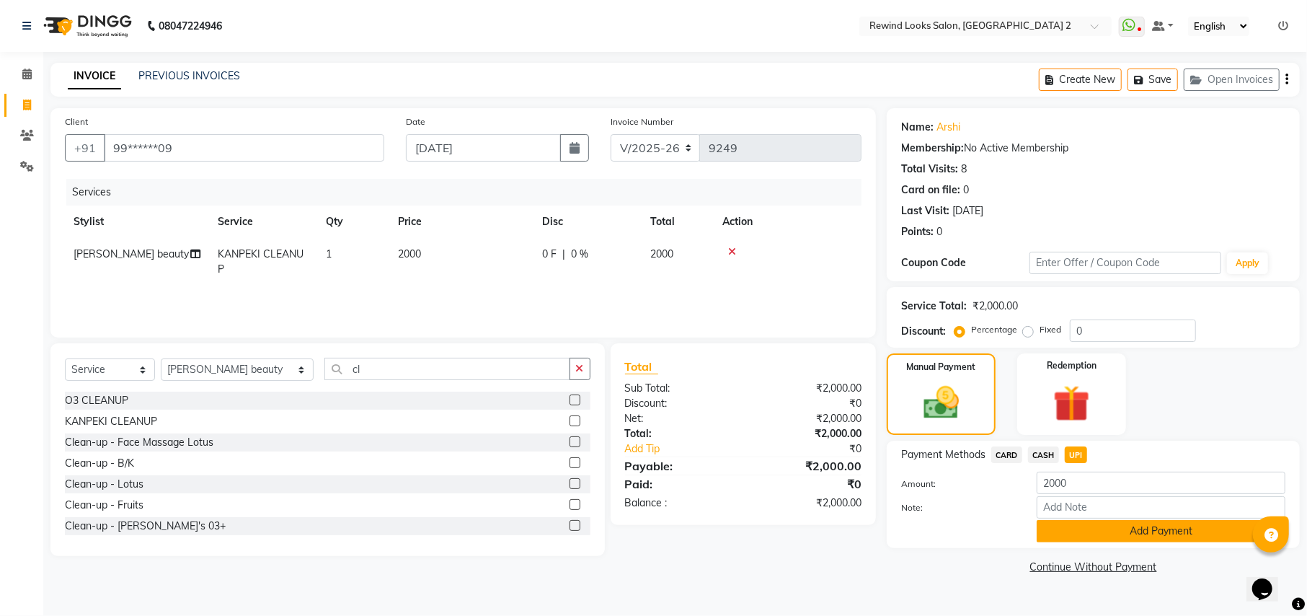
click at [1078, 537] on button "Add Payment" at bounding box center [1161, 531] width 249 height 22
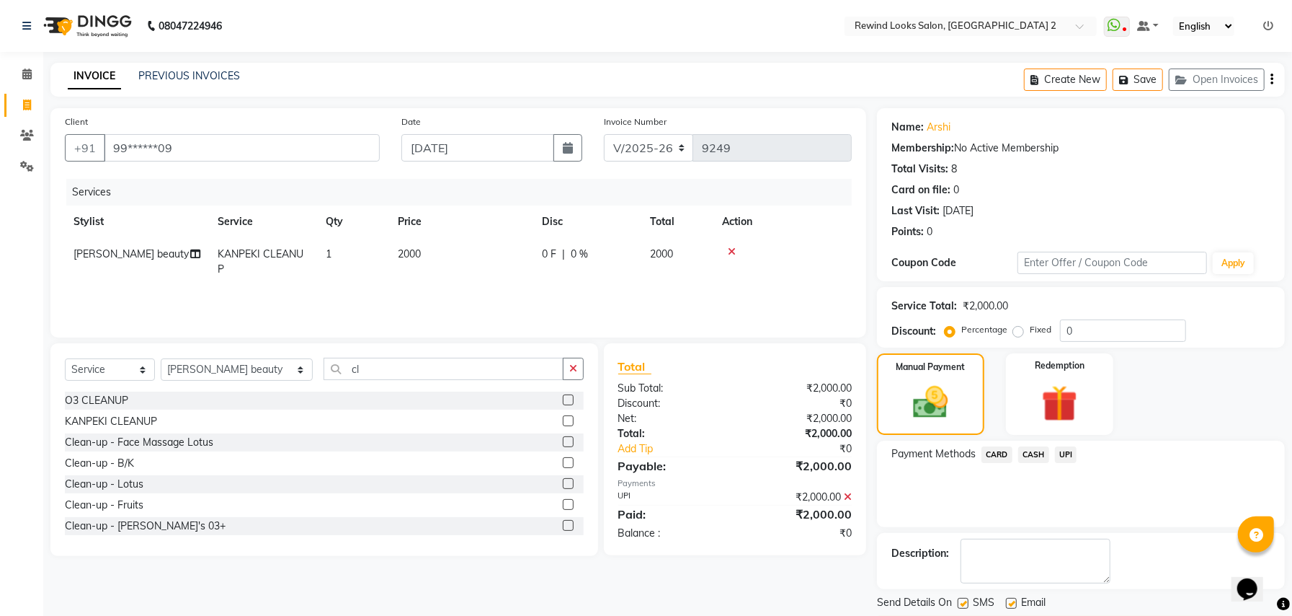
click at [1136, 583] on div "Description:" at bounding box center [1081, 561] width 408 height 56
click at [1119, 615] on button "Checkout" at bounding box center [1081, 627] width 408 height 22
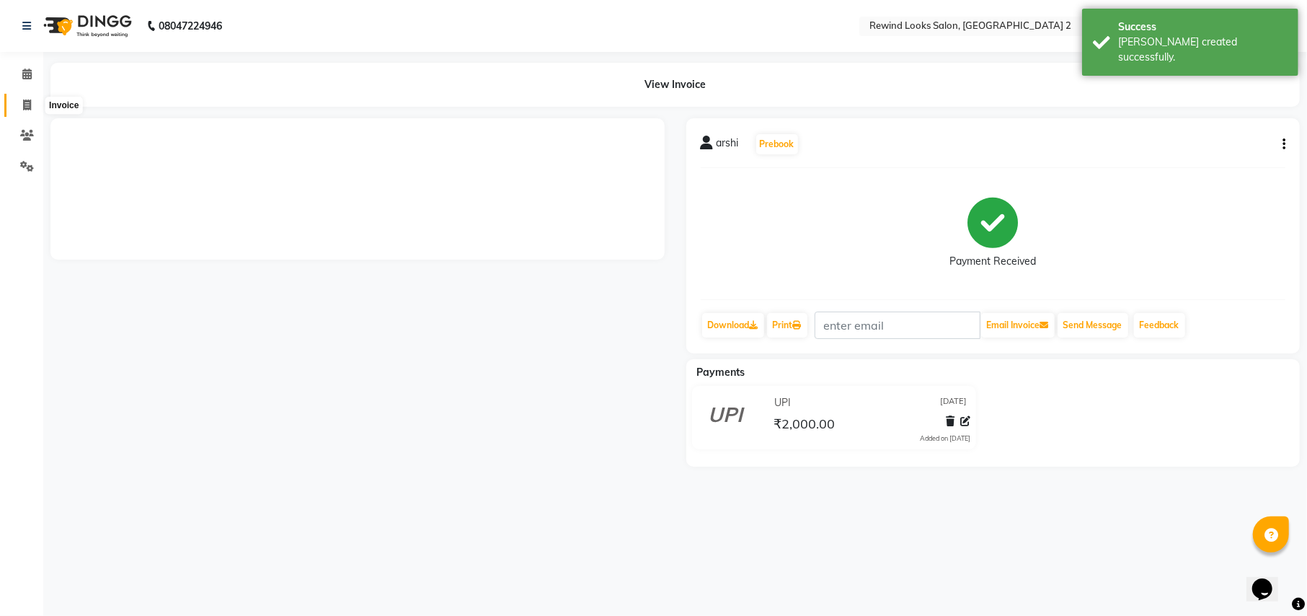
click at [19, 107] on span at bounding box center [26, 105] width 25 height 17
select select "service"
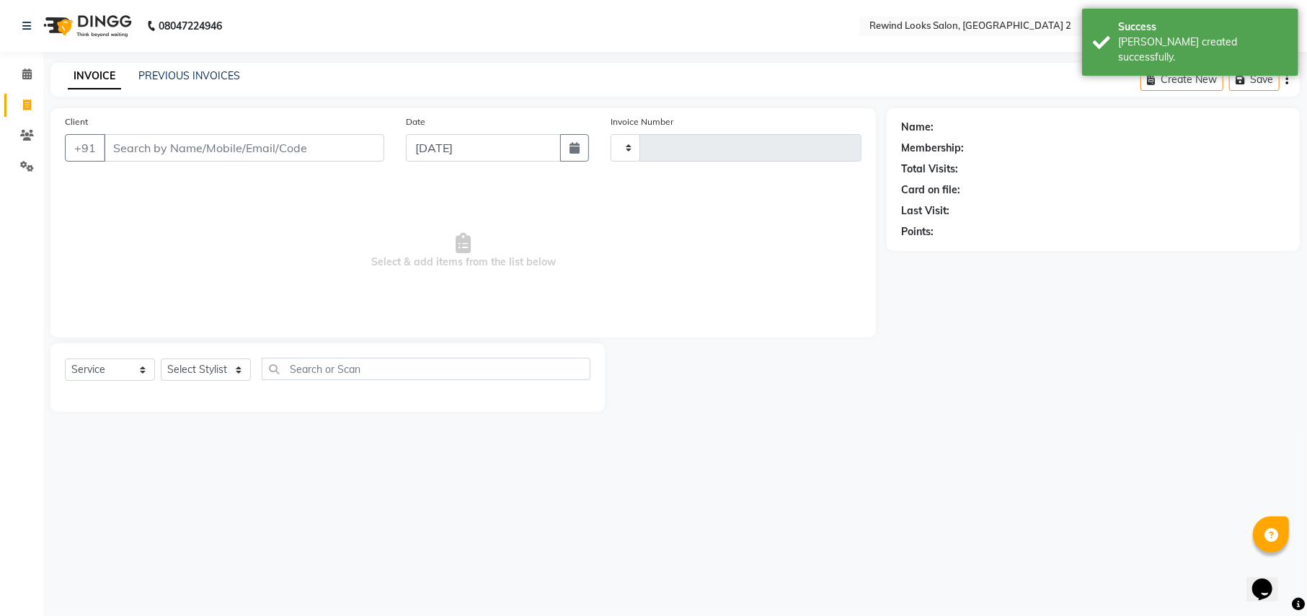
type input "9250"
select select "4640"
type input "9"
select select "27076"
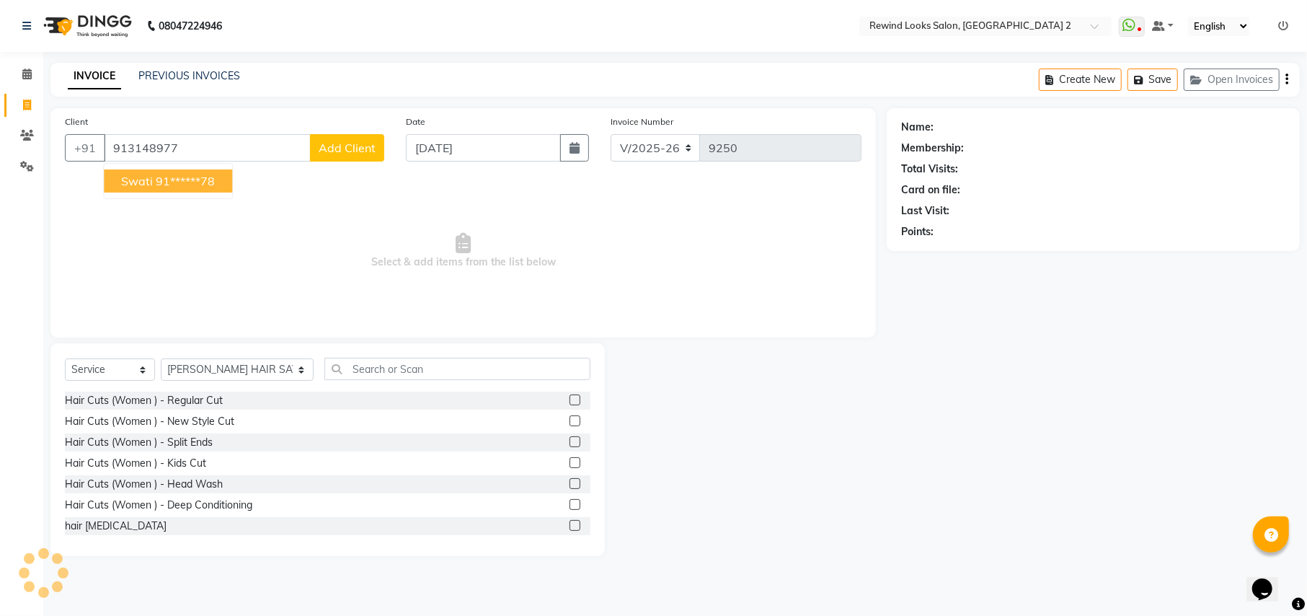
click at [156, 182] on ngb-highlight "91******78" at bounding box center [185, 181] width 59 height 14
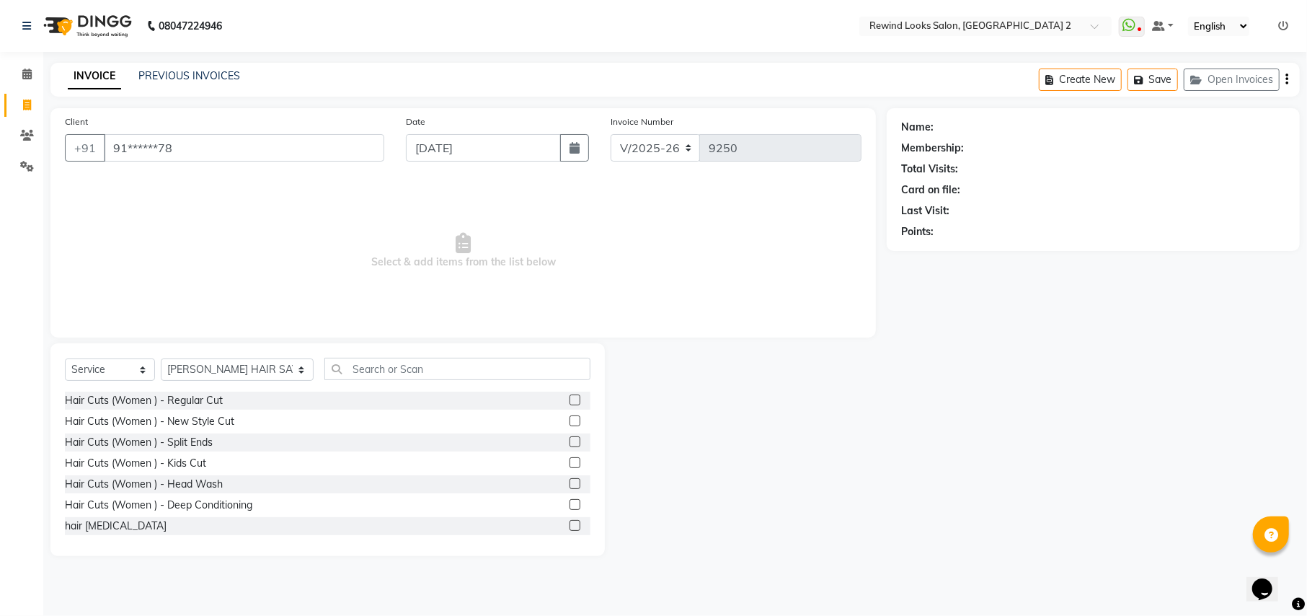
type input "91******78"
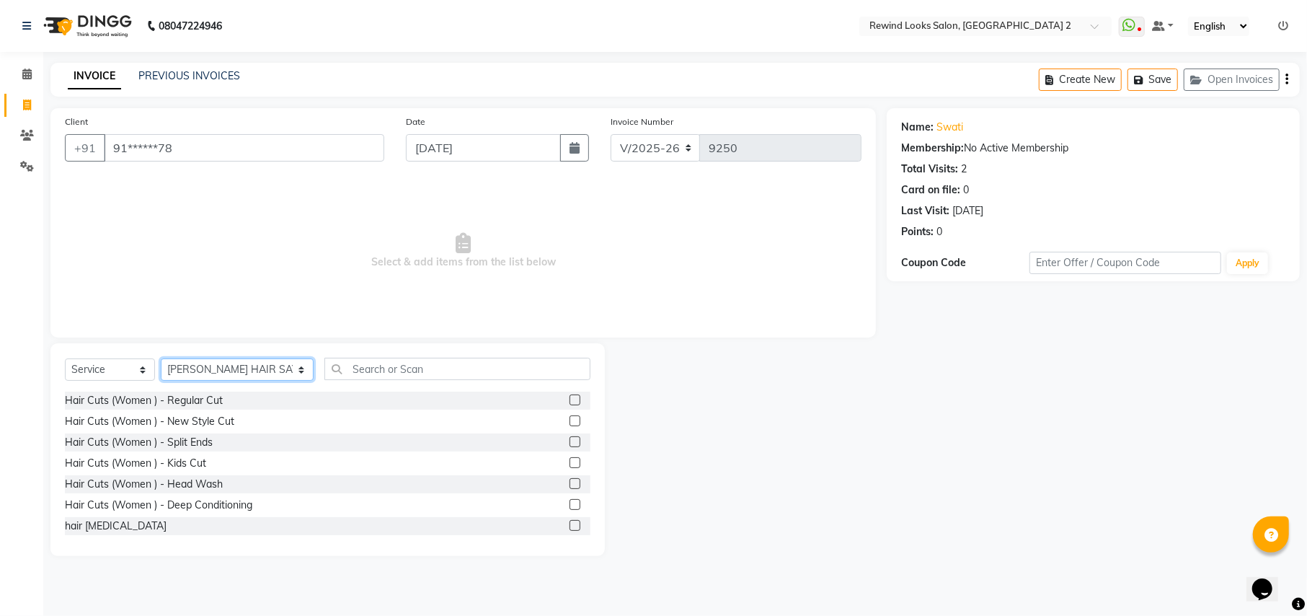
click at [213, 373] on select "Select Stylist aayat ADMIN Alfad hair Casa ARBAZ (MALE HAIRDRESSER) ASHWANI HAI…" at bounding box center [237, 369] width 153 height 22
select select "59592"
click at [355, 373] on input "text" at bounding box center [456, 369] width 265 height 22
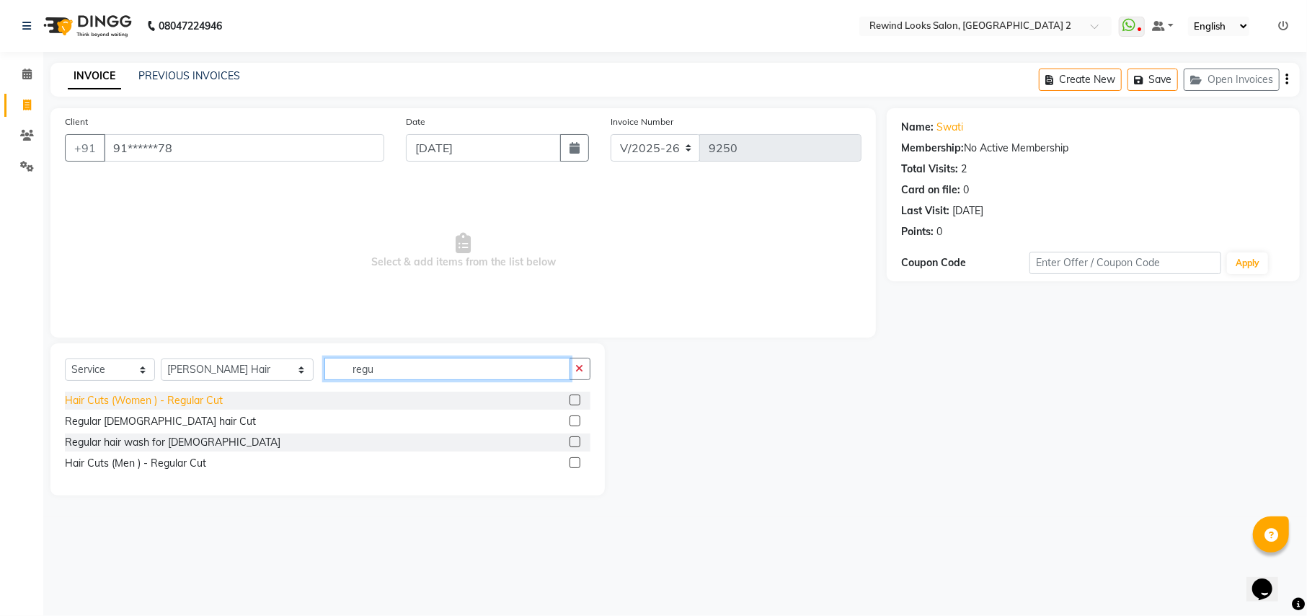
type input "regu"
click at [153, 401] on div "Hair Cuts (Women ) - Regular Cut" at bounding box center [144, 400] width 158 height 15
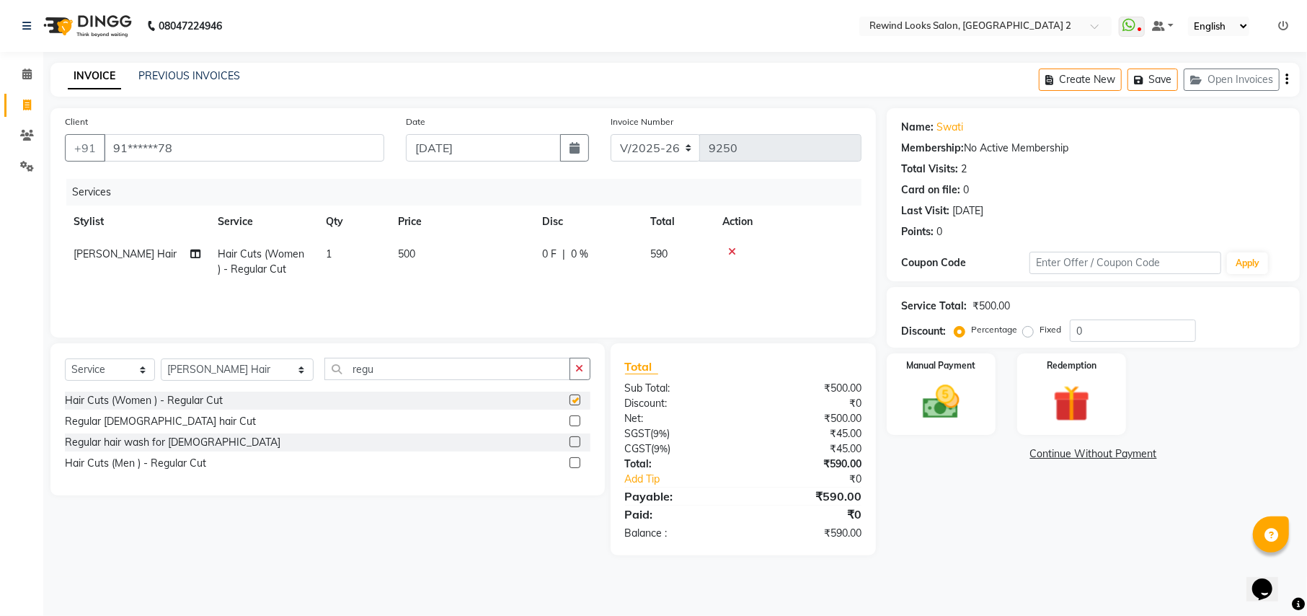
checkbox input "false"
click at [1287, 79] on icon "button" at bounding box center [1286, 79] width 3 height 1
select select "27076"
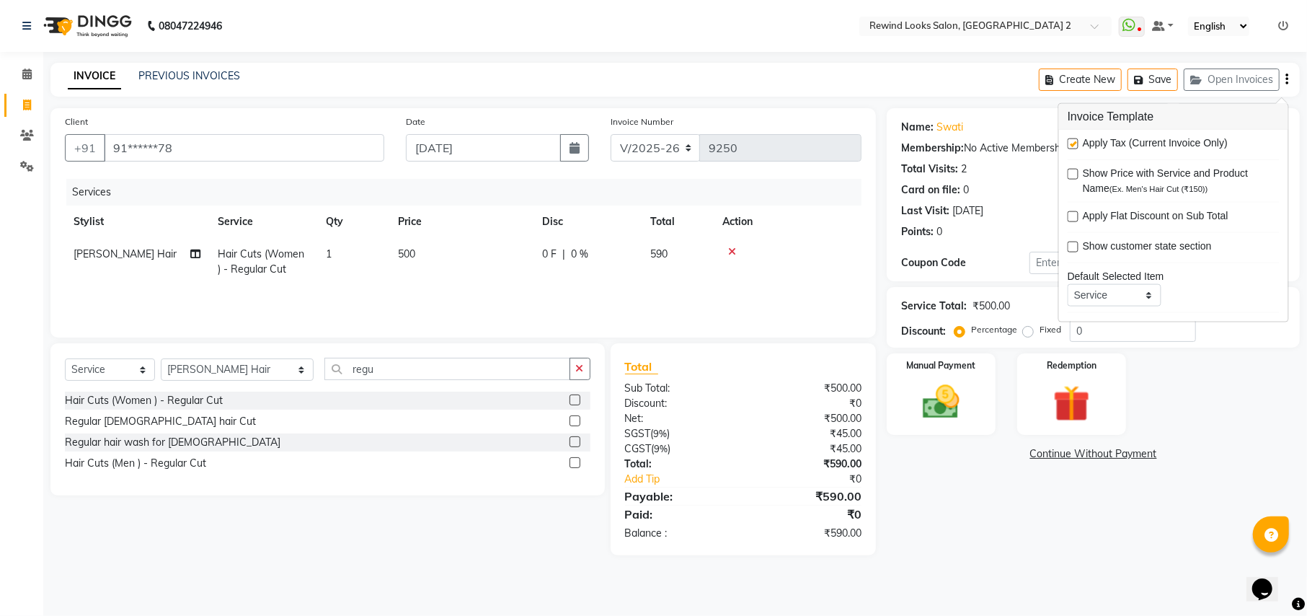
click at [1077, 148] on label at bounding box center [1073, 143] width 11 height 11
click at [1077, 148] on input "checkbox" at bounding box center [1072, 144] width 9 height 9
checkbox input "false"
click at [958, 419] on img at bounding box center [941, 402] width 62 height 44
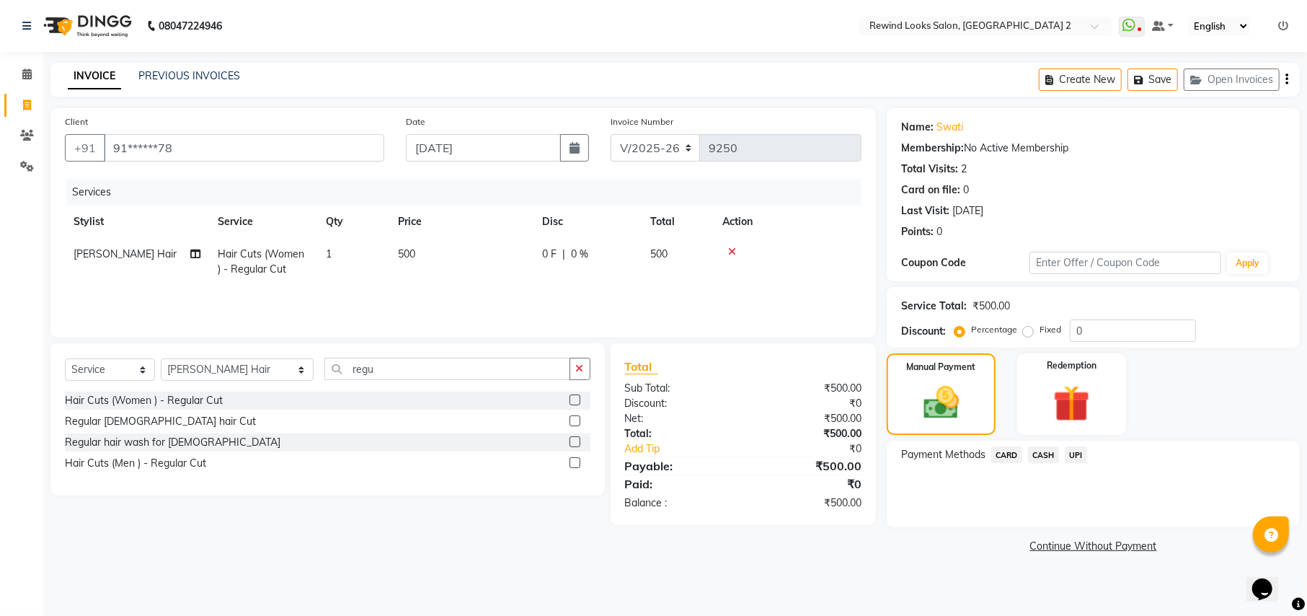
click at [1070, 456] on span "UPI" at bounding box center [1076, 454] width 22 height 17
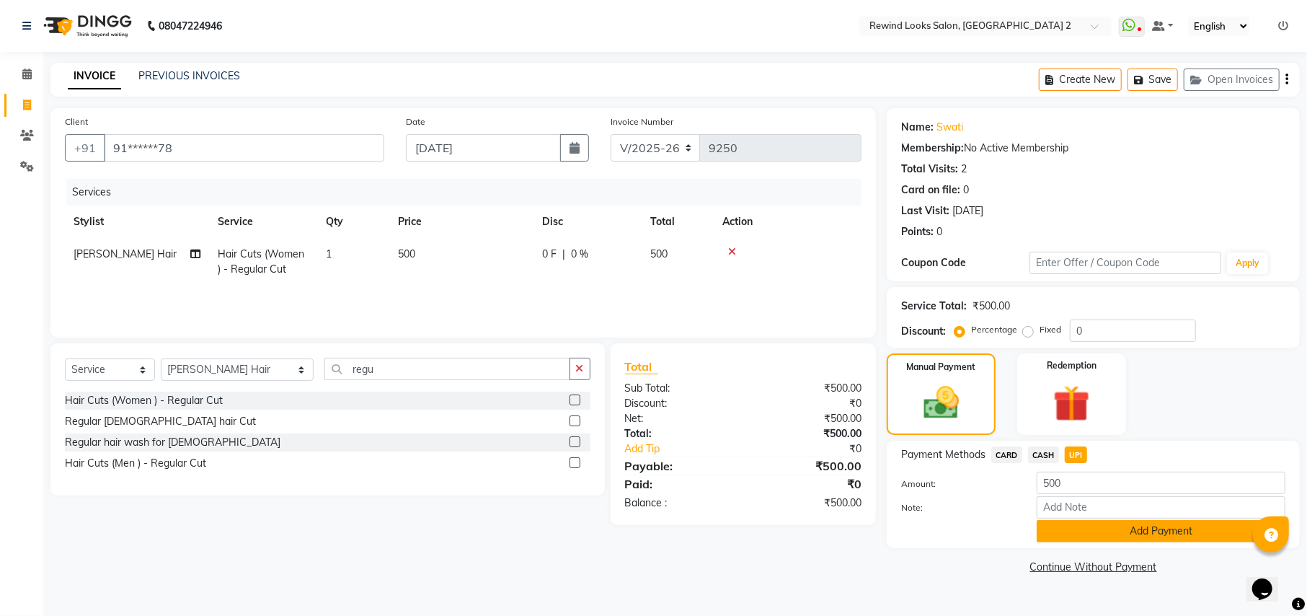
click at [1094, 532] on button "Add Payment" at bounding box center [1161, 531] width 249 height 22
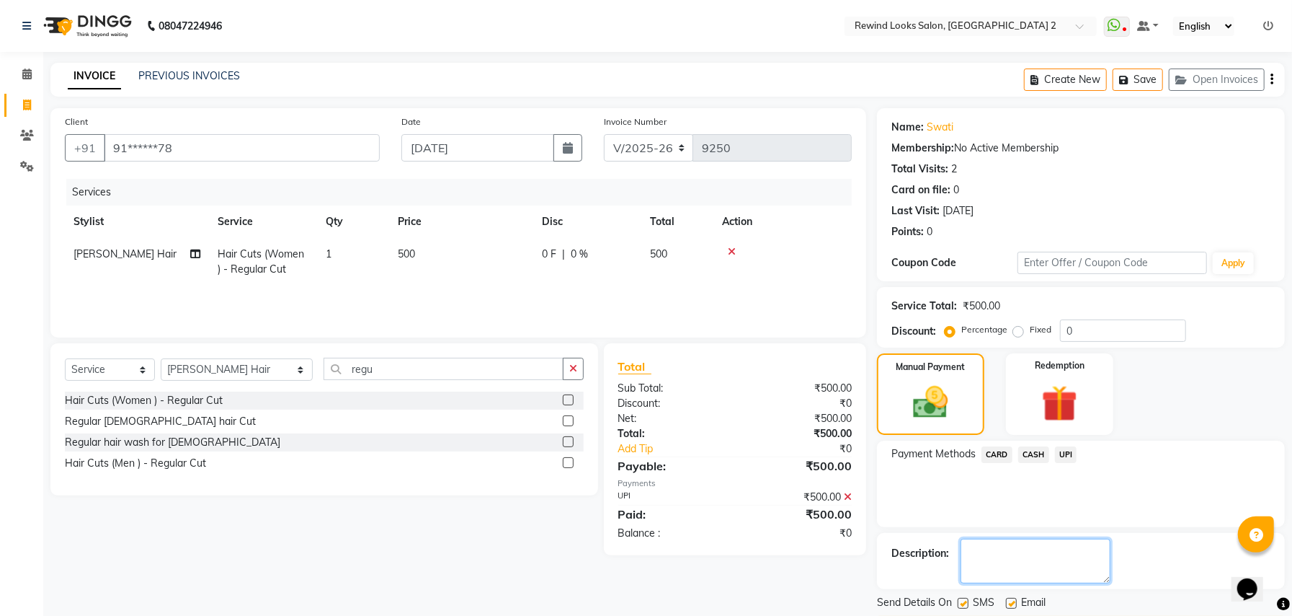
click at [1075, 574] on textarea at bounding box center [1036, 560] width 150 height 45
click at [1062, 615] on button "Checkout" at bounding box center [1081, 627] width 408 height 22
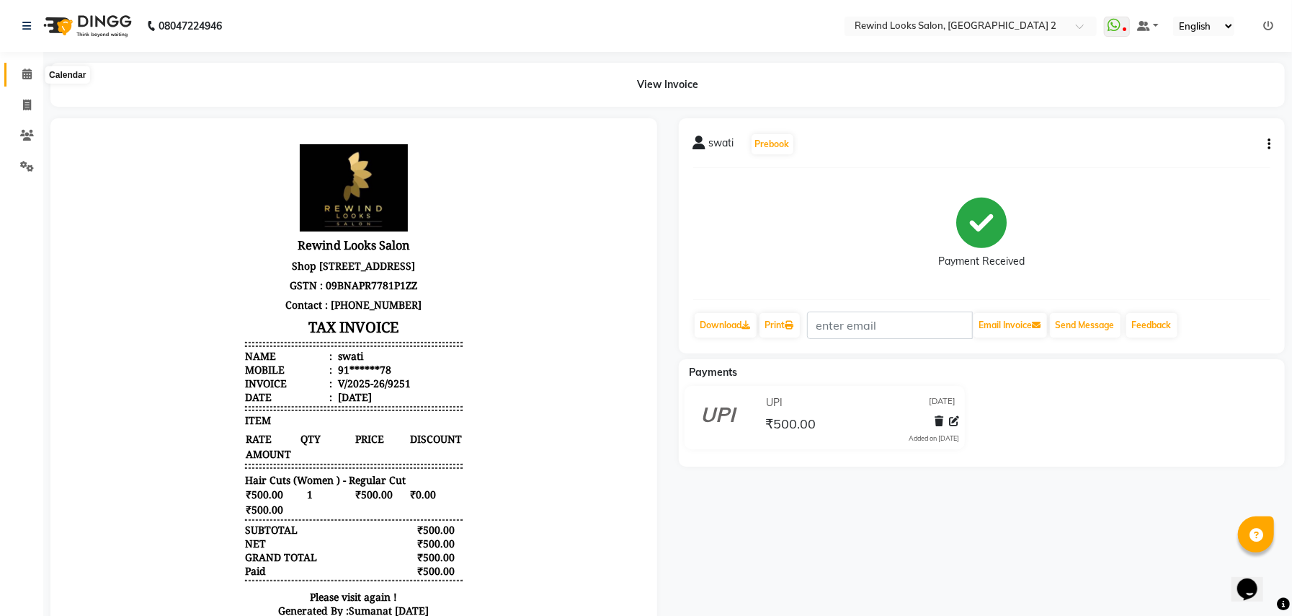
click at [30, 81] on span at bounding box center [26, 74] width 25 height 17
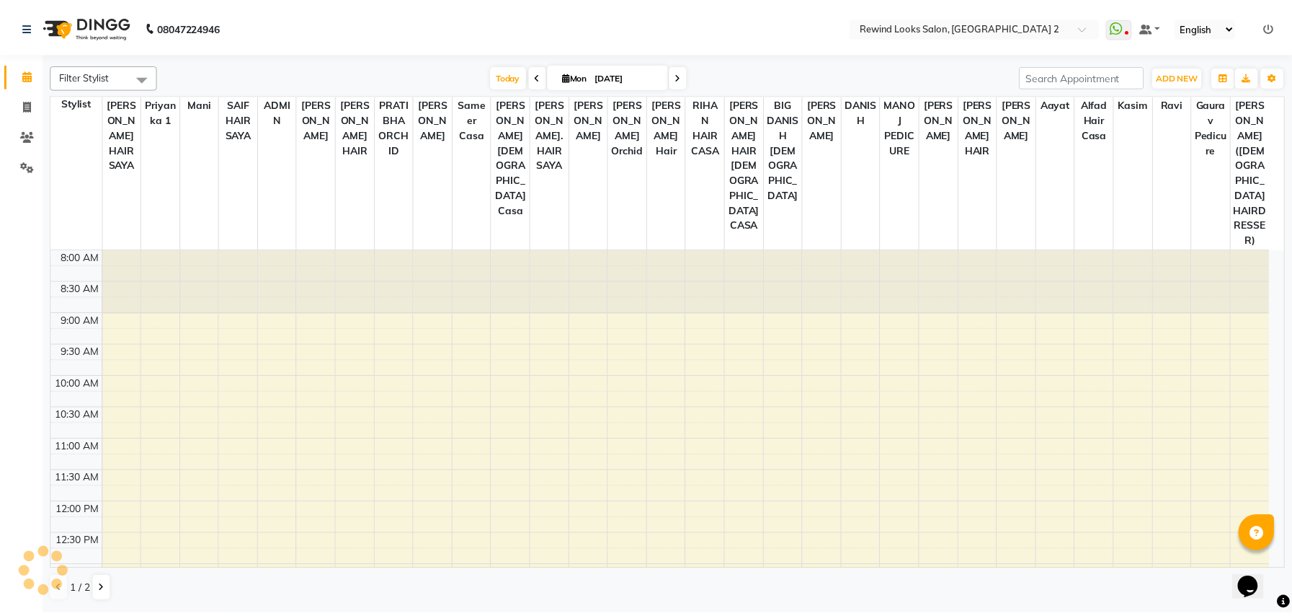
scroll to position [428, 0]
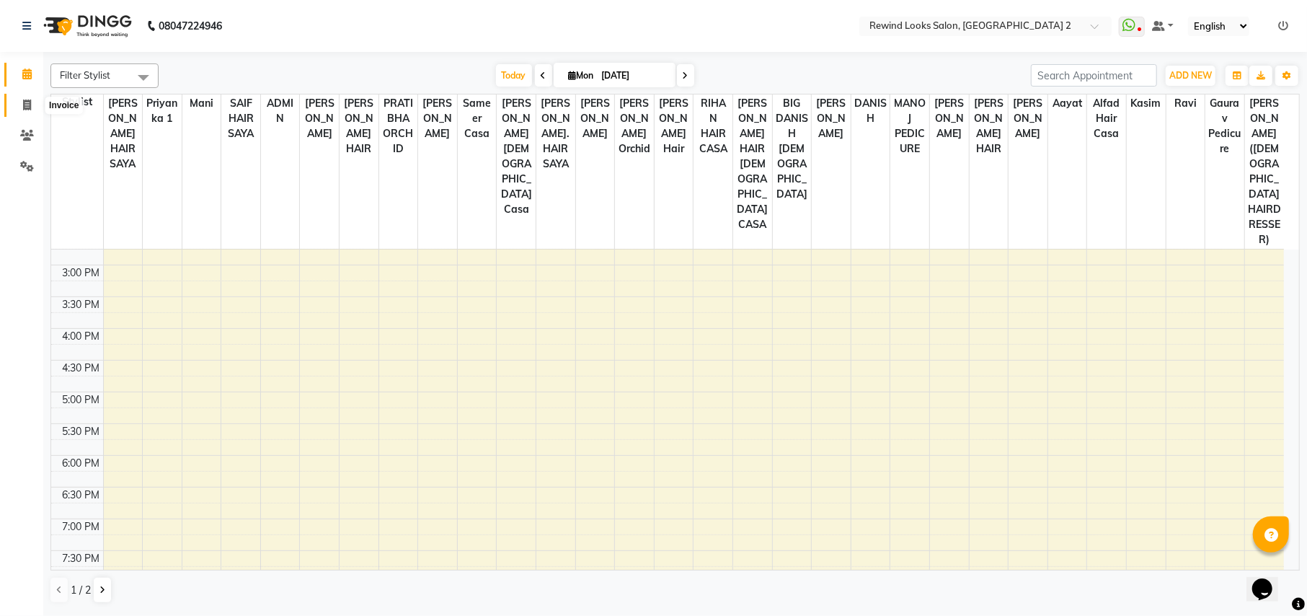
click at [25, 99] on icon at bounding box center [27, 104] width 8 height 11
select select "service"
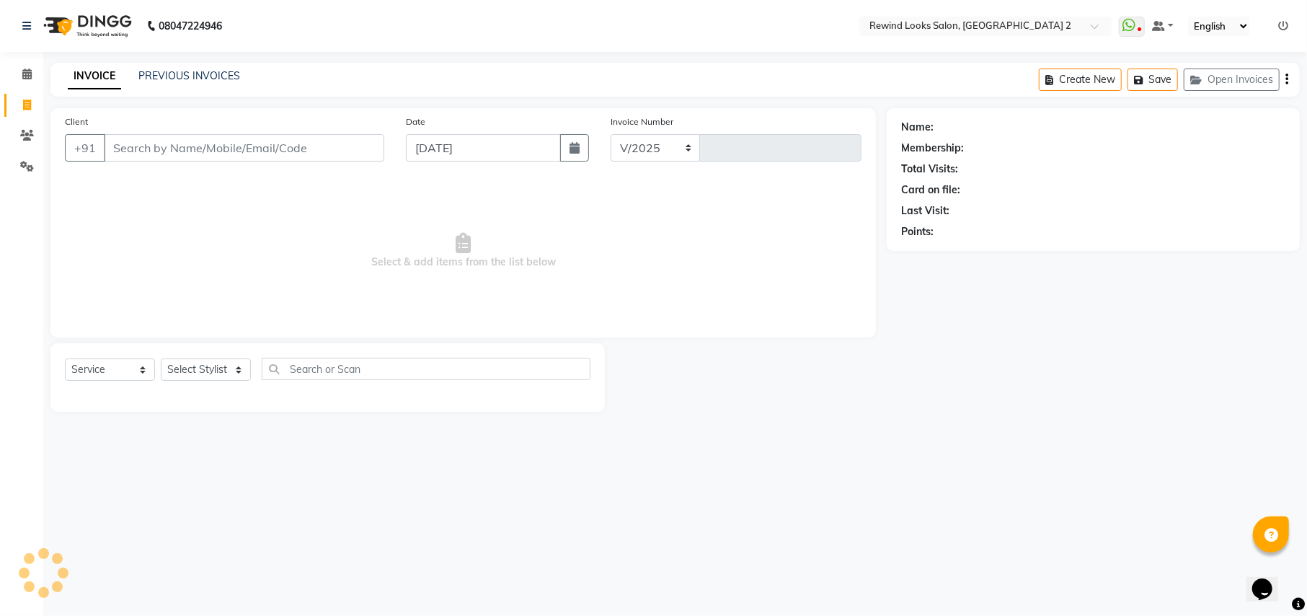
select select "4640"
type input "9252"
click at [125, 150] on input "Client" at bounding box center [244, 147] width 280 height 27
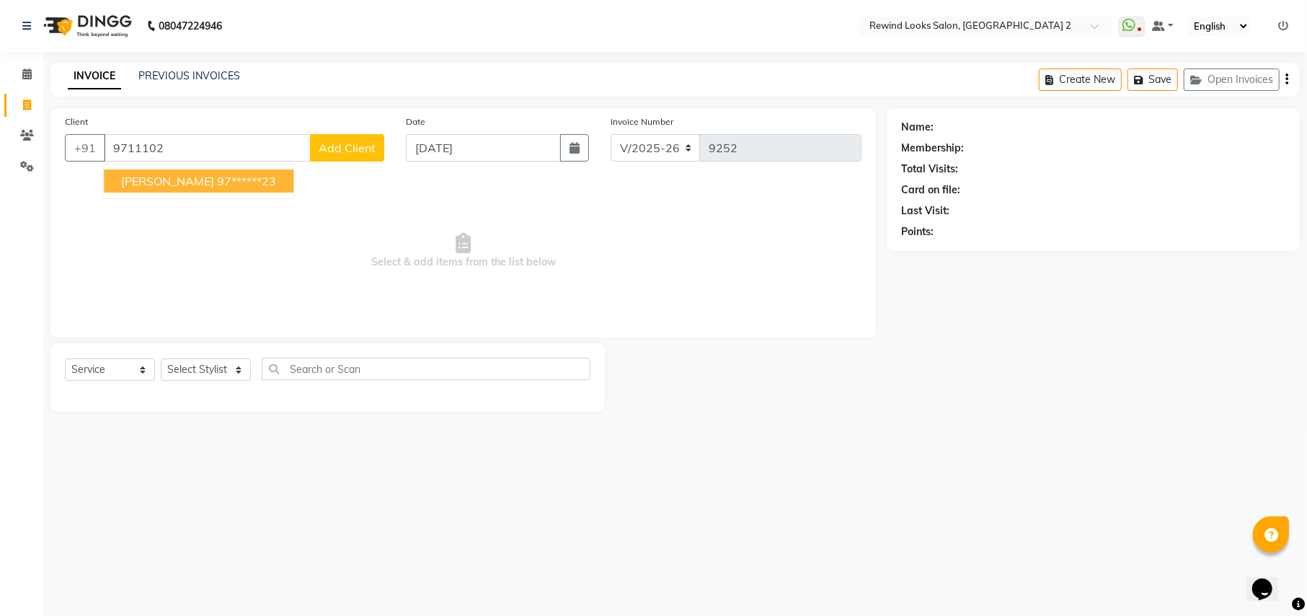
type input "97111020"
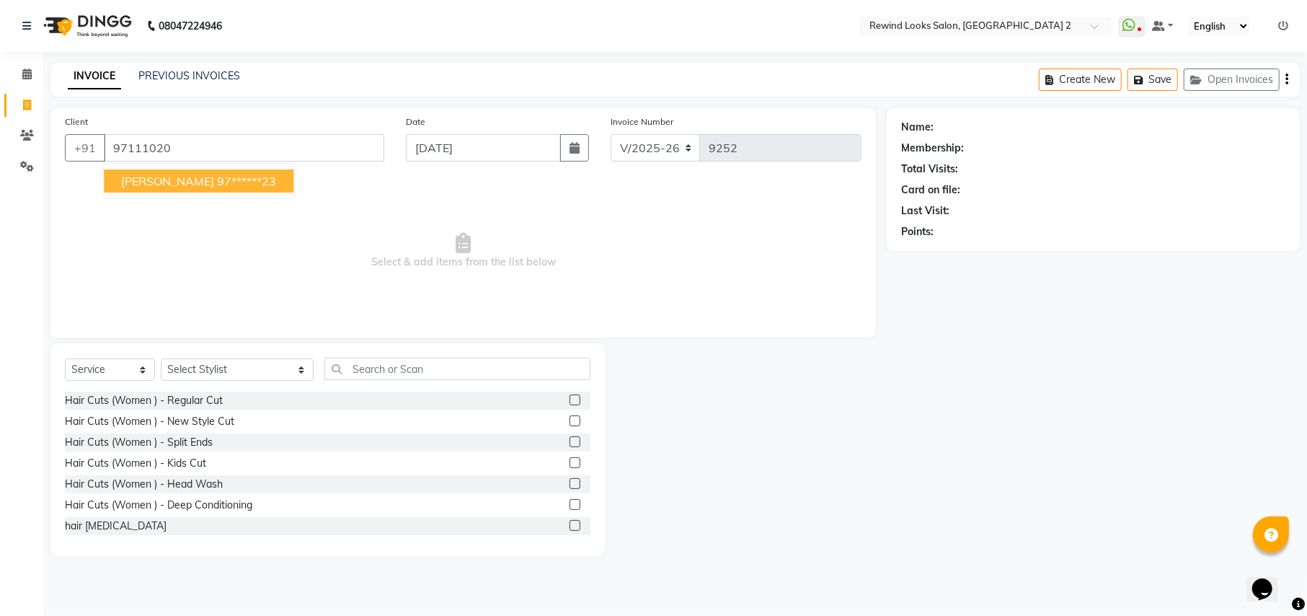
select select "27076"
click at [167, 185] on span "SOURAB" at bounding box center [167, 181] width 93 height 14
type input "97******23"
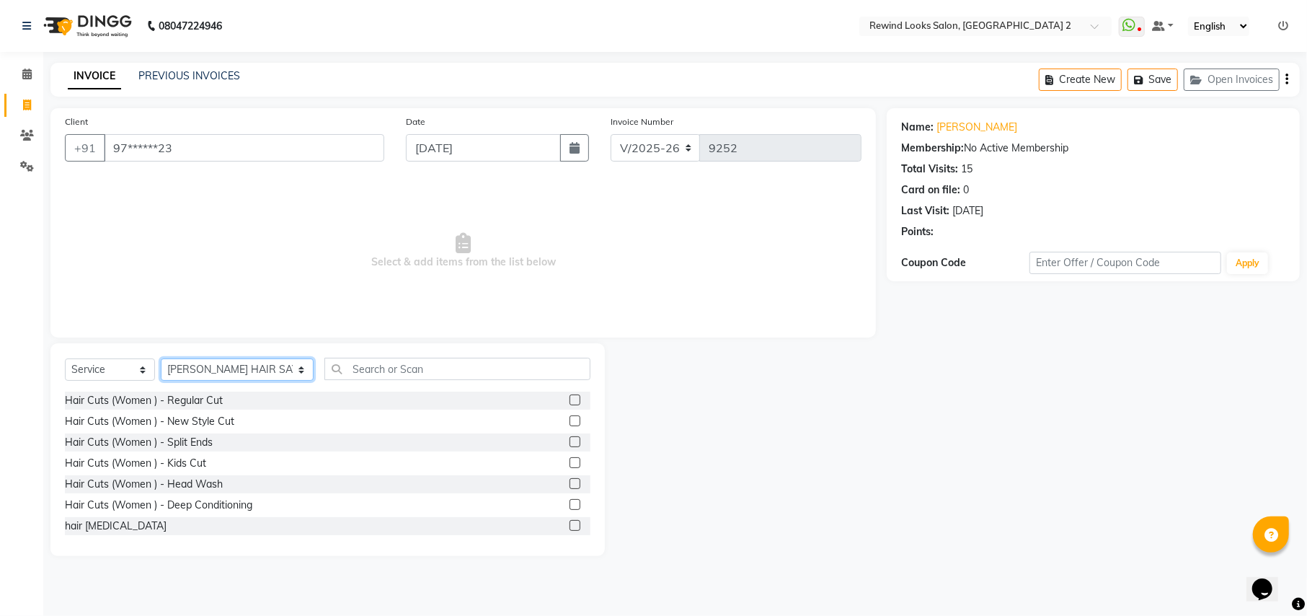
click at [200, 378] on select "Select Stylist aayat ADMIN Alfad hair Casa ARBAZ (MALE HAIRDRESSER) ASHWANI HAI…" at bounding box center [237, 369] width 153 height 22
select select "81648"
click at [382, 370] on input "text" at bounding box center [456, 369] width 265 height 22
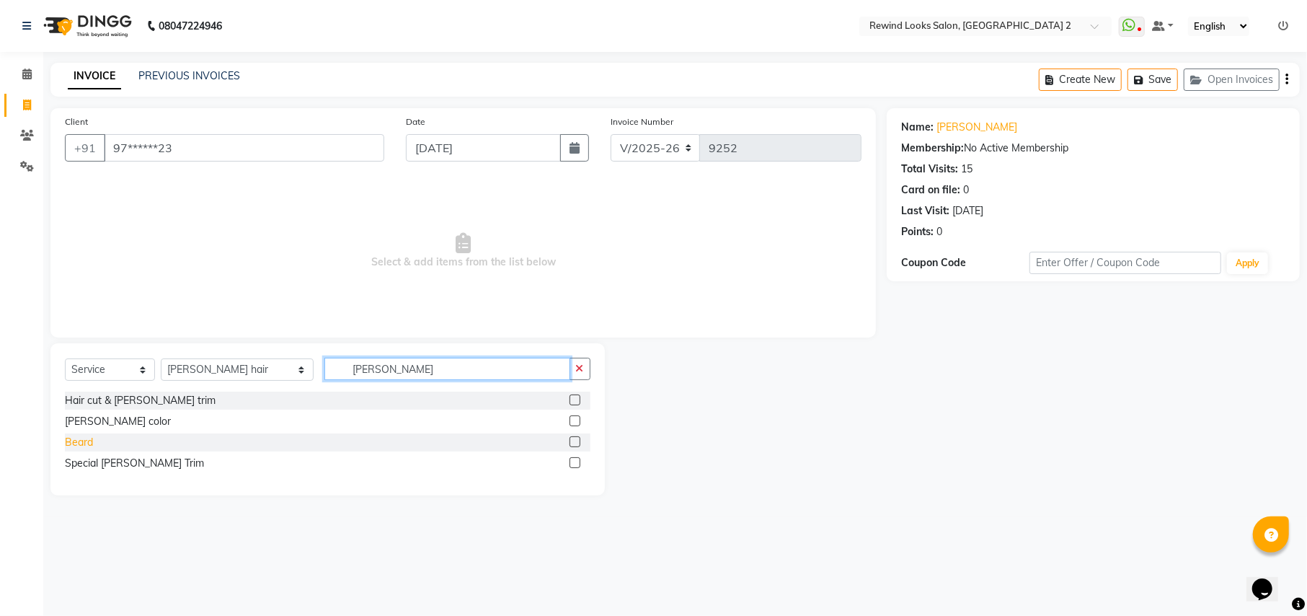
type input "beard"
click at [86, 447] on div "Beard" at bounding box center [79, 442] width 28 height 15
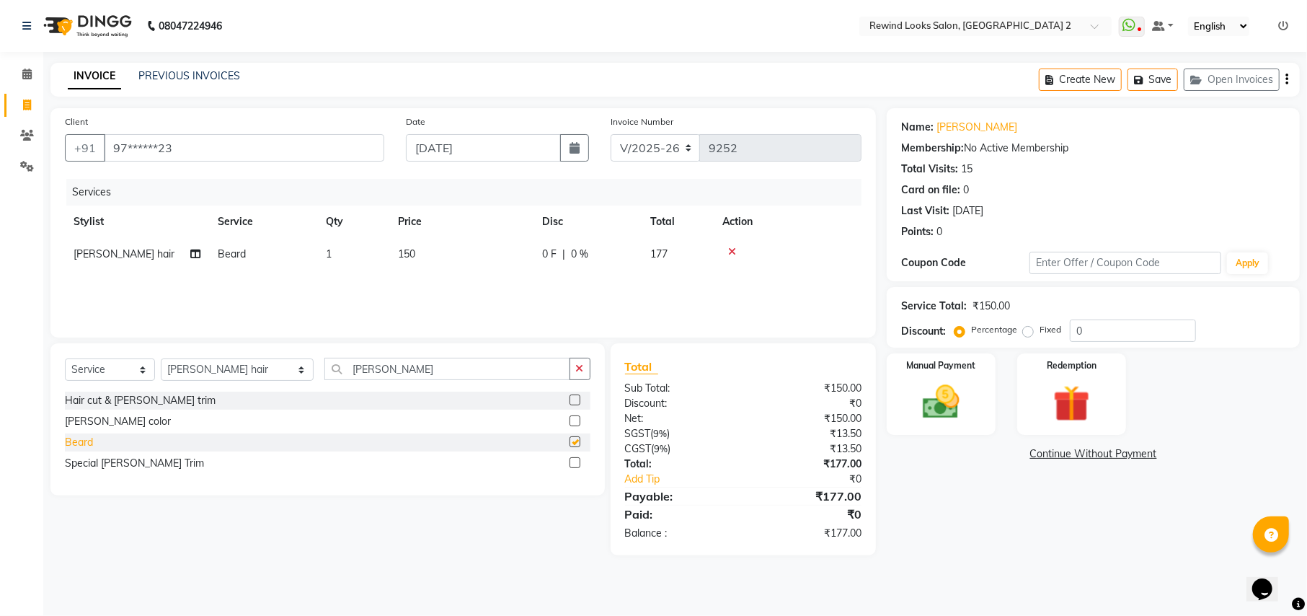
checkbox input "false"
click at [407, 366] on input "beard" at bounding box center [446, 369] width 245 height 22
click at [222, 378] on select "Select Stylist aayat ADMIN Alfad hair Casa ARBAZ (MALE HAIRDRESSER) ASHWANI HAI…" at bounding box center [237, 369] width 153 height 22
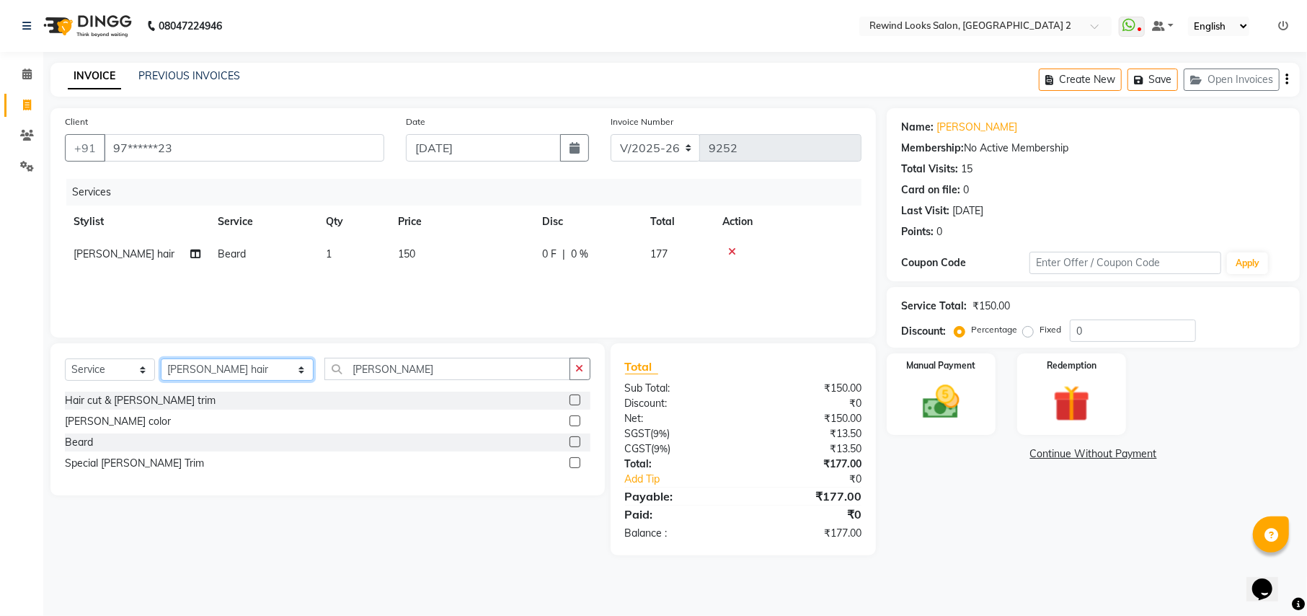
select select "69463"
click at [454, 368] on input "beard" at bounding box center [446, 369] width 245 height 22
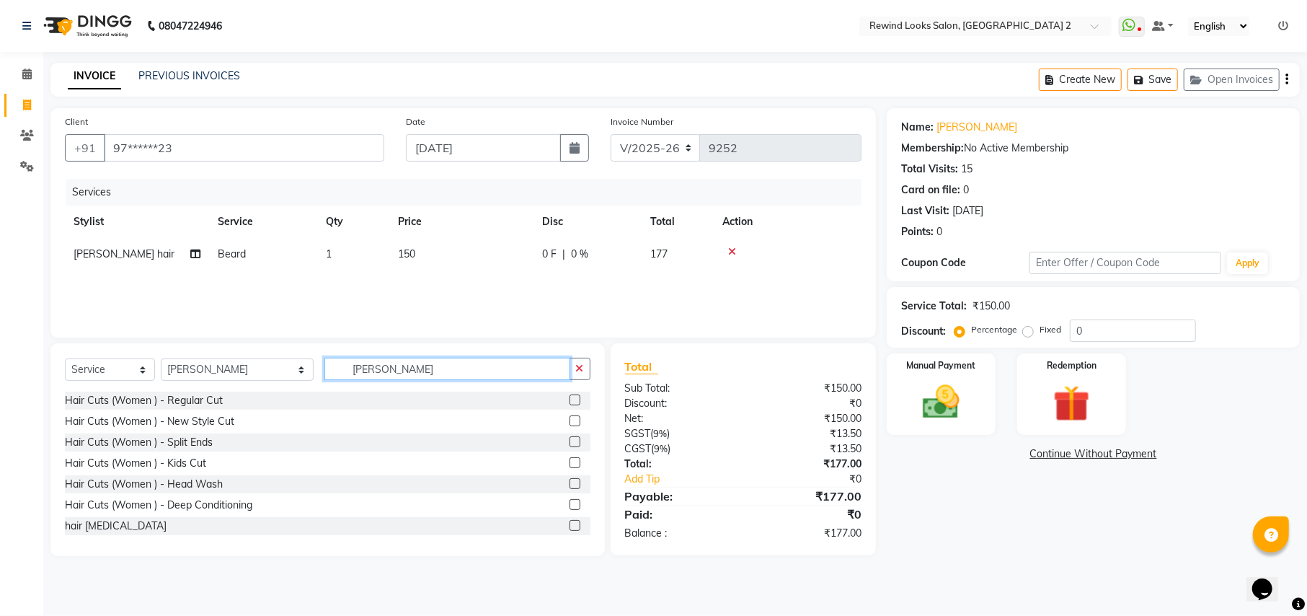
click at [454, 368] on input "beard" at bounding box center [446, 369] width 245 height 22
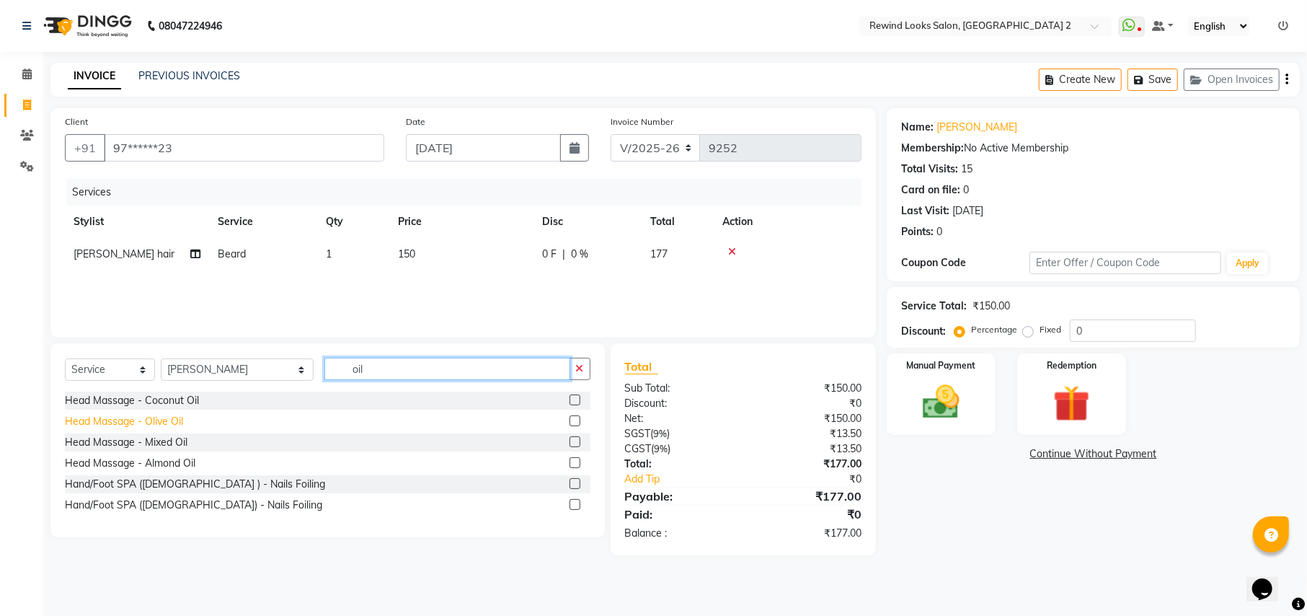
type input "oil"
click at [167, 424] on div "Head Massage - Olive Oil" at bounding box center [124, 421] width 118 height 15
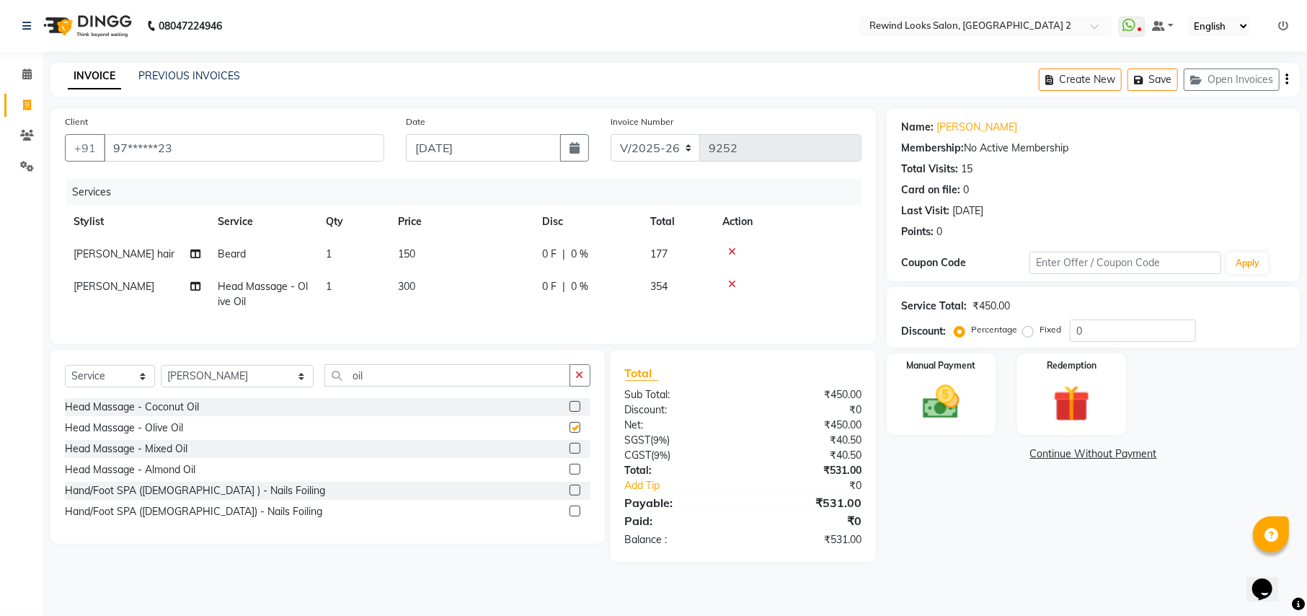
checkbox input "false"
click at [408, 284] on span "300" at bounding box center [406, 286] width 17 height 13
select select "69463"
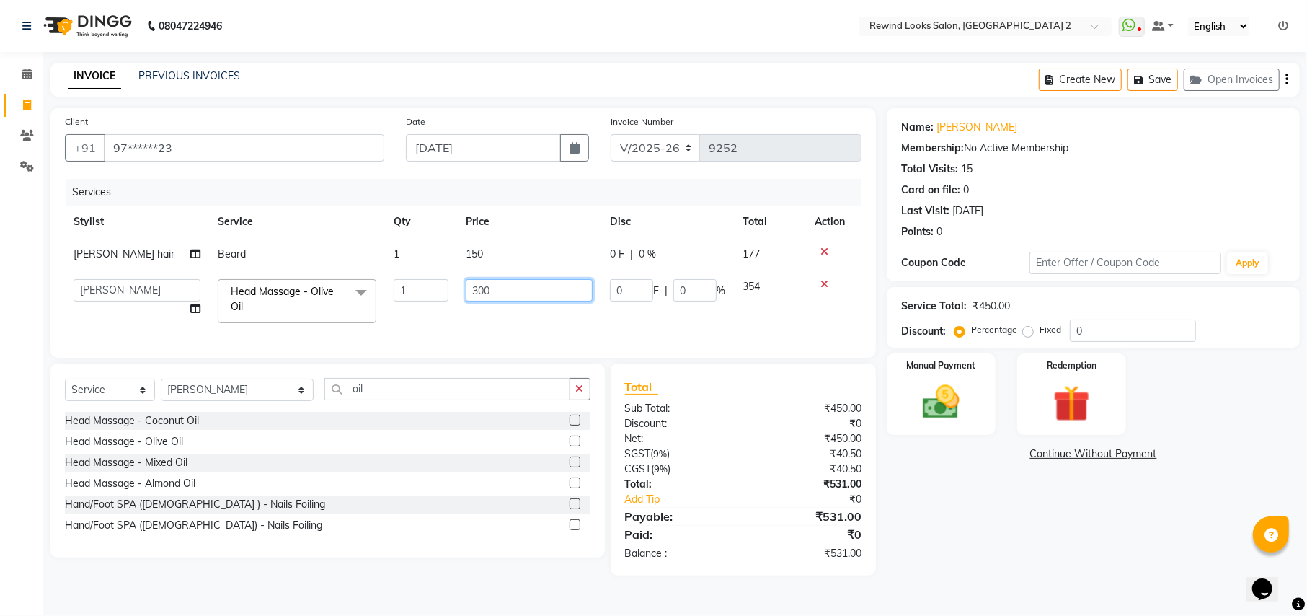
click at [483, 288] on input "300" at bounding box center [529, 290] width 127 height 22
type input "350"
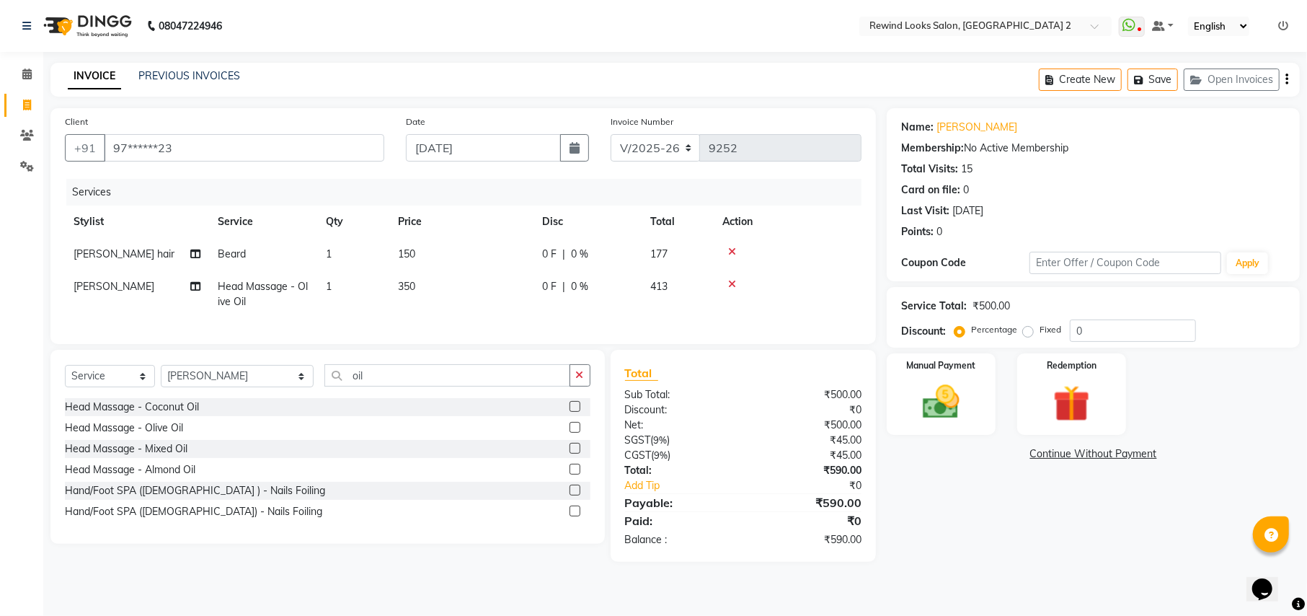
click at [1287, 79] on icon "button" at bounding box center [1286, 79] width 3 height 1
select select "27076"
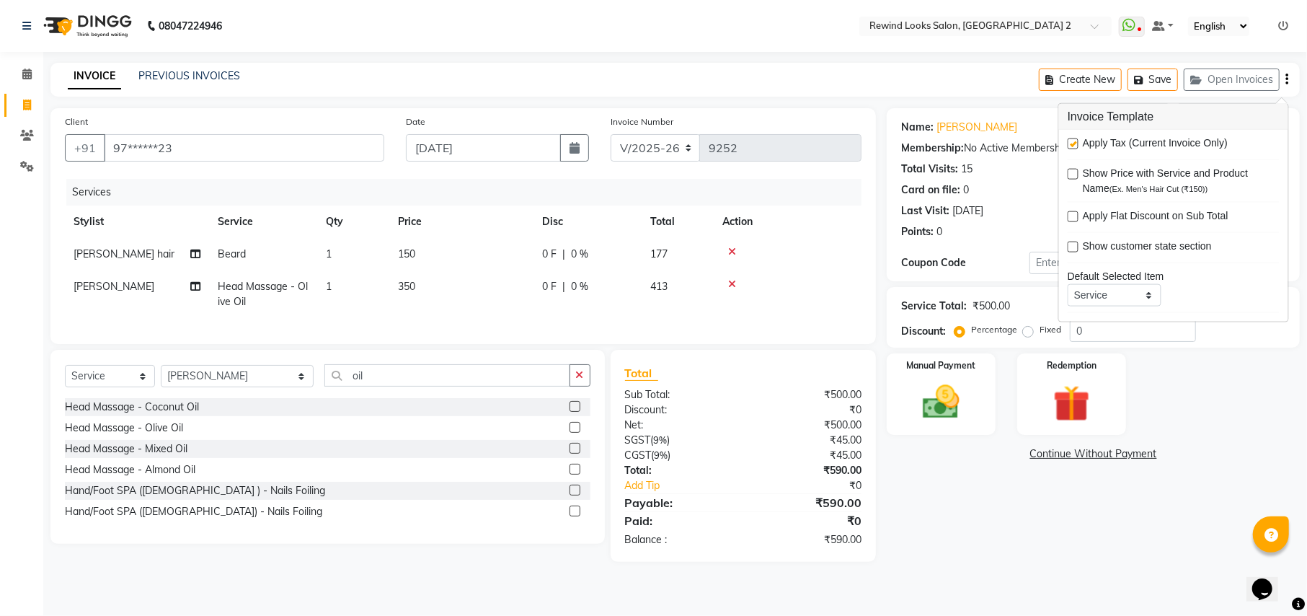
click at [1073, 145] on label at bounding box center [1073, 143] width 11 height 11
click at [1073, 145] on input "checkbox" at bounding box center [1072, 144] width 9 height 9
checkbox input "false"
click at [933, 413] on img at bounding box center [941, 402] width 62 height 44
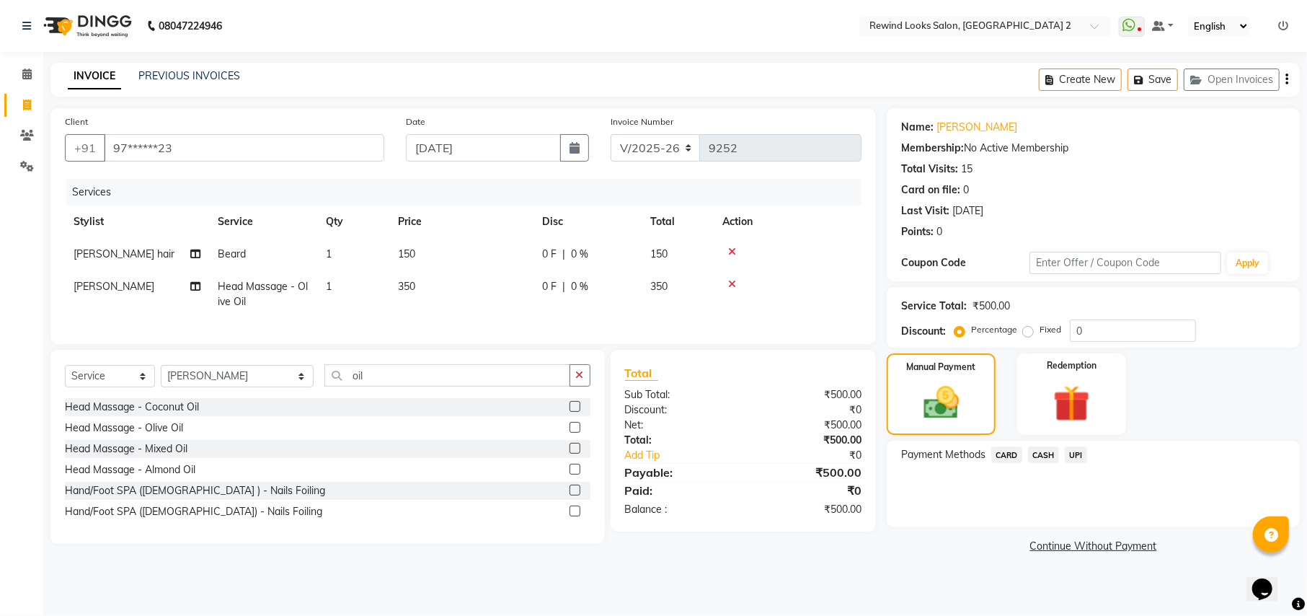
click at [1075, 460] on span "UPI" at bounding box center [1076, 454] width 22 height 17
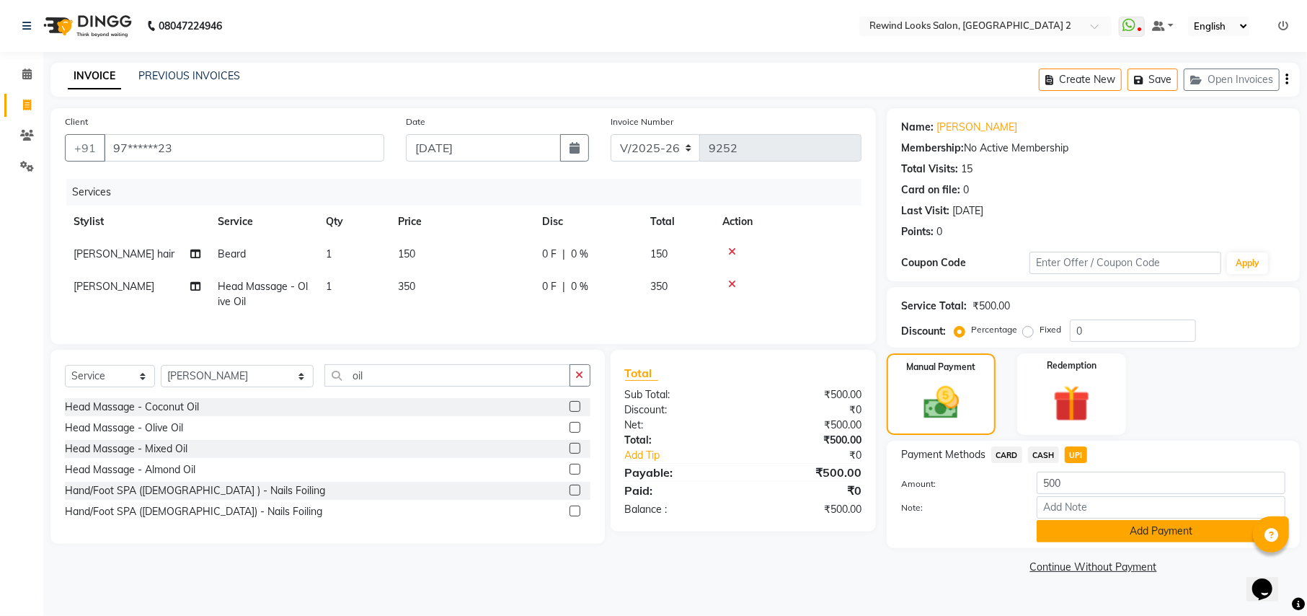
click at [1110, 535] on button "Add Payment" at bounding box center [1161, 531] width 249 height 22
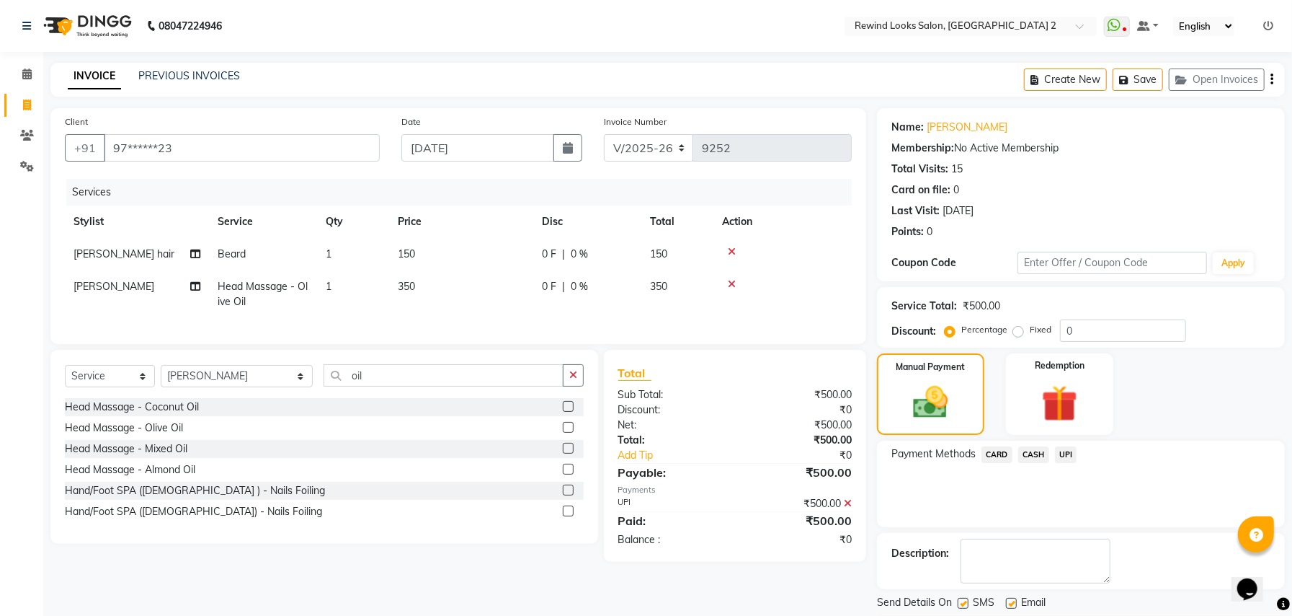
click at [1048, 615] on button "Checkout" at bounding box center [1081, 627] width 408 height 22
click at [1039, 615] on div "Checkout" at bounding box center [1081, 627] width 408 height 22
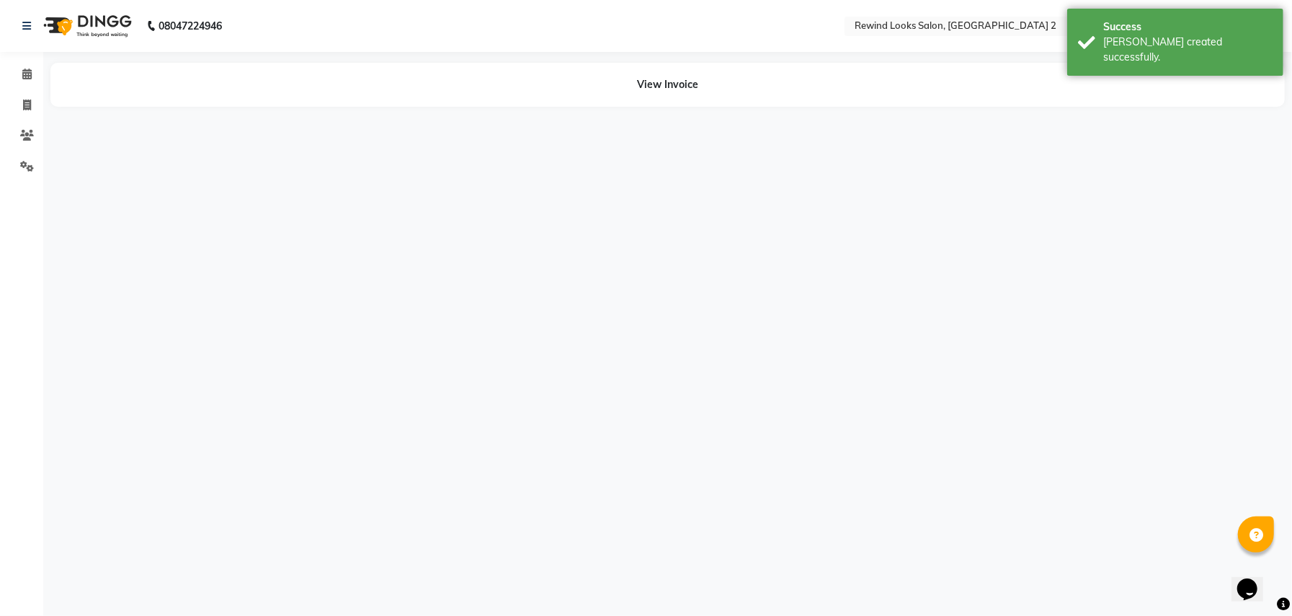
click at [27, 61] on li "Calendar" at bounding box center [21, 74] width 43 height 31
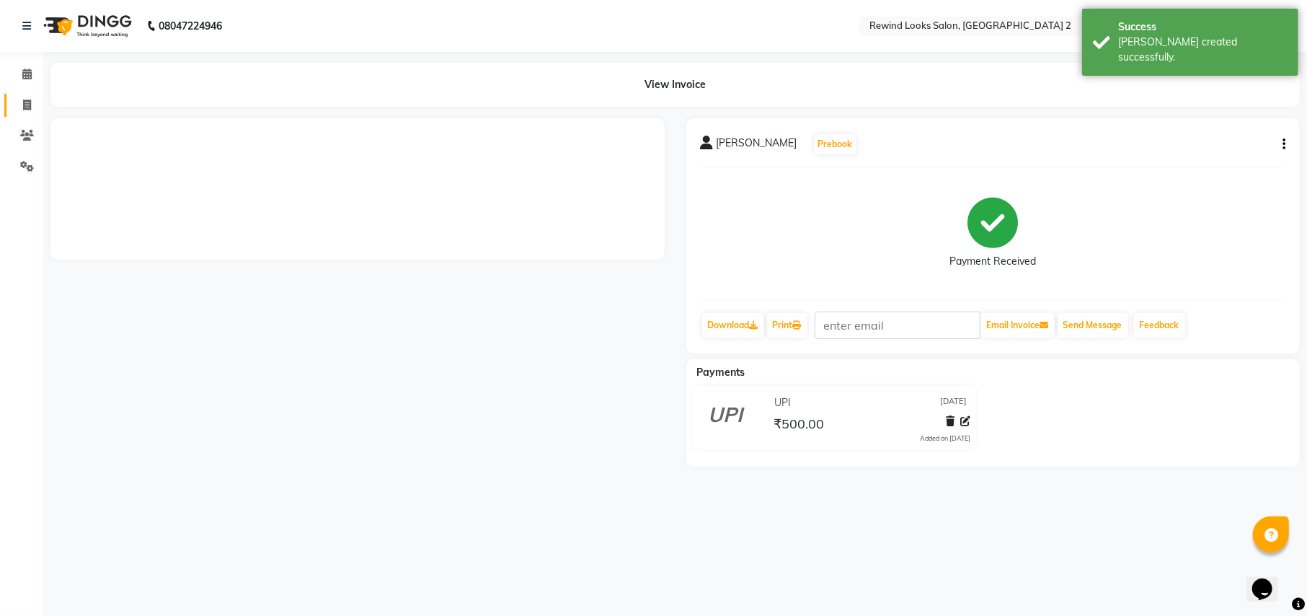
click at [27, 110] on icon at bounding box center [27, 104] width 8 height 11
select select "service"
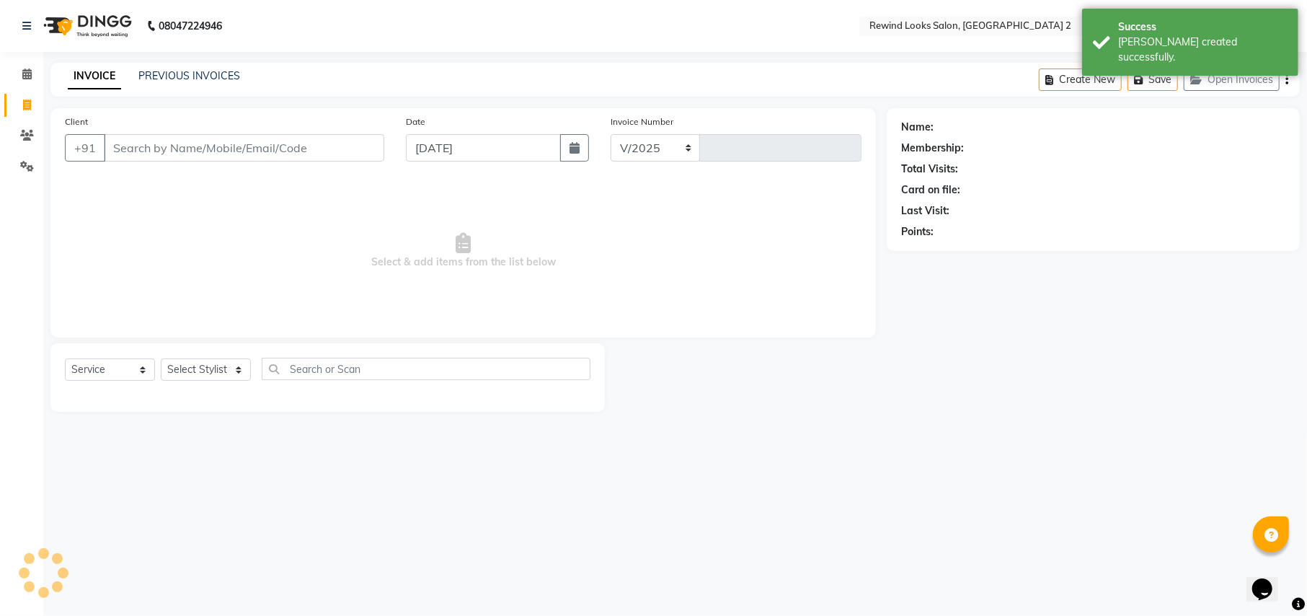
select select "4640"
type input "9253"
click at [150, 147] on input "Client" at bounding box center [244, 147] width 280 height 27
select select "27076"
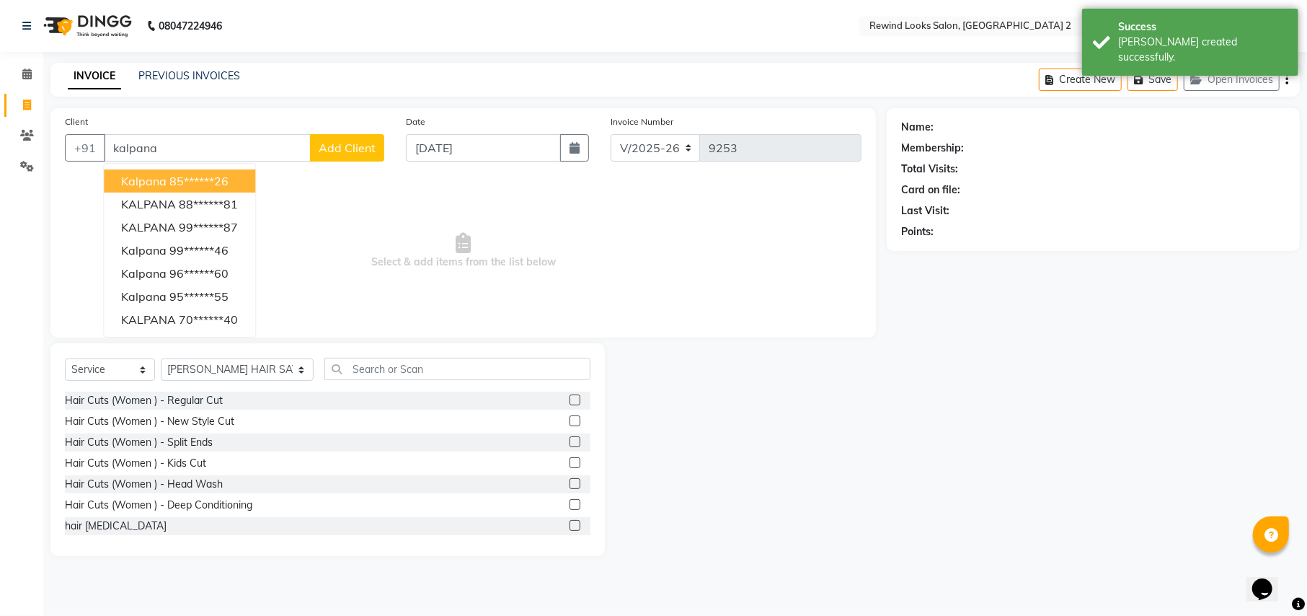
click at [176, 183] on ngb-highlight "85******26" at bounding box center [198, 181] width 59 height 14
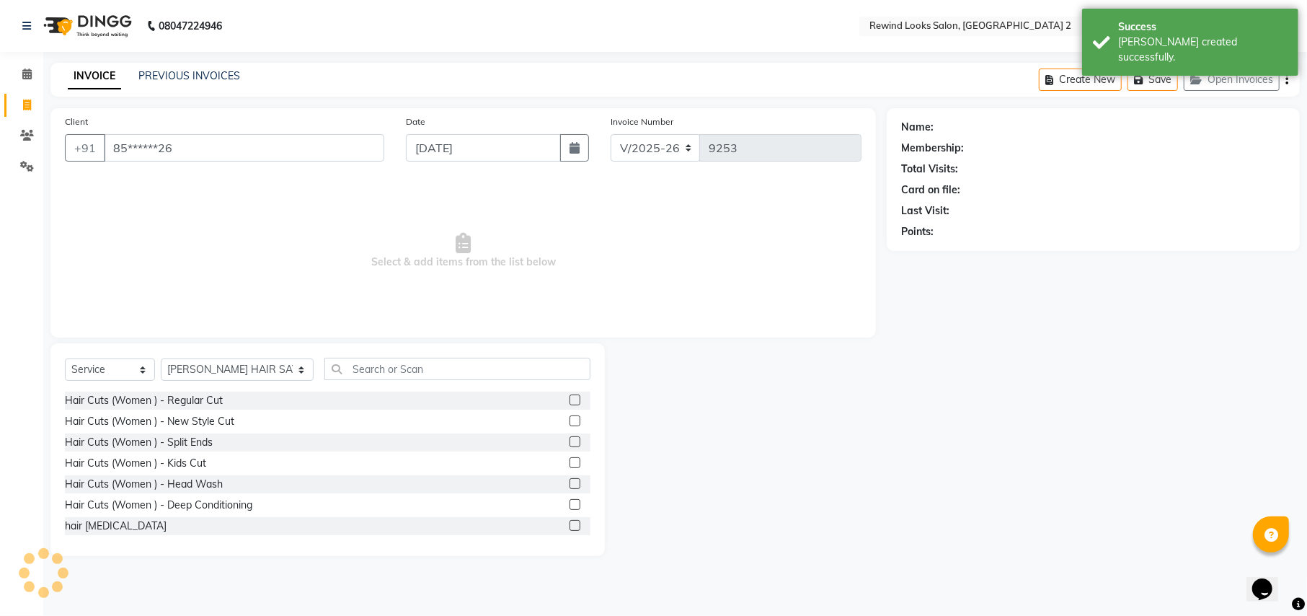
type input "85******26"
select select "1: Object"
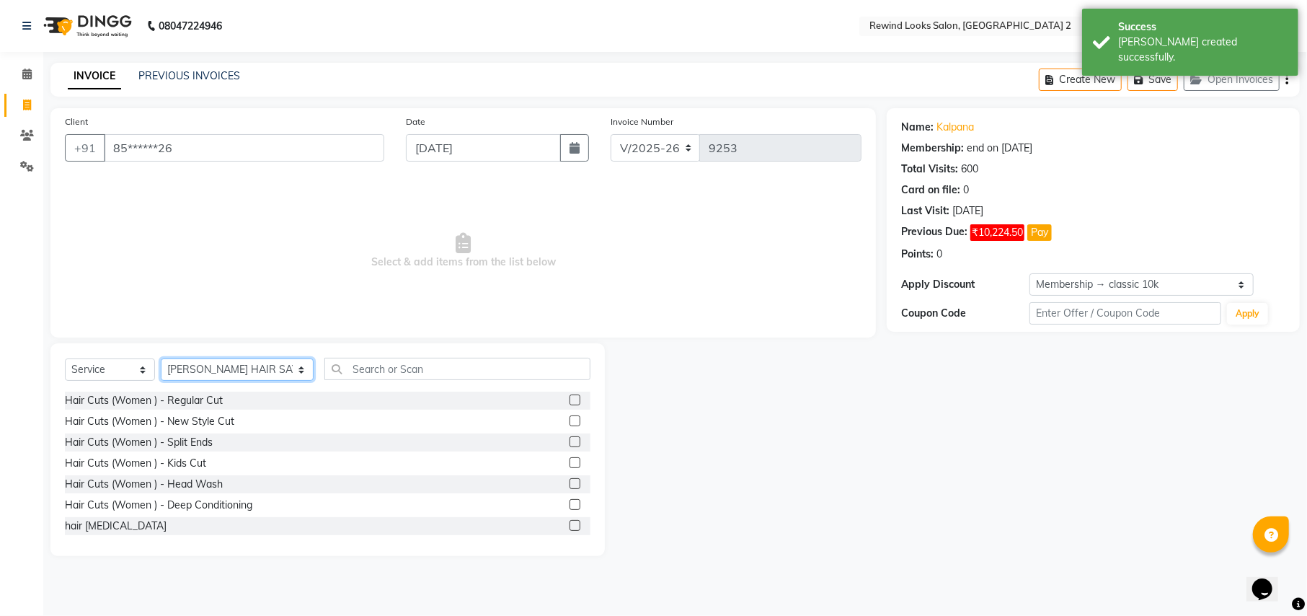
click at [218, 371] on select "Select Stylist aayat ADMIN Alfad hair Casa ARBAZ (MALE HAIRDRESSER) ASHWANI HAI…" at bounding box center [237, 369] width 153 height 22
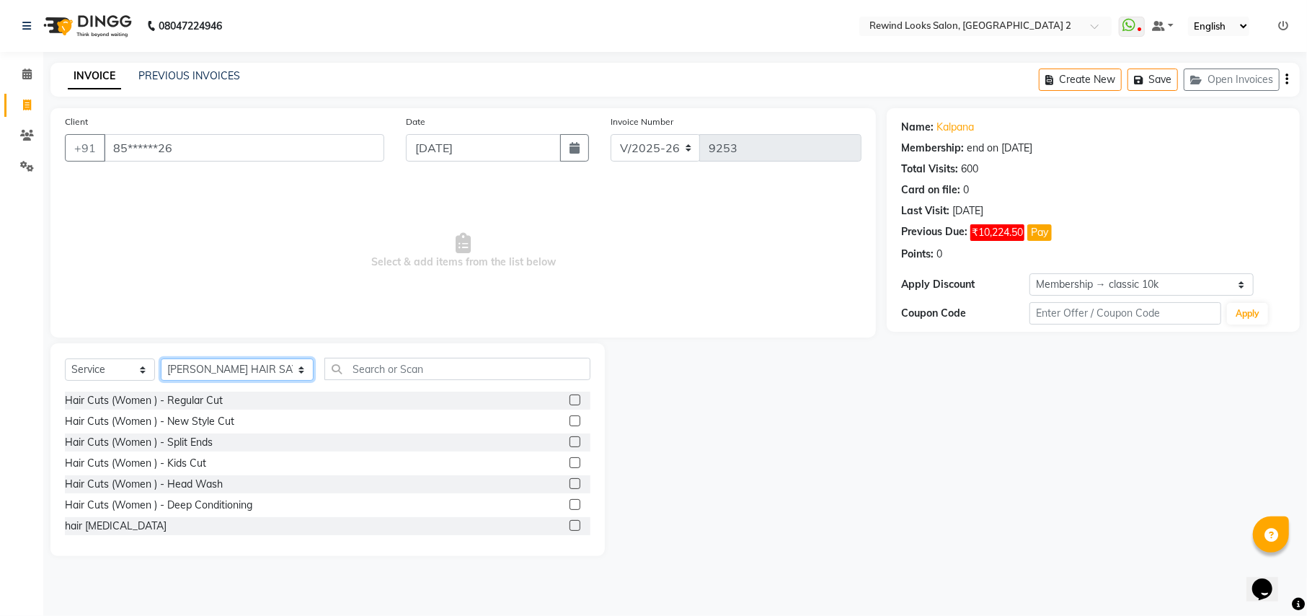
select select "52034"
click at [371, 371] on input "text" at bounding box center [456, 369] width 265 height 22
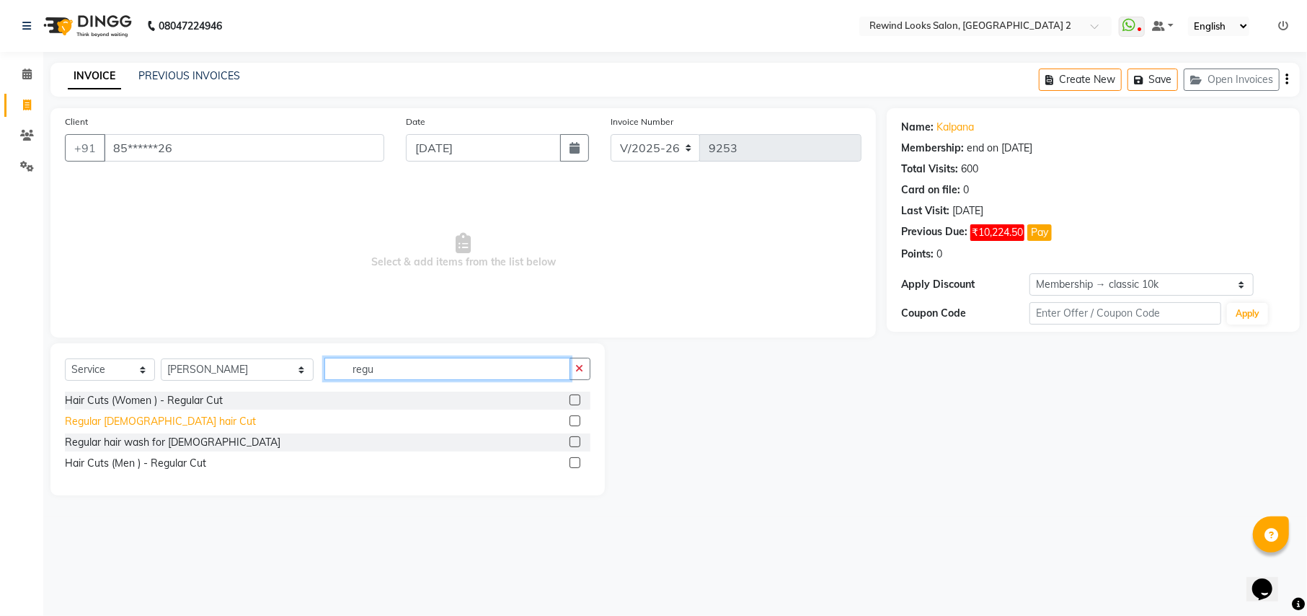
type input "regu"
click at [128, 427] on div "Regular [DEMOGRAPHIC_DATA] hair Cut" at bounding box center [160, 421] width 191 height 15
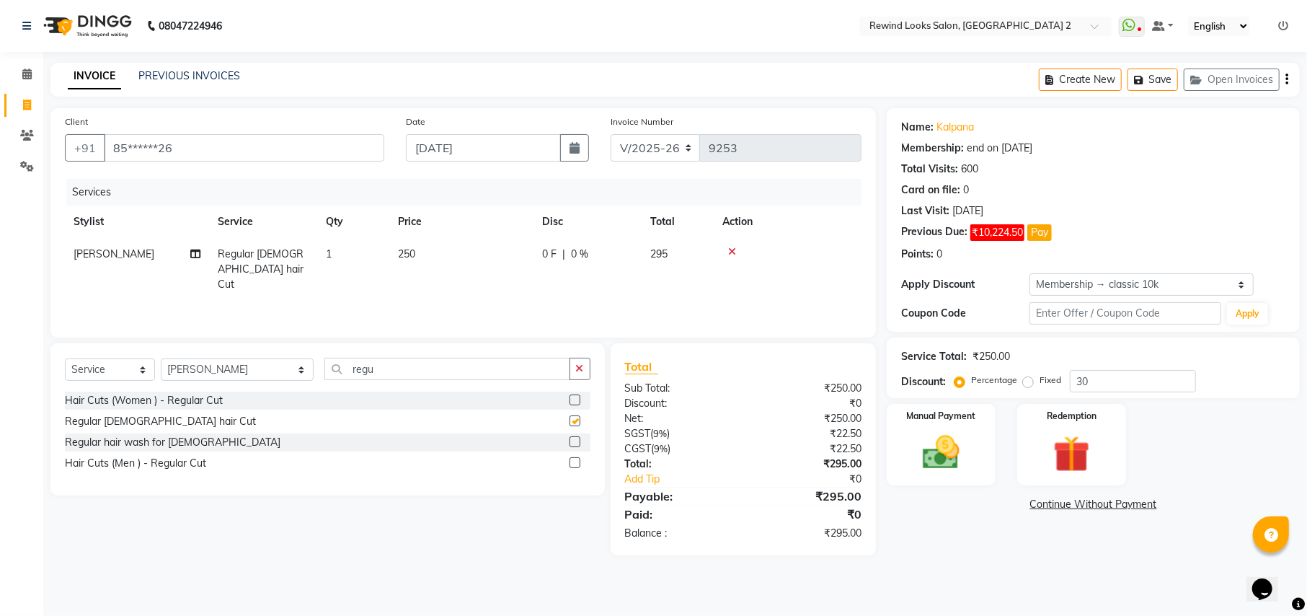
checkbox input "false"
click at [336, 364] on input "regu" at bounding box center [446, 369] width 245 height 22
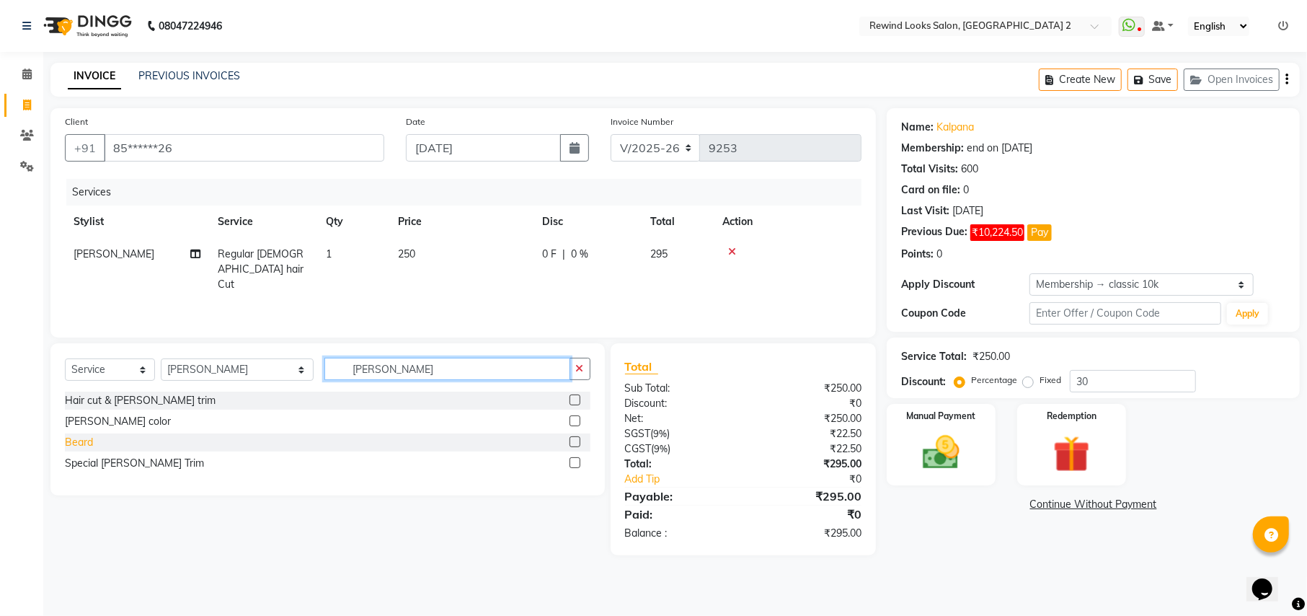
type input "beard"
click at [84, 443] on div "Beard" at bounding box center [79, 442] width 28 height 15
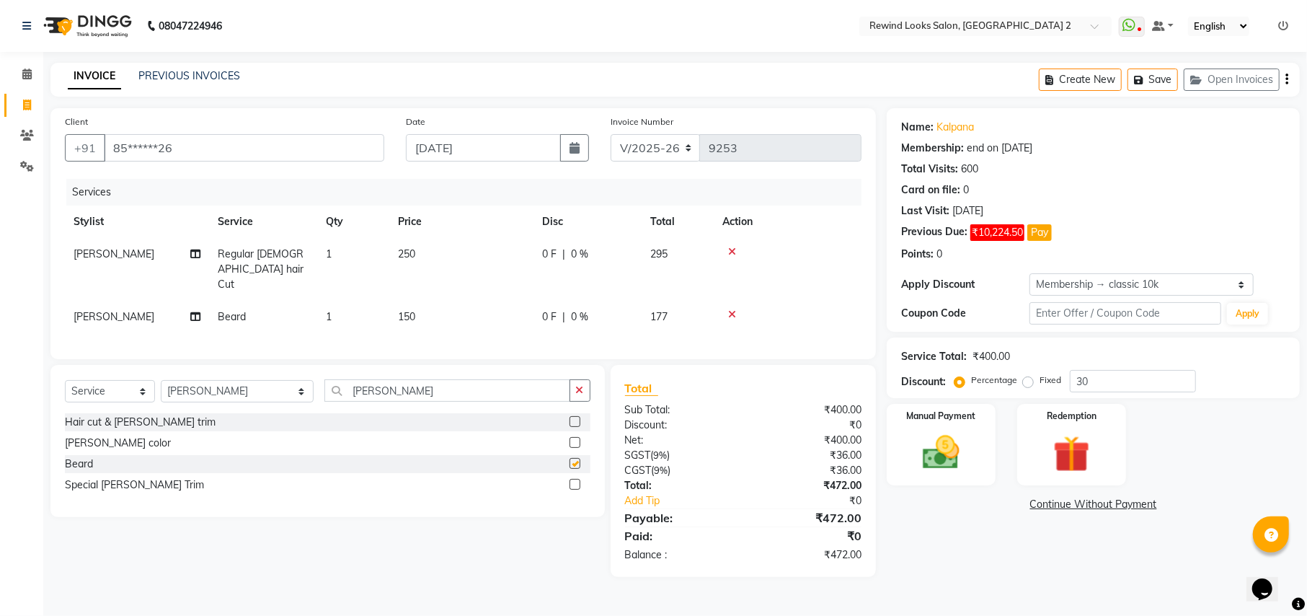
checkbox input "false"
click at [1286, 80] on icon "button" at bounding box center [1286, 79] width 3 height 1
select select "27076"
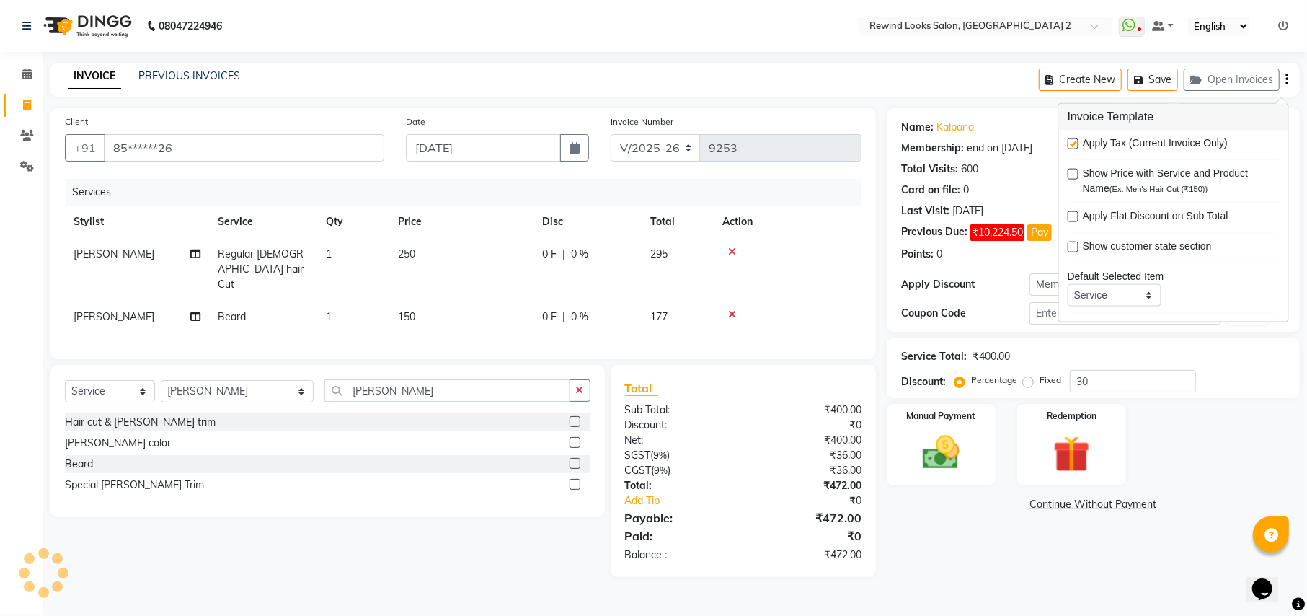
click at [1070, 145] on label at bounding box center [1073, 143] width 11 height 11
click at [1070, 145] on input "checkbox" at bounding box center [1072, 144] width 9 height 9
checkbox input "false"
click at [933, 444] on img at bounding box center [941, 452] width 62 height 44
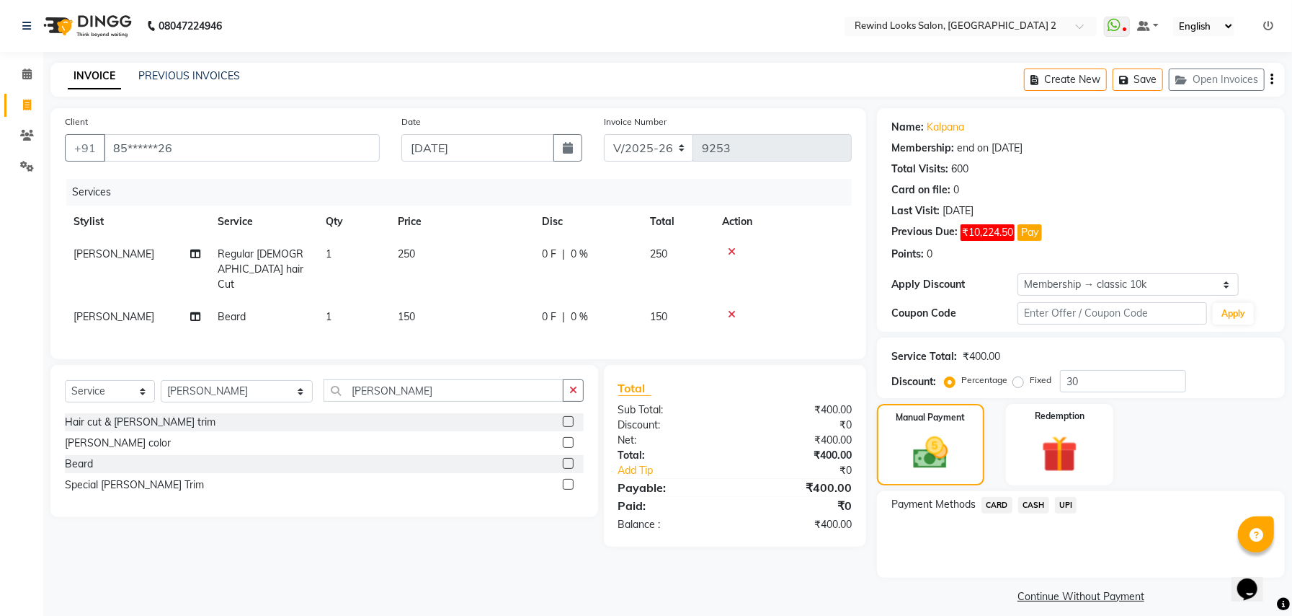
click at [1067, 503] on span "UPI" at bounding box center [1066, 505] width 22 height 17
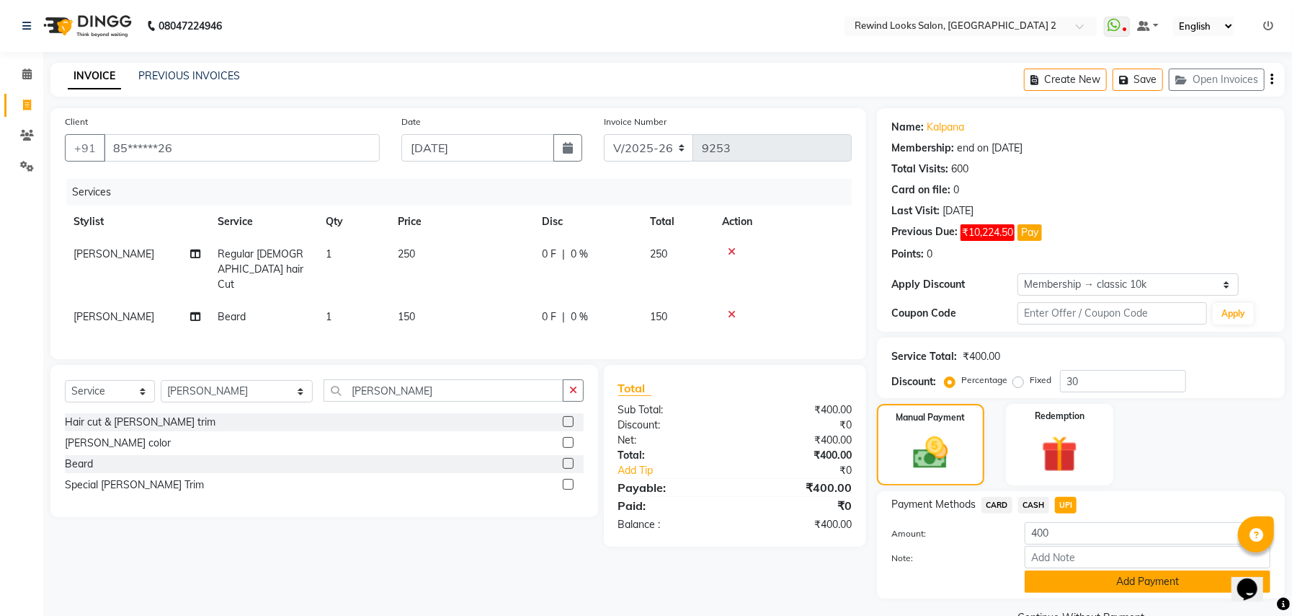
click at [1070, 584] on button "Add Payment" at bounding box center [1148, 581] width 246 height 22
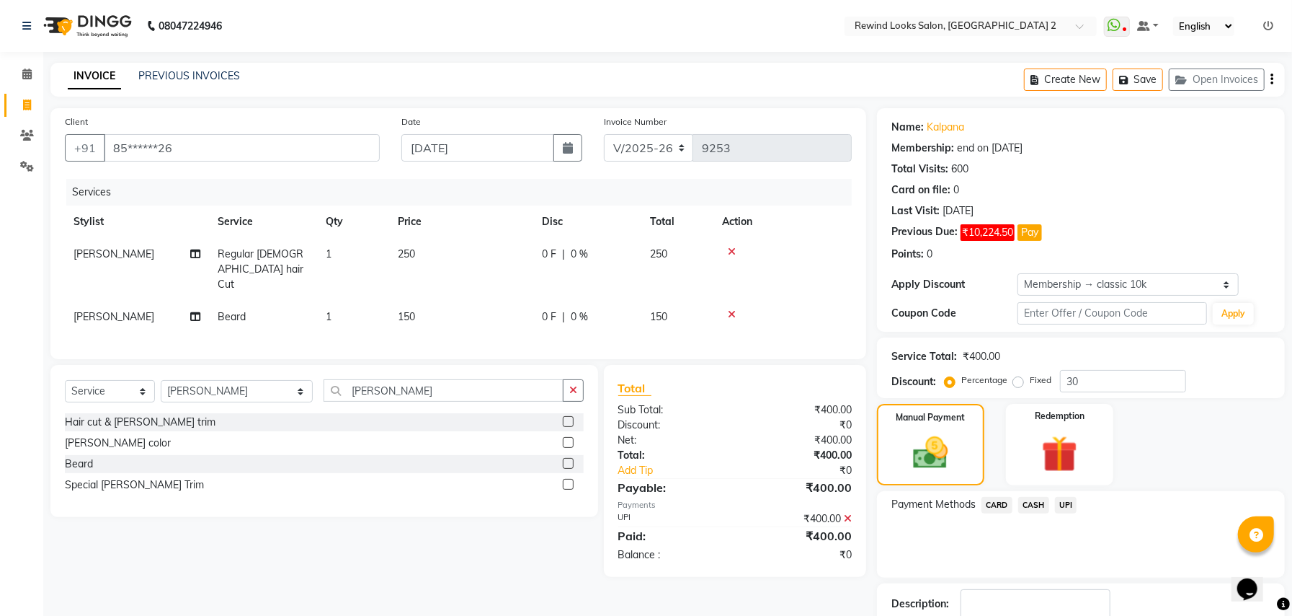
click at [1106, 583] on div "Description:" at bounding box center [1081, 611] width 408 height 56
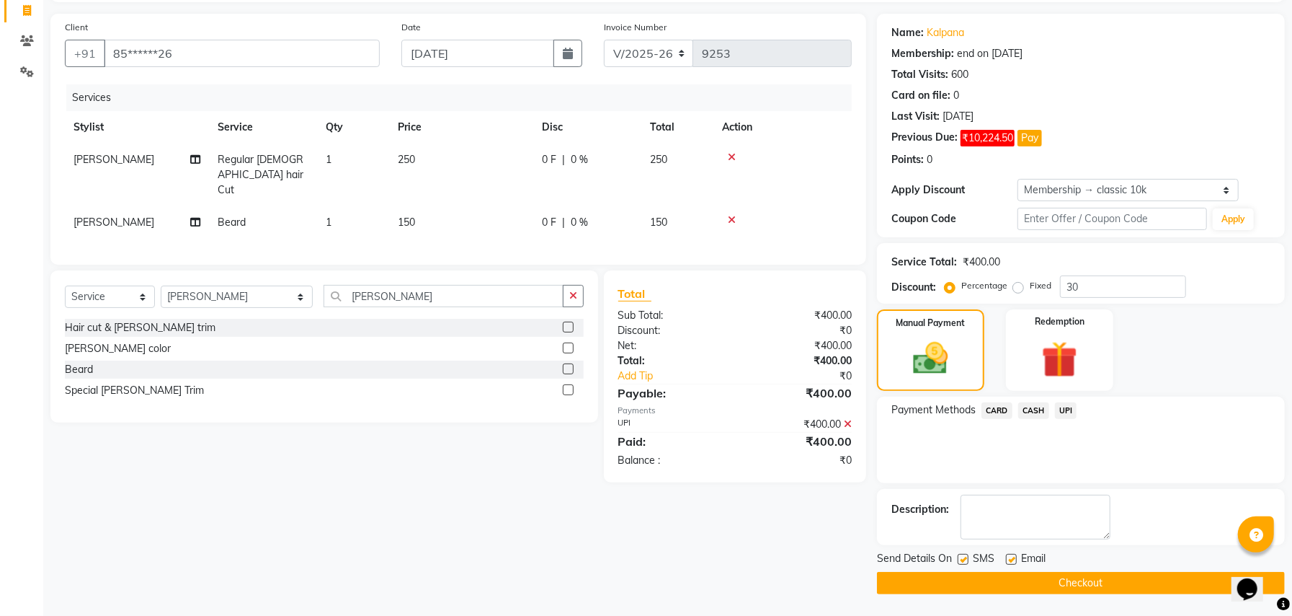
click at [1100, 589] on button "Checkout" at bounding box center [1081, 583] width 408 height 22
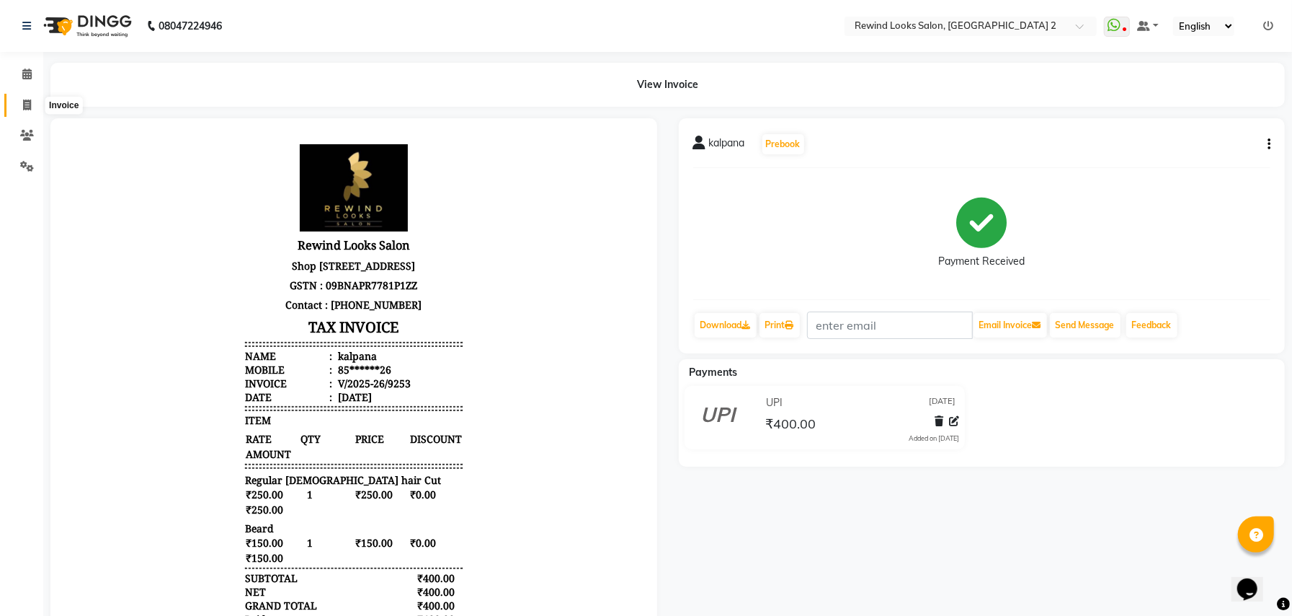
click at [26, 107] on icon at bounding box center [27, 104] width 8 height 11
select select "service"
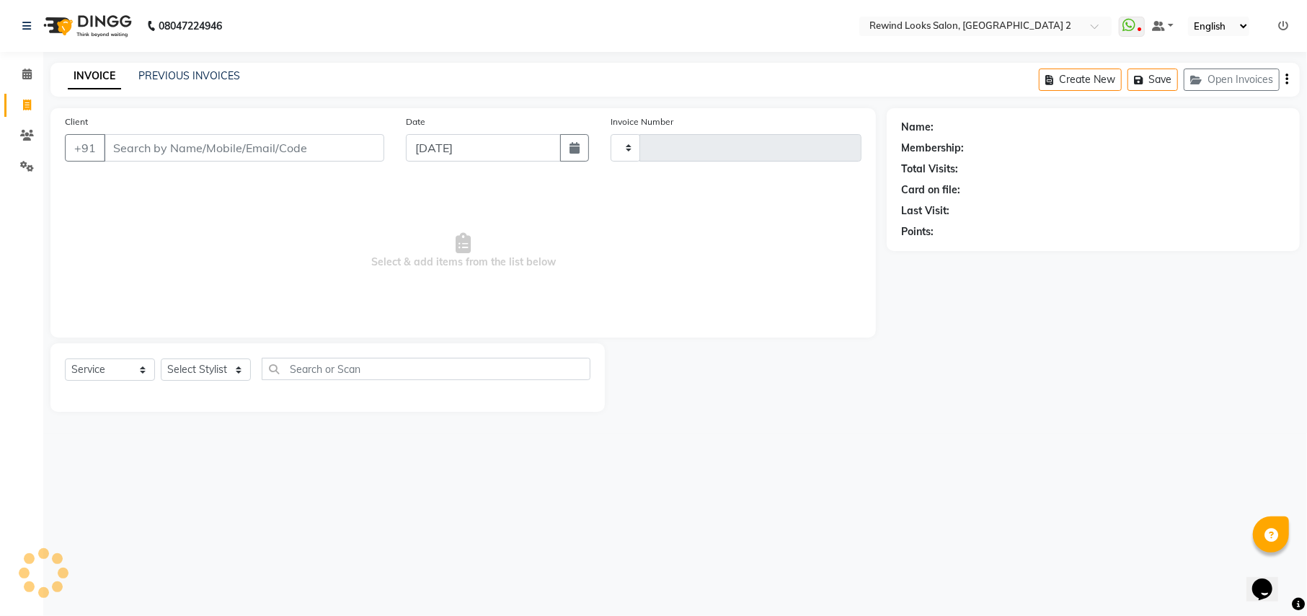
type input "9254"
select select "4640"
select select "27076"
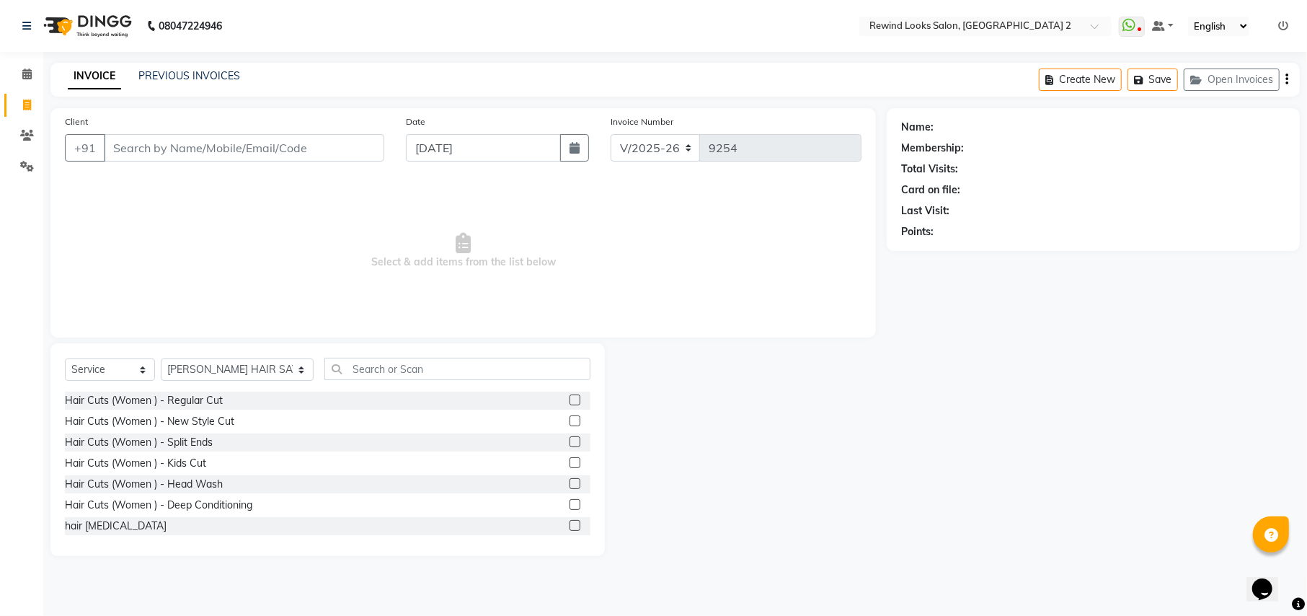
click at [241, 128] on div "Client +91" at bounding box center [224, 143] width 341 height 59
click at [220, 156] on input "Client" at bounding box center [244, 147] width 280 height 27
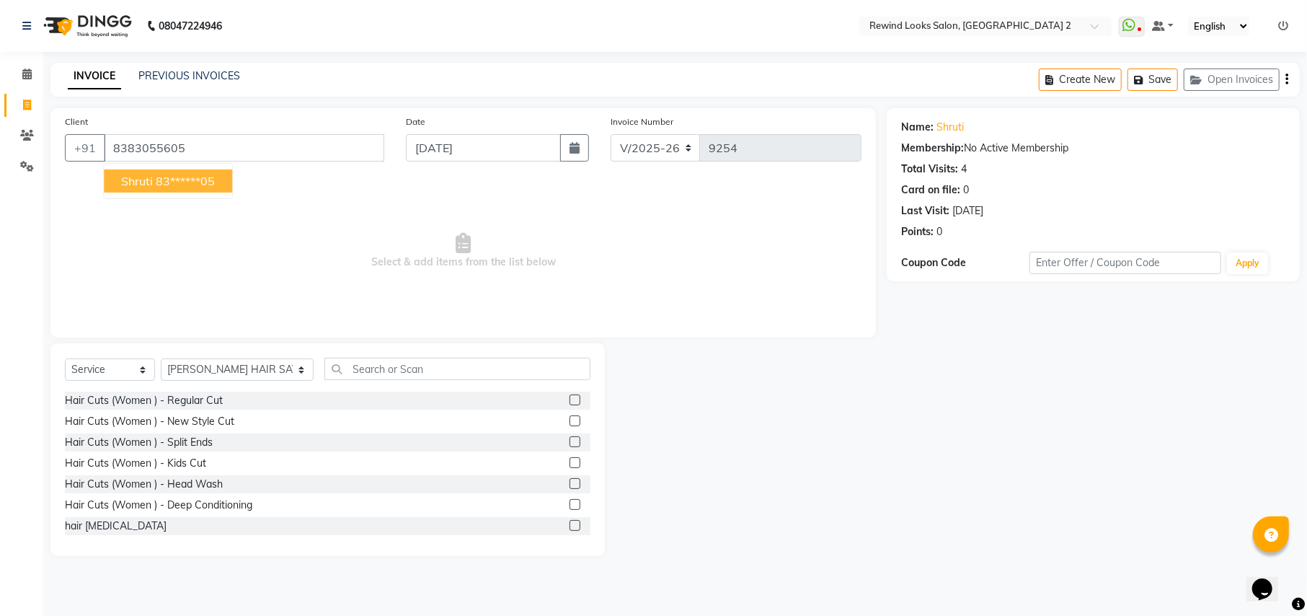
click at [147, 180] on span "shruti" at bounding box center [137, 181] width 32 height 14
type input "83******05"
click at [203, 376] on select "Select Stylist aayat ADMIN Alfad hair Casa ARBAZ (MALE HAIRDRESSER) ASHWANI HAI…" at bounding box center [237, 369] width 153 height 22
select select "27101"
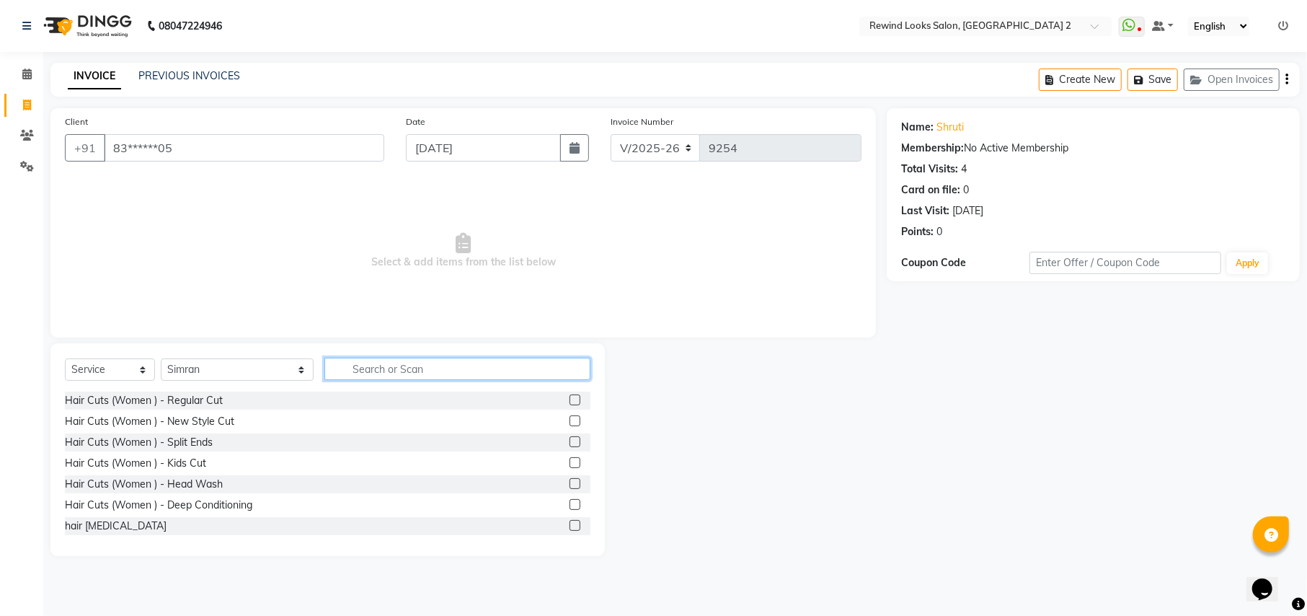
click at [360, 370] on input "text" at bounding box center [456, 369] width 265 height 22
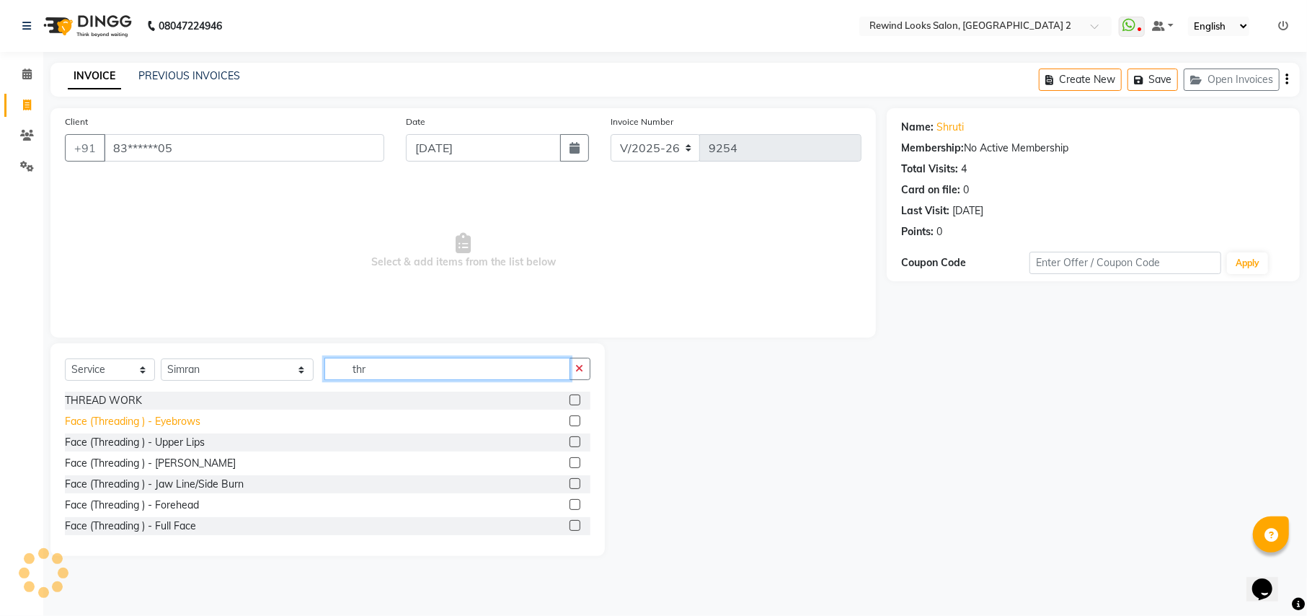
type input "thr"
click at [113, 421] on div "Face (Threading ) - Eyebrows" at bounding box center [133, 421] width 136 height 15
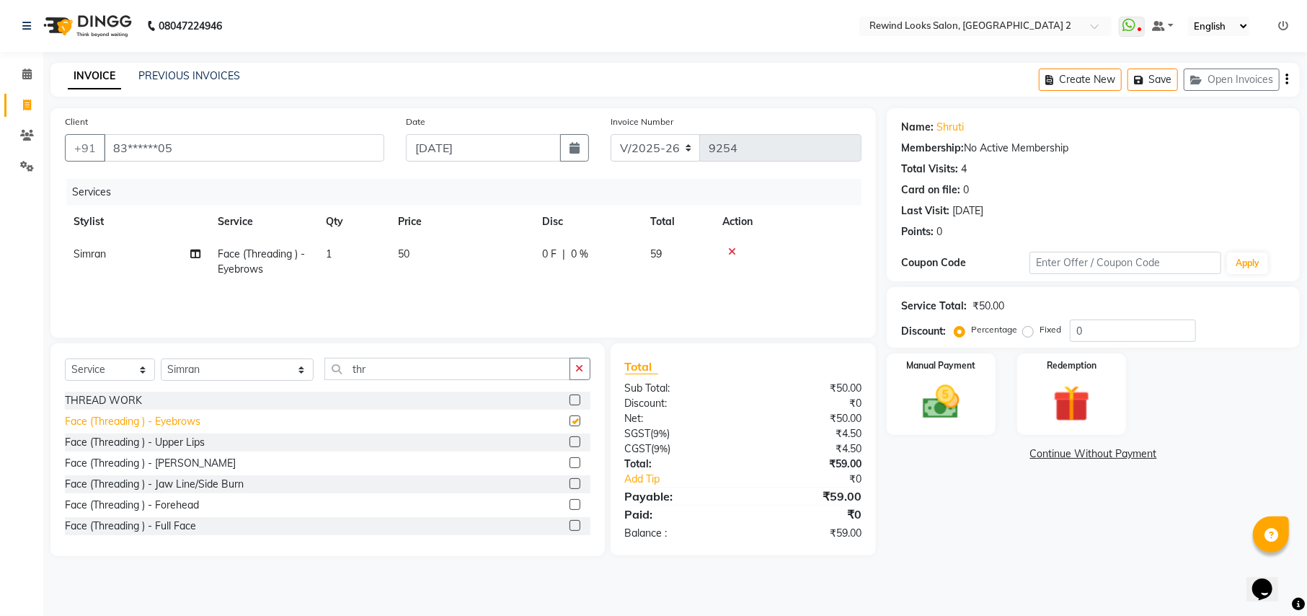
checkbox input "false"
click at [141, 448] on div "Face (Threading ) - Upper Lips" at bounding box center [135, 442] width 140 height 15
checkbox input "false"
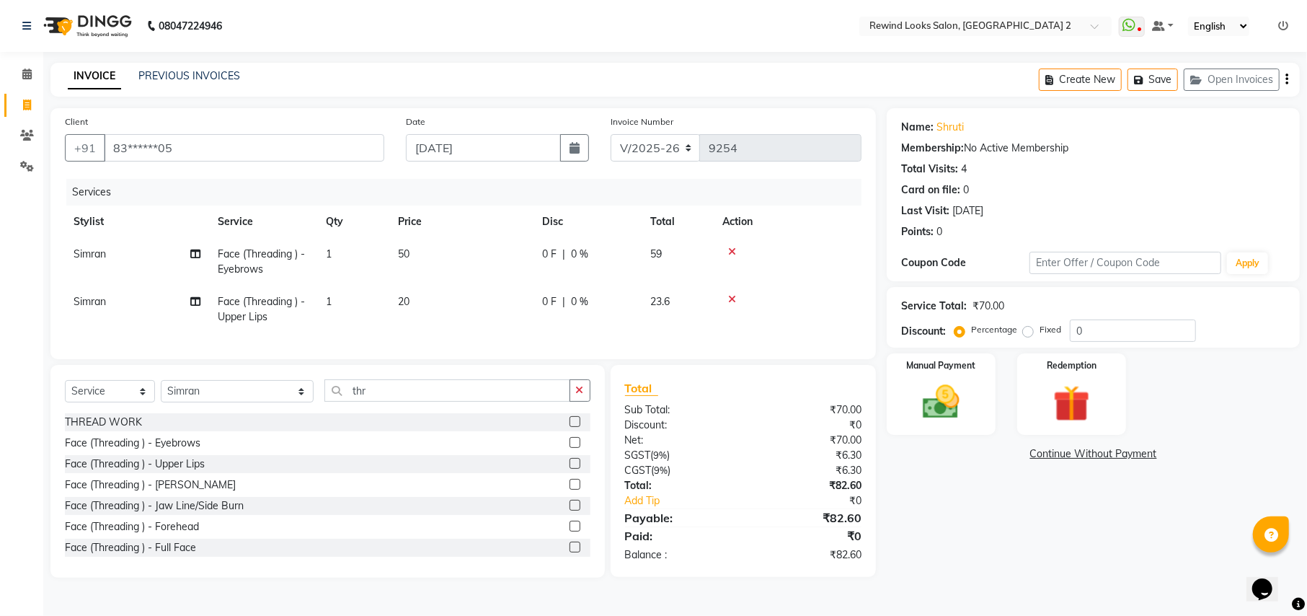
click at [1286, 79] on icon "button" at bounding box center [1286, 79] width 3 height 1
select select "27076"
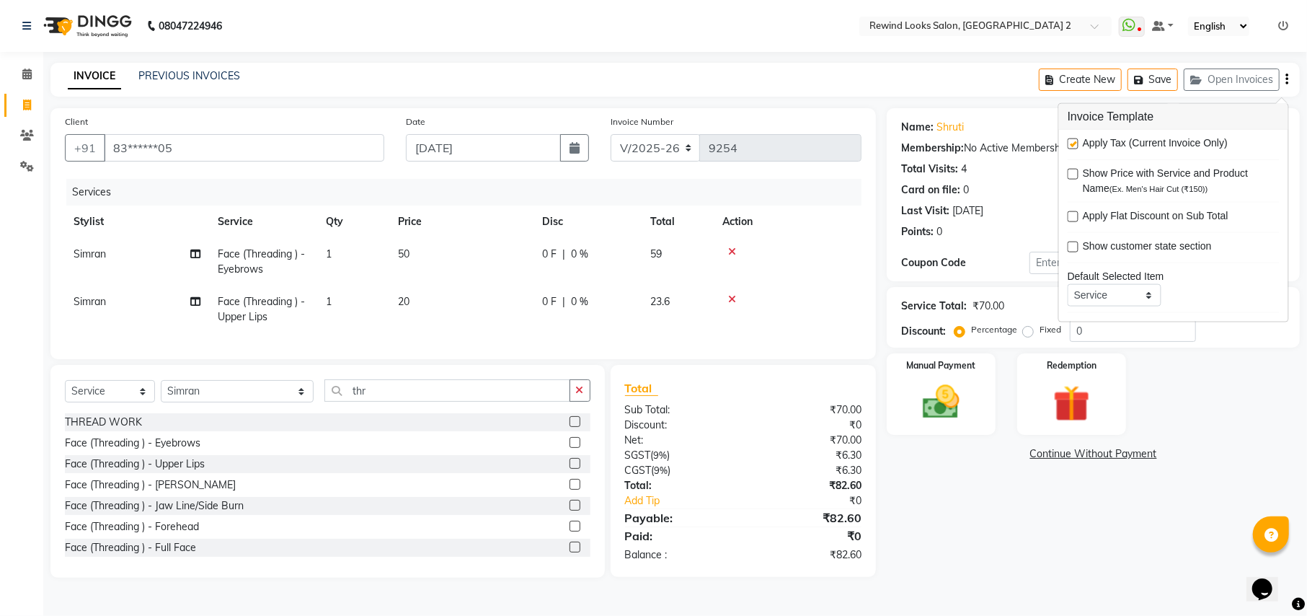
click at [1076, 145] on label at bounding box center [1073, 143] width 11 height 11
click at [1076, 145] on input "checkbox" at bounding box center [1072, 144] width 9 height 9
checkbox input "false"
click at [404, 298] on span "20" at bounding box center [404, 301] width 12 height 13
select select "27101"
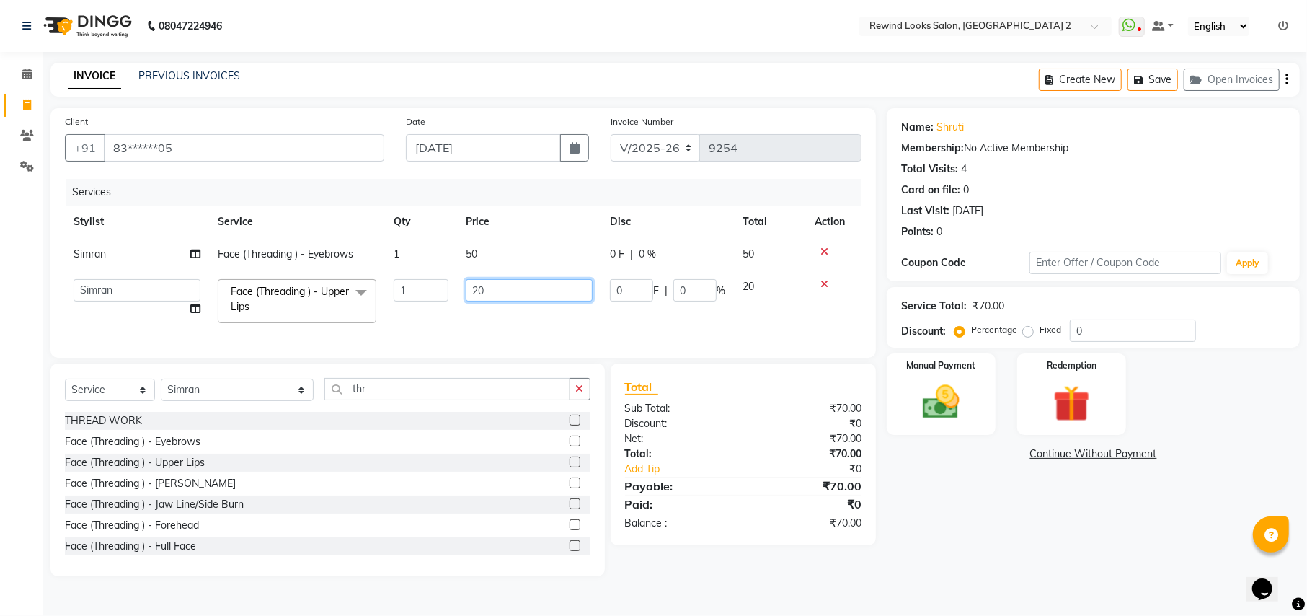
click at [482, 287] on input "20" at bounding box center [529, 290] width 127 height 22
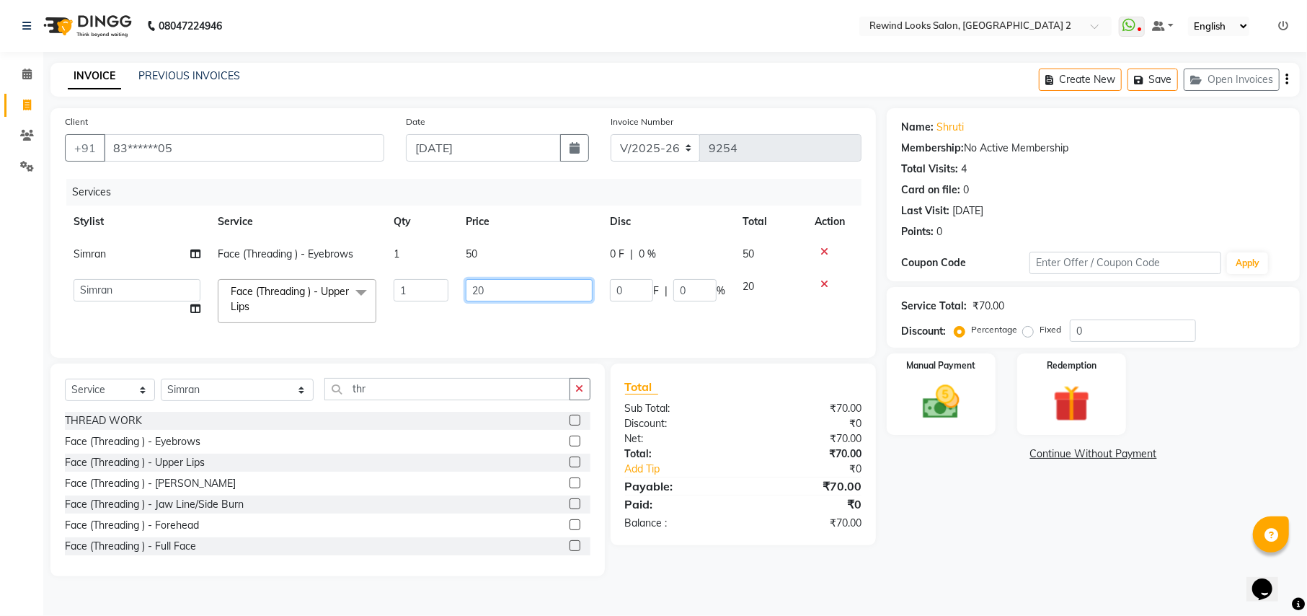
click at [482, 287] on input "20" at bounding box center [529, 290] width 127 height 22
type input "2"
type input "30"
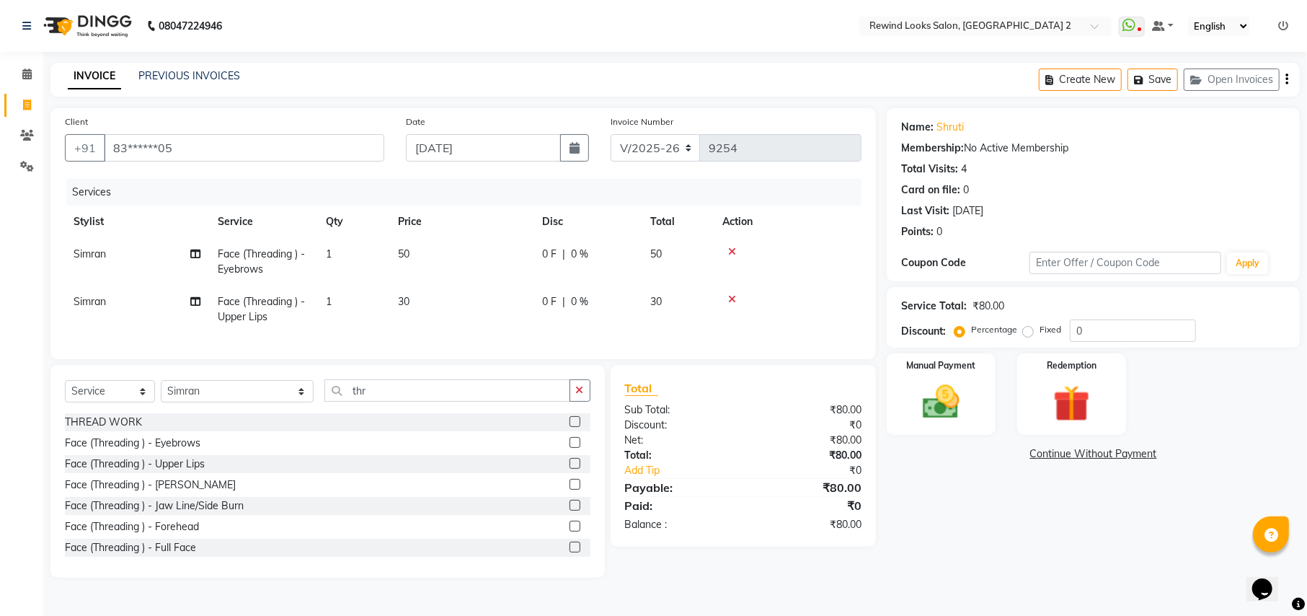
click at [918, 470] on div "Name: Shruti Membership: No Active Membership Total Visits: 4 Card on file: 0 L…" at bounding box center [1099, 342] width 424 height 469
click at [910, 427] on div "Manual Payment" at bounding box center [940, 394] width 113 height 85
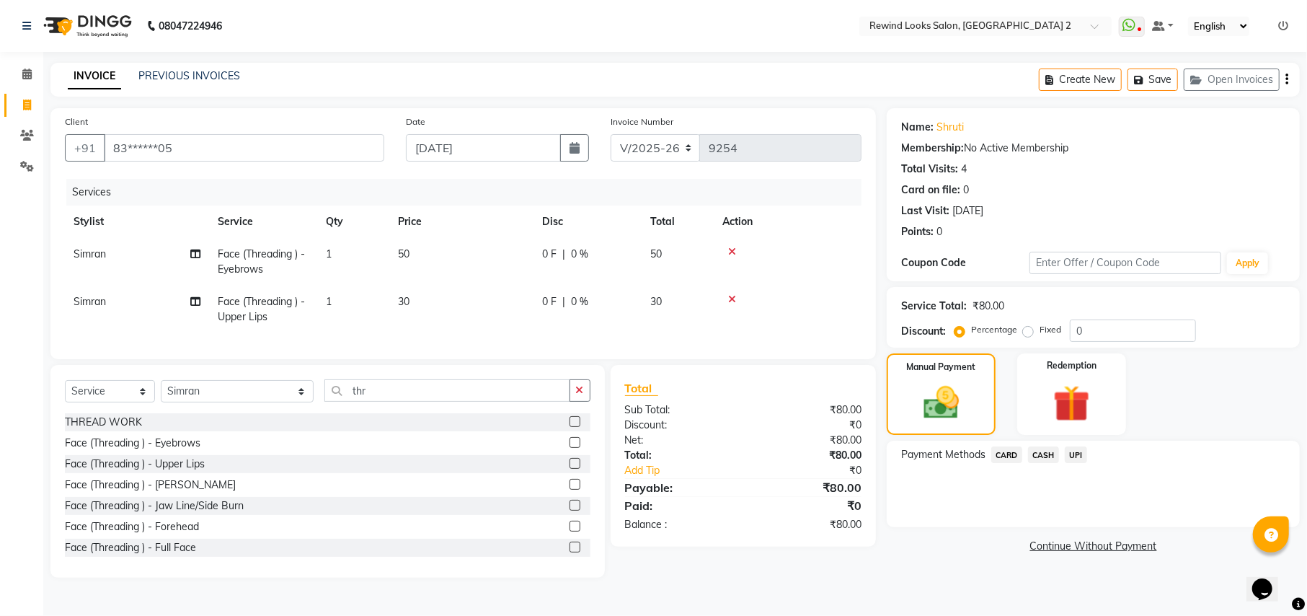
click at [1073, 457] on span "UPI" at bounding box center [1076, 454] width 22 height 17
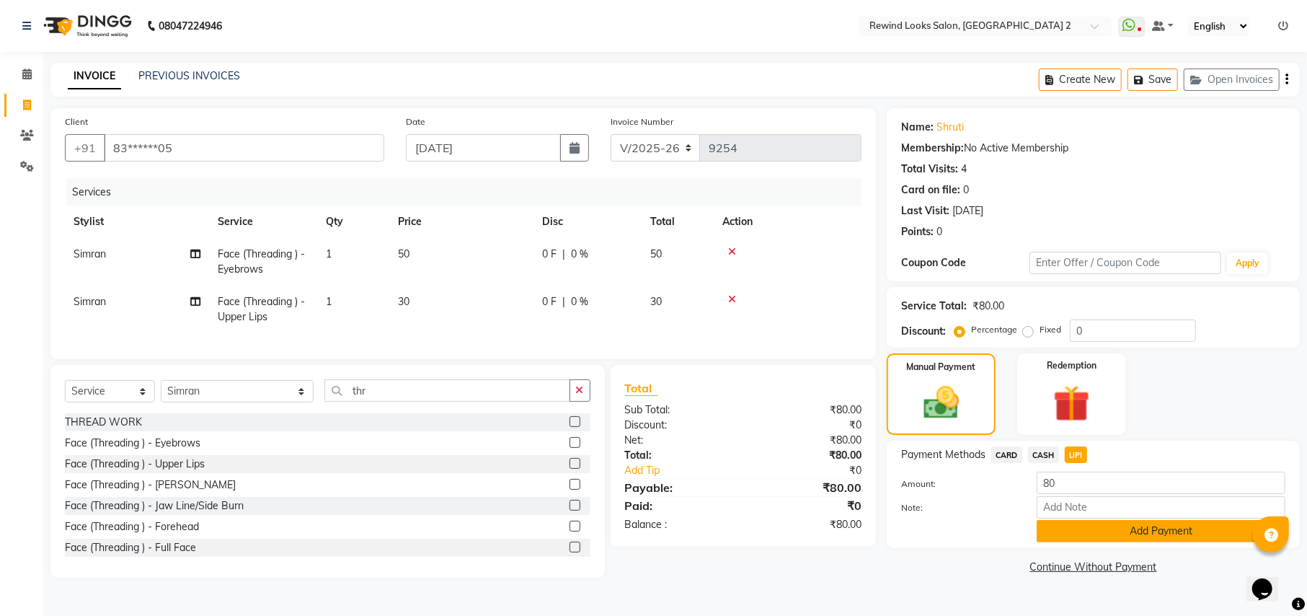
click at [1061, 526] on button "Add Payment" at bounding box center [1161, 531] width 249 height 22
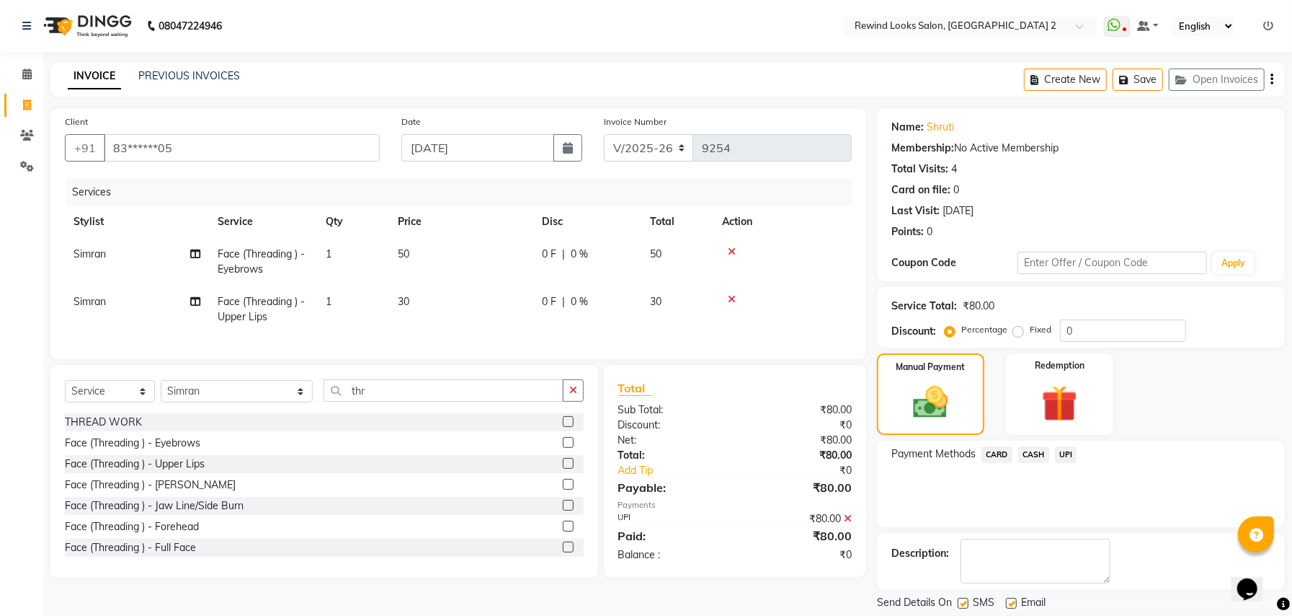
click at [1178, 577] on div "Description:" at bounding box center [1081, 560] width 379 height 45
click at [1165, 615] on button "Checkout" at bounding box center [1081, 627] width 408 height 22
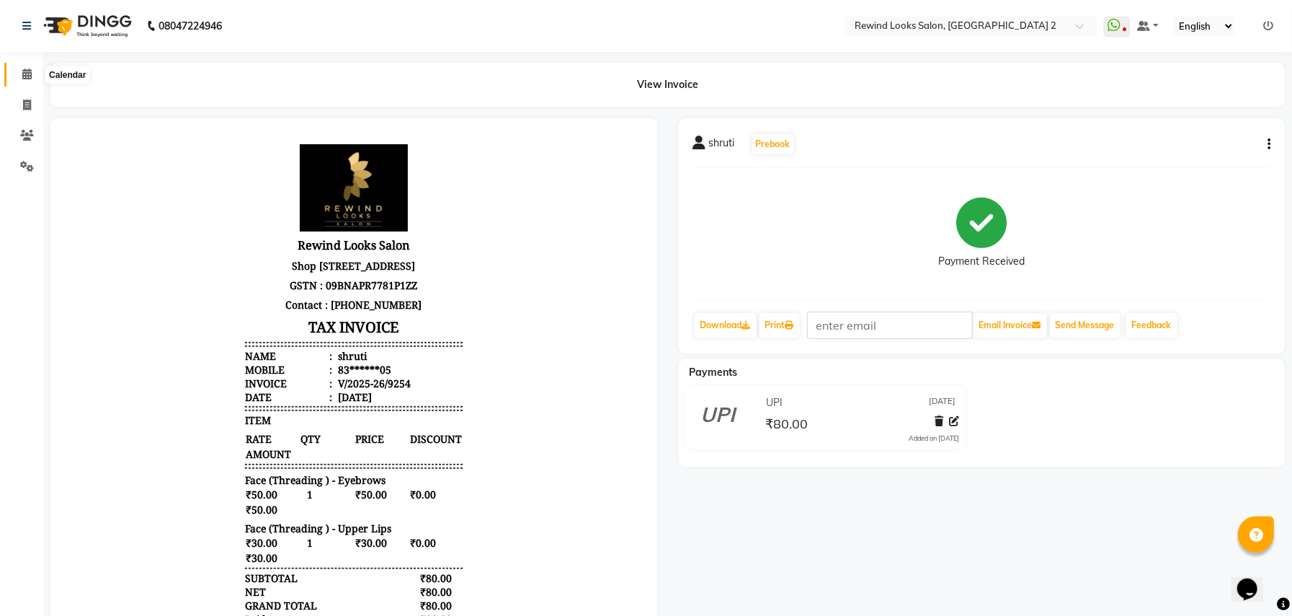
click at [30, 67] on span at bounding box center [26, 74] width 25 height 17
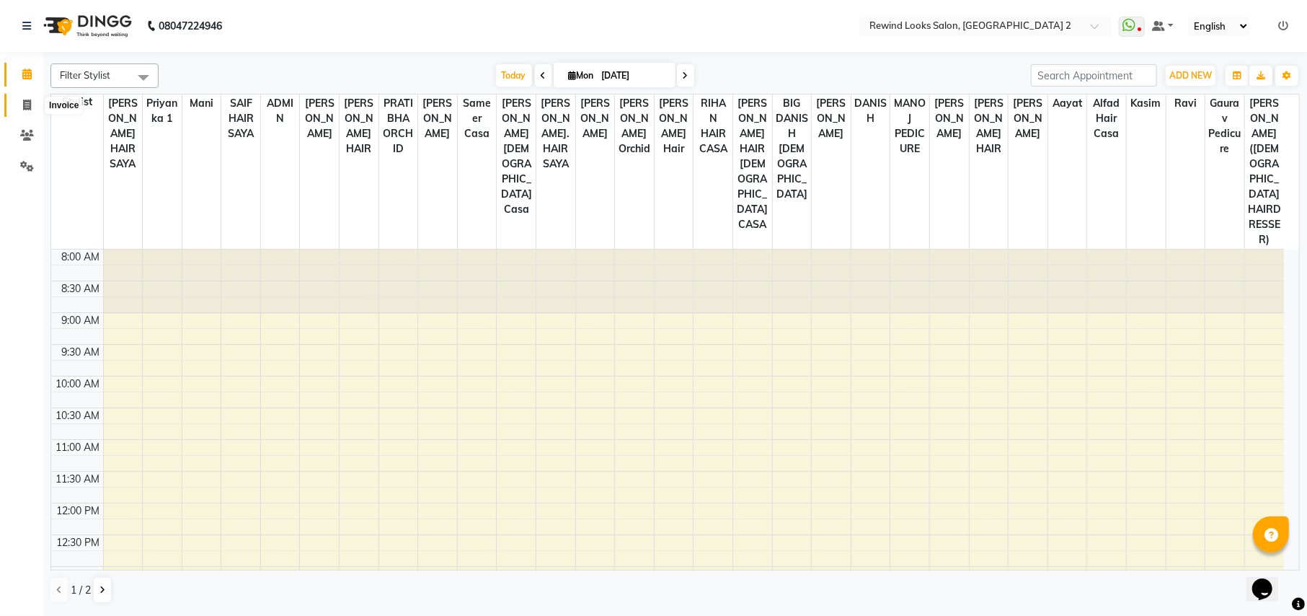
click at [29, 102] on icon at bounding box center [27, 104] width 8 height 11
select select "service"
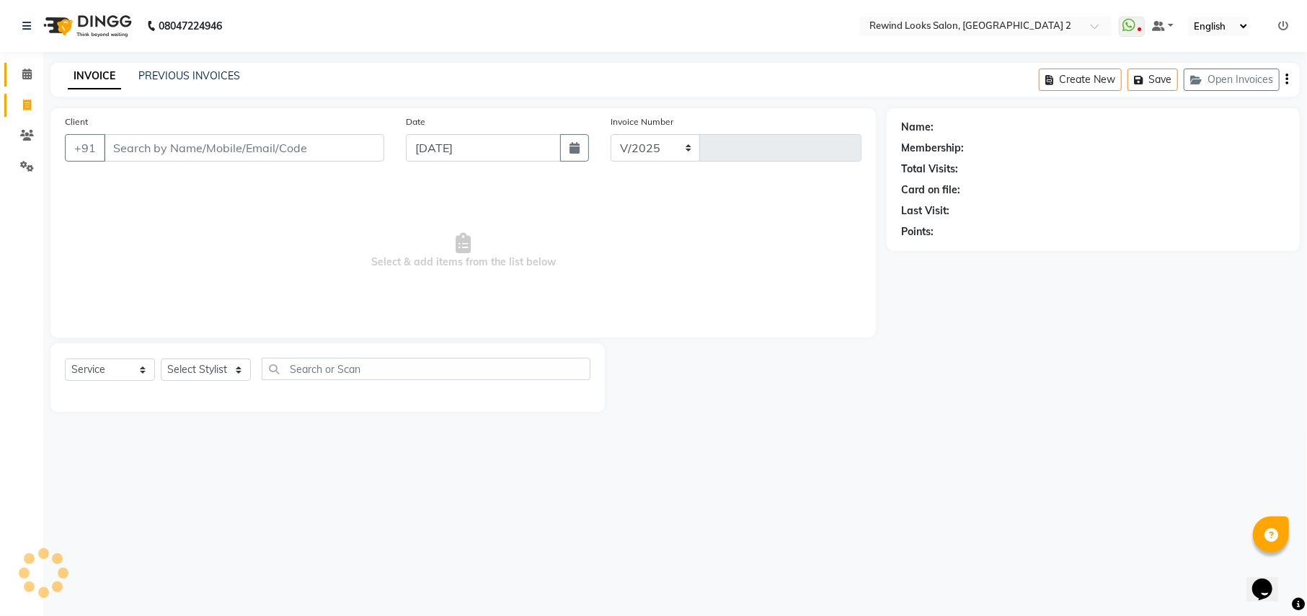
select select "4640"
type input "9255"
click at [29, 81] on span at bounding box center [26, 74] width 25 height 17
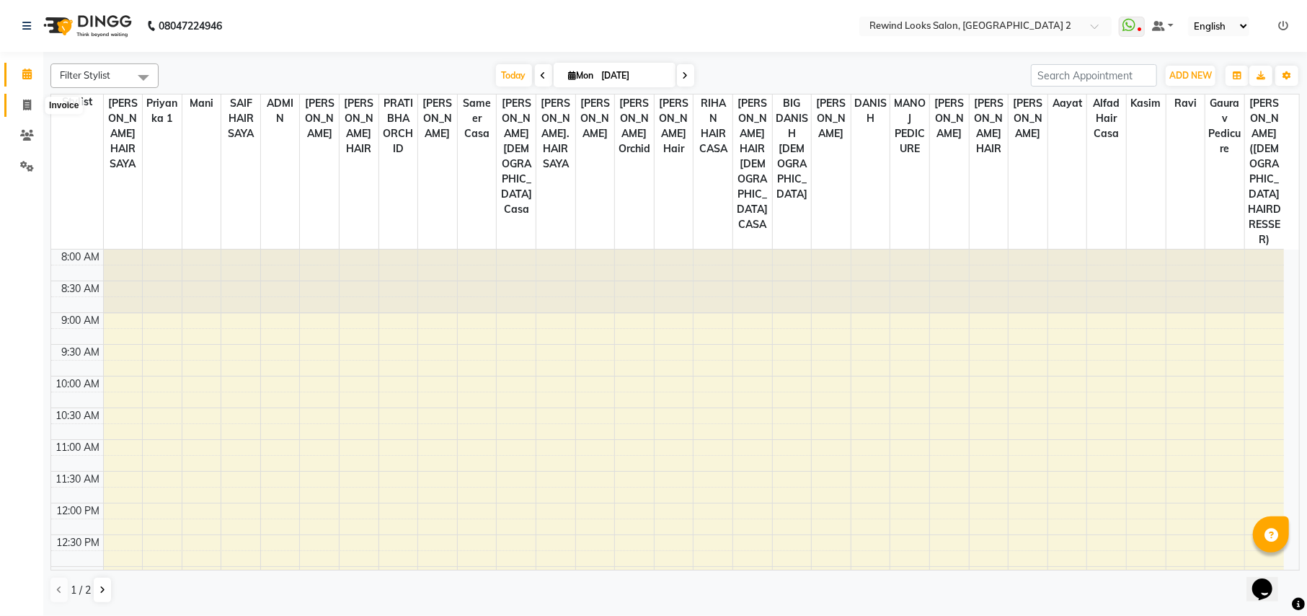
click at [23, 105] on icon at bounding box center [27, 104] width 8 height 11
select select "service"
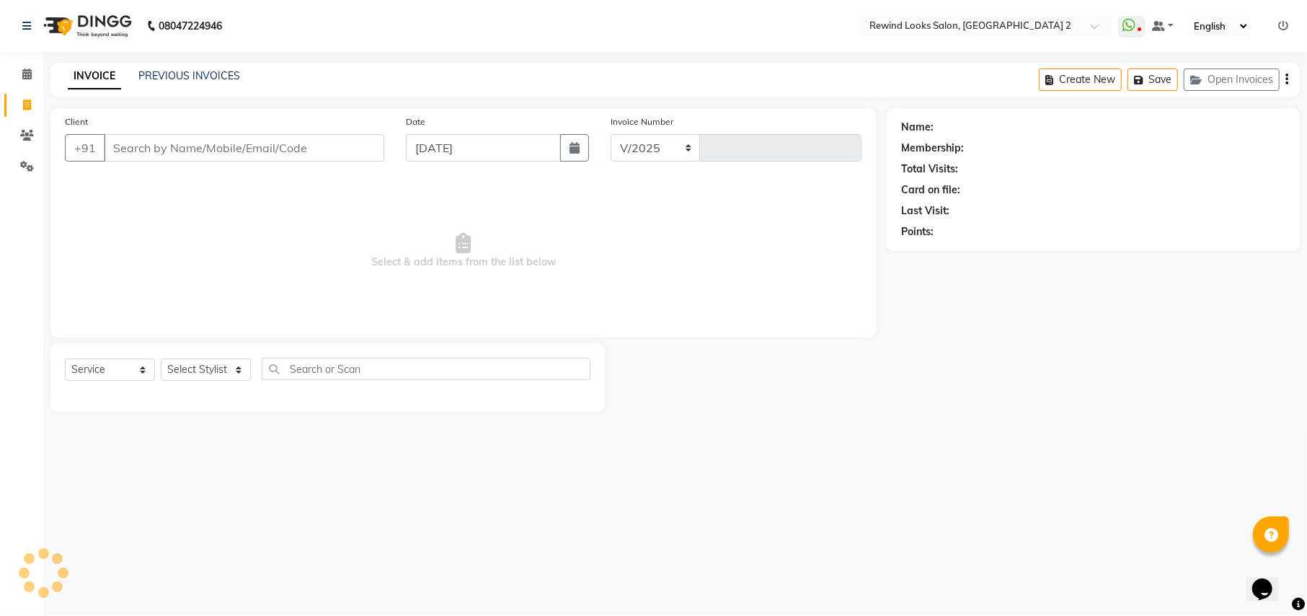
select select "4640"
type input "9255"
click at [133, 154] on input "Client" at bounding box center [244, 147] width 280 height 27
type input "9"
select select "27076"
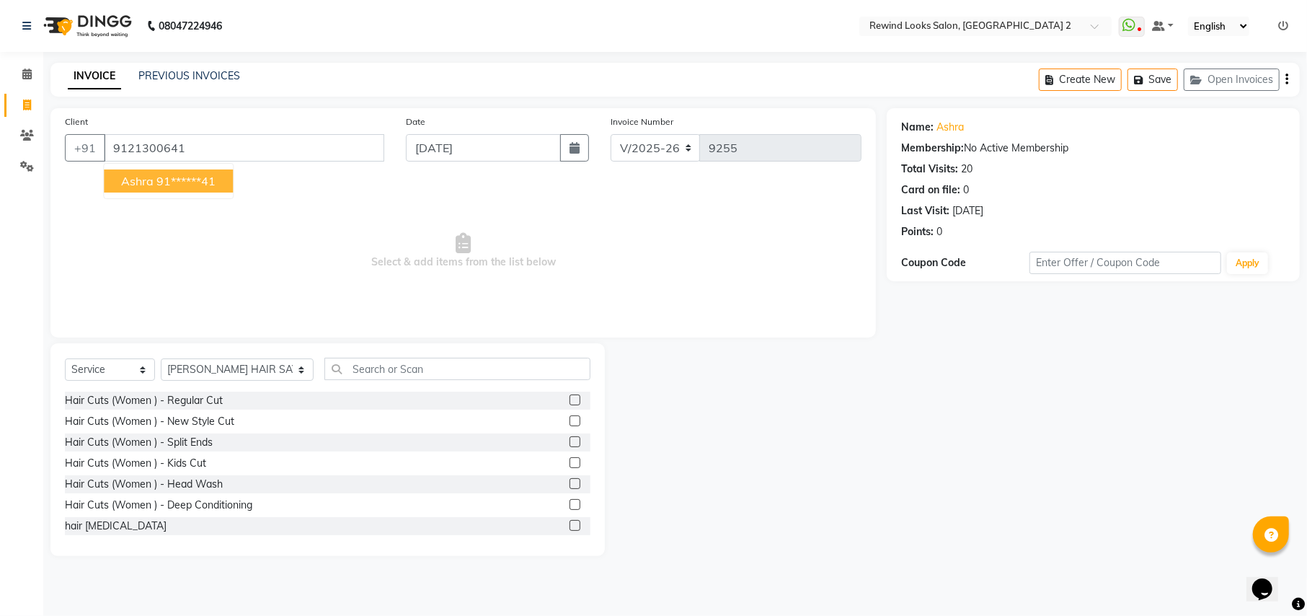
click at [187, 177] on ngb-highlight "91******41" at bounding box center [185, 181] width 59 height 14
type input "91******41"
click at [225, 372] on select "Select Stylist aayat ADMIN Alfad hair Casa ARBAZ (MALE HAIRDRESSER) ASHWANI HAI…" at bounding box center [237, 369] width 153 height 22
select select "46913"
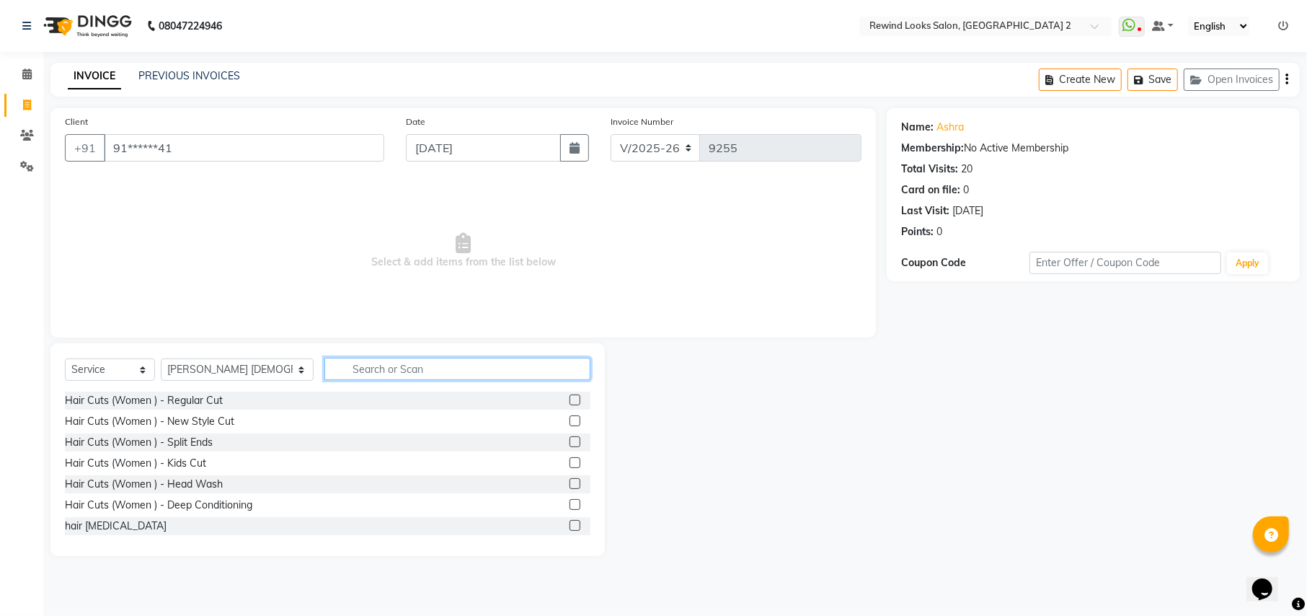
click at [344, 376] on input "text" at bounding box center [456, 369] width 265 height 22
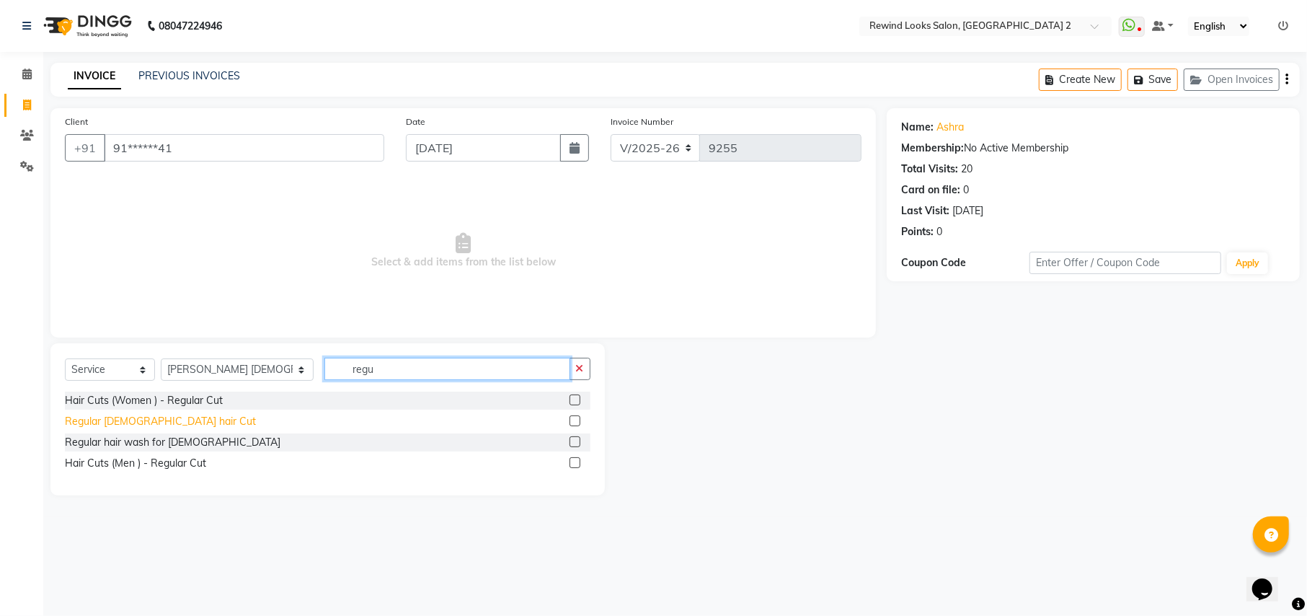
type input "regu"
click at [125, 422] on div "Regular [DEMOGRAPHIC_DATA] hair Cut" at bounding box center [160, 421] width 191 height 15
checkbox input "false"
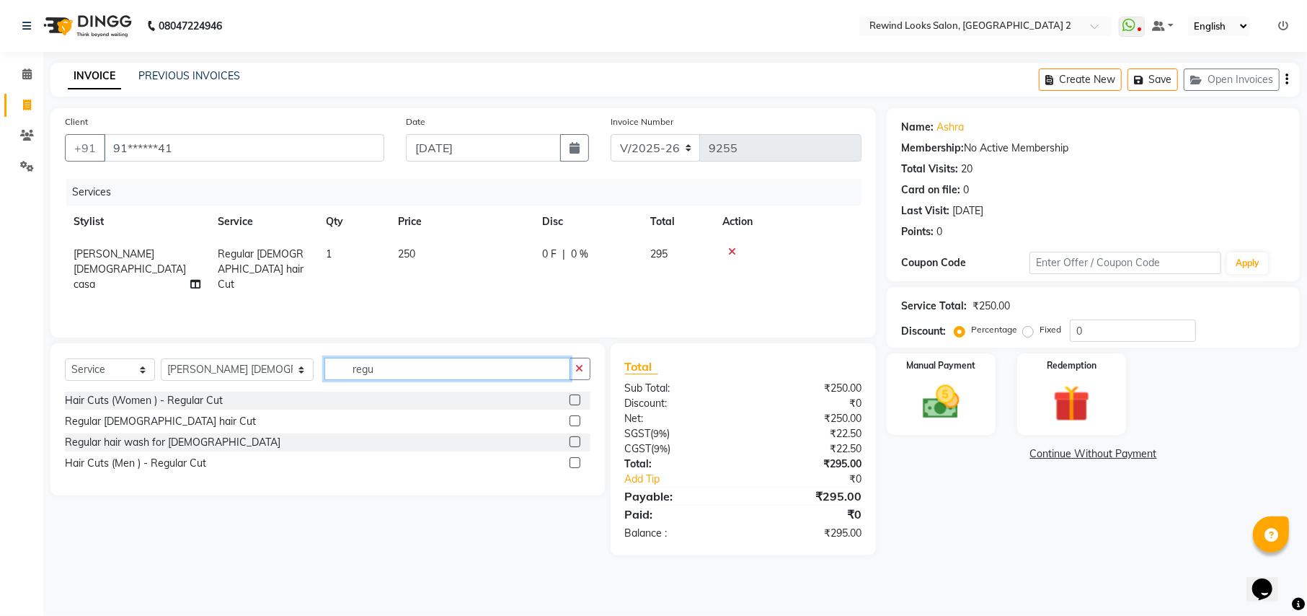
click at [350, 376] on input "regu" at bounding box center [446, 369] width 245 height 22
type input "beard"
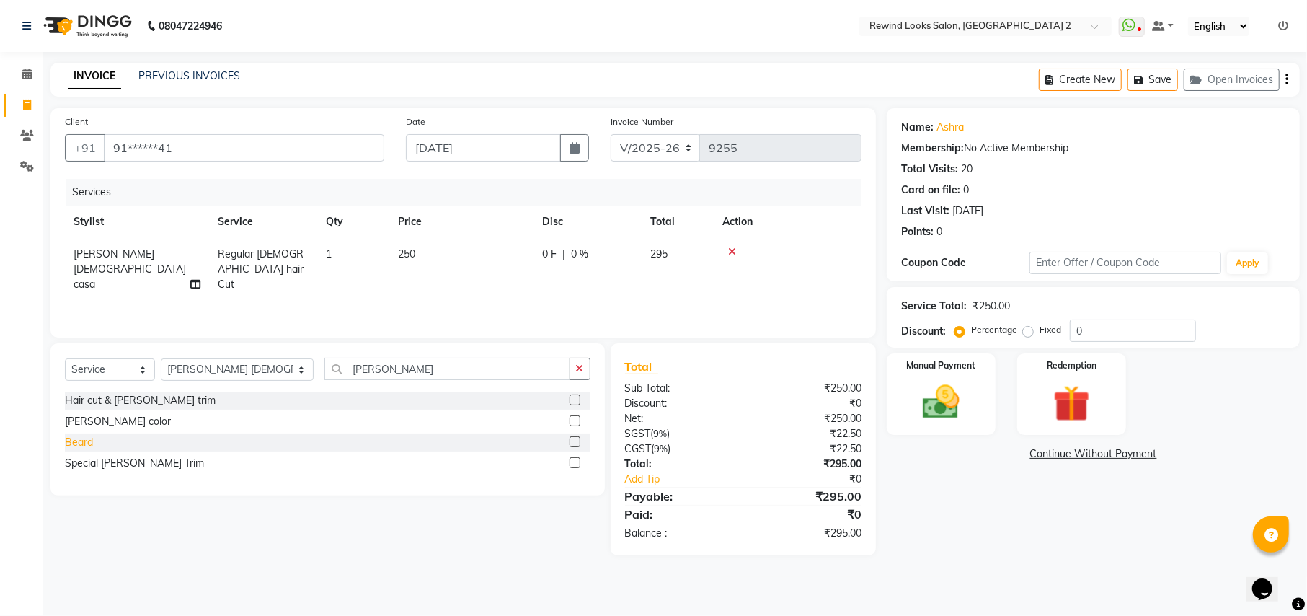
click at [84, 441] on div "Beard" at bounding box center [79, 442] width 28 height 15
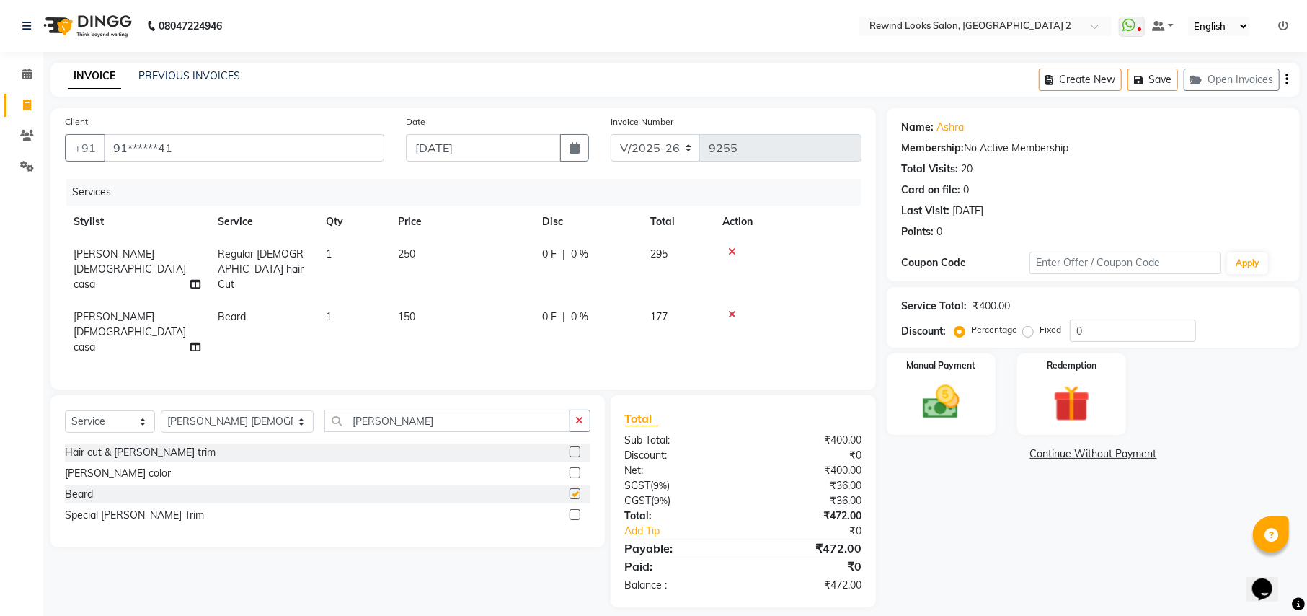
checkbox input "false"
click at [1286, 79] on icon "button" at bounding box center [1286, 79] width 3 height 1
select select "27076"
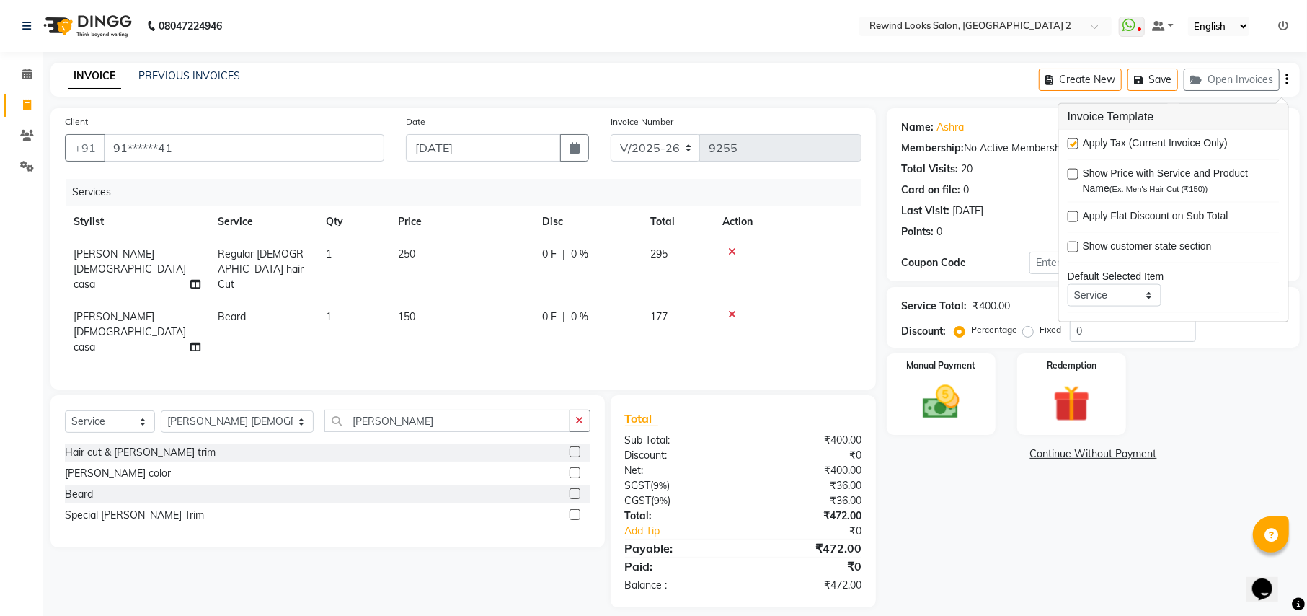
click at [1070, 144] on label at bounding box center [1073, 143] width 11 height 11
click at [1070, 144] on input "checkbox" at bounding box center [1072, 144] width 9 height 9
checkbox input "false"
click at [933, 404] on img at bounding box center [941, 402] width 62 height 44
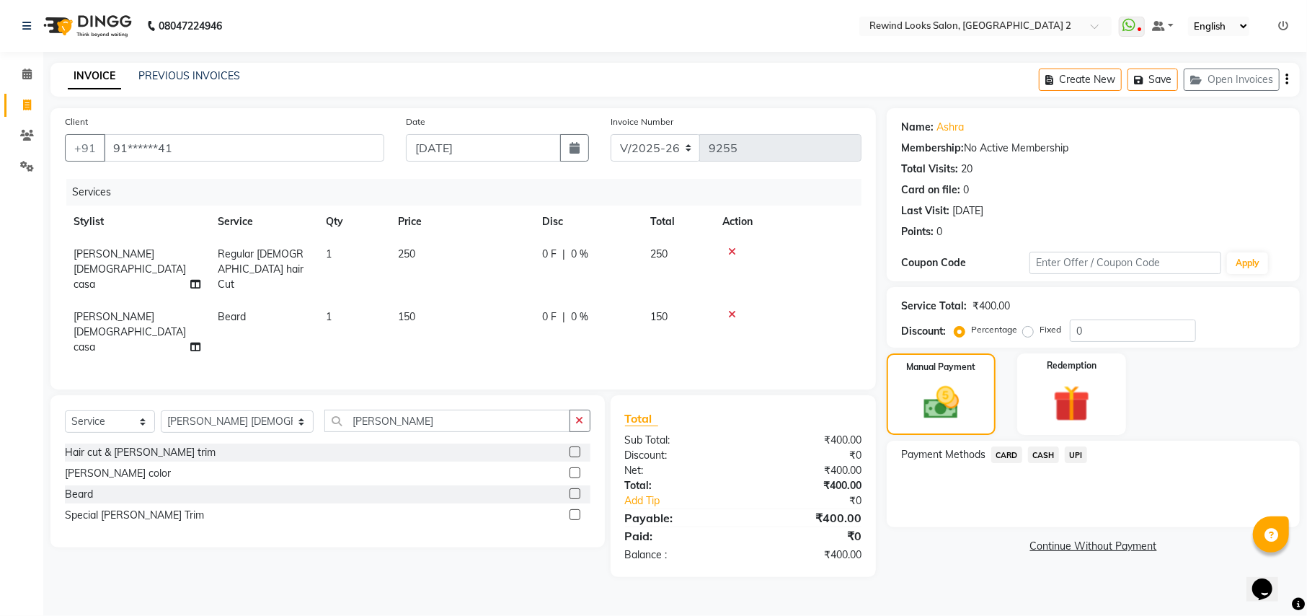
click at [1074, 456] on span "UPI" at bounding box center [1076, 454] width 22 height 17
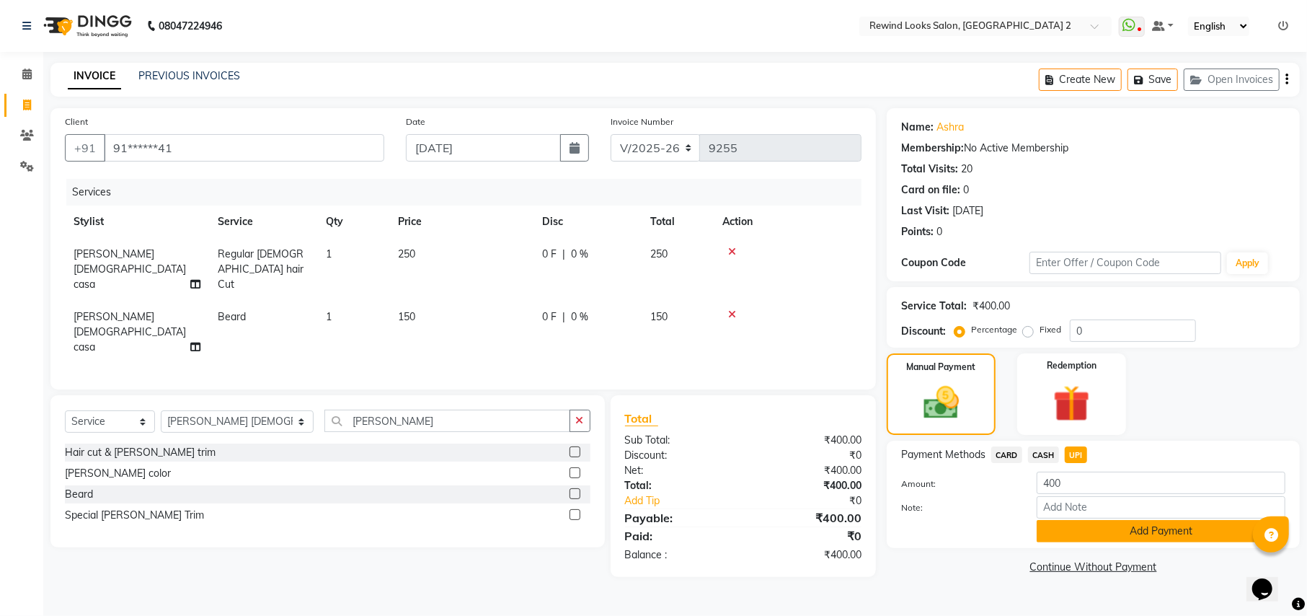
click at [1070, 531] on button "Add Payment" at bounding box center [1161, 531] width 249 height 22
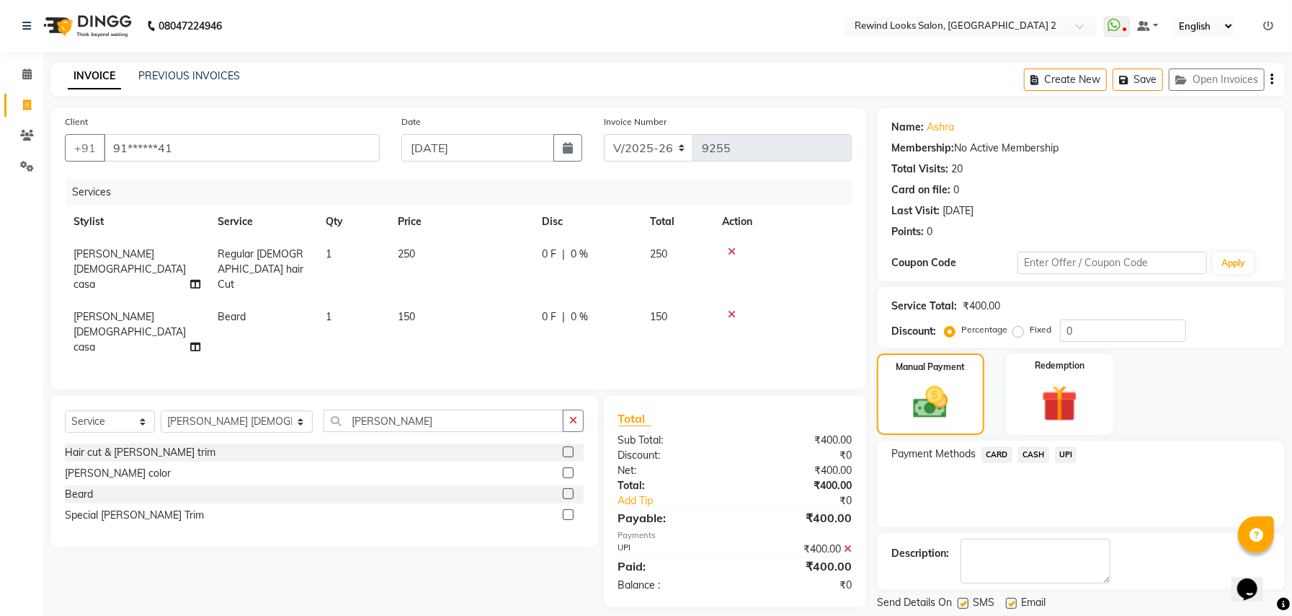
click at [1148, 615] on button "Checkout" at bounding box center [1081, 627] width 408 height 22
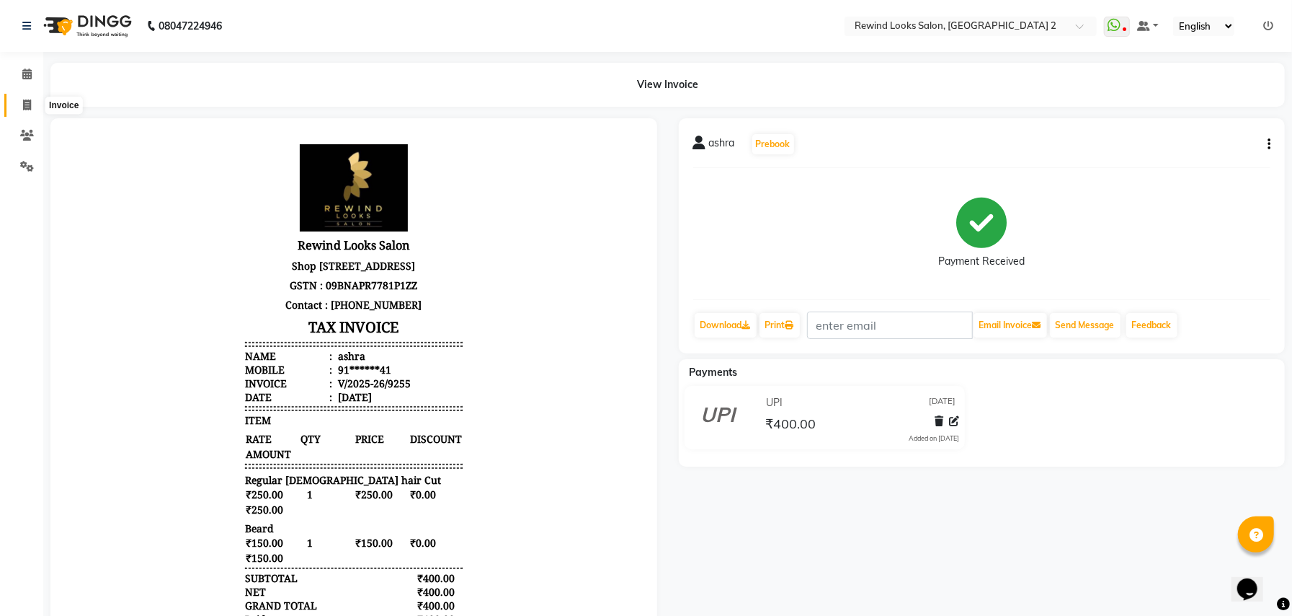
click at [25, 104] on icon at bounding box center [27, 104] width 8 height 11
select select "service"
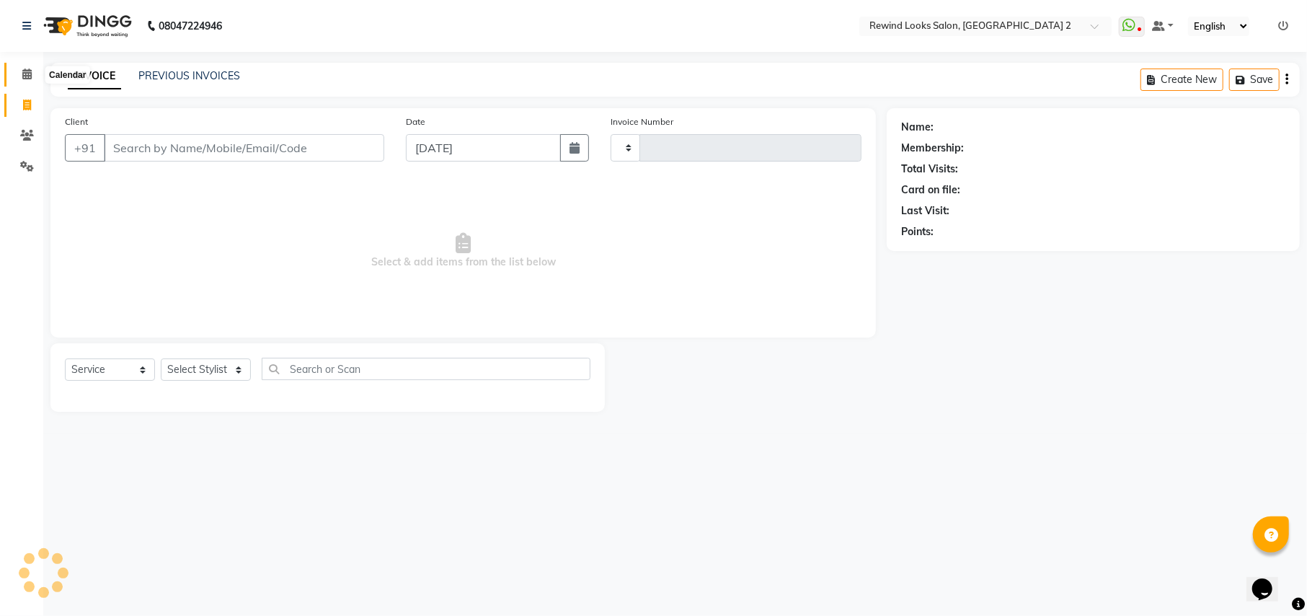
click at [24, 76] on icon at bounding box center [26, 73] width 9 height 11
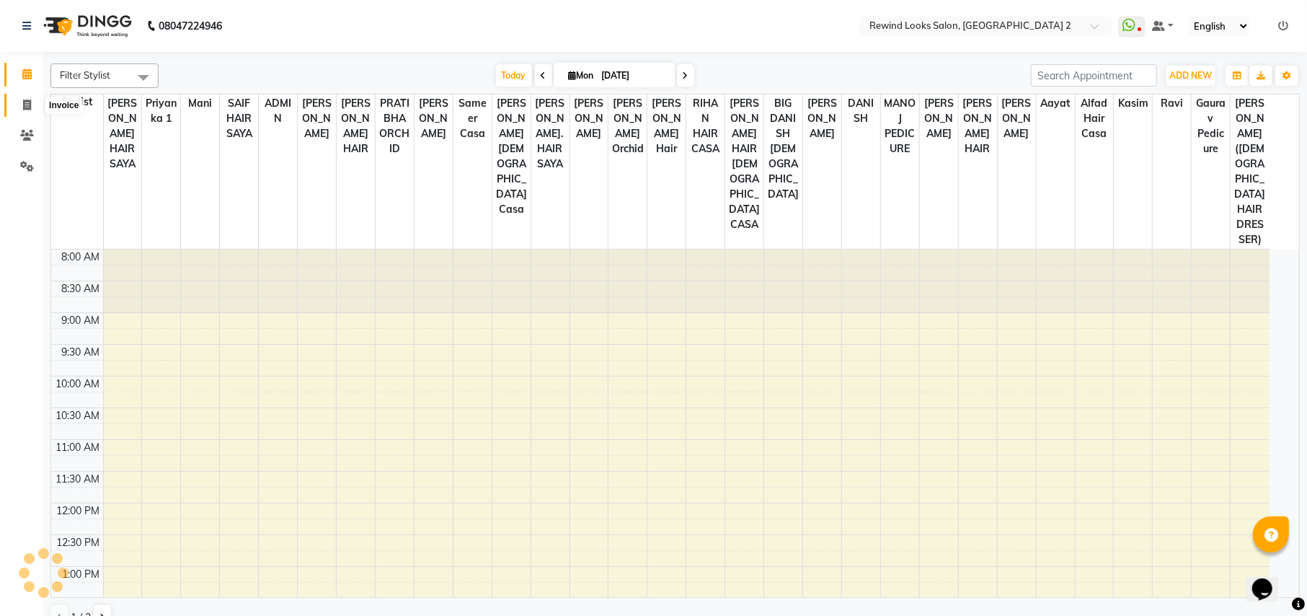
click at [26, 104] on icon at bounding box center [27, 104] width 8 height 11
select select "service"
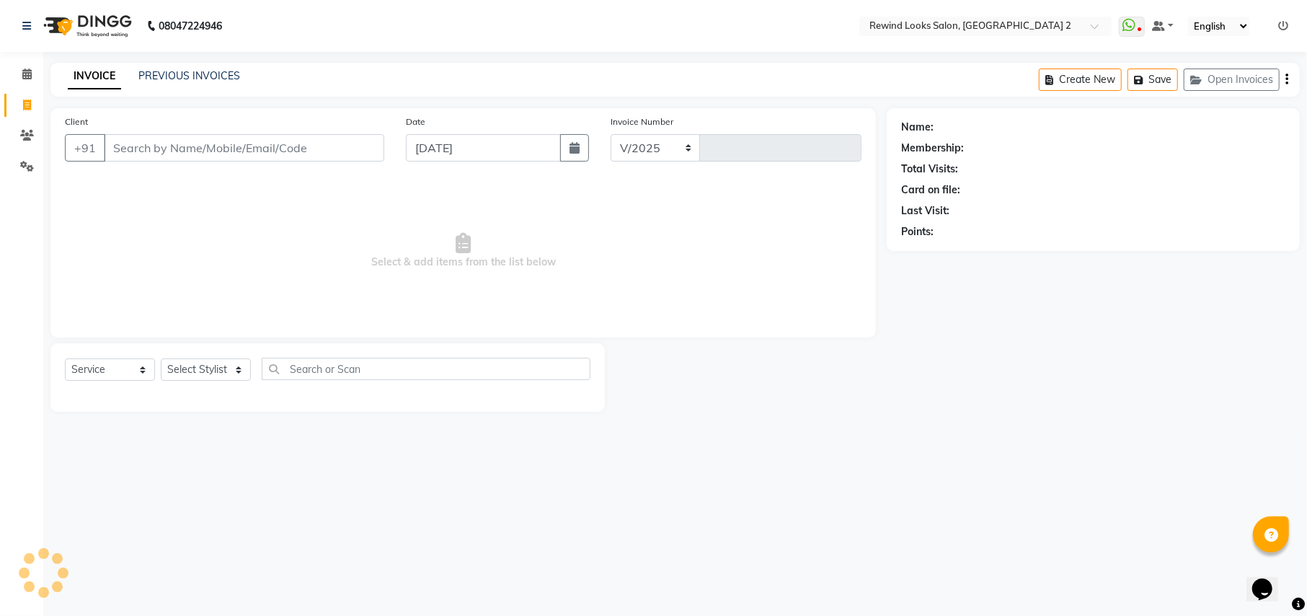
select select "4640"
type input "9256"
select select "27076"
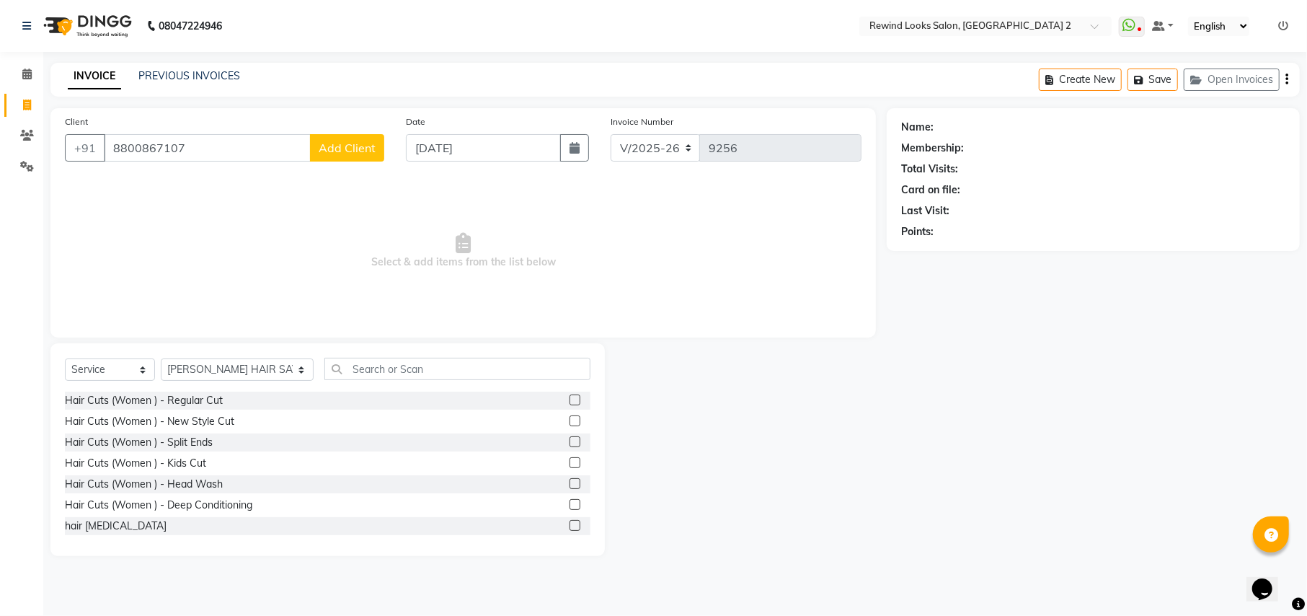
type input "8800867107"
click at [362, 148] on span "Add Client" at bounding box center [347, 148] width 57 height 14
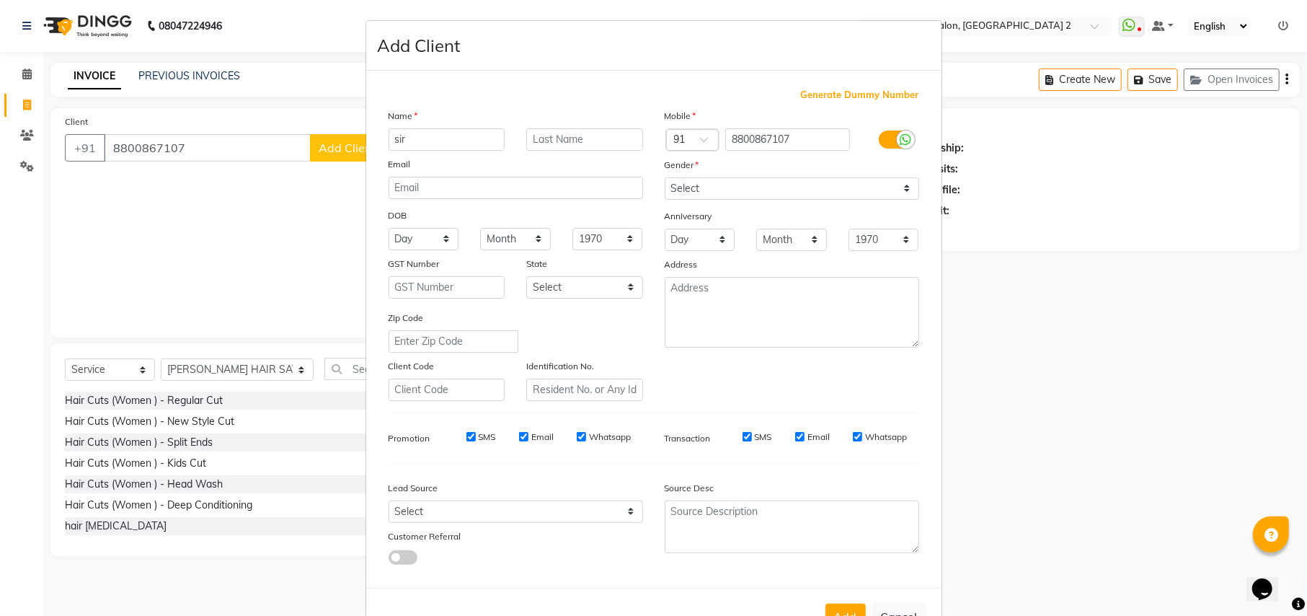
type input "sir"
click at [681, 186] on select "Select Male Female Other Prefer Not To Say" at bounding box center [792, 188] width 254 height 22
select select "male"
click at [665, 177] on select "Select Male Female Other Prefer Not To Say" at bounding box center [792, 188] width 254 height 22
click at [845, 605] on button "Add" at bounding box center [845, 616] width 40 height 26
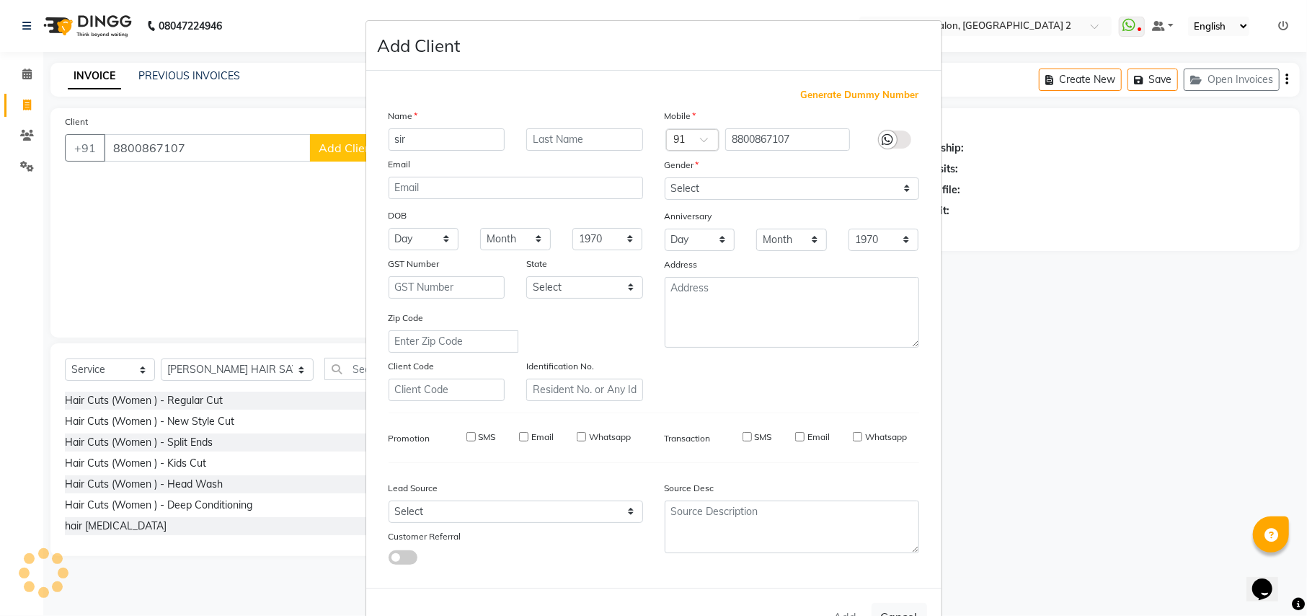
type input "88******07"
select select
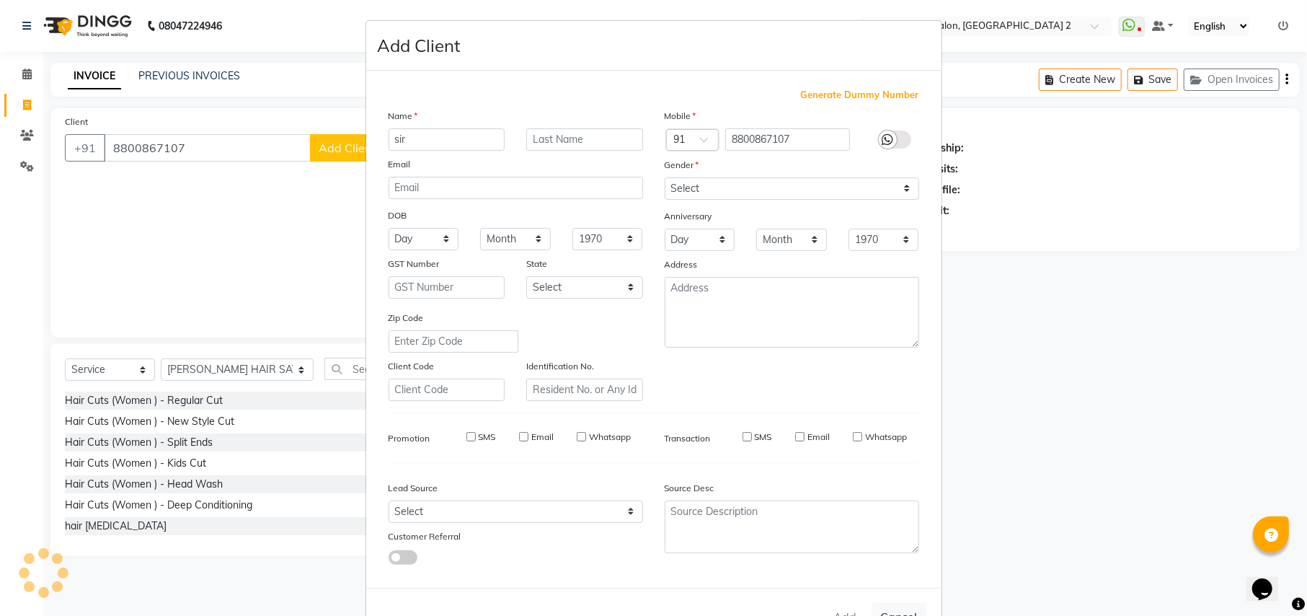
select select
checkbox input "false"
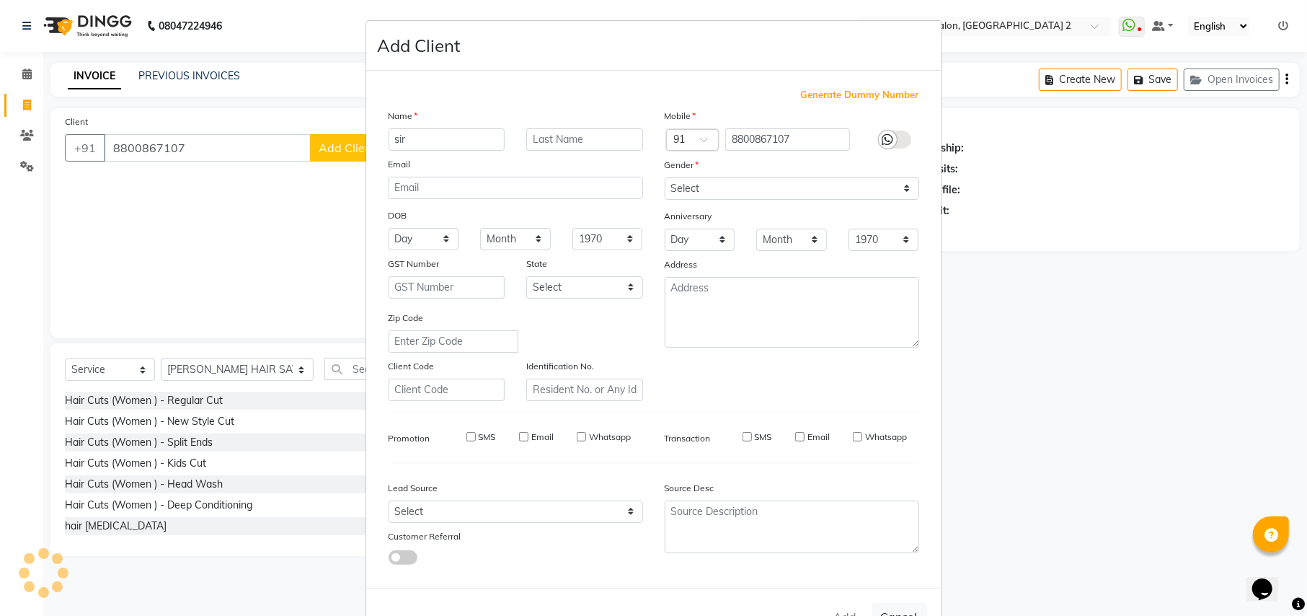
checkbox input "false"
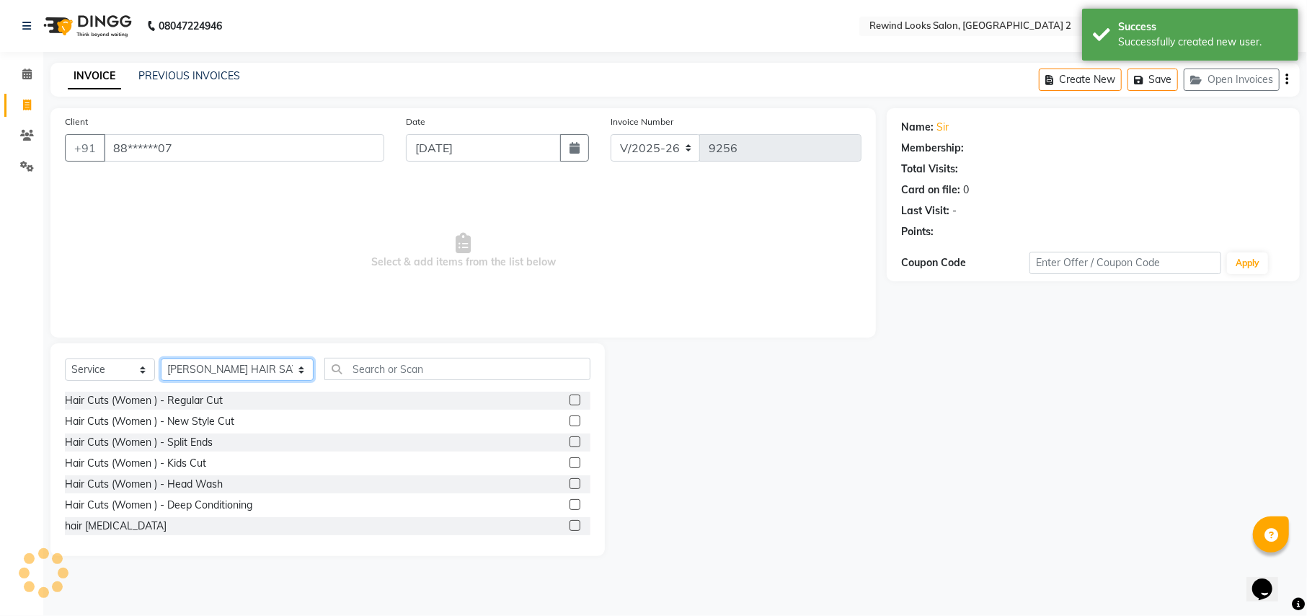
click at [221, 375] on select "Select Stylist aayat ADMIN Alfad hair Casa ARBAZ (MALE HAIRDRESSER) ASHWANI HAI…" at bounding box center [237, 369] width 153 height 22
select select "81648"
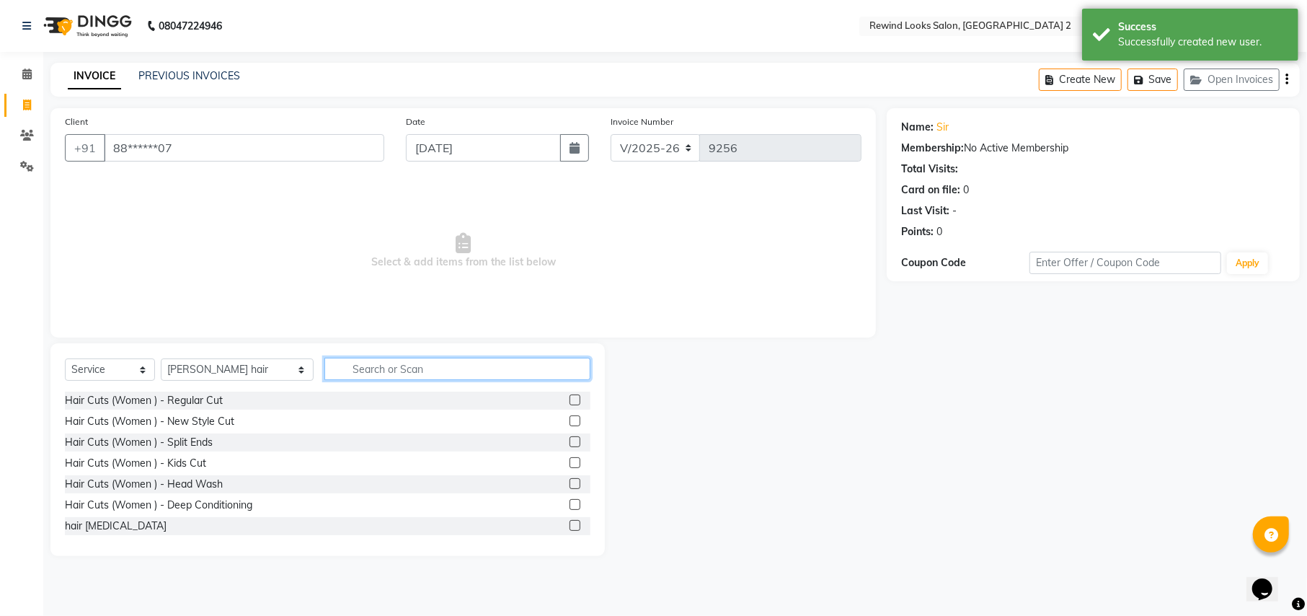
click at [416, 373] on input "text" at bounding box center [456, 369] width 265 height 22
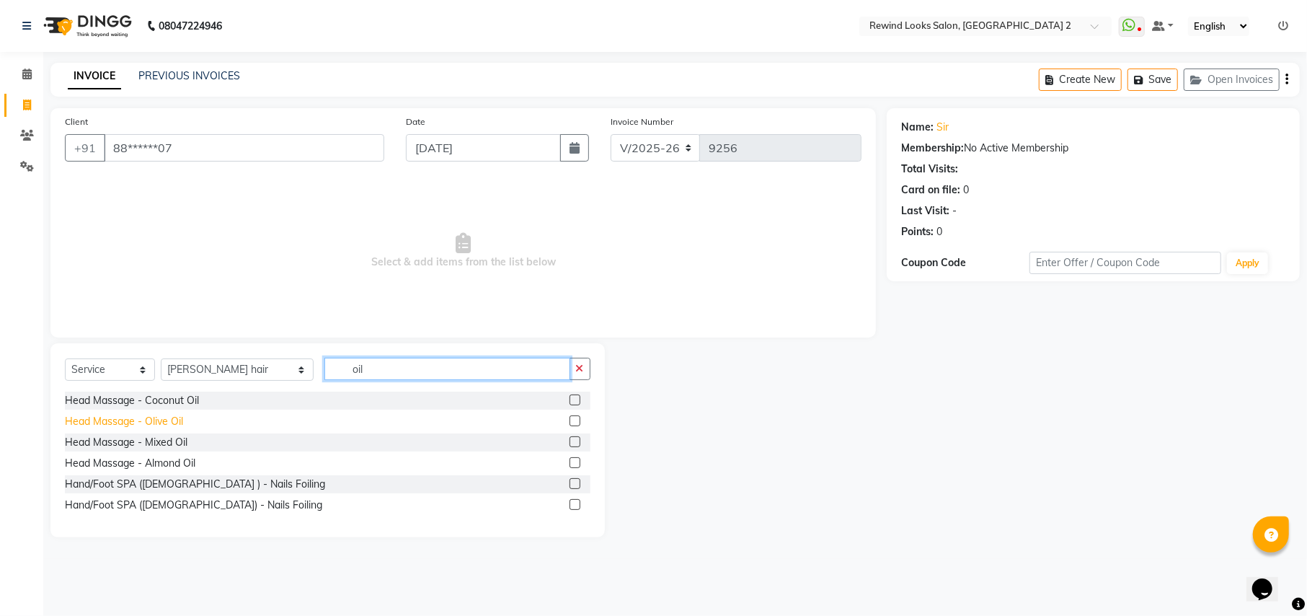
type input "oil"
click at [166, 422] on div "Head Massage - Olive Oil" at bounding box center [124, 421] width 118 height 15
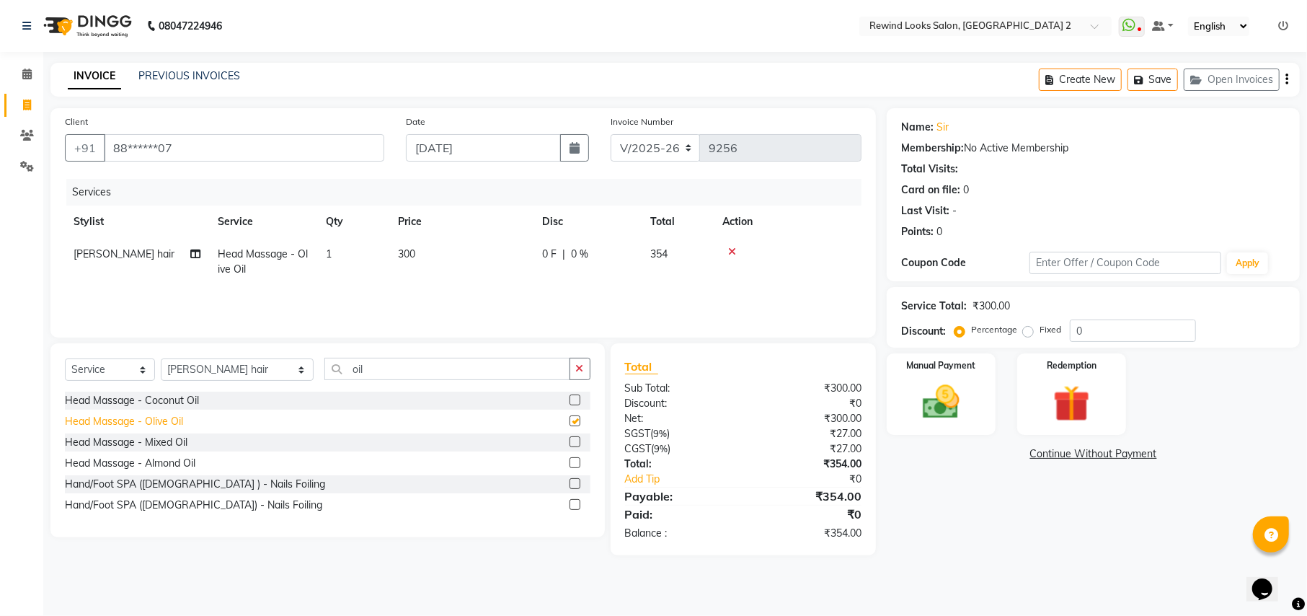
checkbox input "false"
click at [411, 255] on span "300" at bounding box center [406, 253] width 17 height 13
select select "81648"
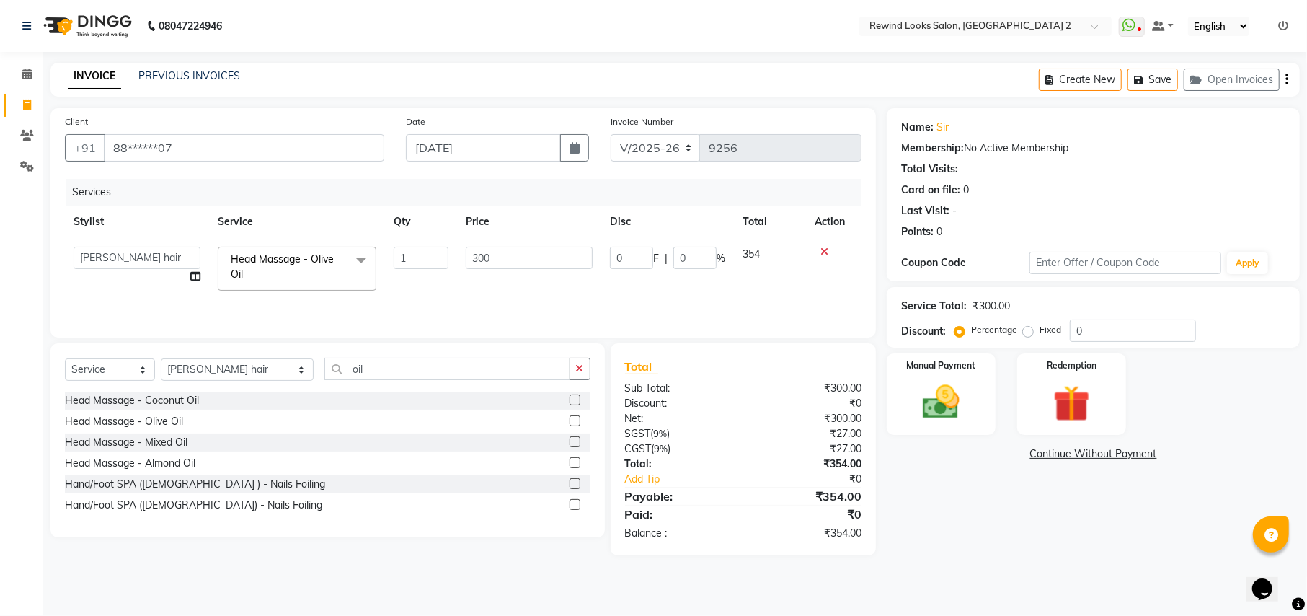
click at [505, 252] on td "300" at bounding box center [529, 268] width 144 height 61
select select "81648"
click at [505, 252] on input "300" at bounding box center [529, 258] width 127 height 22
type input "750"
click at [226, 375] on select "Select Stylist aayat ADMIN Alfad hair Casa ARBAZ (MALE HAIRDRESSER) ASHWANI HAI…" at bounding box center [237, 369] width 153 height 22
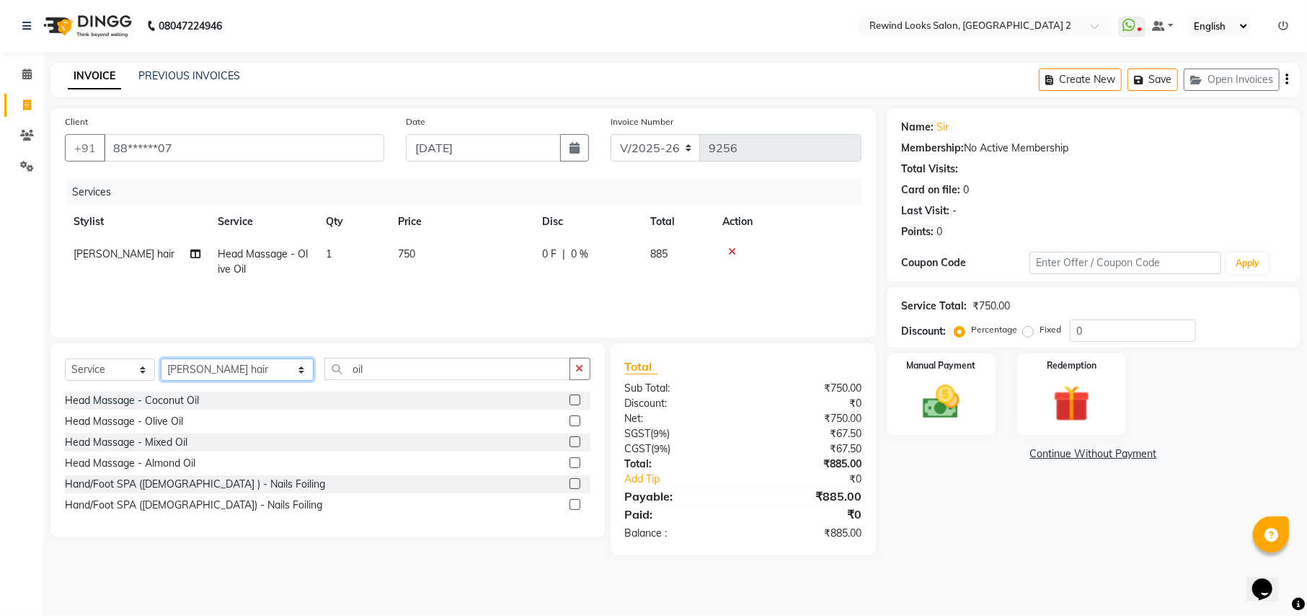
select select "27098"
click at [352, 373] on input "oil" at bounding box center [446, 369] width 245 height 22
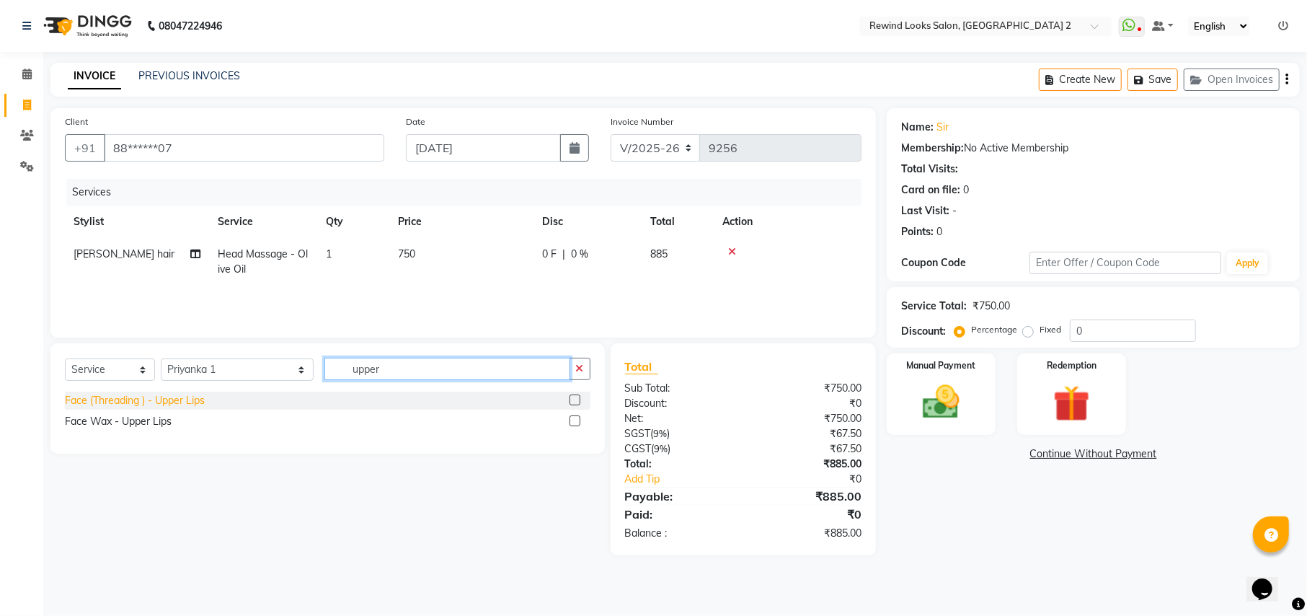
type input "upper"
click at [137, 404] on div "Face (Threading ) - Upper Lips" at bounding box center [135, 400] width 140 height 15
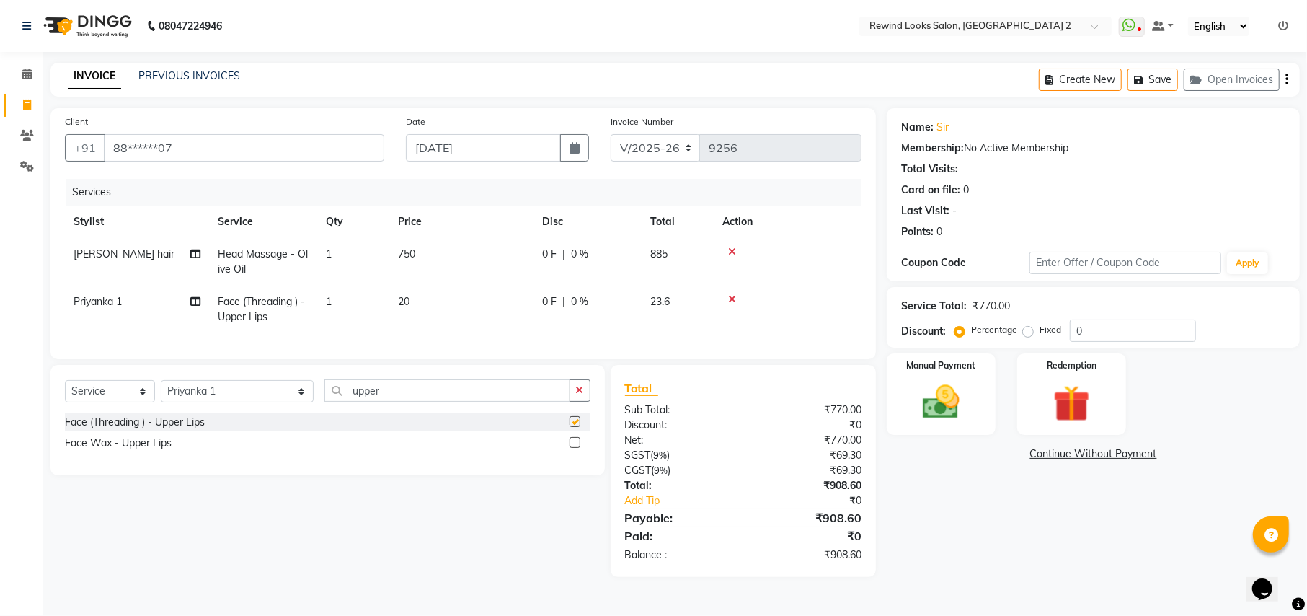
checkbox input "false"
click at [1286, 79] on icon "button" at bounding box center [1286, 79] width 3 height 1
select select "27076"
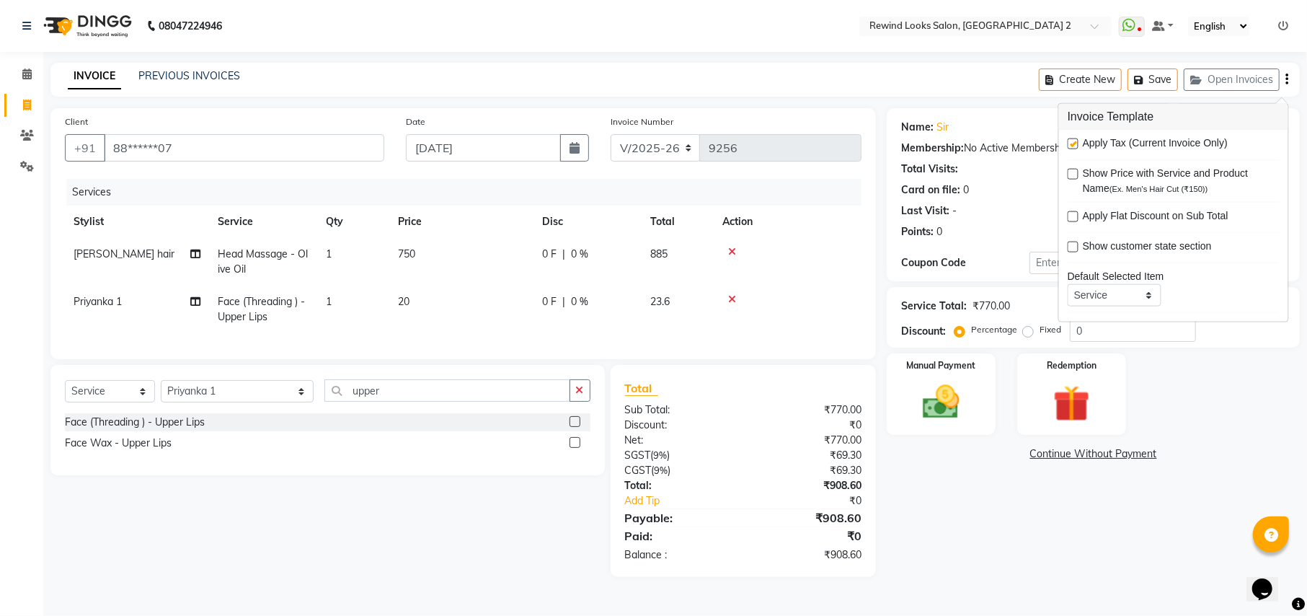
click at [1071, 139] on label at bounding box center [1073, 143] width 11 height 11
click at [1071, 140] on input "checkbox" at bounding box center [1072, 144] width 9 height 9
checkbox input "false"
click at [966, 408] on img at bounding box center [941, 402] width 62 height 44
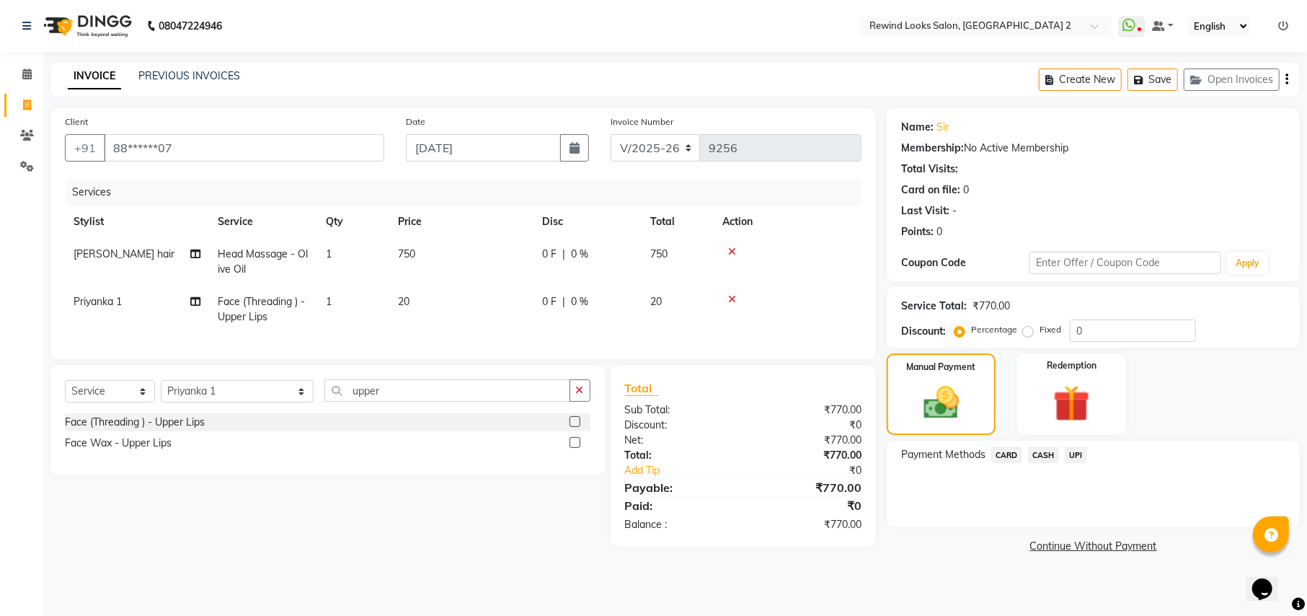
click at [1077, 454] on span "UPI" at bounding box center [1076, 454] width 22 height 17
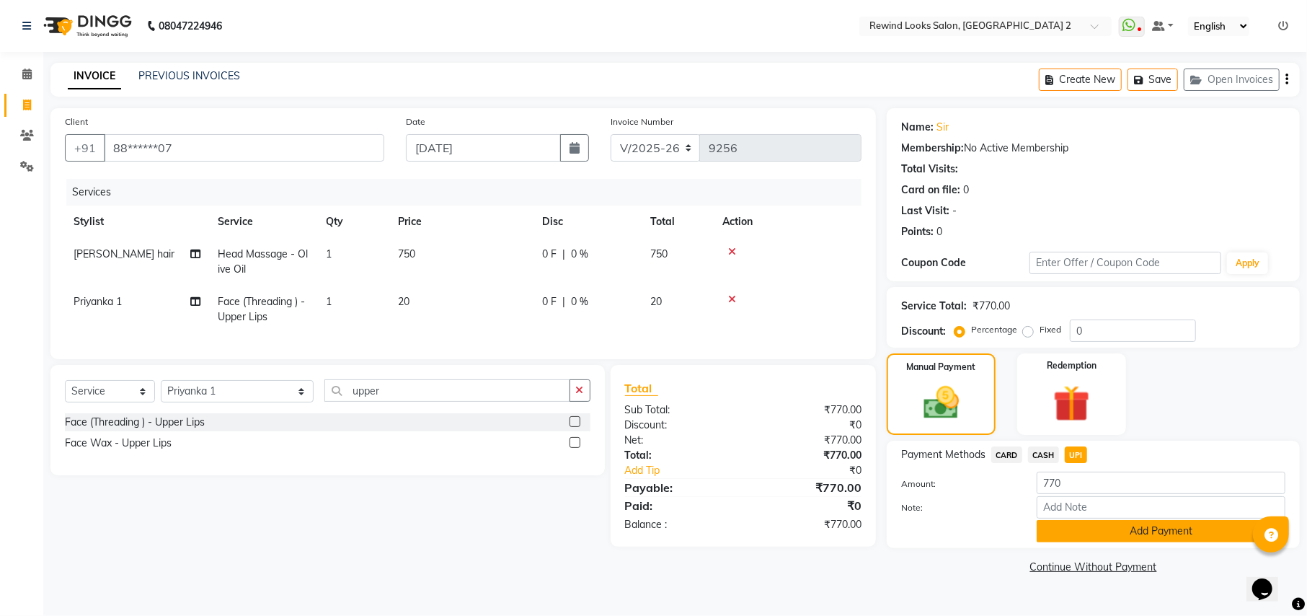
click at [1106, 536] on button "Add Payment" at bounding box center [1161, 531] width 249 height 22
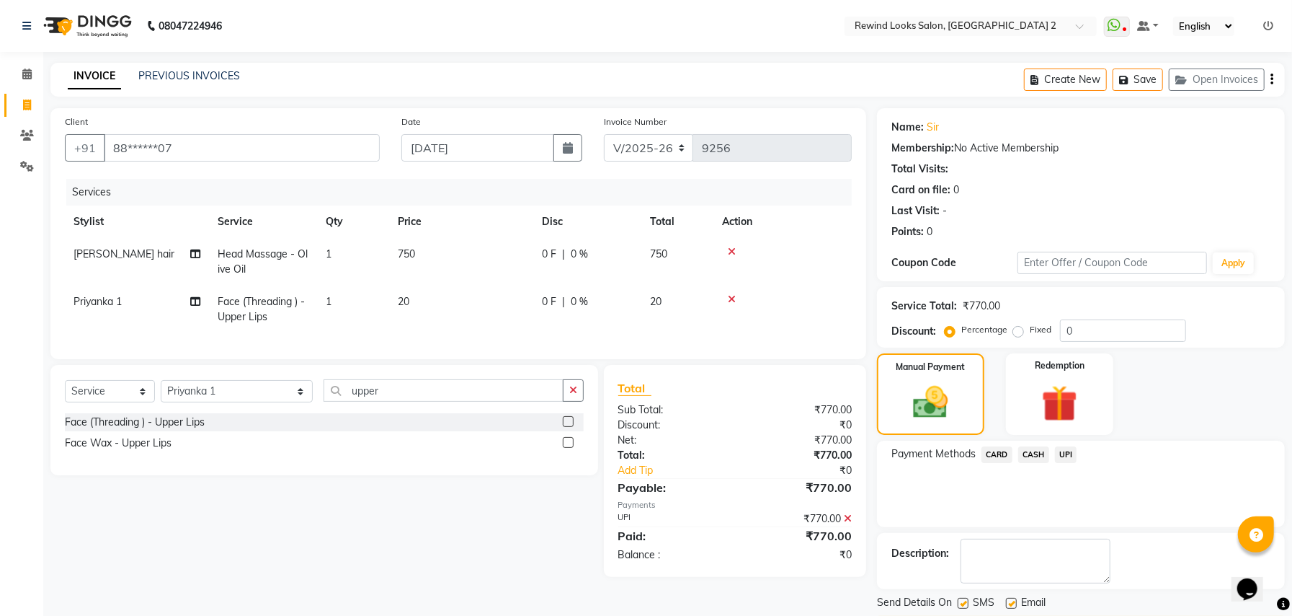
click at [1117, 587] on div "Description:" at bounding box center [1081, 561] width 408 height 56
click at [1114, 615] on button "Checkout" at bounding box center [1081, 627] width 408 height 22
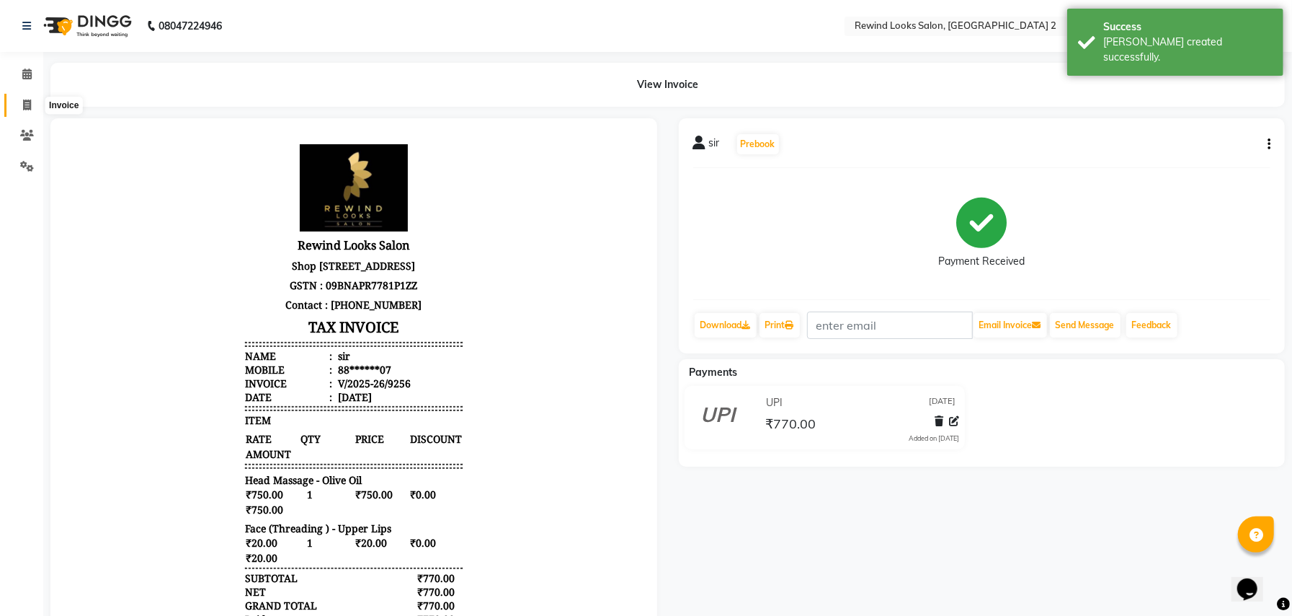
click at [18, 107] on span at bounding box center [26, 105] width 25 height 17
select select "service"
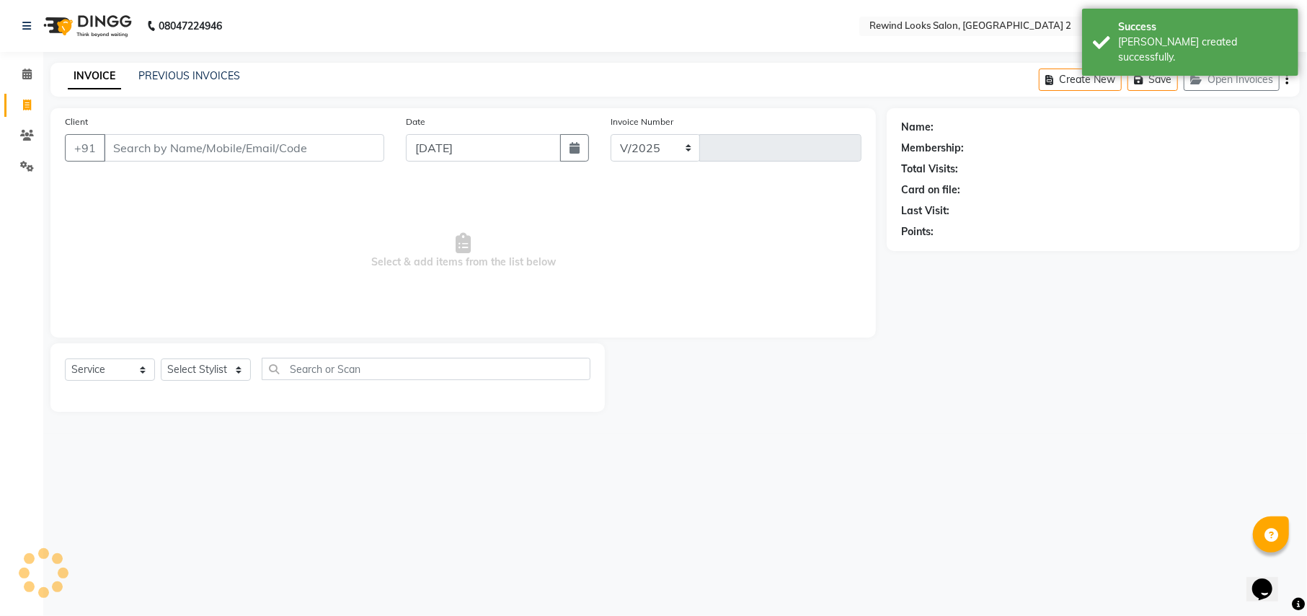
select select "4640"
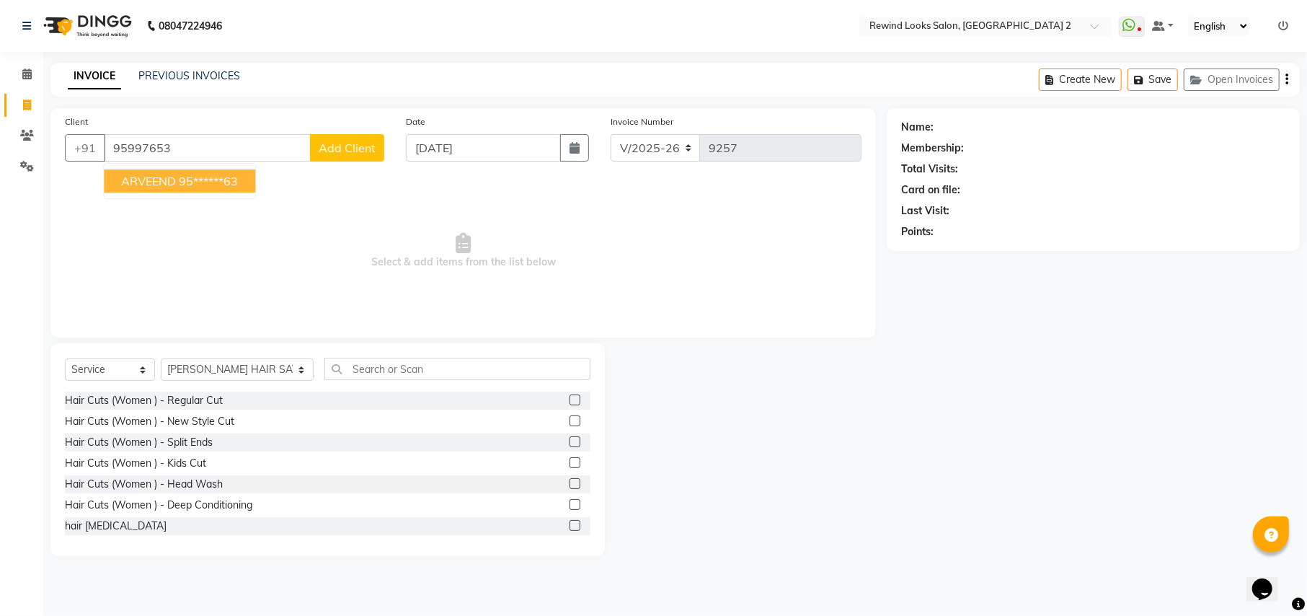
click at [143, 177] on span "ARVEEND" at bounding box center [148, 181] width 55 height 14
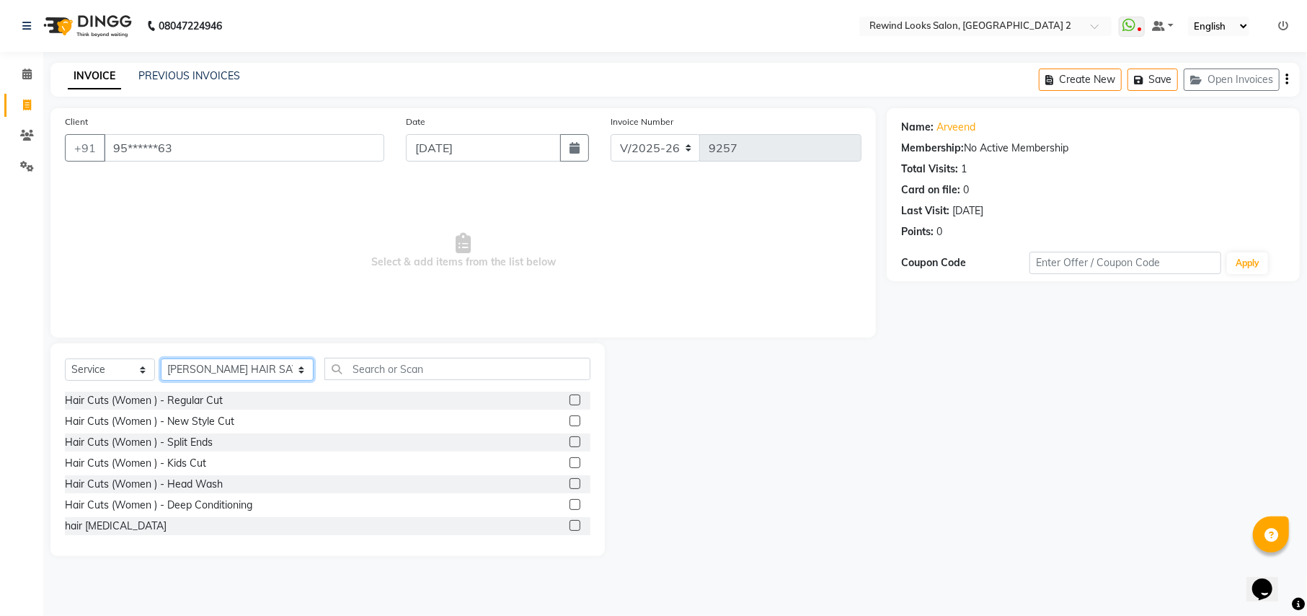
click at [195, 366] on select "Select Stylist aayat ADMIN Alfad hair Casa ARBAZ (MALE HAIRDRESSER) ASHWANI HAI…" at bounding box center [237, 369] width 153 height 22
click at [394, 365] on input "text" at bounding box center [456, 369] width 265 height 22
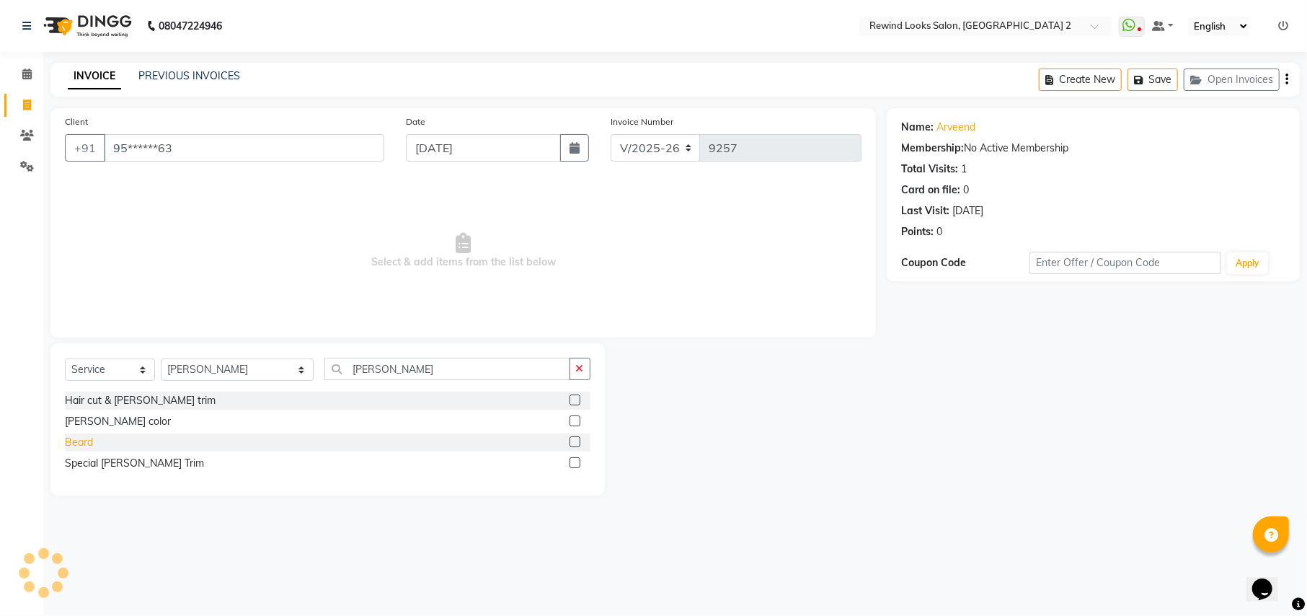
click at [69, 445] on div "Beard" at bounding box center [79, 442] width 28 height 15
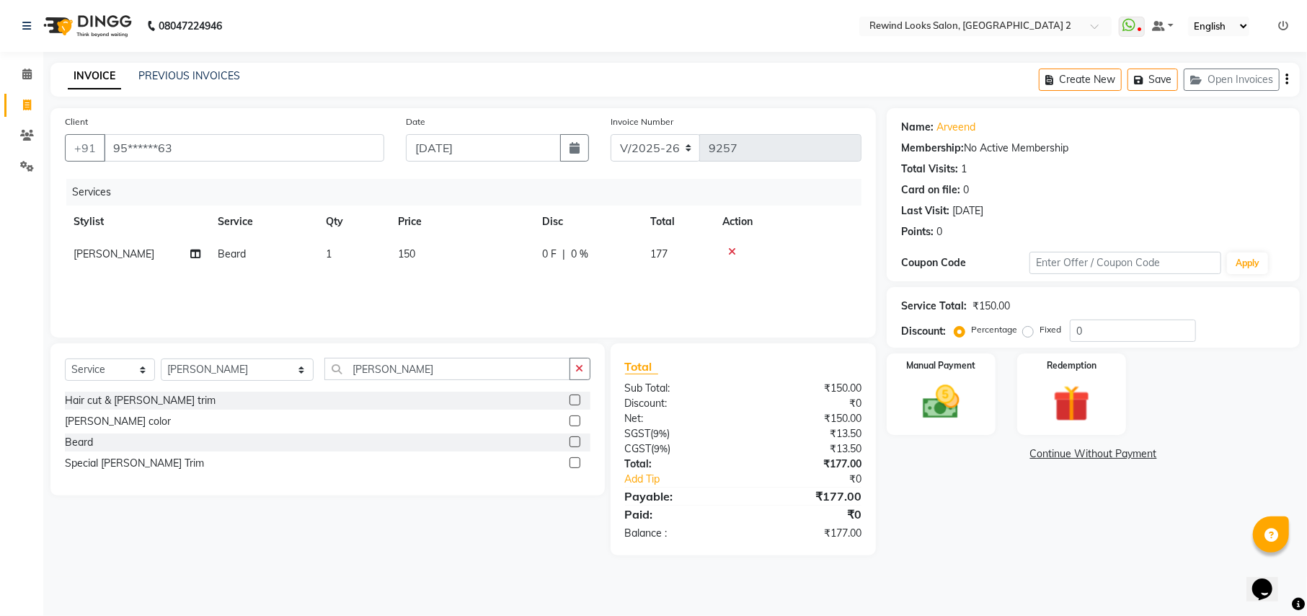
click at [1286, 79] on icon "button" at bounding box center [1286, 79] width 3 height 1
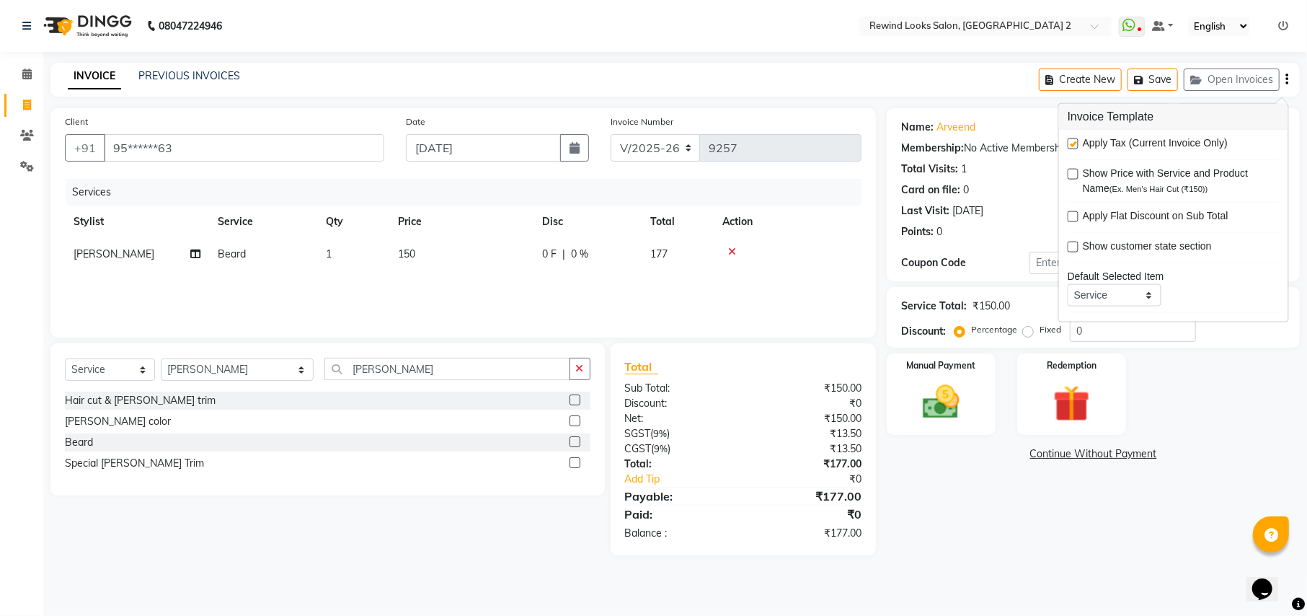
click at [1076, 146] on label at bounding box center [1073, 143] width 11 height 11
click at [1076, 146] on input "checkbox" at bounding box center [1072, 144] width 9 height 9
click at [947, 415] on img at bounding box center [941, 402] width 62 height 44
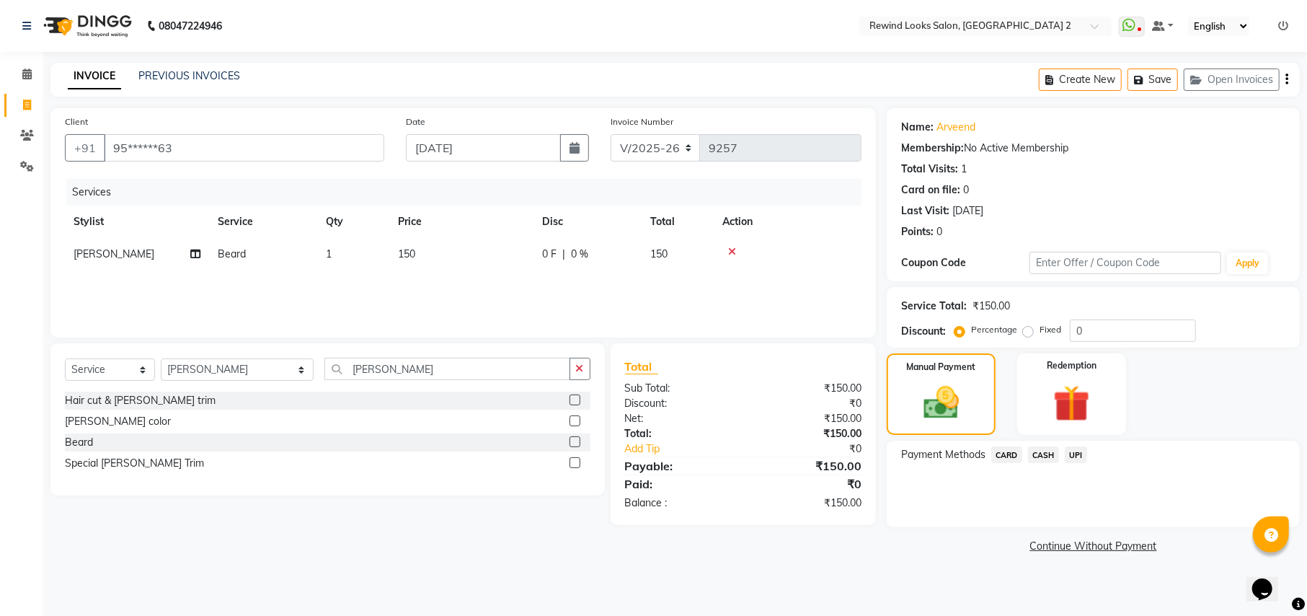
click at [1071, 454] on span "UPI" at bounding box center [1076, 454] width 22 height 17
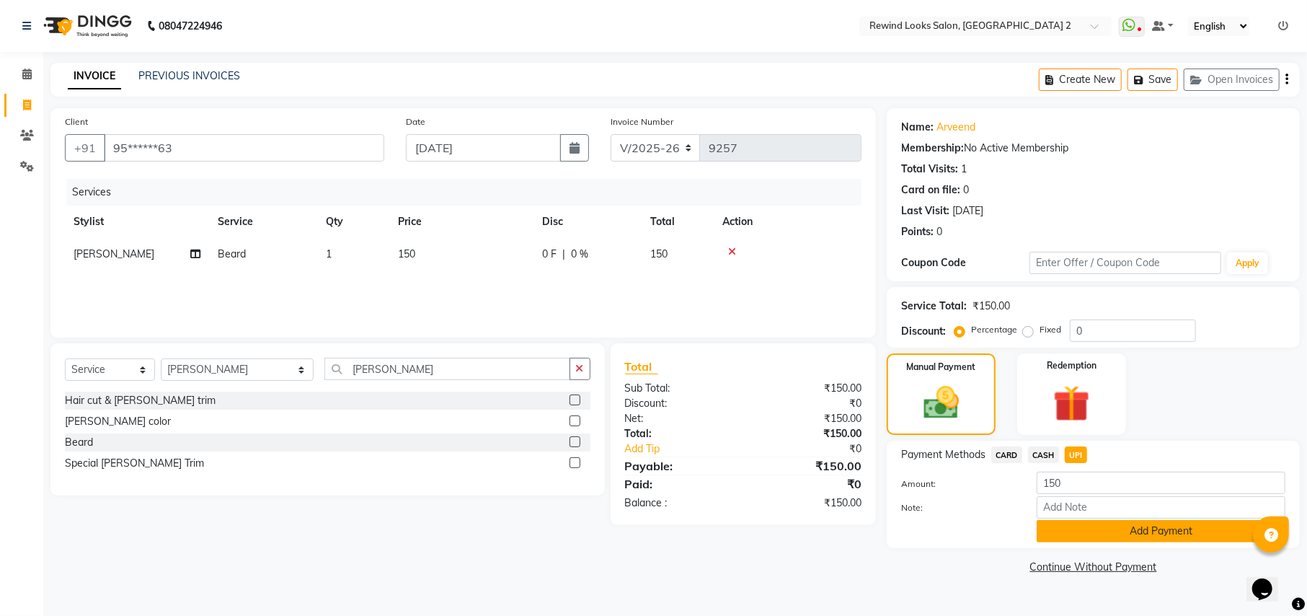
click at [1065, 540] on button "Add Payment" at bounding box center [1161, 531] width 249 height 22
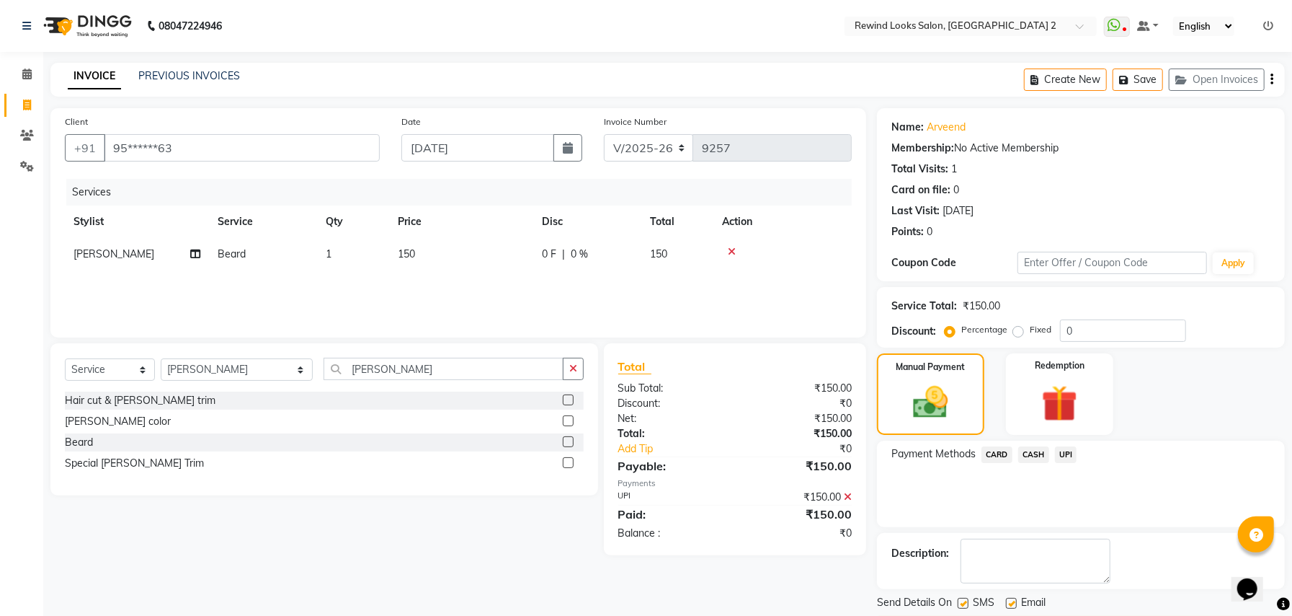
click at [1122, 581] on div "Name: Arveend Membership: No Active Membership Total Visits: 1 Card on file: 0 …" at bounding box center [1086, 373] width 419 height 530
click at [1078, 615] on button "Checkout" at bounding box center [1081, 627] width 408 height 22
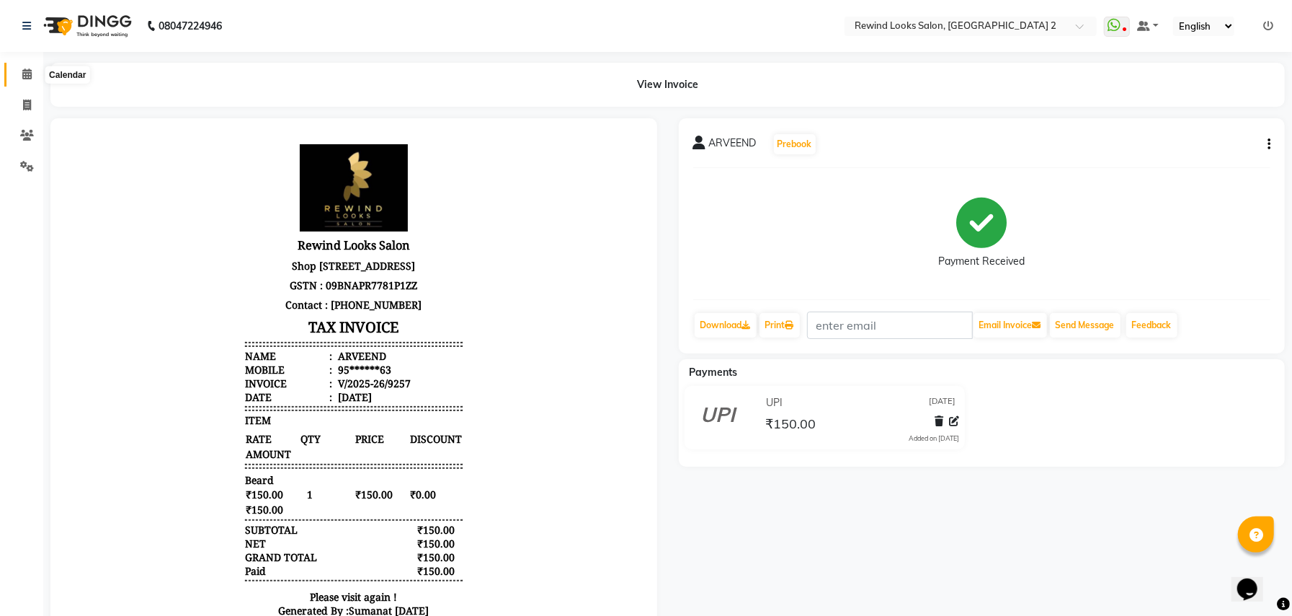
click at [22, 79] on icon at bounding box center [26, 73] width 9 height 11
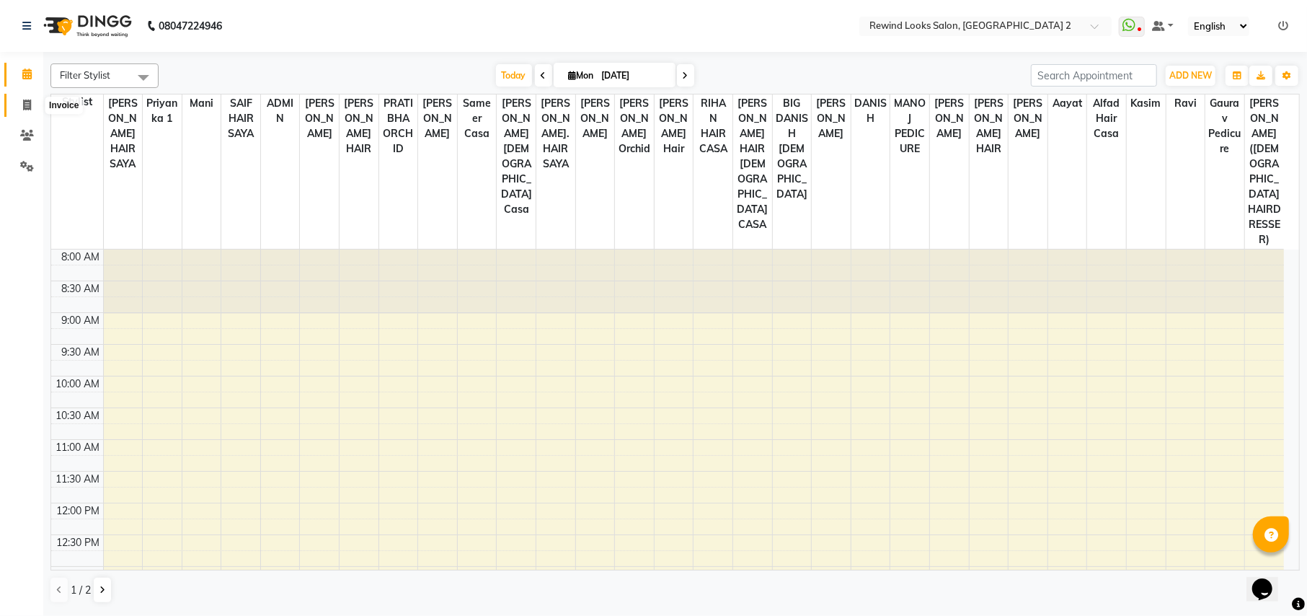
click at [29, 108] on icon at bounding box center [27, 104] width 8 height 11
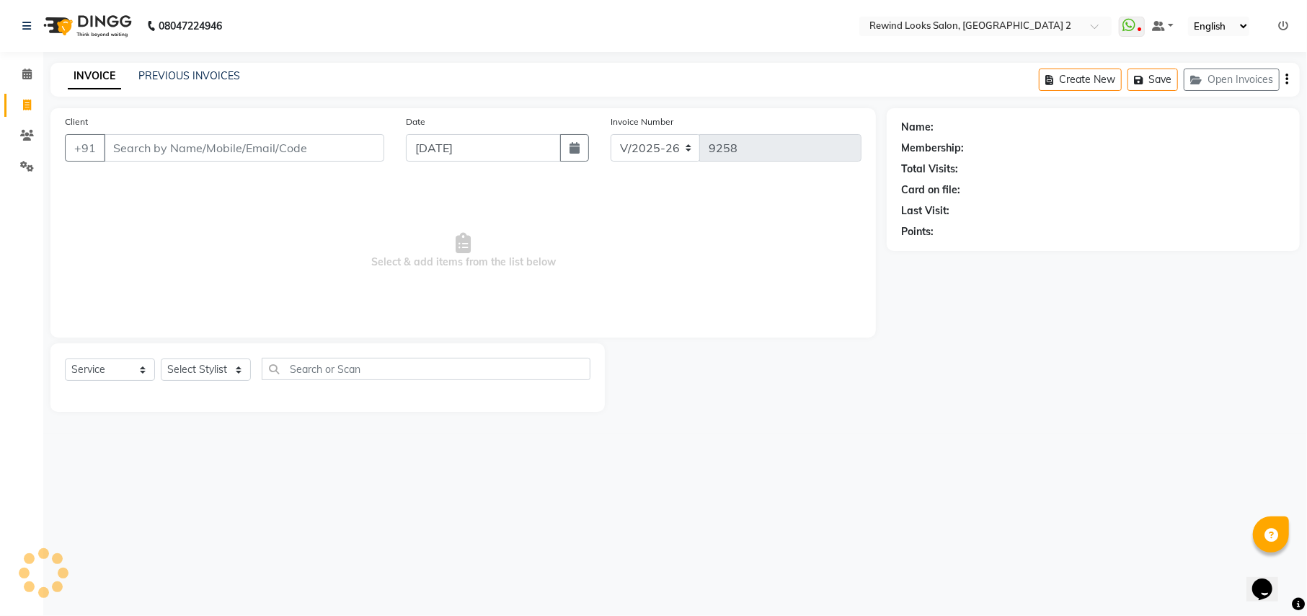
click at [180, 147] on input "Client" at bounding box center [244, 147] width 280 height 27
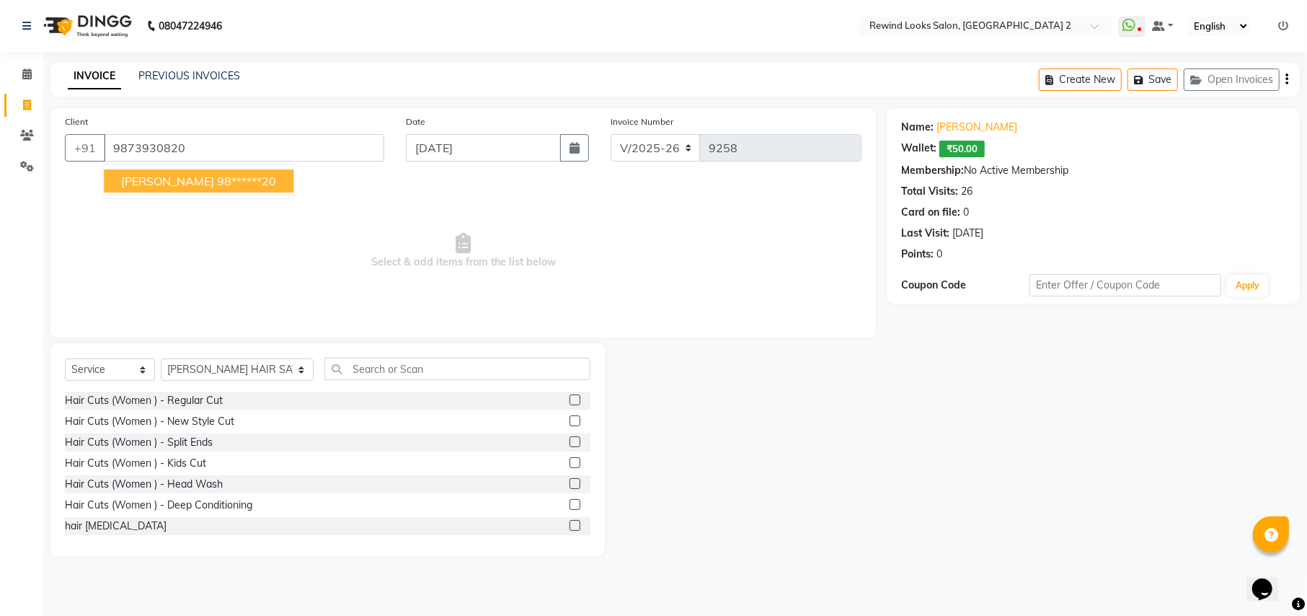
click at [217, 179] on ngb-highlight "98******20" at bounding box center [246, 181] width 59 height 14
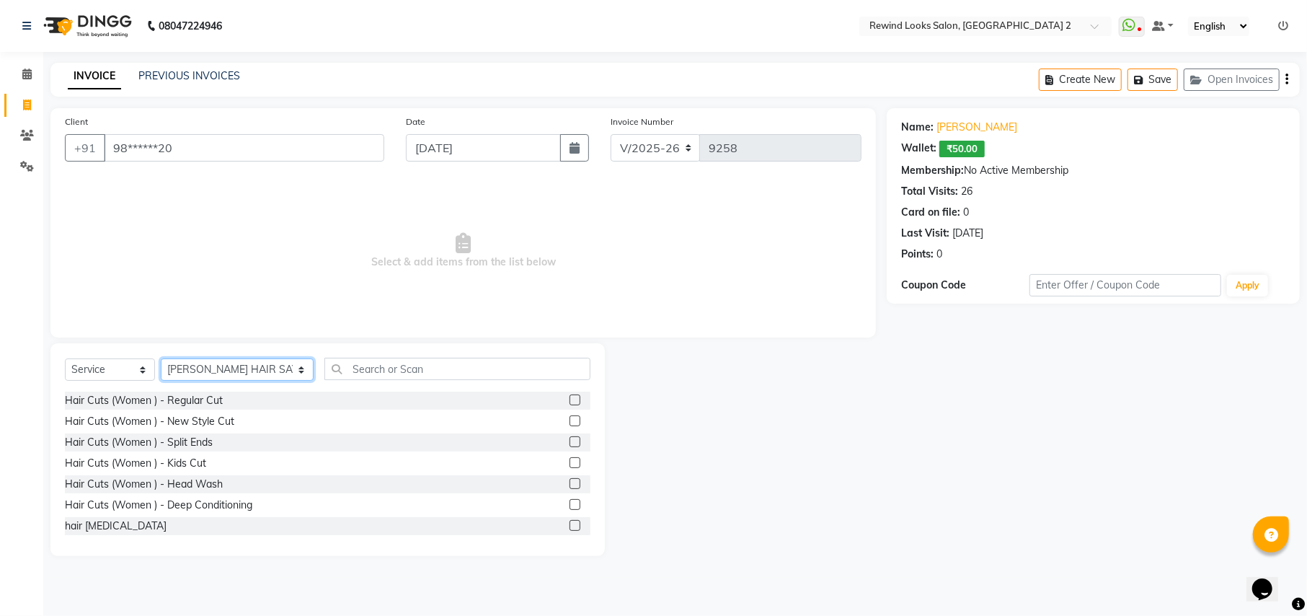
click at [223, 365] on select "Select Stylist aayat ADMIN Alfad hair Casa ARBAZ (MALE HAIRDRESSER) ASHWANI HAI…" at bounding box center [237, 369] width 153 height 22
click at [161, 358] on select "Select Stylist aayat ADMIN Alfad hair Casa ARBAZ (MALE HAIRDRESSER) ASHWANI HAI…" at bounding box center [237, 369] width 153 height 22
click at [343, 368] on input "text" at bounding box center [456, 369] width 265 height 22
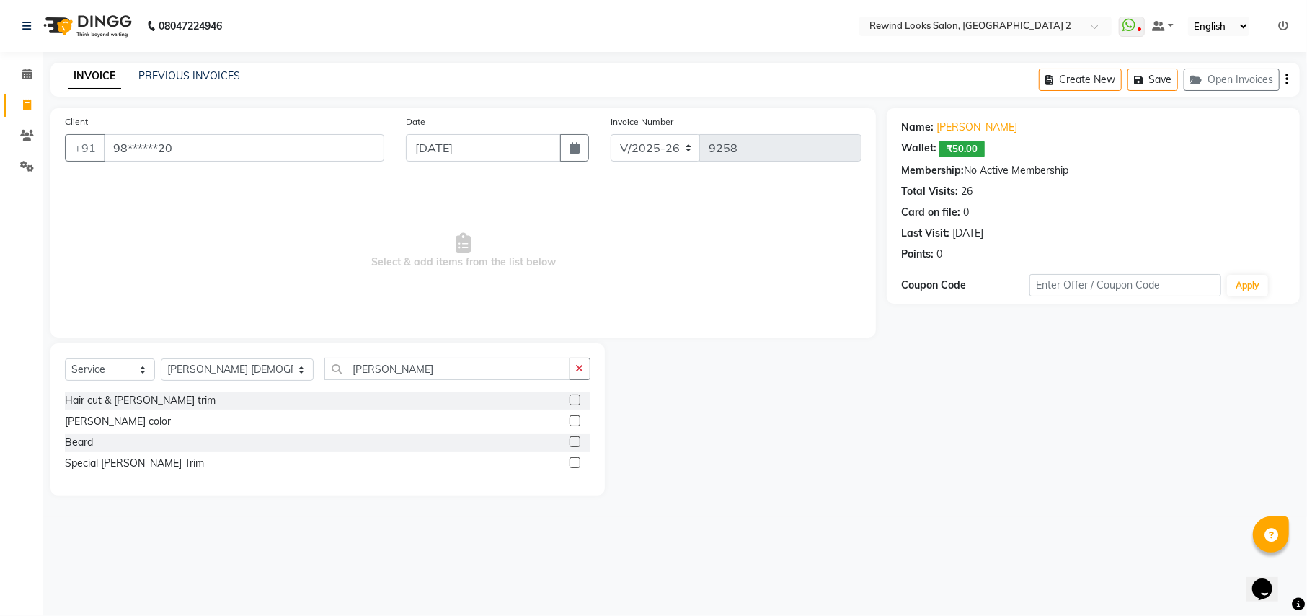
click at [572, 442] on label at bounding box center [574, 441] width 11 height 11
click at [572, 442] on input "checkbox" at bounding box center [573, 442] width 9 height 9
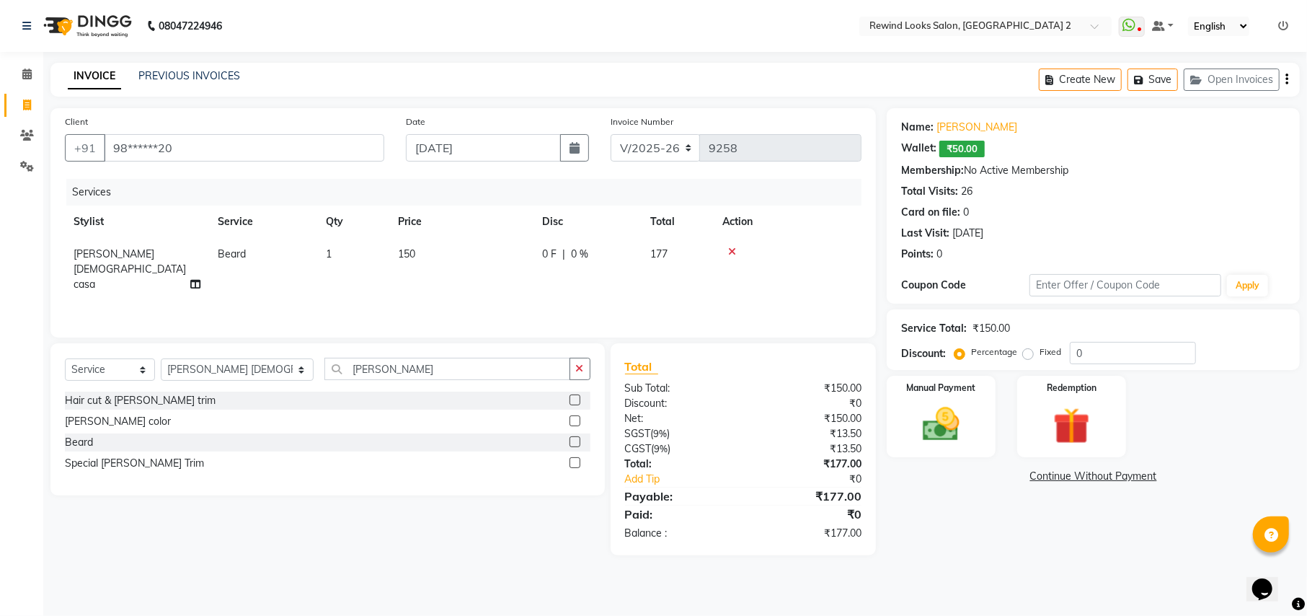
click at [1286, 79] on icon "button" at bounding box center [1286, 79] width 3 height 1
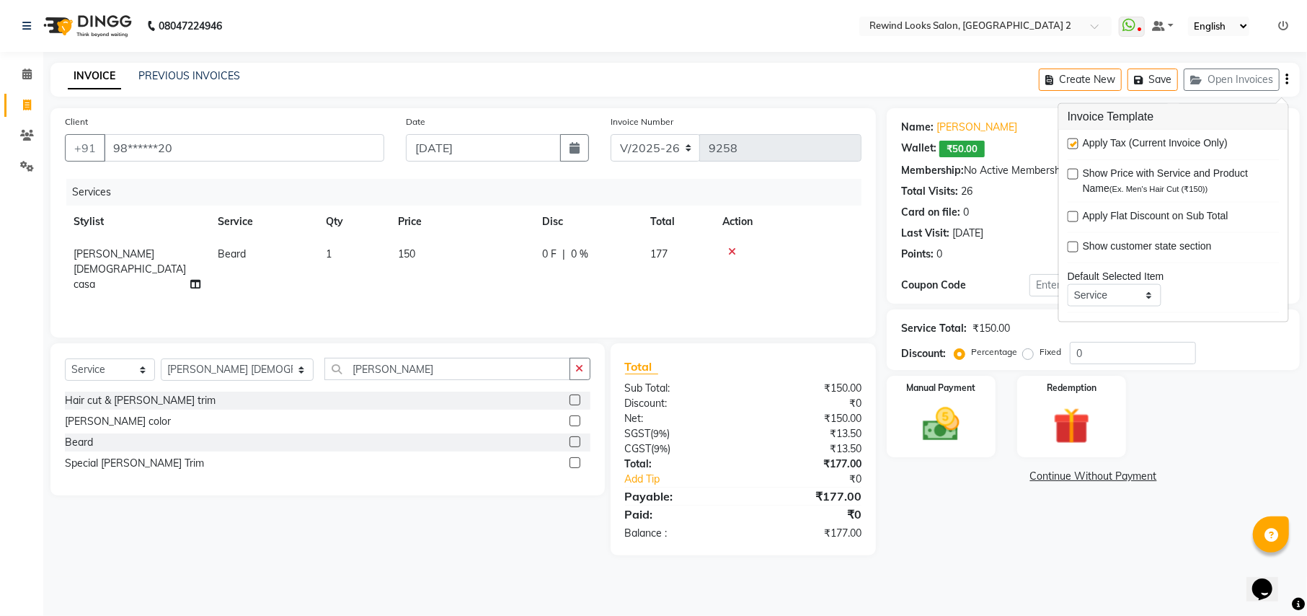
click at [1075, 145] on label at bounding box center [1073, 143] width 11 height 11
click at [1075, 145] on input "checkbox" at bounding box center [1072, 144] width 9 height 9
click at [960, 435] on img at bounding box center [941, 424] width 62 height 44
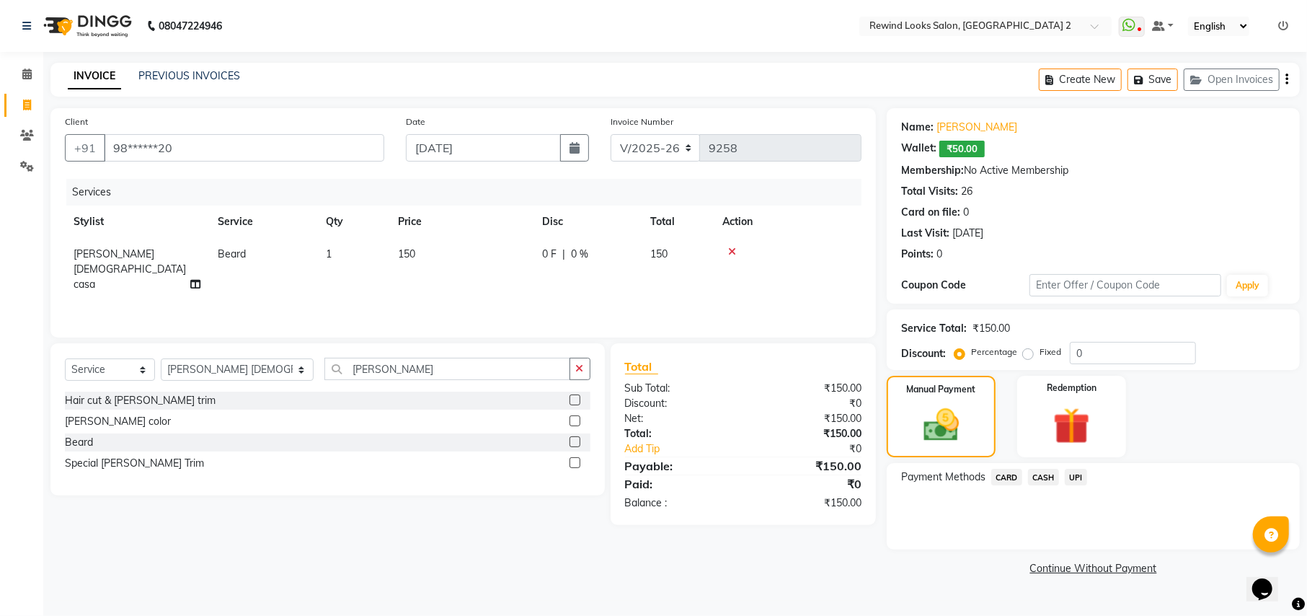
click at [1080, 474] on span "UPI" at bounding box center [1076, 477] width 22 height 17
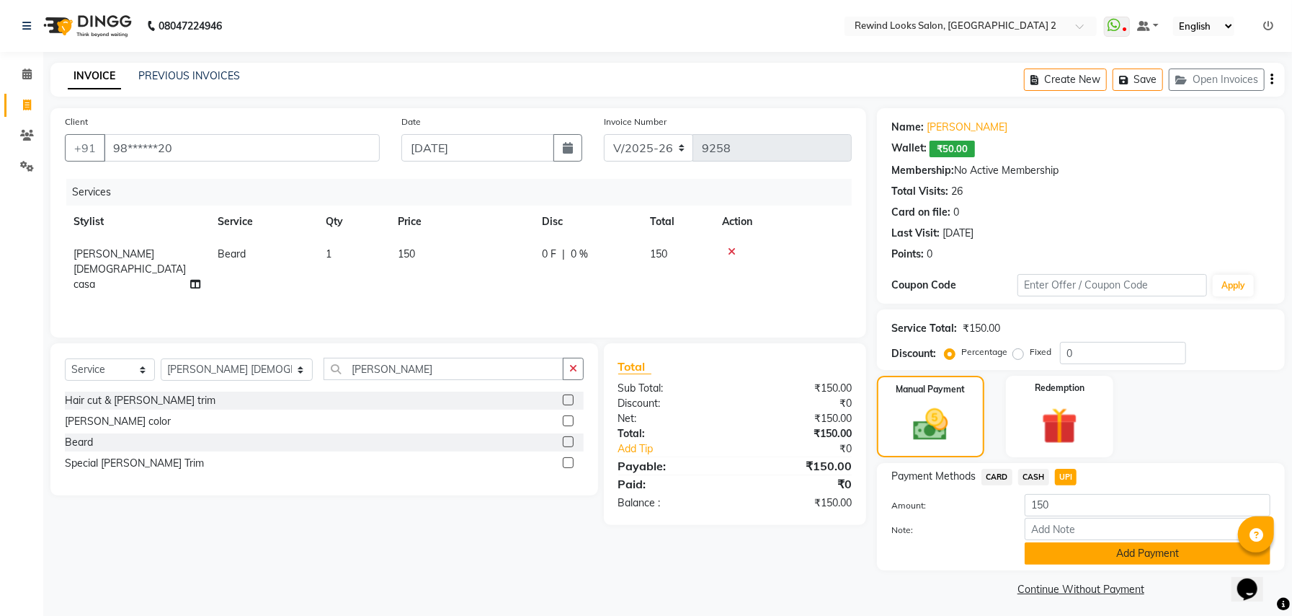
click at [1081, 546] on button "Add Payment" at bounding box center [1148, 553] width 246 height 22
